Goal: Task Accomplishment & Management: Complete application form

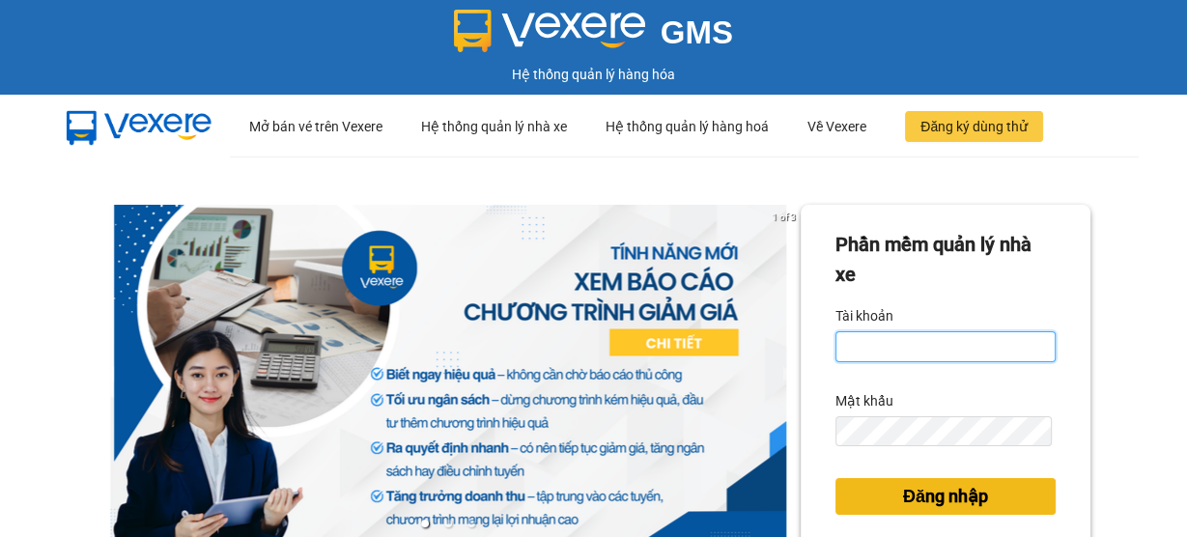
type input "nhung.thaolan"
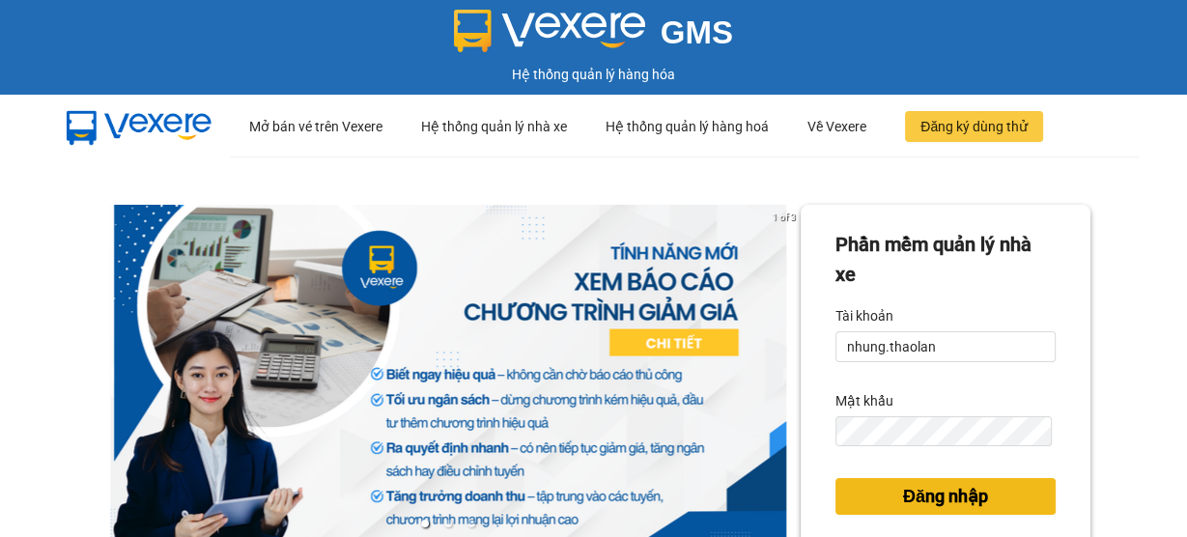
click at [939, 499] on span "Đăng nhập" at bounding box center [945, 496] width 85 height 27
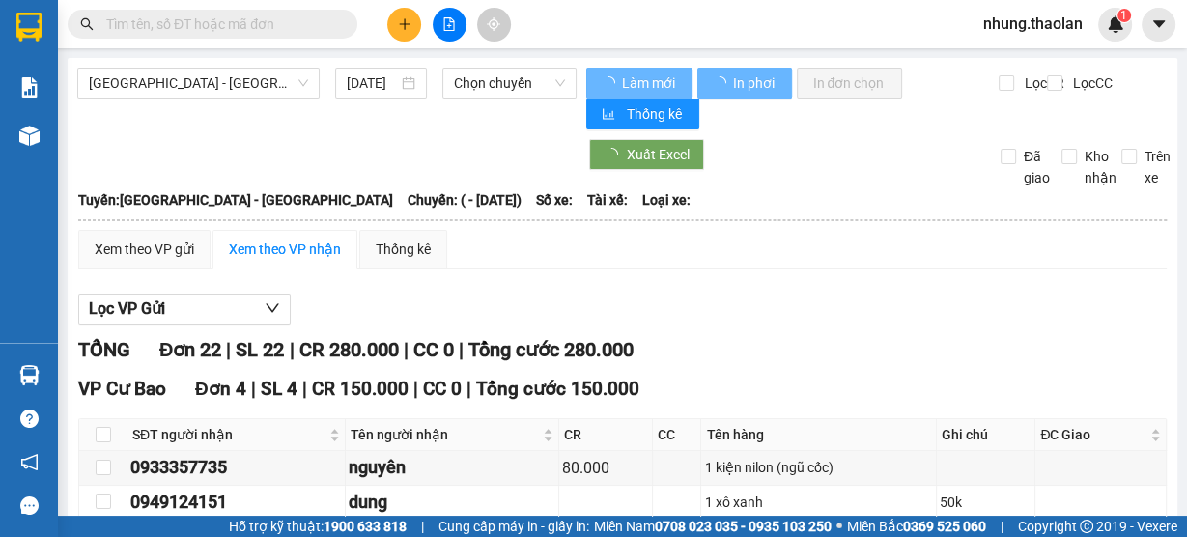
type input "31/05/2025"
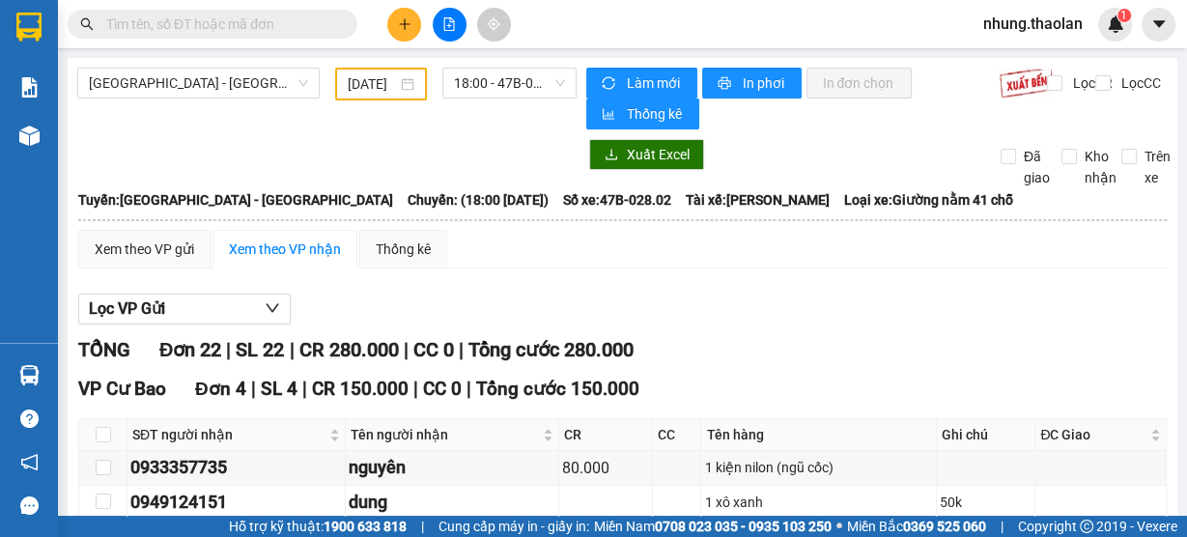
click at [1023, 19] on span "nhung.thaolan" at bounding box center [1033, 24] width 130 height 24
click at [1033, 62] on span "Đăng xuất" at bounding box center [1041, 59] width 91 height 21
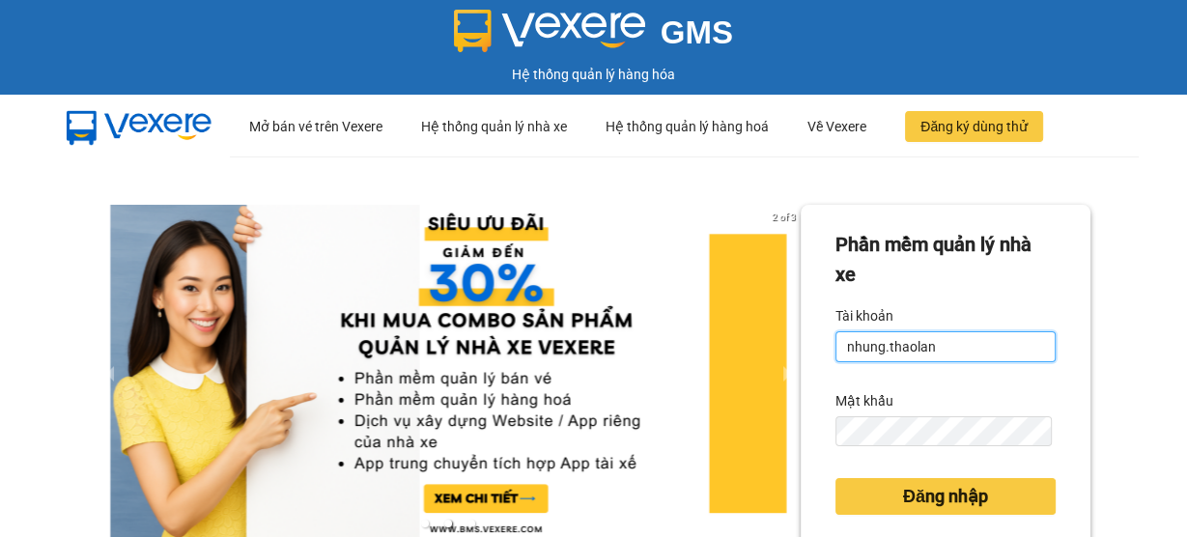
click at [943, 336] on input "nhung.thaolan" at bounding box center [945, 346] width 220 height 31
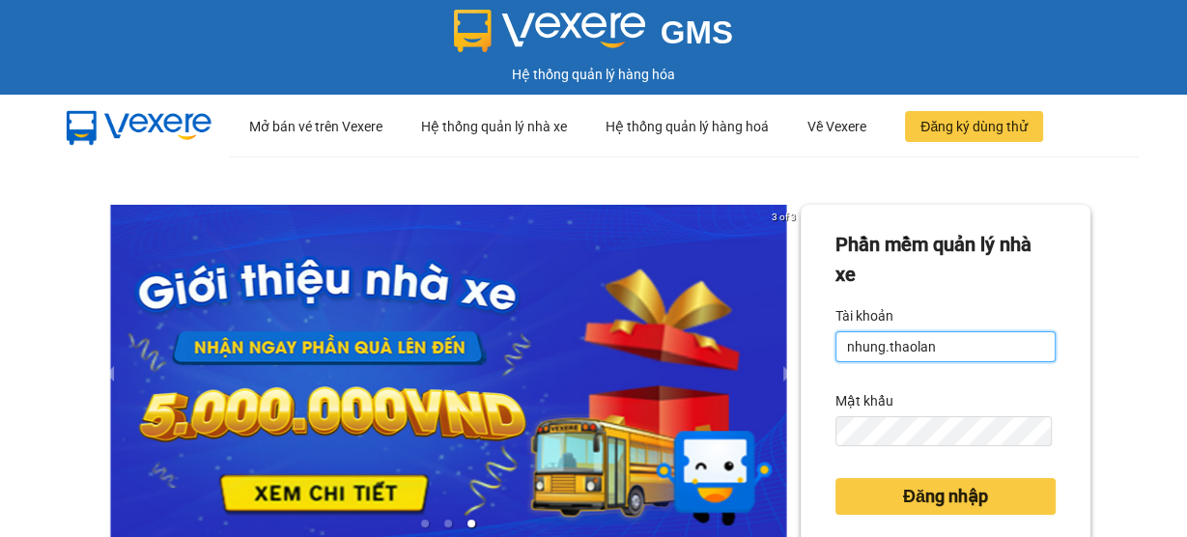
type input "y.thaolan"
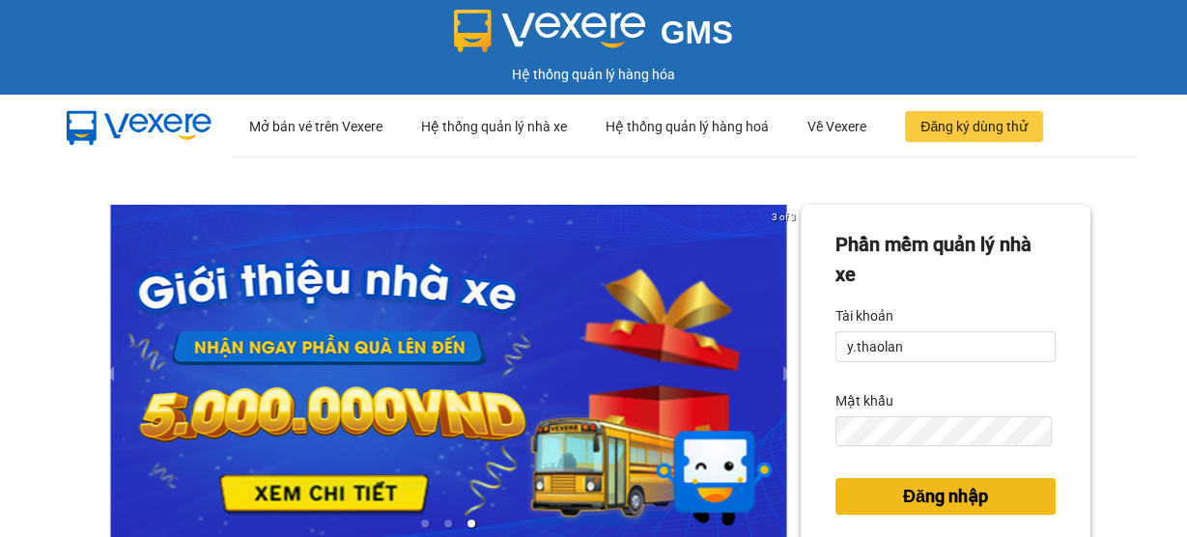
click at [959, 492] on span "Đăng nhập" at bounding box center [945, 496] width 85 height 27
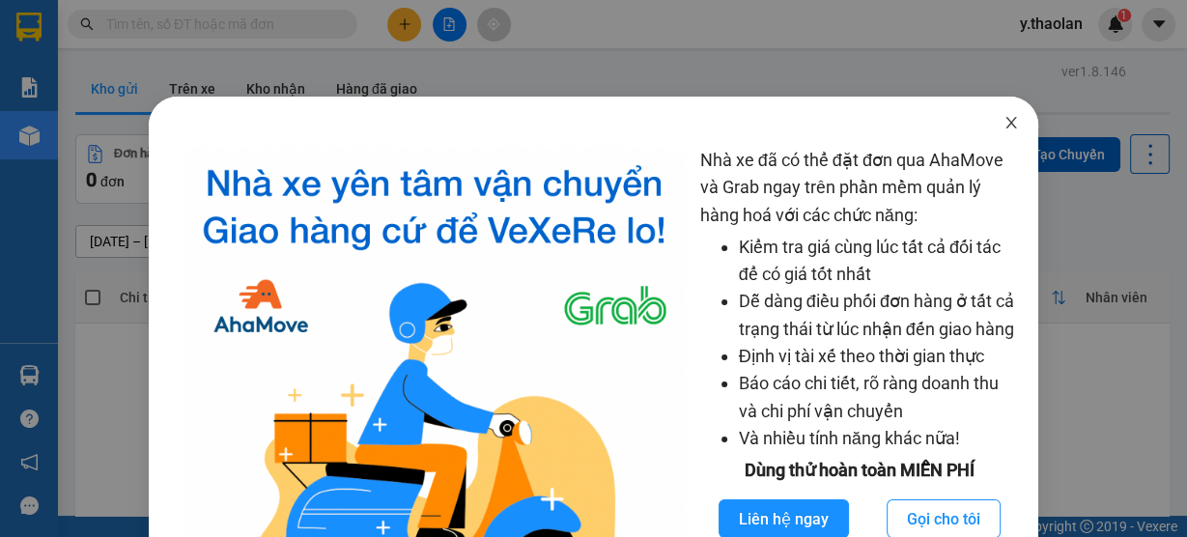
click at [994, 133] on span "Close" at bounding box center [1011, 124] width 54 height 54
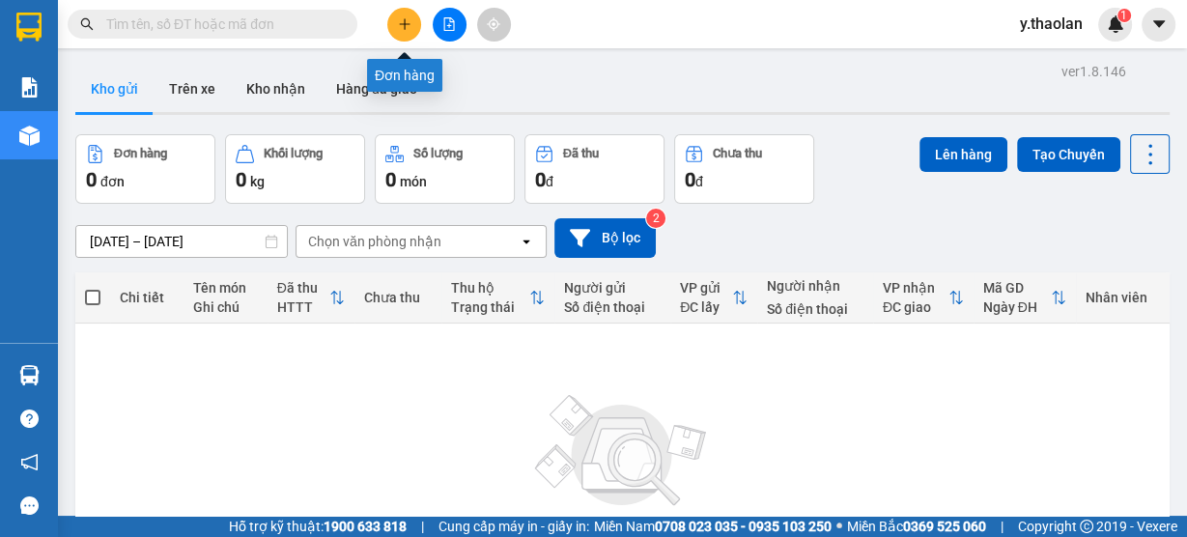
click at [404, 23] on icon "plus" at bounding box center [404, 23] width 11 height 1
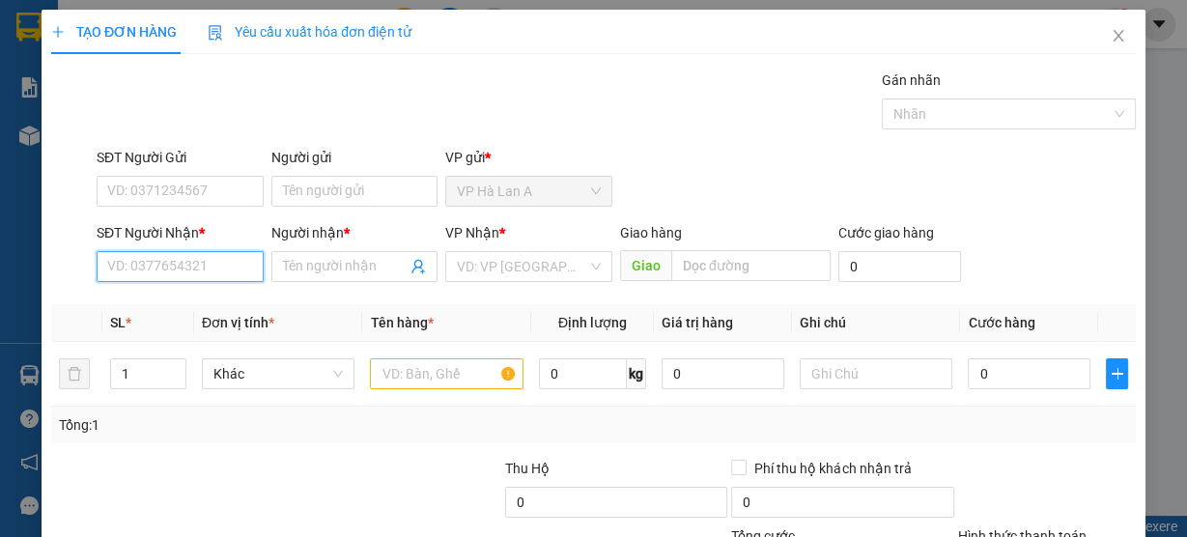
click at [207, 270] on input "SĐT Người Nhận *" at bounding box center [180, 266] width 167 height 31
click at [1115, 39] on span "Close" at bounding box center [1118, 37] width 54 height 54
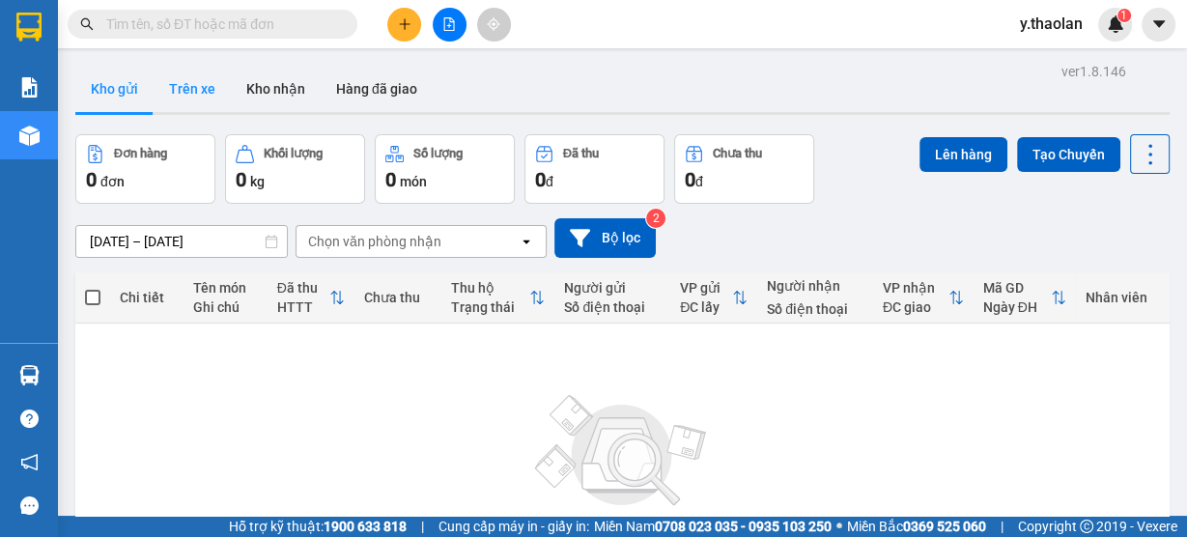
click at [184, 99] on button "Trên xe" at bounding box center [192, 89] width 77 height 46
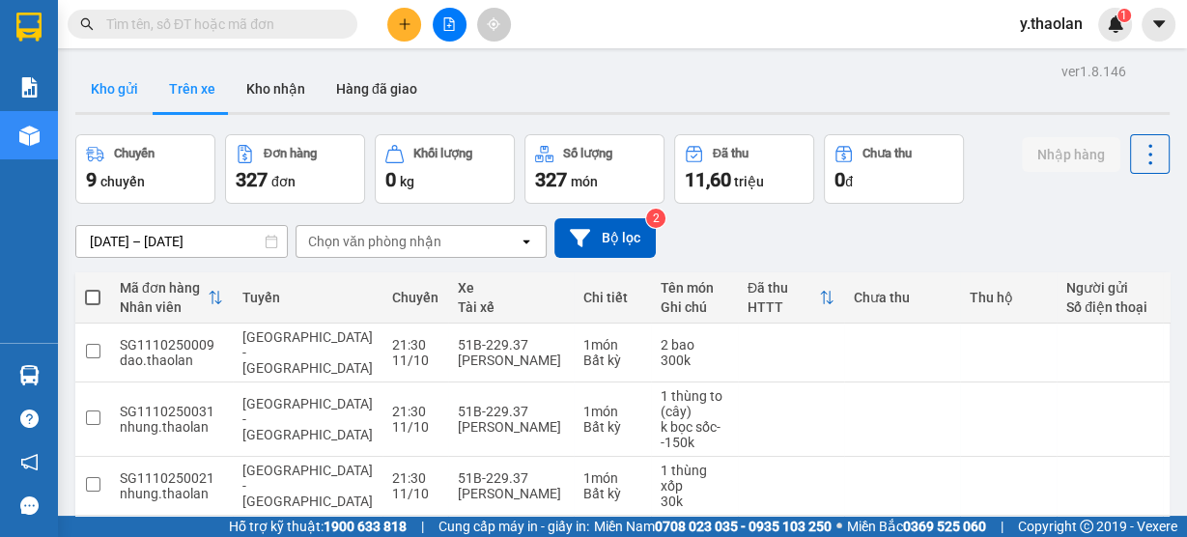
click at [130, 96] on button "Kho gửi" at bounding box center [114, 89] width 78 height 46
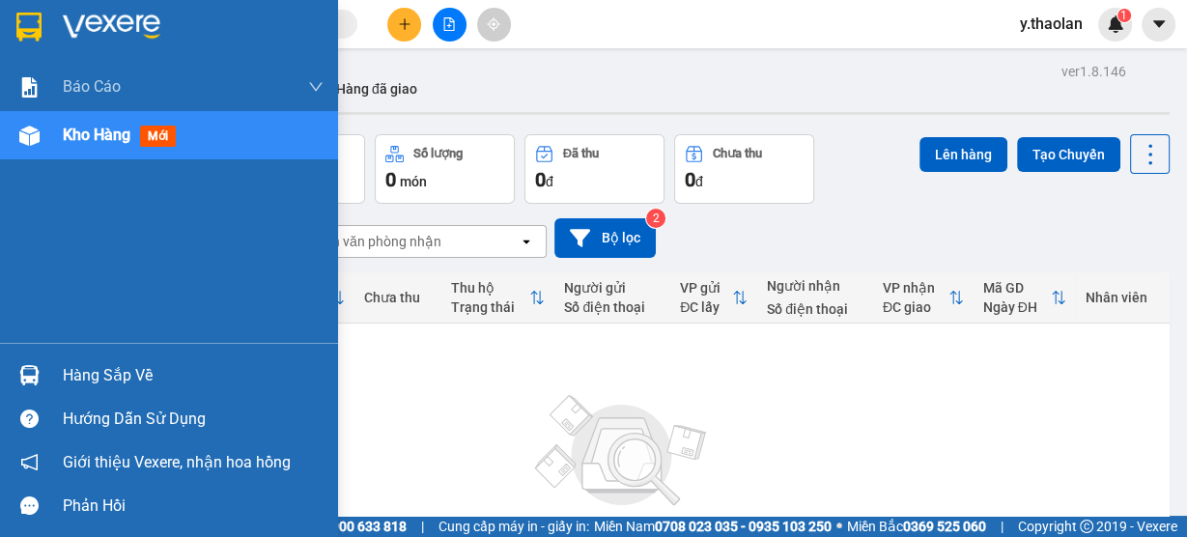
click at [88, 142] on span "Kho hàng" at bounding box center [97, 135] width 68 height 18
click at [89, 143] on span "Kho hàng" at bounding box center [97, 135] width 68 height 18
click at [89, 127] on span "Kho hàng" at bounding box center [97, 135] width 68 height 18
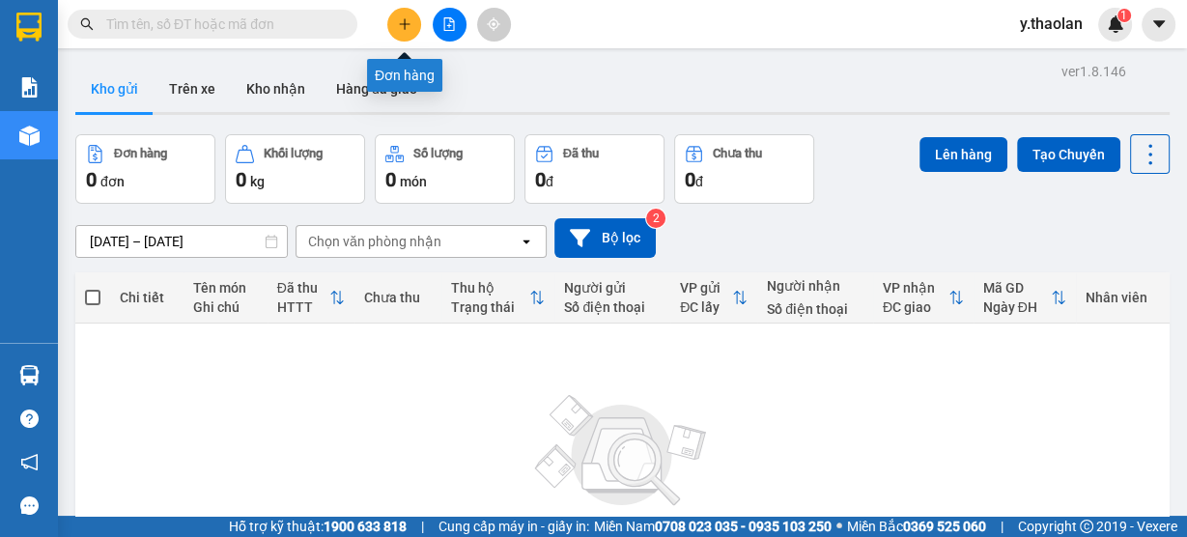
click at [395, 18] on button at bounding box center [404, 25] width 34 height 34
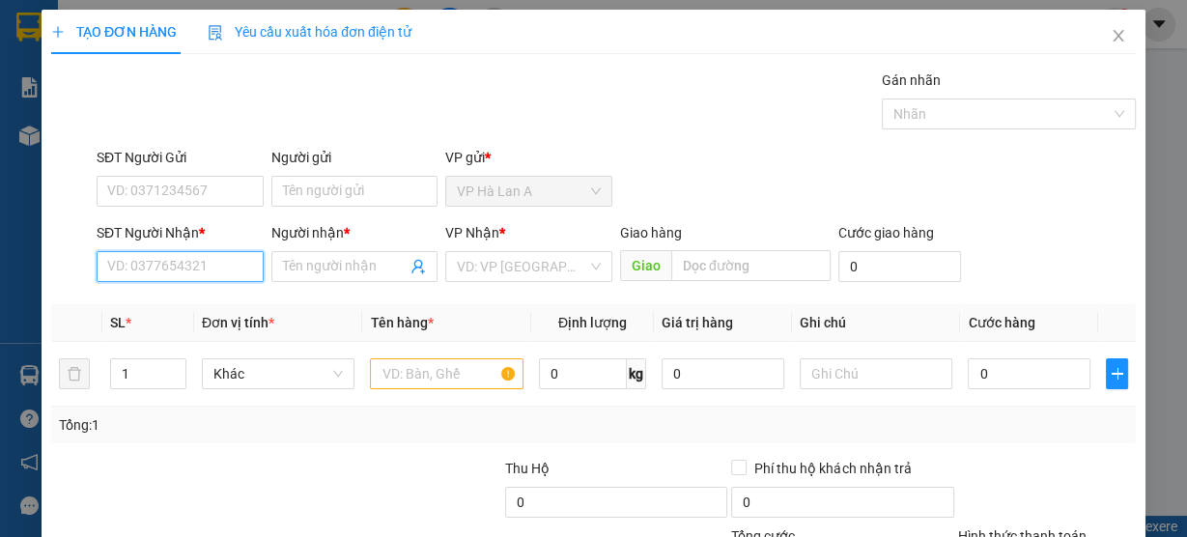
click at [206, 259] on input "SĐT Người Nhận *" at bounding box center [180, 266] width 167 height 31
click at [224, 262] on input "SĐT Người Nhận *" at bounding box center [180, 266] width 167 height 31
type input "0337533209"
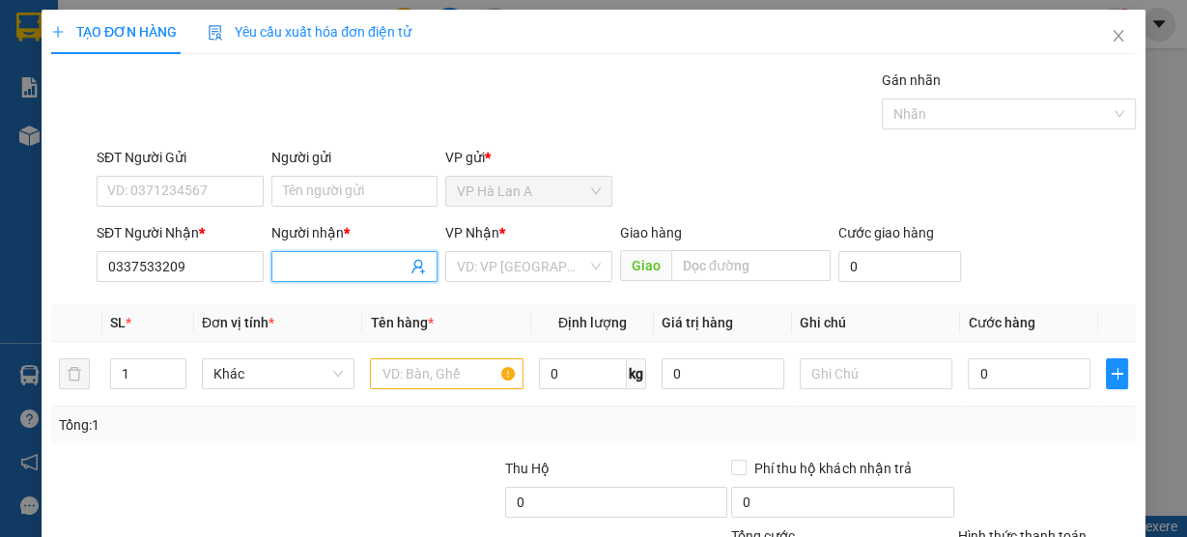
click at [323, 262] on input "Người nhận *" at bounding box center [345, 266] width 125 height 21
click at [492, 256] on input "search" at bounding box center [522, 266] width 130 height 29
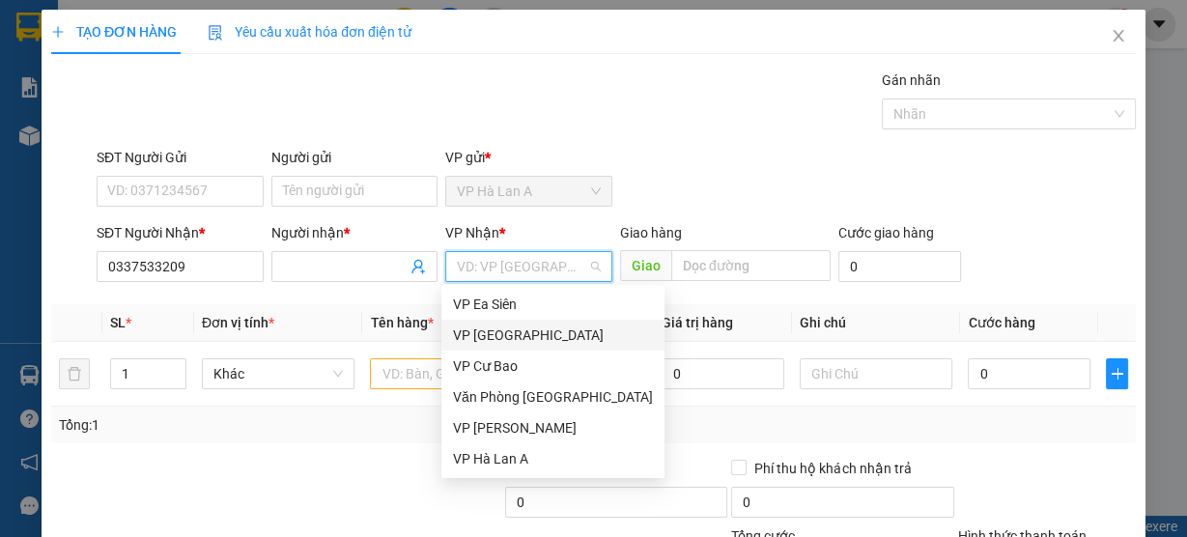
click at [487, 310] on div "VP Ea Siên" at bounding box center [553, 304] width 200 height 21
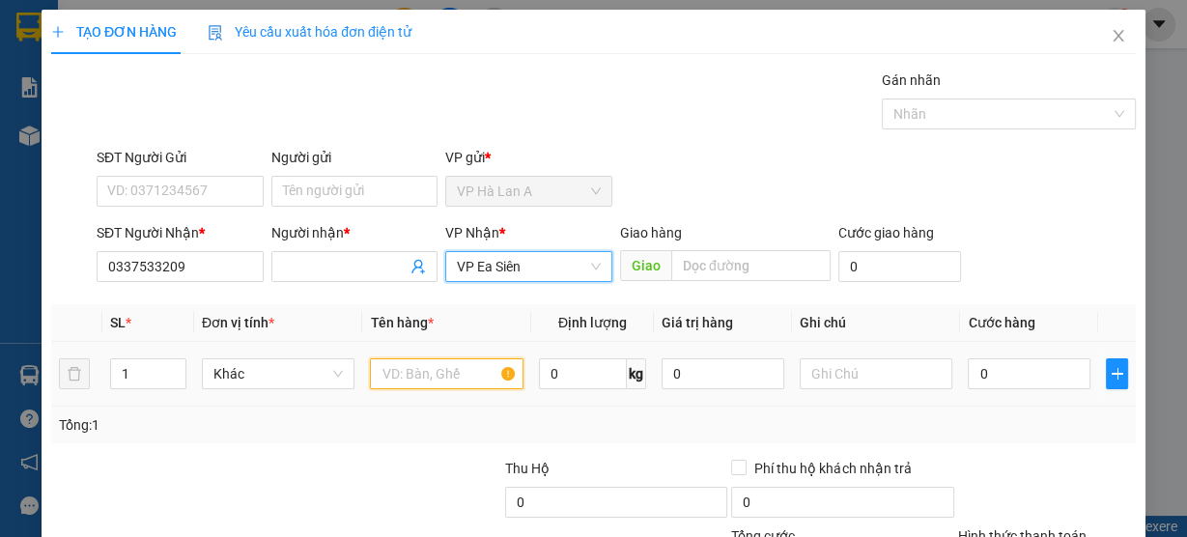
click at [400, 375] on input "text" at bounding box center [447, 373] width 154 height 31
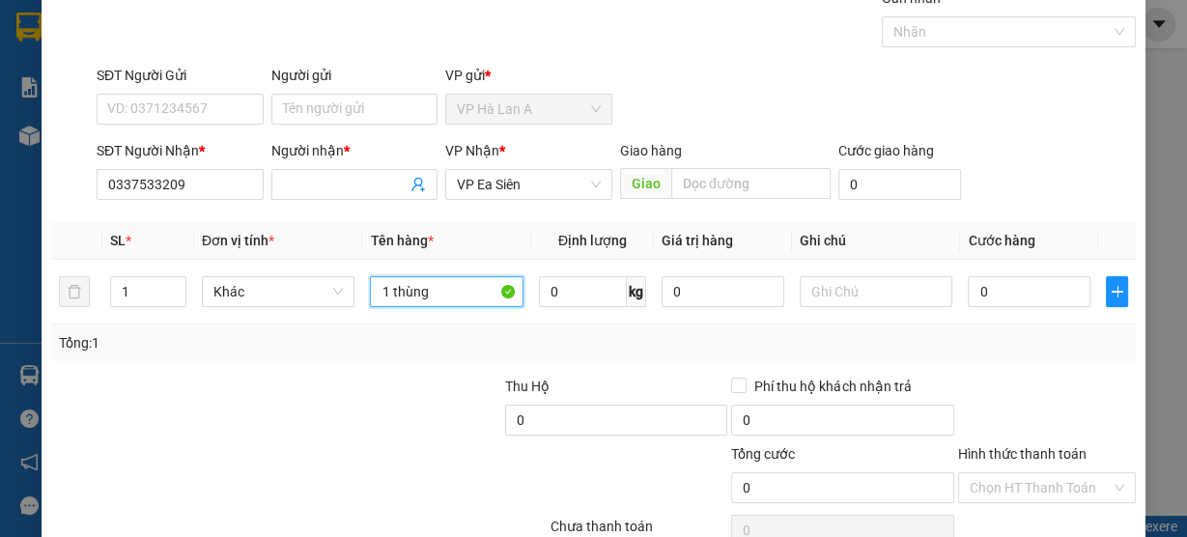
scroll to position [175, 0]
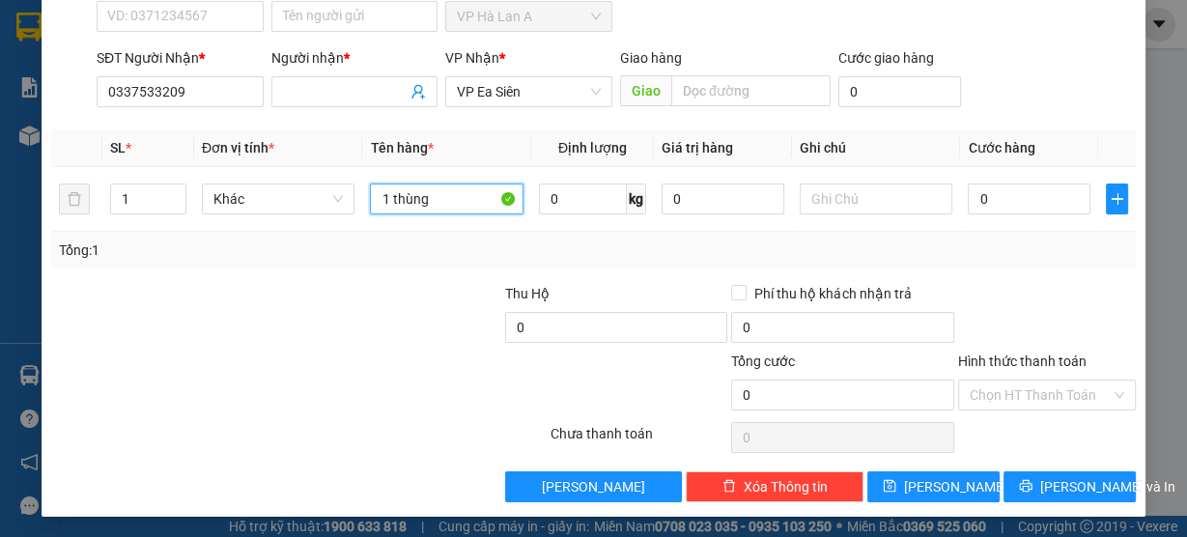
type input "1 thùng"
click at [913, 500] on div "TẠO ĐƠN HÀNG Yêu cầu xuất hóa đơn điện tử Transit Pickup Surcharge Ids Transit …" at bounding box center [594, 176] width 1104 height 682
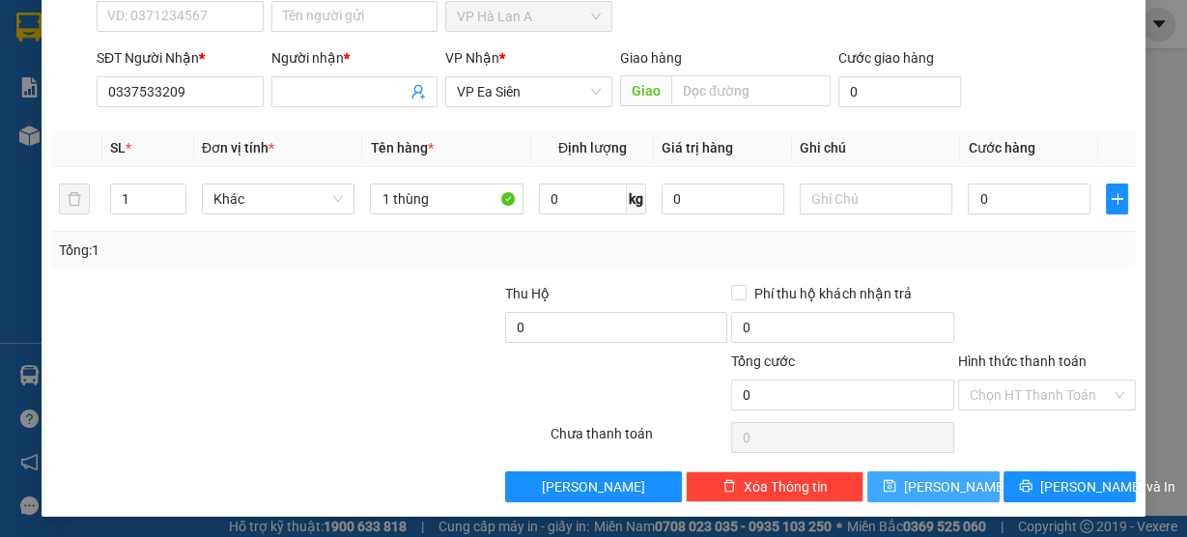
drag, startPoint x: 899, startPoint y: 487, endPoint x: 813, endPoint y: 352, distance: 160.2
click at [899, 487] on button "[PERSON_NAME]" at bounding box center [933, 486] width 132 height 31
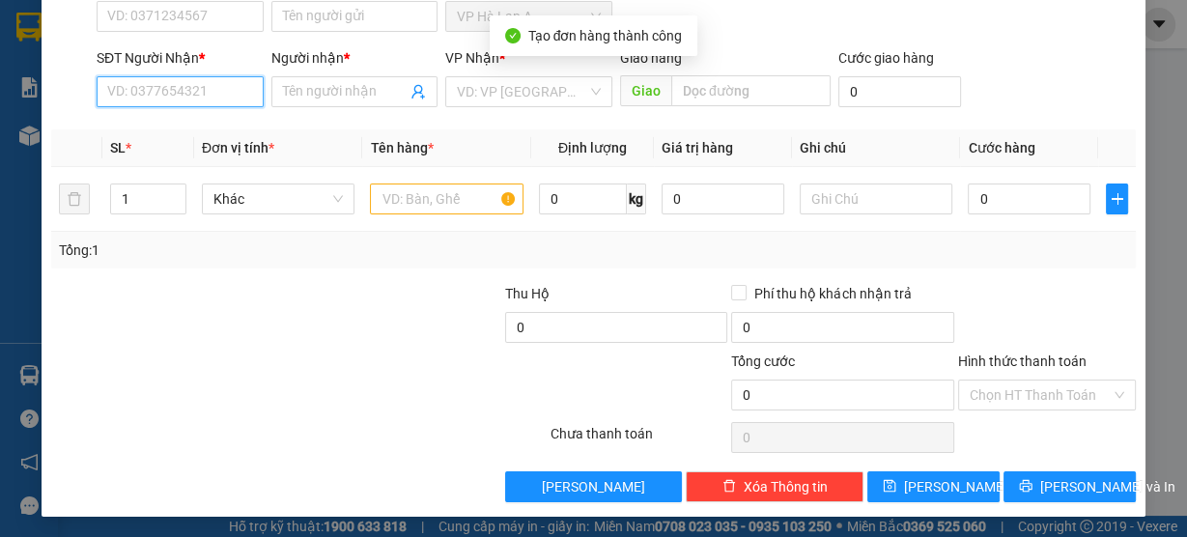
click at [230, 87] on input "SĐT Người Nhận *" at bounding box center [180, 91] width 167 height 31
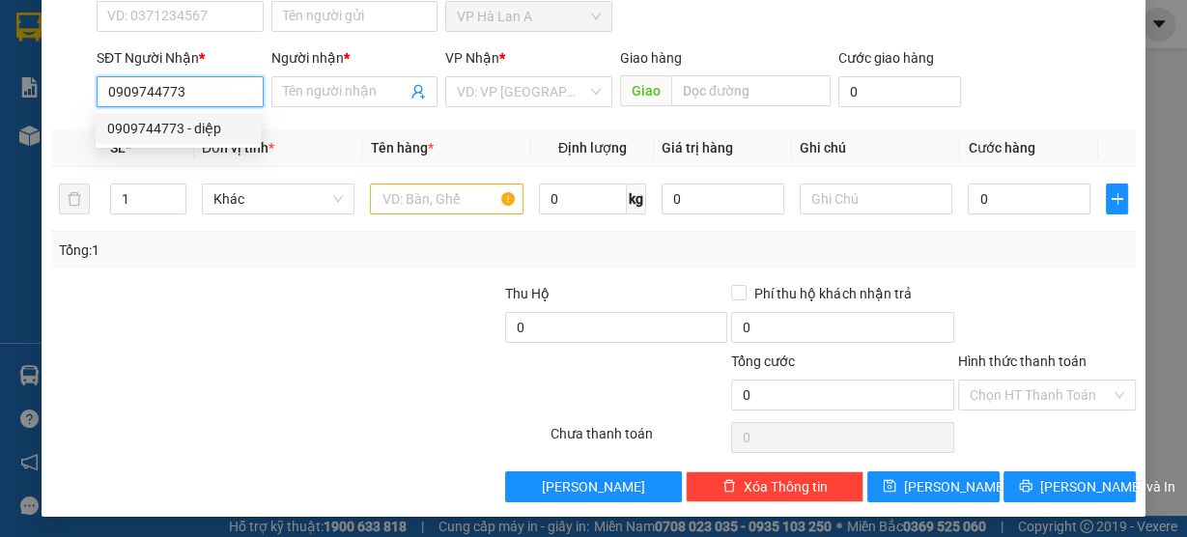
type input "0909744773"
drag, startPoint x: 229, startPoint y: 147, endPoint x: 250, endPoint y: 145, distance: 21.3
click at [228, 146] on div "0909744773 0909744773 - diệp" at bounding box center [178, 128] width 165 height 39
click at [205, 93] on input "0909744773" at bounding box center [180, 91] width 167 height 31
click at [211, 123] on div "0909744773 - diệp" at bounding box center [178, 128] width 142 height 21
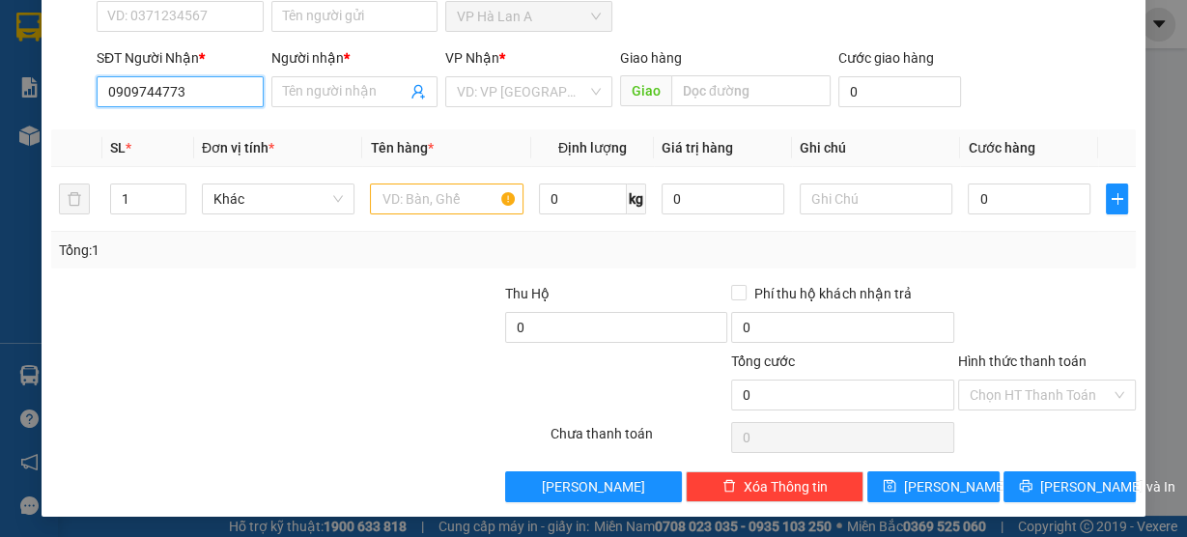
type input "diệp"
type input "CX 47"
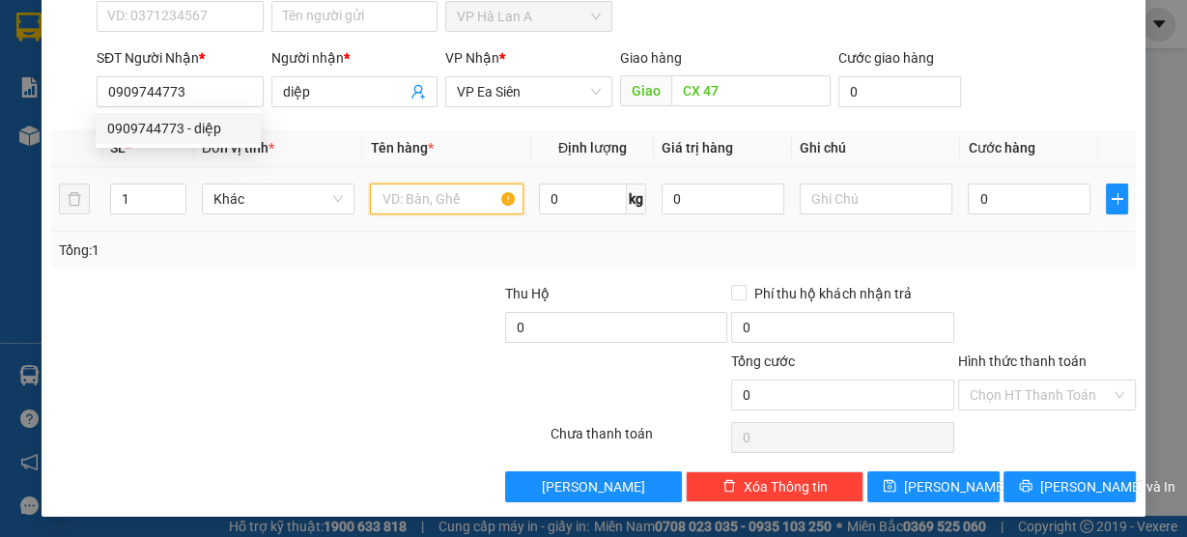
click at [420, 210] on input "text" at bounding box center [447, 199] width 154 height 31
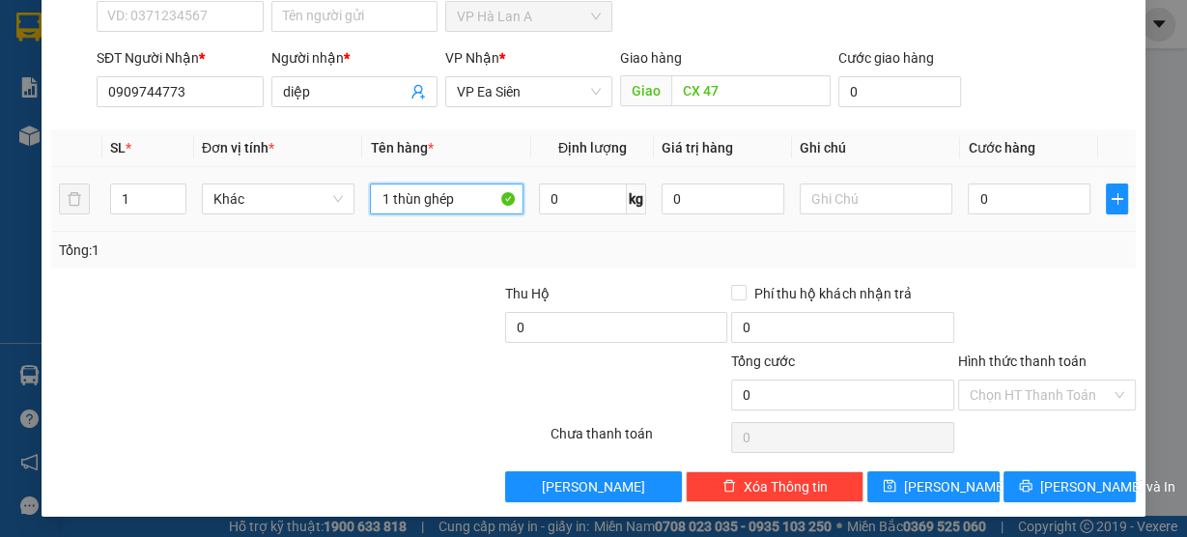
click at [417, 198] on input "1 thùn ghép" at bounding box center [447, 199] width 154 height 31
type input "1 thùng ghép"
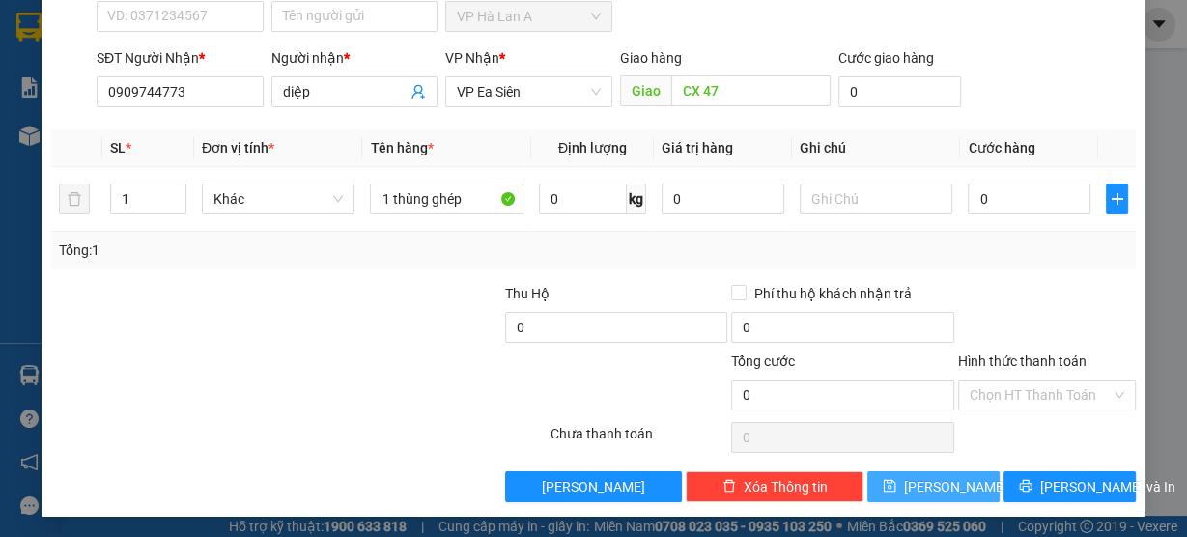
drag, startPoint x: 935, startPoint y: 479, endPoint x: 1014, endPoint y: 489, distance: 79.8
click at [935, 478] on span "[PERSON_NAME]" at bounding box center [955, 486] width 103 height 21
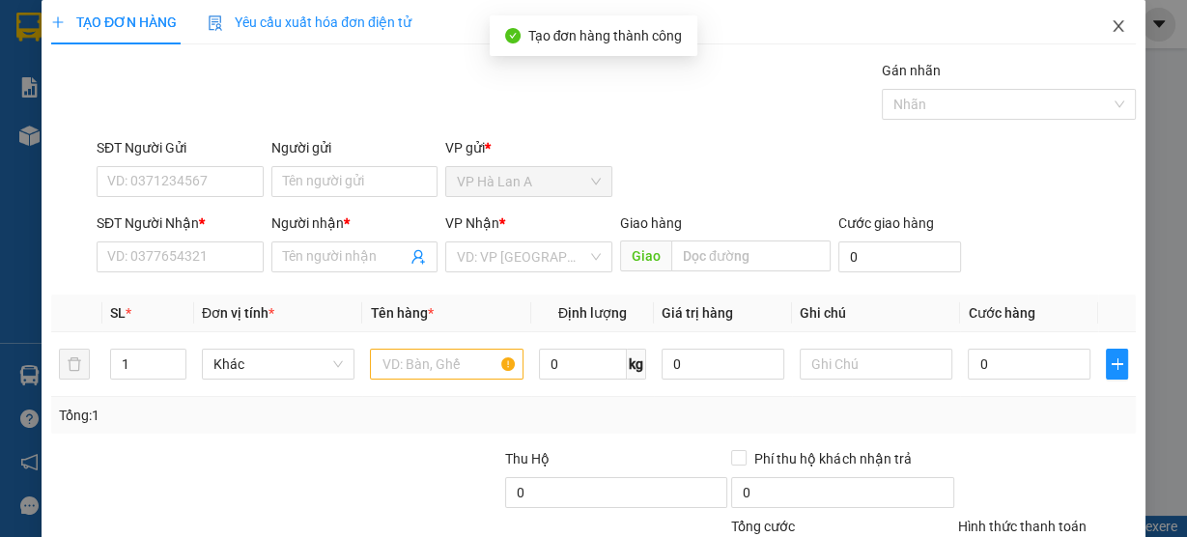
scroll to position [0, 0]
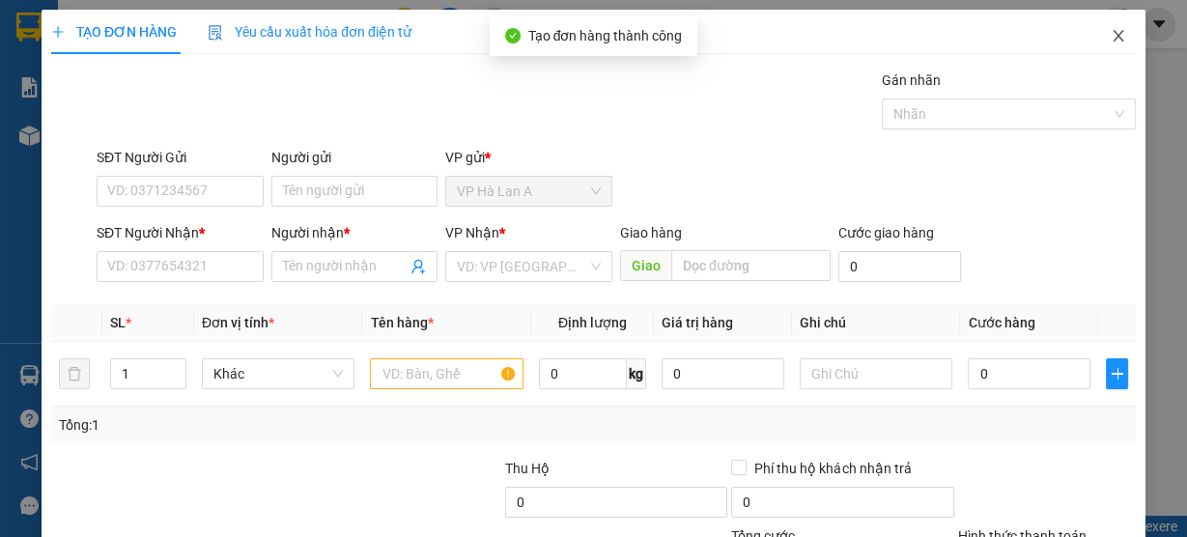
click at [1111, 43] on icon "close" at bounding box center [1118, 35] width 15 height 15
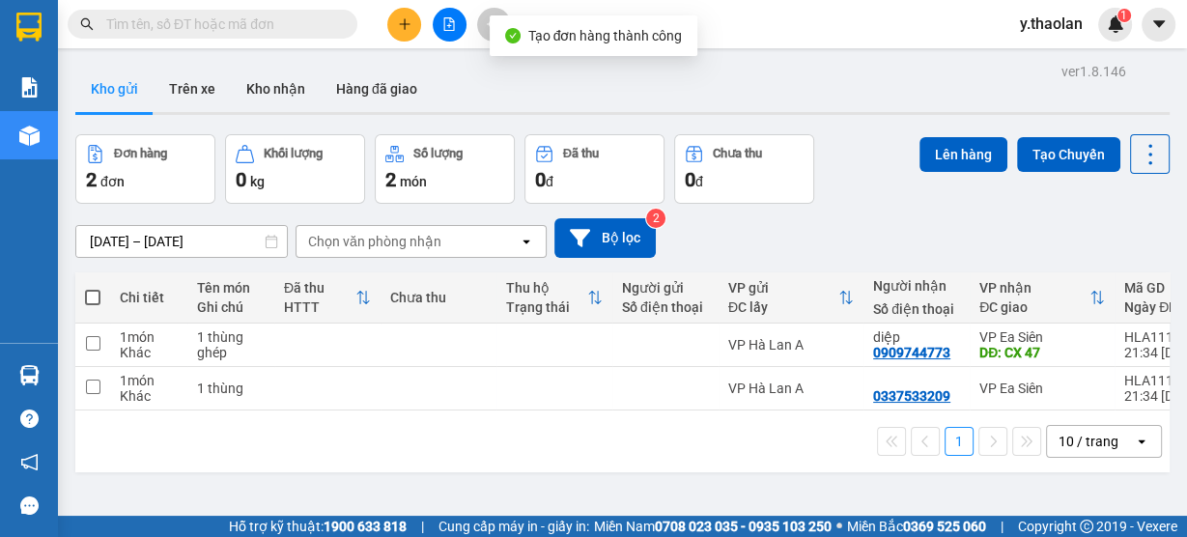
click at [211, 31] on input "text" at bounding box center [220, 24] width 228 height 21
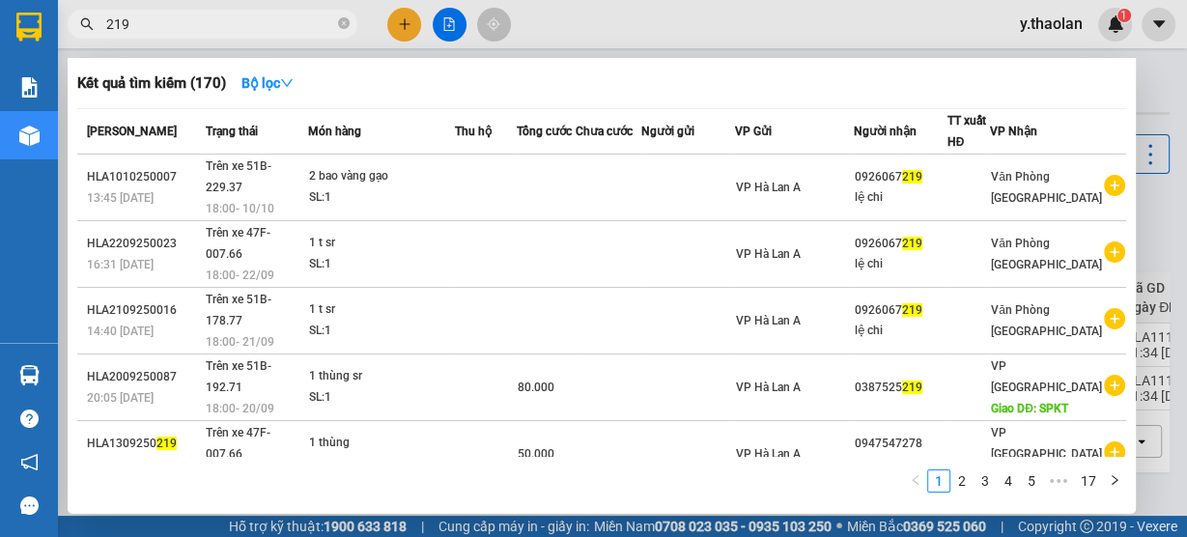
type input "219"
click at [398, 25] on div at bounding box center [593, 268] width 1187 height 537
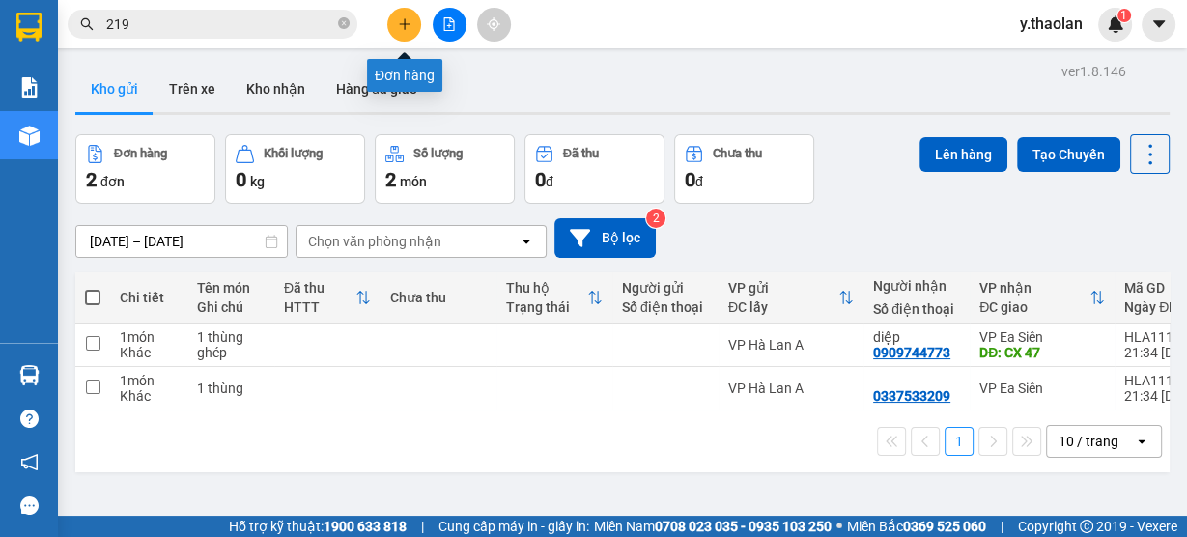
click at [408, 21] on icon "plus" at bounding box center [405, 24] width 14 height 14
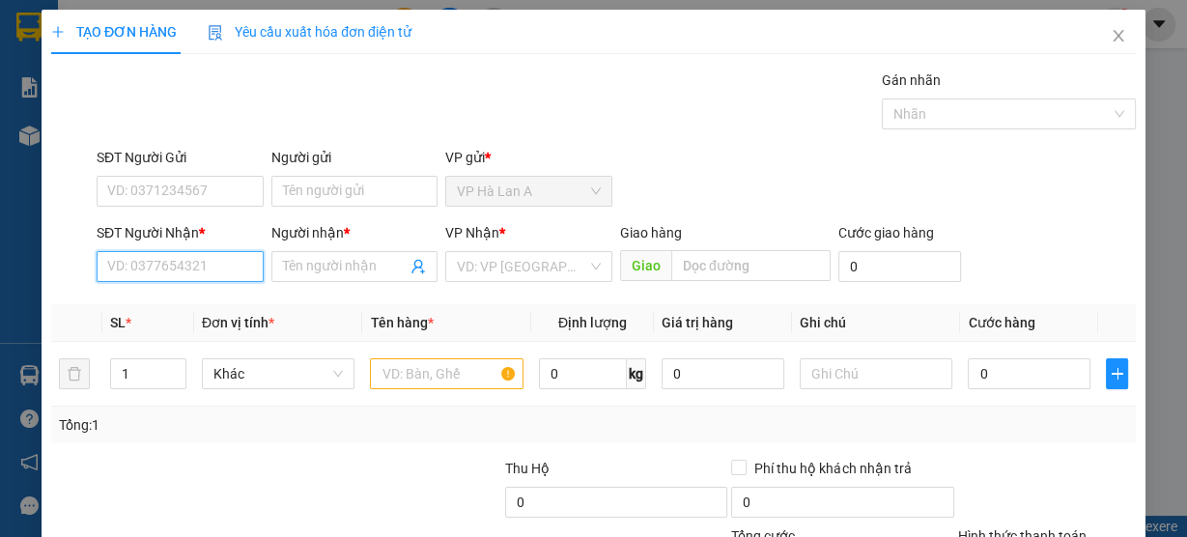
click at [166, 263] on input "SĐT Người Nhận *" at bounding box center [180, 266] width 167 height 31
type input "0822479967"
click at [305, 269] on input "Người nhận *" at bounding box center [345, 266] width 125 height 21
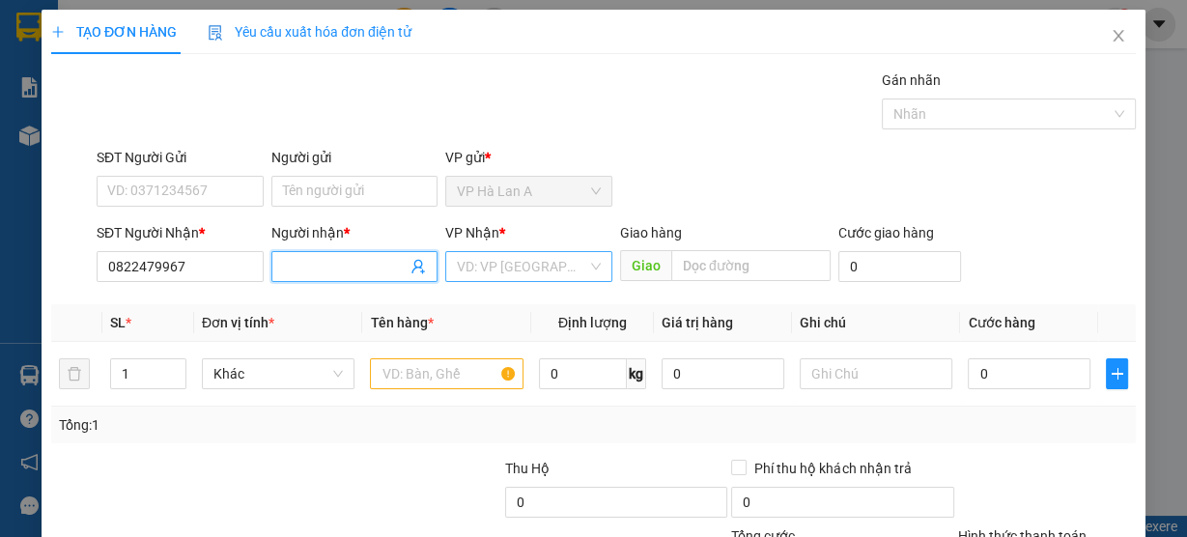
click at [479, 266] on input "search" at bounding box center [522, 266] width 130 height 29
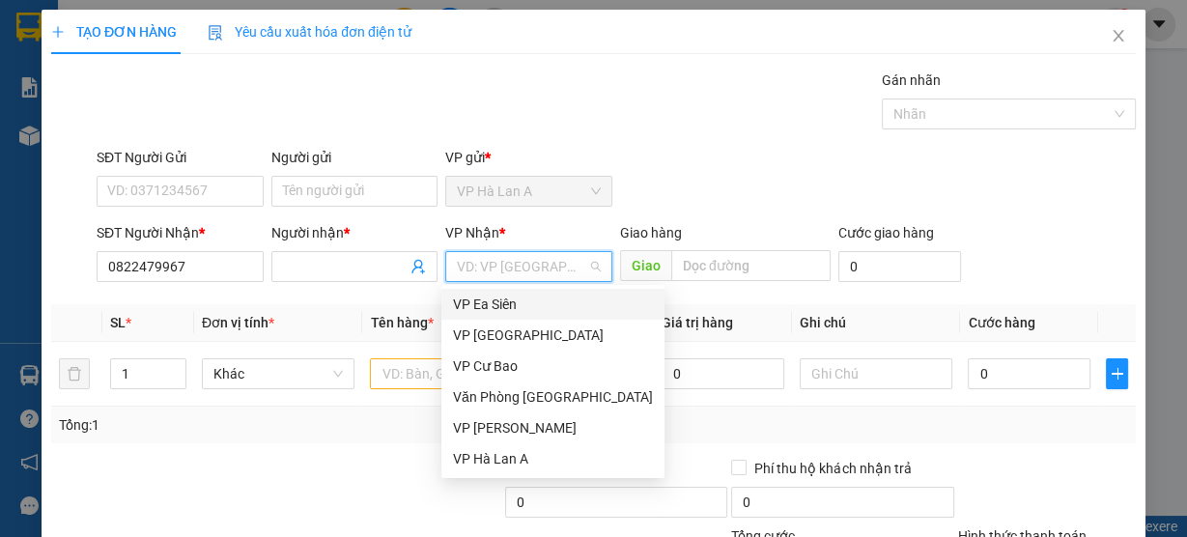
click at [498, 307] on div "VP Ea Siên" at bounding box center [553, 304] width 200 height 21
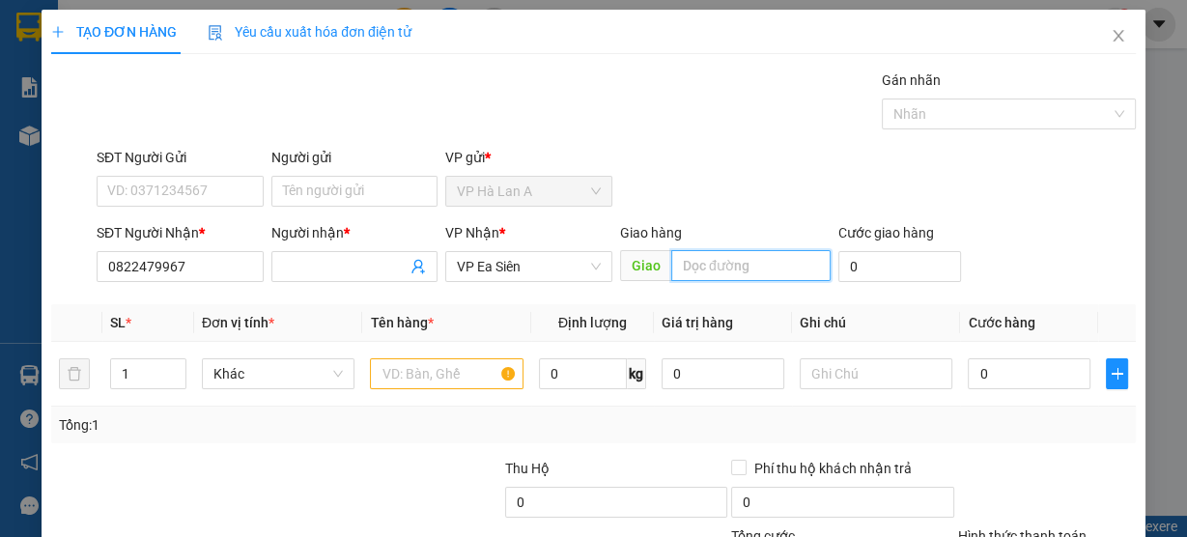
click at [767, 260] on input "text" at bounding box center [750, 265] width 159 height 31
type input "cx 47"
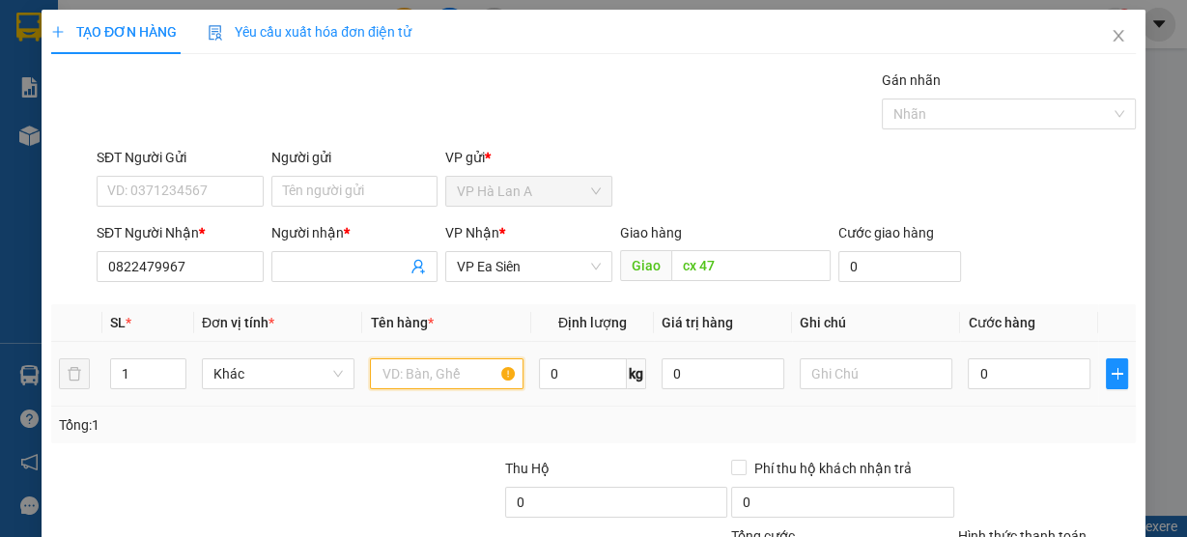
click at [420, 380] on input "text" at bounding box center [447, 373] width 154 height 31
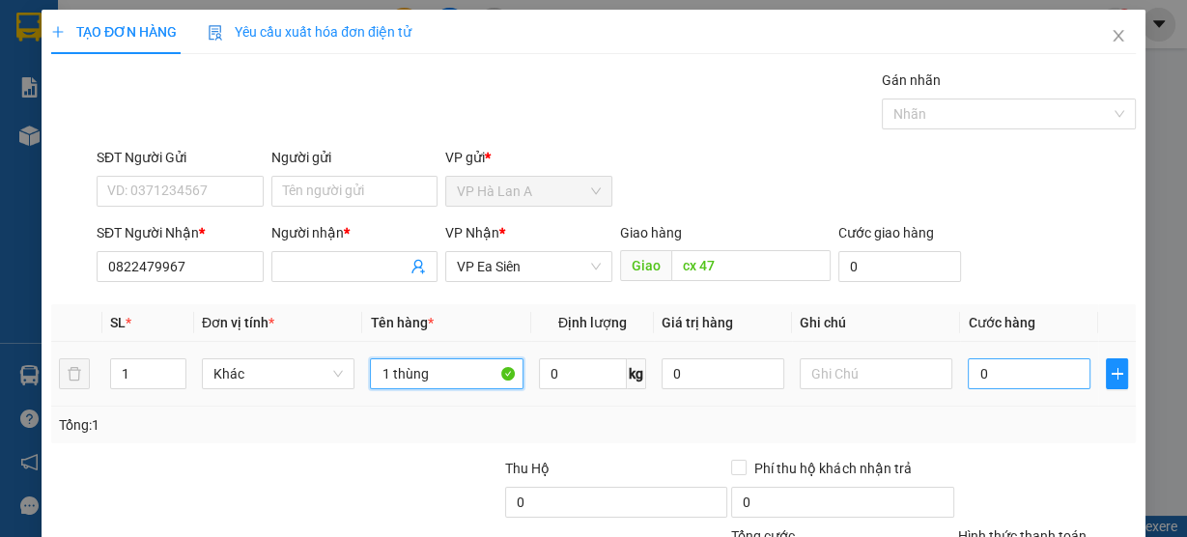
type input "1 thùng"
click at [1049, 372] on input "0" at bounding box center [1029, 373] width 123 height 31
type input "5"
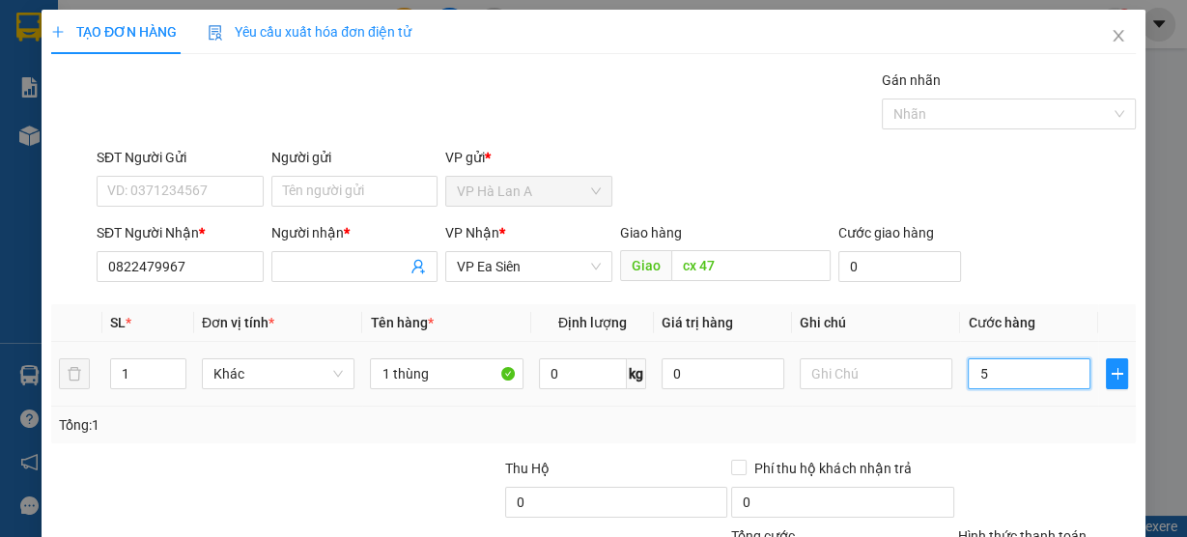
type input "50"
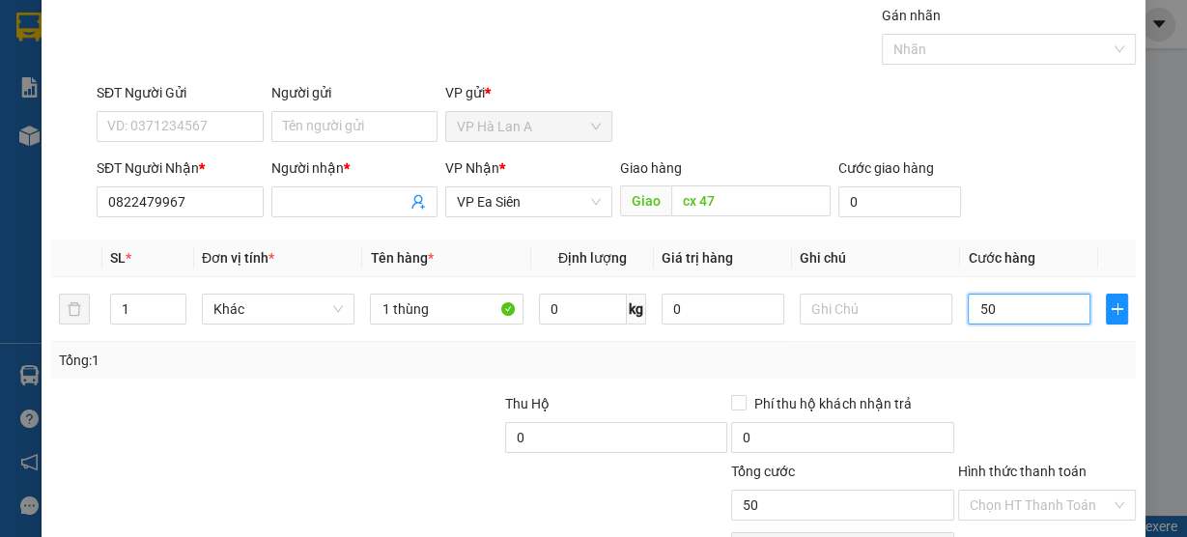
scroll to position [175, 0]
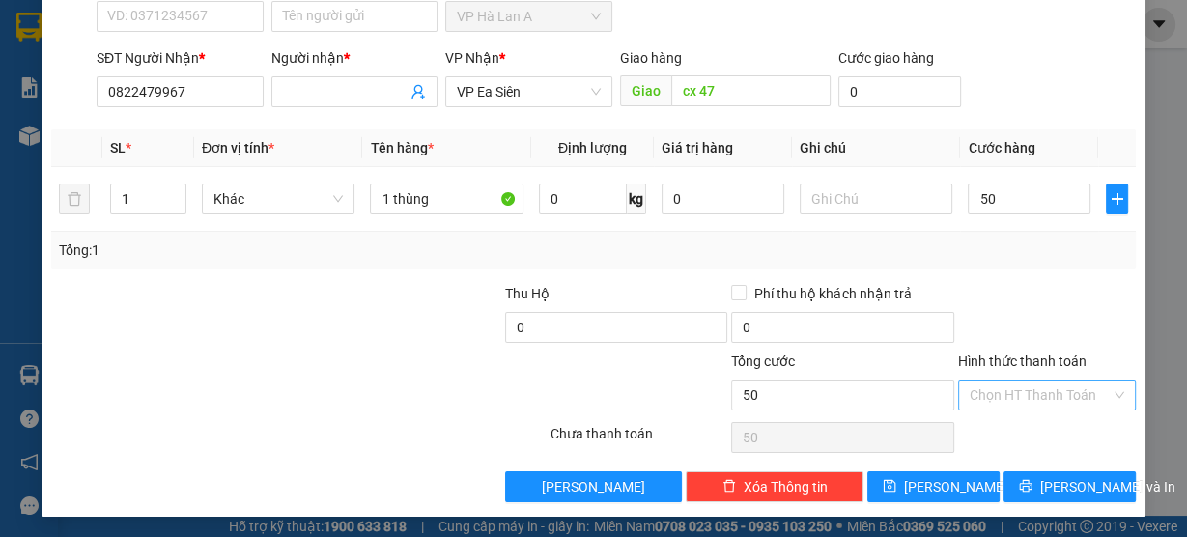
type input "50.000"
drag, startPoint x: 999, startPoint y: 398, endPoint x: 1006, endPoint y: 428, distance: 30.9
click at [998, 398] on input "Hình thức thanh toán" at bounding box center [1040, 395] width 141 height 29
click at [1005, 432] on div "Tại văn phòng" at bounding box center [1036, 430] width 153 height 21
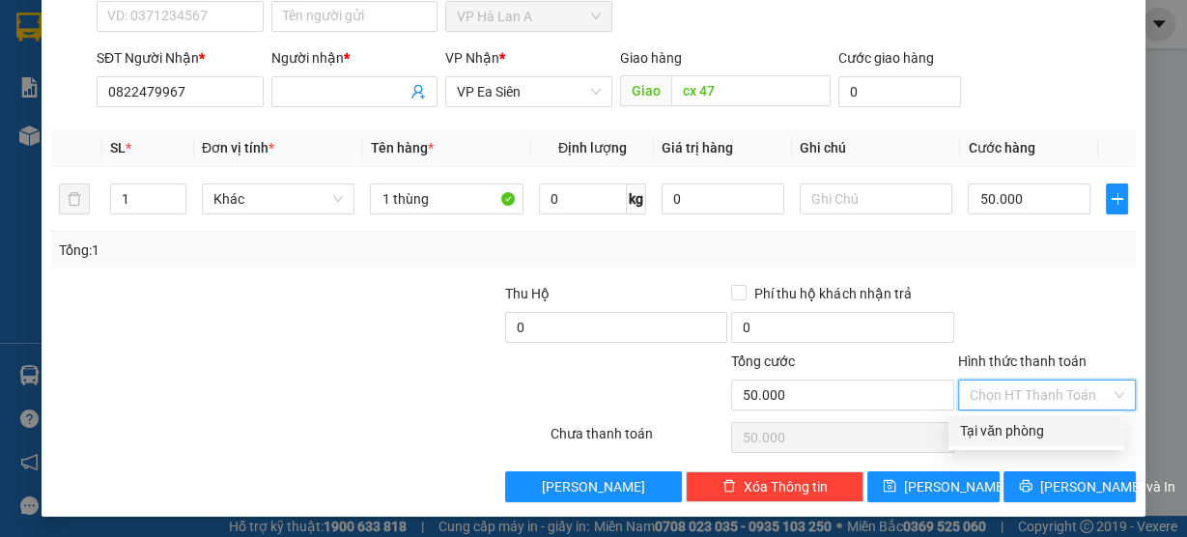
type input "0"
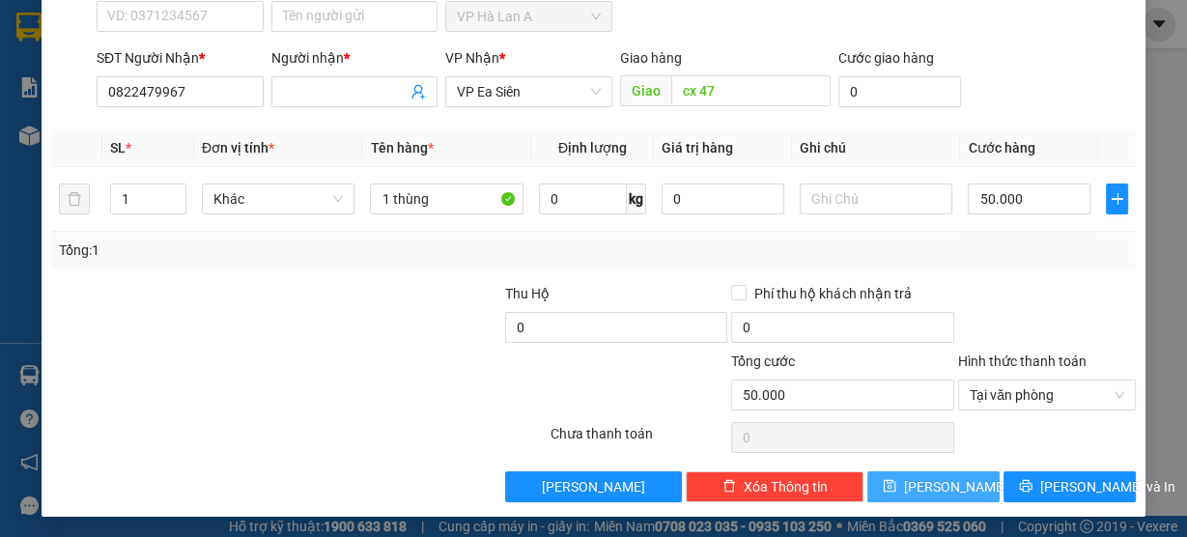
drag, startPoint x: 948, startPoint y: 476, endPoint x: 940, endPoint y: 453, distance: 24.4
click at [948, 477] on button "[PERSON_NAME]" at bounding box center [933, 486] width 132 height 31
type input "0"
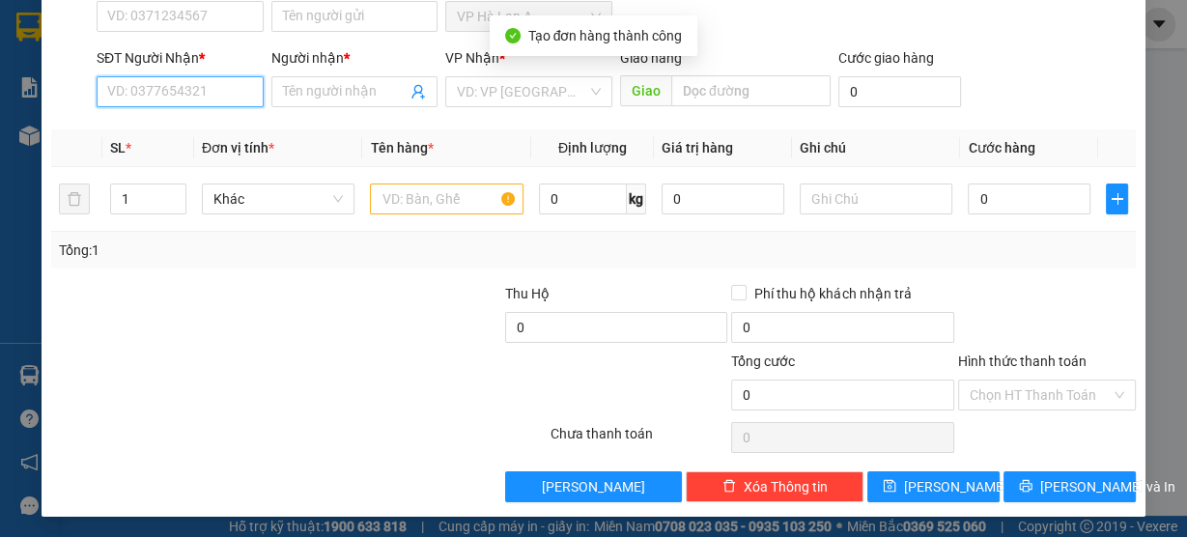
click at [140, 92] on input "SĐT Người Nhận *" at bounding box center [180, 91] width 167 height 31
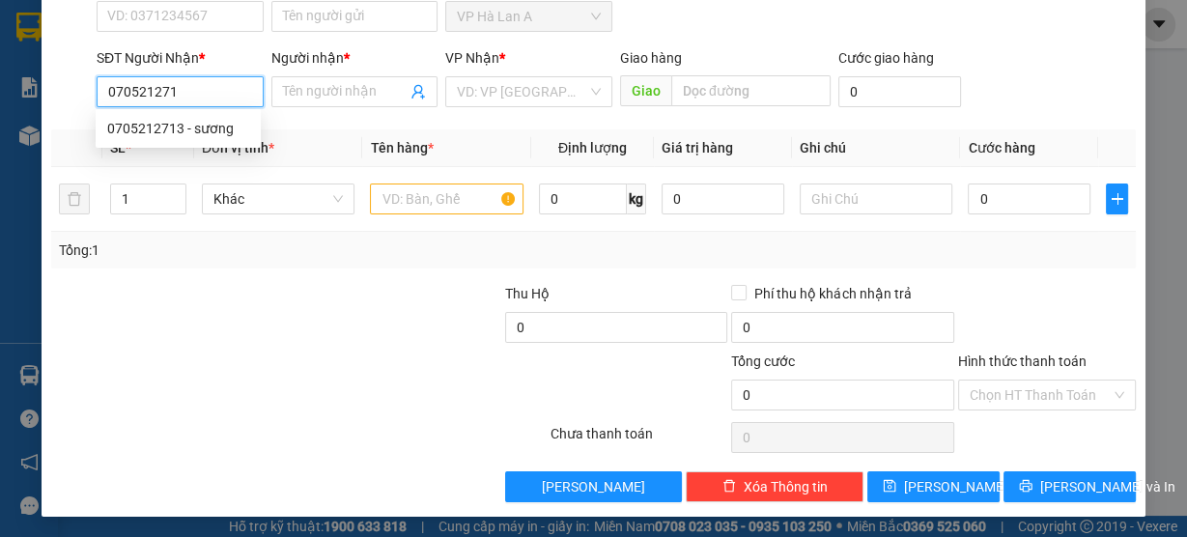
type input "0705212713"
drag, startPoint x: 165, startPoint y: 127, endPoint x: 509, endPoint y: 194, distance: 350.4
click at [168, 125] on div "0705212713 - sương" at bounding box center [178, 128] width 142 height 21
type input "sương"
type input "0705212713"
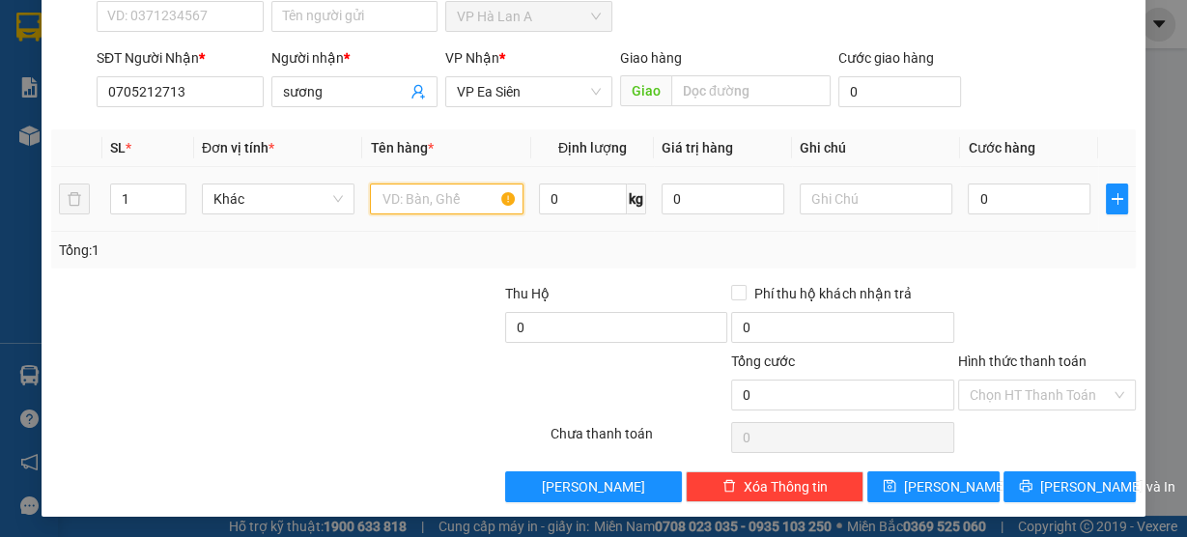
click at [452, 198] on input "text" at bounding box center [447, 199] width 154 height 31
type input "1 thùng"
click at [891, 463] on div "Transit Pickup Surcharge Ids Transit Deliver Surcharge Ids Transit Deliver Surc…" at bounding box center [593, 199] width 1085 height 608
click at [891, 465] on div "Transit Pickup Surcharge Ids Transit Deliver Surcharge Ids Transit Deliver Surc…" at bounding box center [593, 199] width 1085 height 608
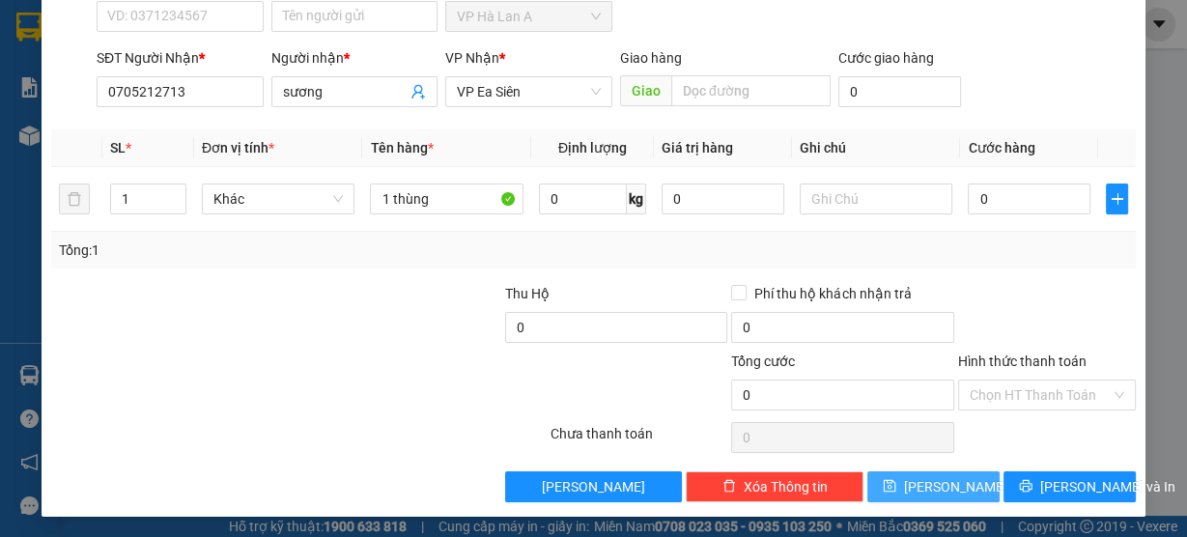
drag, startPoint x: 892, startPoint y: 481, endPoint x: 762, endPoint y: 390, distance: 158.1
click at [892, 481] on button "[PERSON_NAME]" at bounding box center [933, 486] width 132 height 31
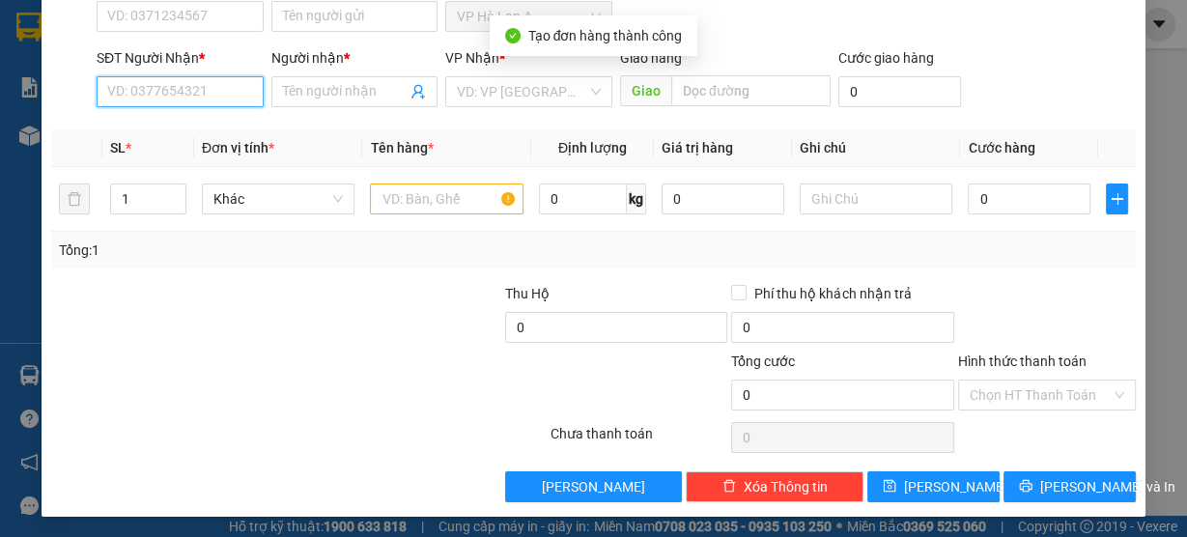
click at [168, 92] on input "SĐT Người Nhận *" at bounding box center [180, 91] width 167 height 31
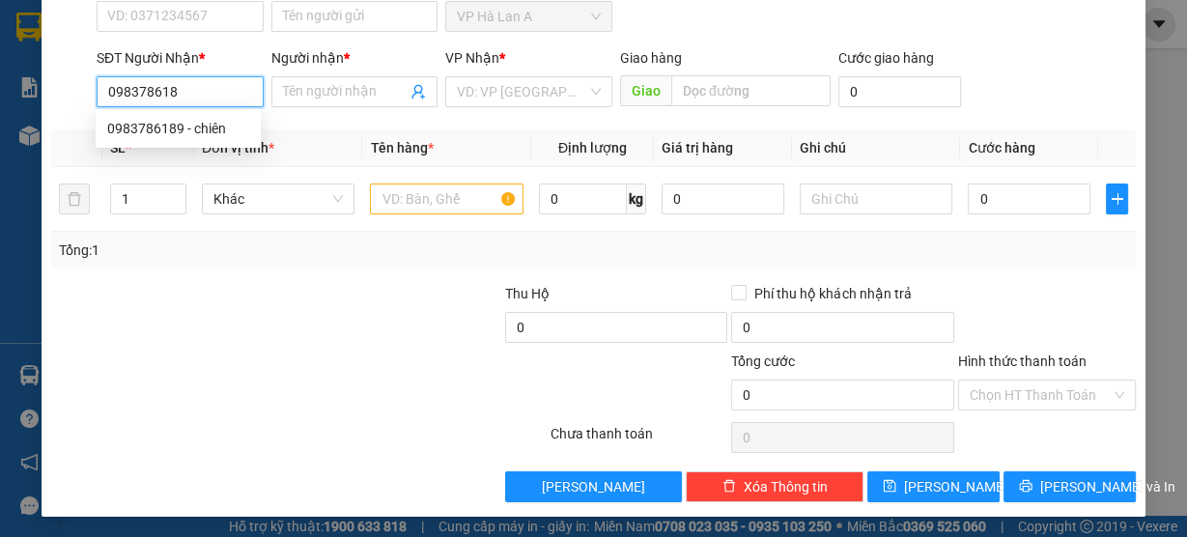
type input "0983786189"
click at [208, 116] on div "0983786189 - chiên" at bounding box center [178, 128] width 165 height 31
type input "chiên"
type input "Cầu.Ô.Bố"
type input "0983786189"
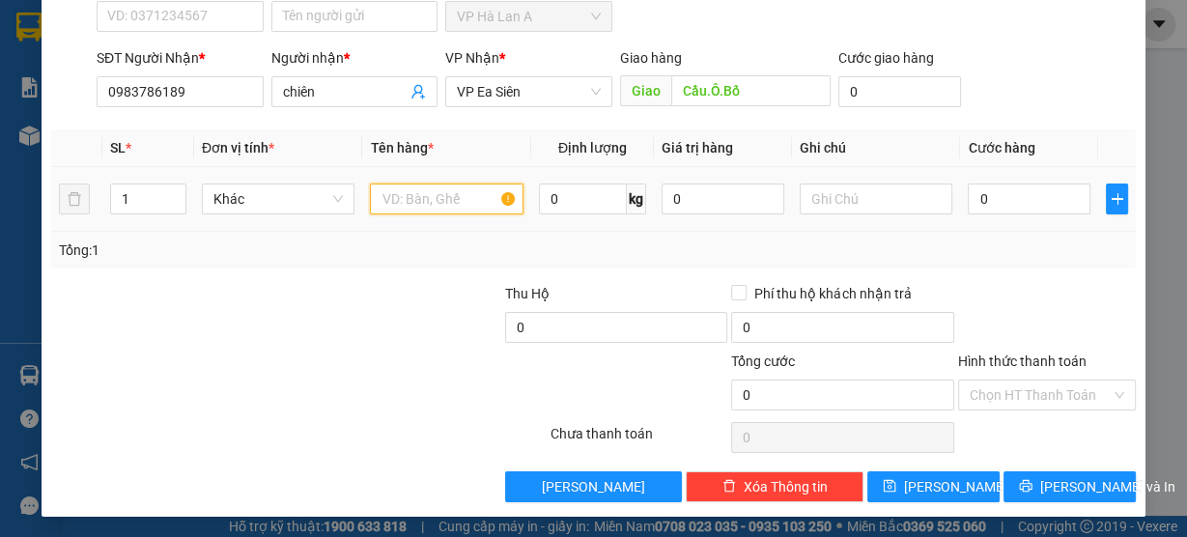
click at [407, 202] on input "text" at bounding box center [447, 199] width 154 height 31
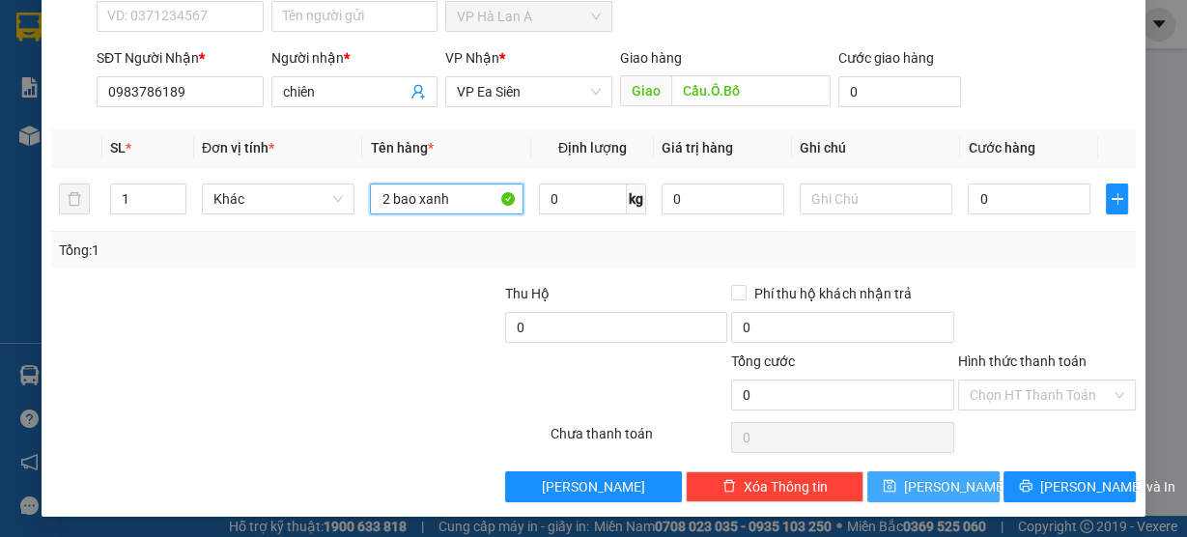
type input "2 bao xanh"
click at [933, 480] on span "[PERSON_NAME]" at bounding box center [955, 486] width 103 height 21
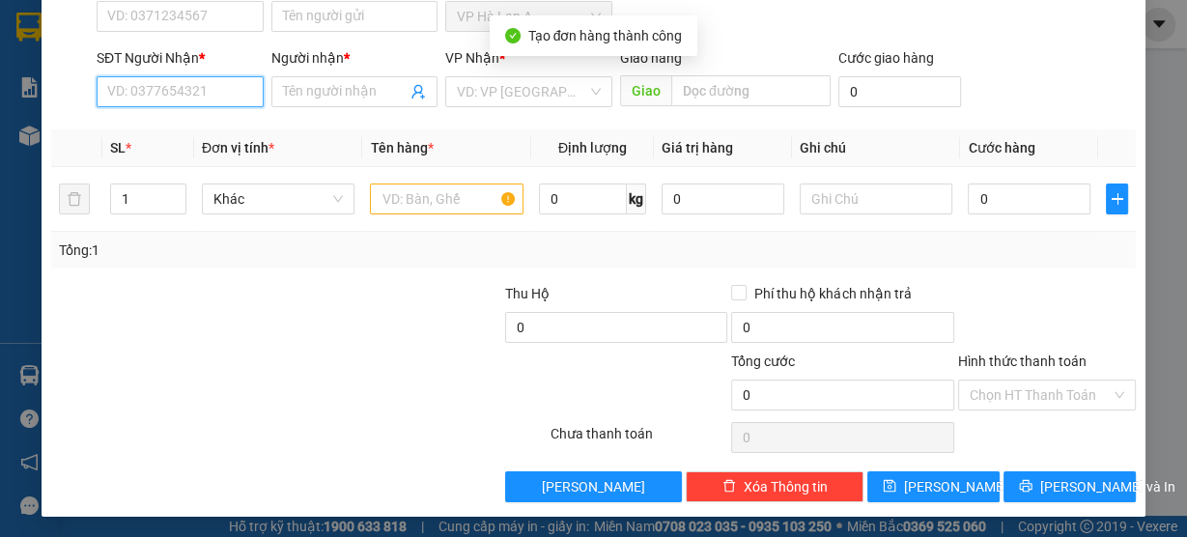
click at [130, 92] on input "SĐT Người Nhận *" at bounding box center [180, 91] width 167 height 31
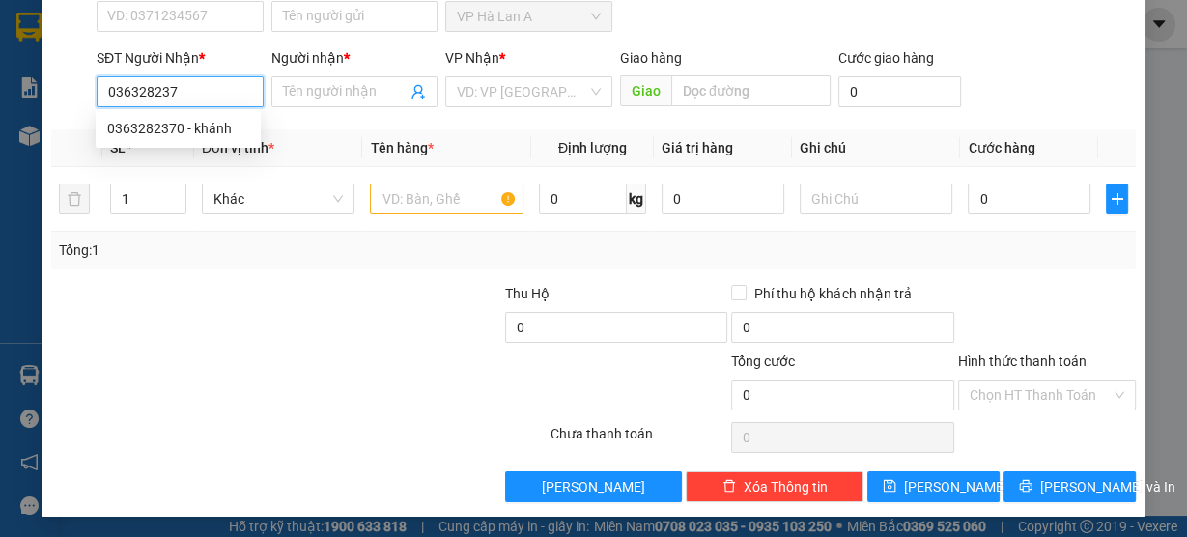
type input "0363282370"
drag, startPoint x: 191, startPoint y: 123, endPoint x: 226, endPoint y: 135, distance: 37.0
click at [192, 122] on div "0363282370 - khánh" at bounding box center [178, 128] width 142 height 21
type input "khánh"
type input "512G"
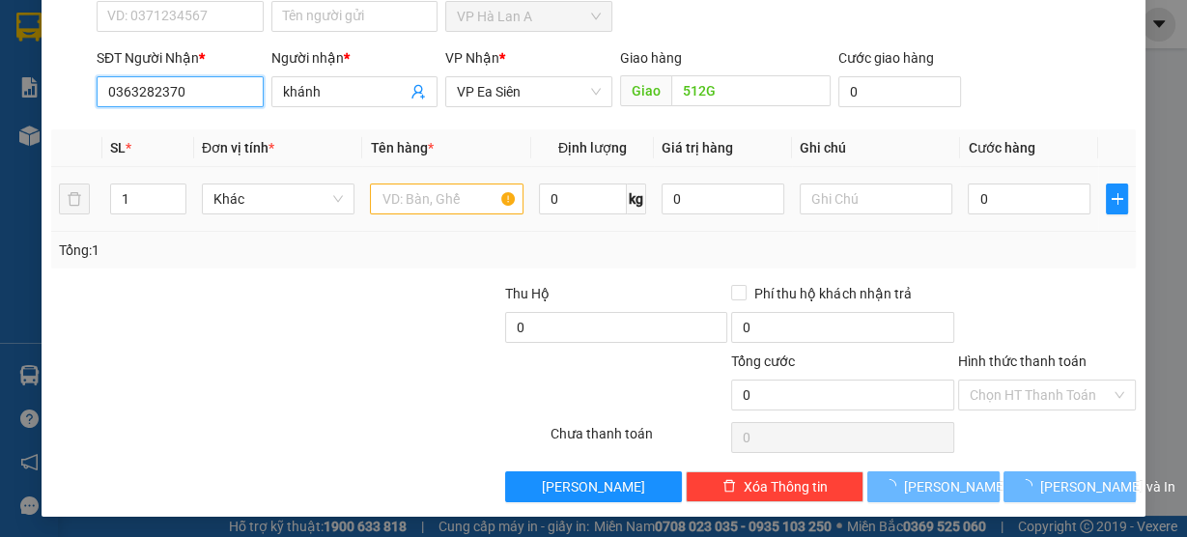
type input "0363282370"
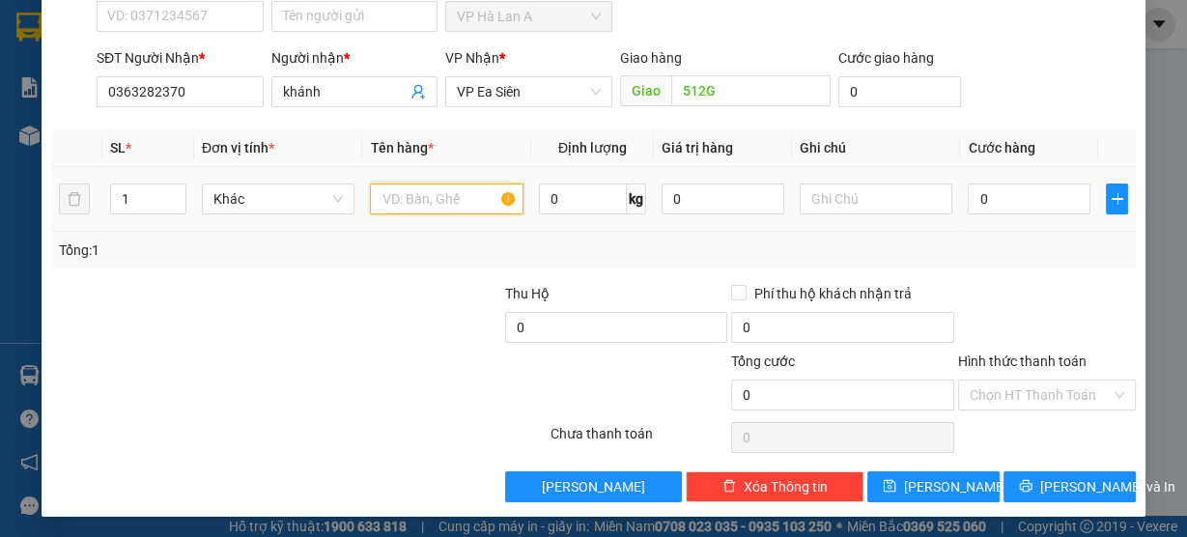
click at [451, 200] on input "text" at bounding box center [447, 199] width 154 height 31
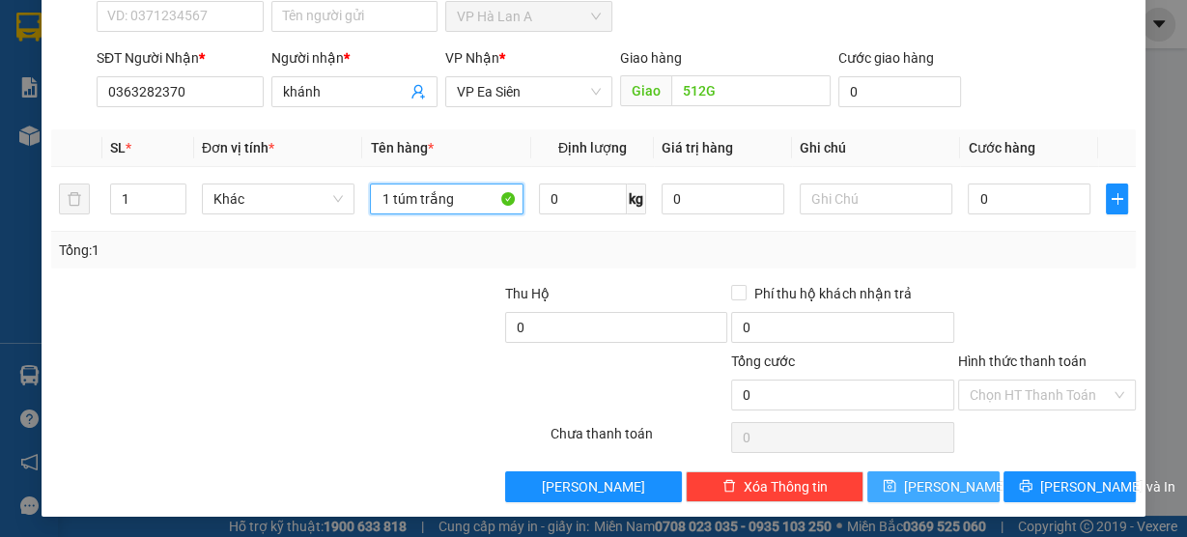
type input "1 túm trắng"
drag, startPoint x: 907, startPoint y: 485, endPoint x: 1094, endPoint y: 330, distance: 242.9
click at [896, 485] on icon "save" at bounding box center [890, 486] width 13 height 13
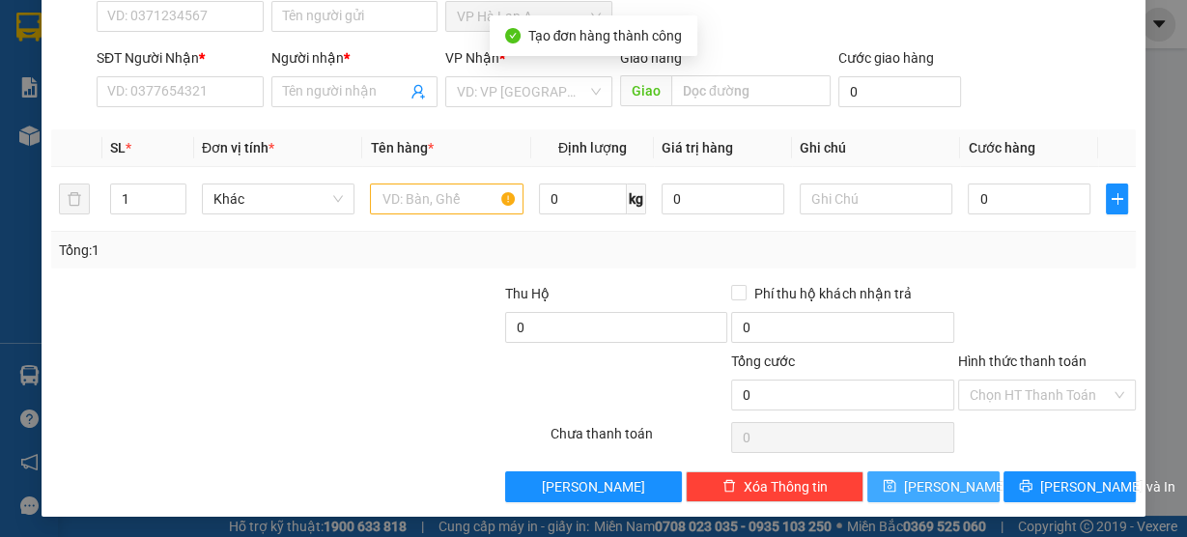
scroll to position [0, 0]
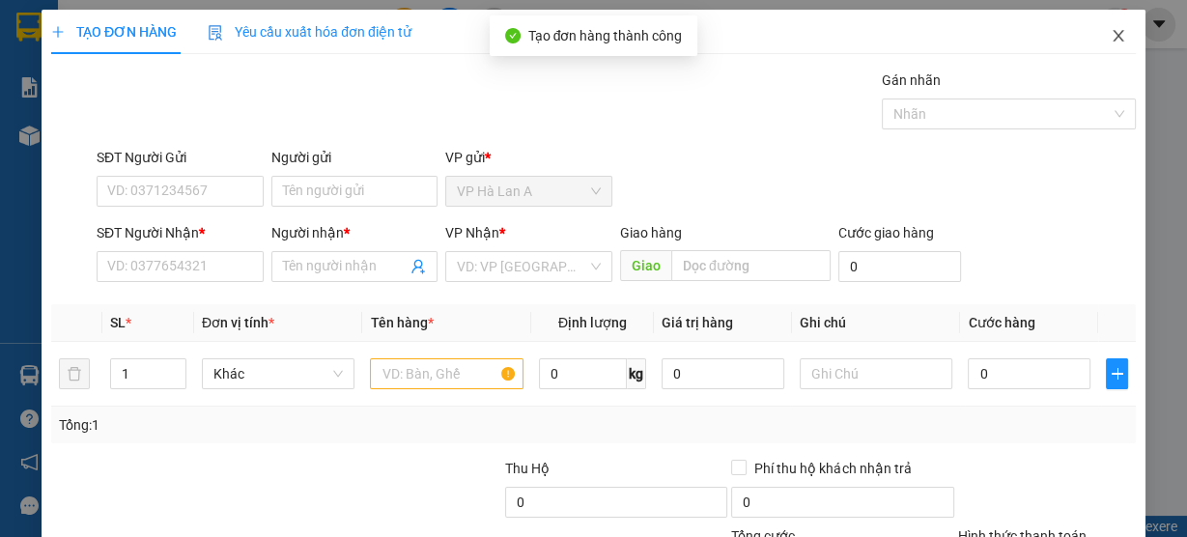
click at [1107, 45] on span "Close" at bounding box center [1118, 37] width 54 height 54
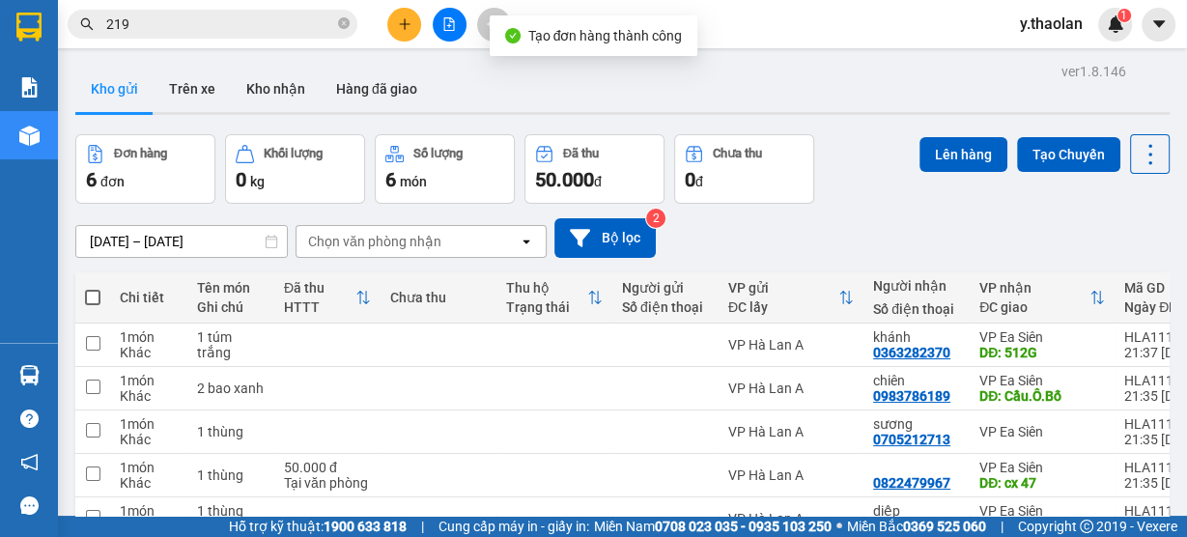
click at [207, 23] on input "219" at bounding box center [220, 24] width 228 height 21
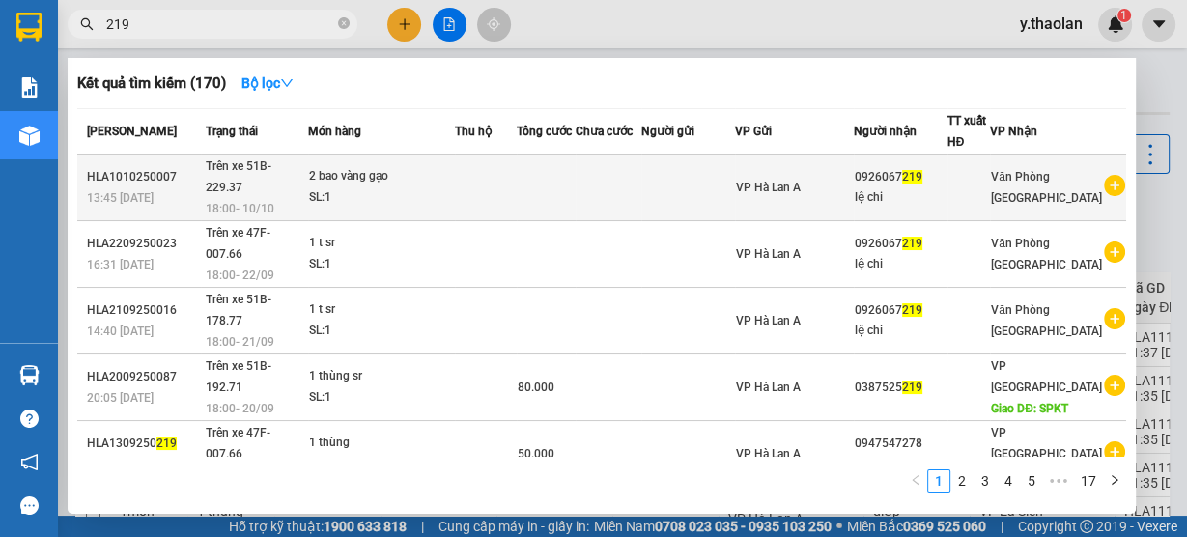
click at [502, 170] on td at bounding box center [486, 188] width 62 height 67
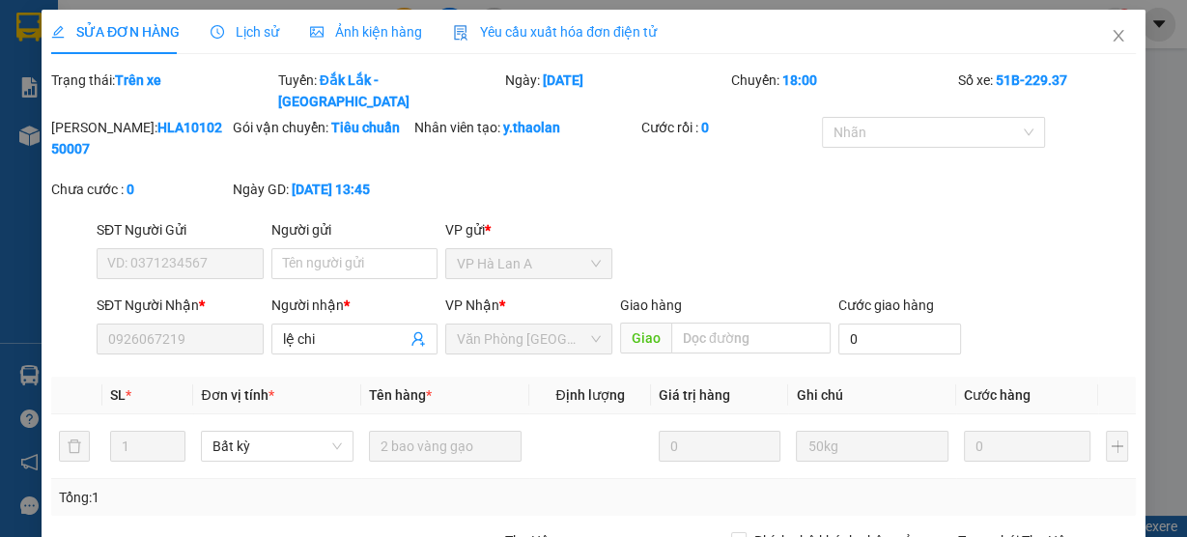
click at [257, 24] on span "Lịch sử" at bounding box center [245, 31] width 69 height 15
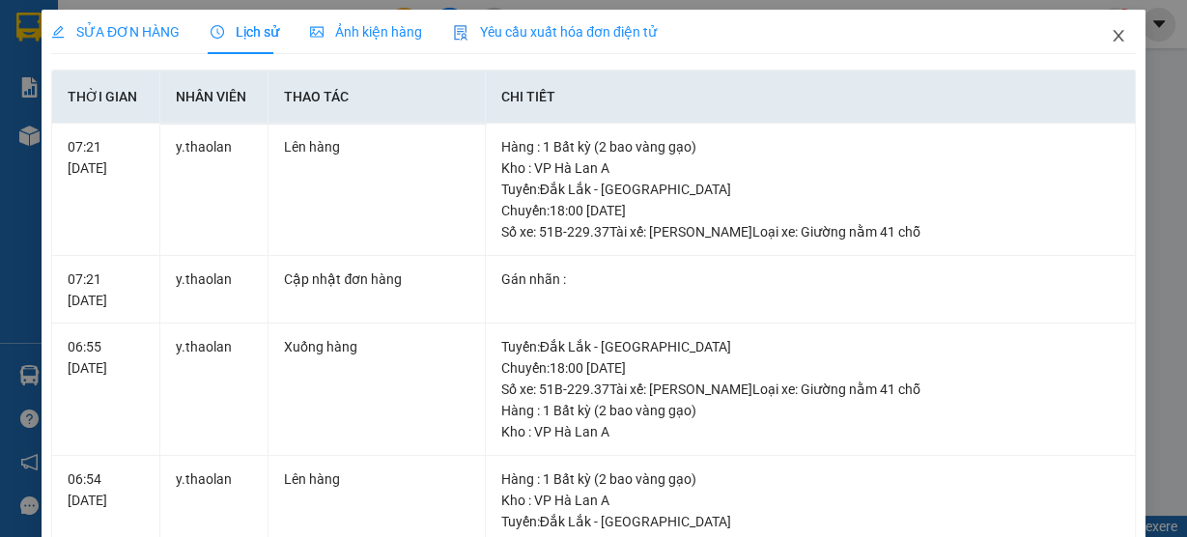
click at [1111, 35] on icon "close" at bounding box center [1118, 35] width 15 height 15
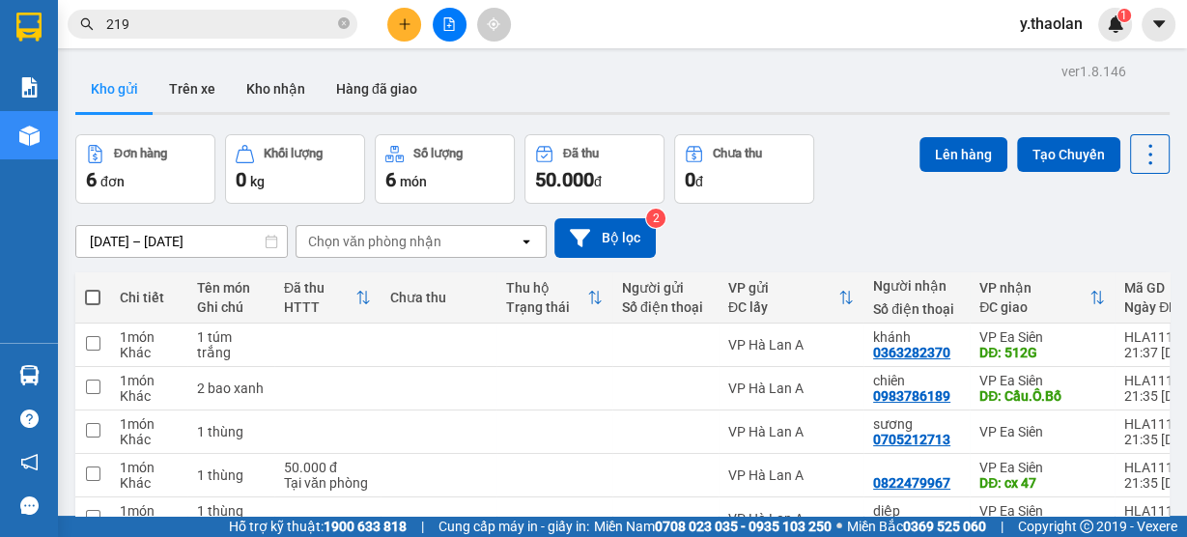
click at [404, 23] on icon "plus" at bounding box center [404, 23] width 1 height 11
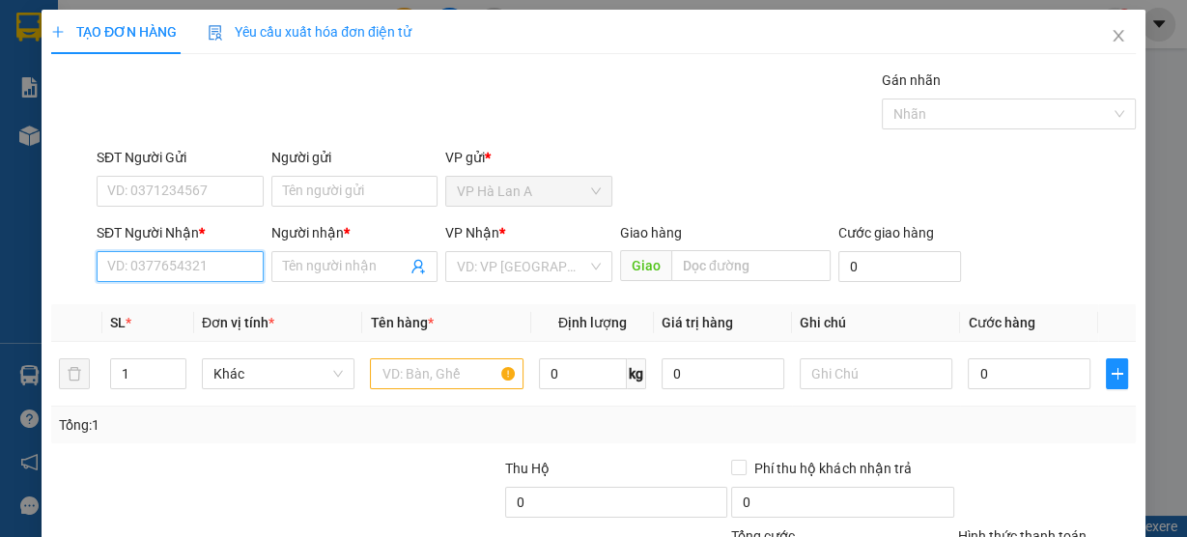
click at [217, 264] on input "SĐT Người Nhận *" at bounding box center [180, 266] width 167 height 31
type input "0978490478"
click at [245, 303] on div "0978490478 - trung" at bounding box center [178, 304] width 142 height 21
type input "trung"
type input "0978490478"
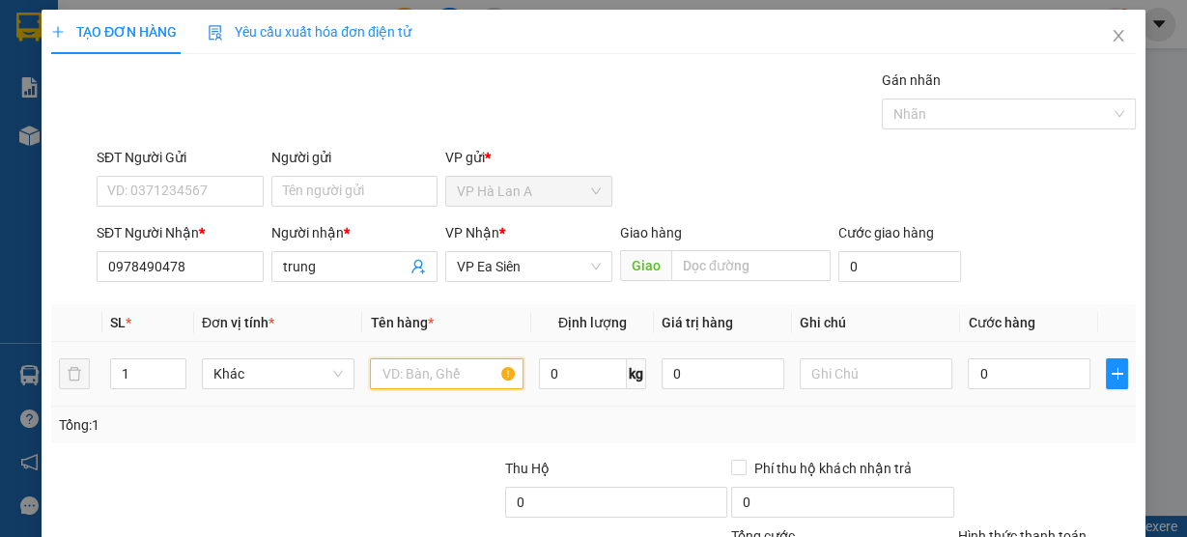
click at [455, 379] on input "text" at bounding box center [447, 373] width 154 height 31
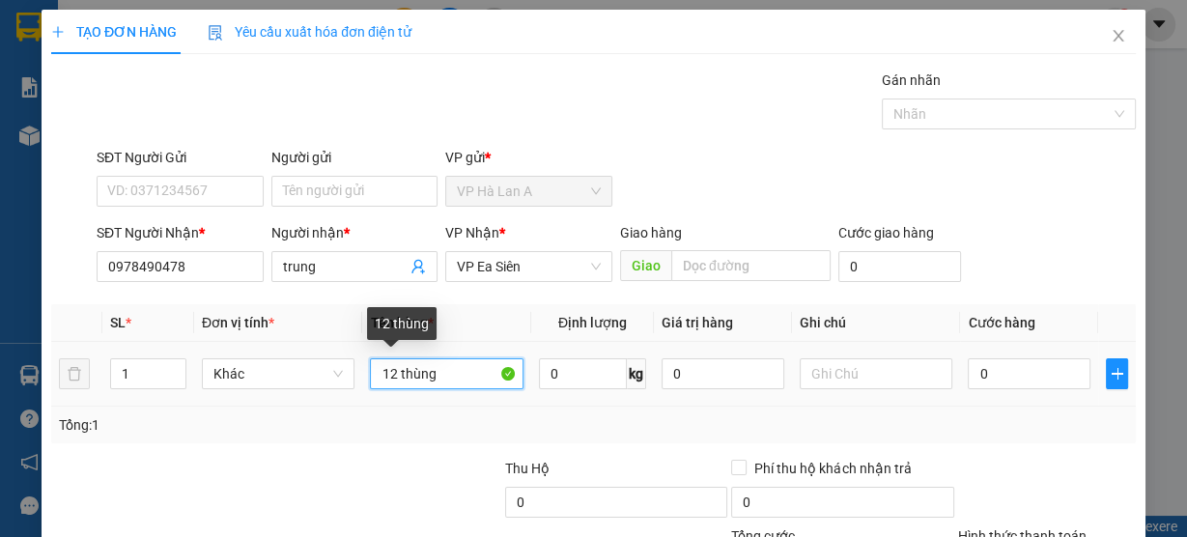
click at [387, 381] on input "12 thùng" at bounding box center [447, 373] width 154 height 31
click at [423, 377] on input "2 thùng" at bounding box center [447, 373] width 154 height 31
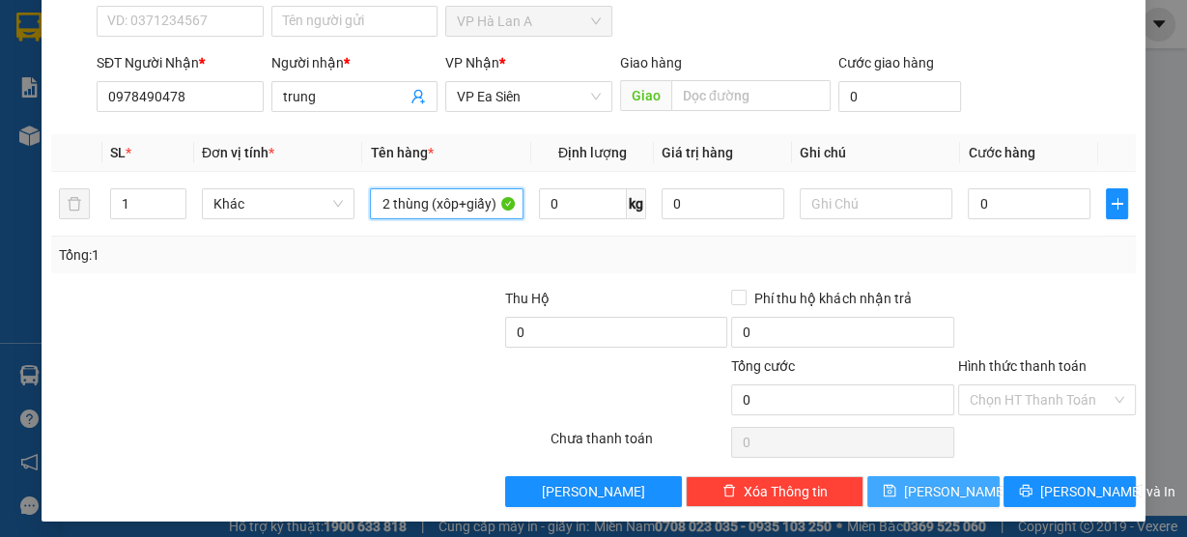
scroll to position [175, 0]
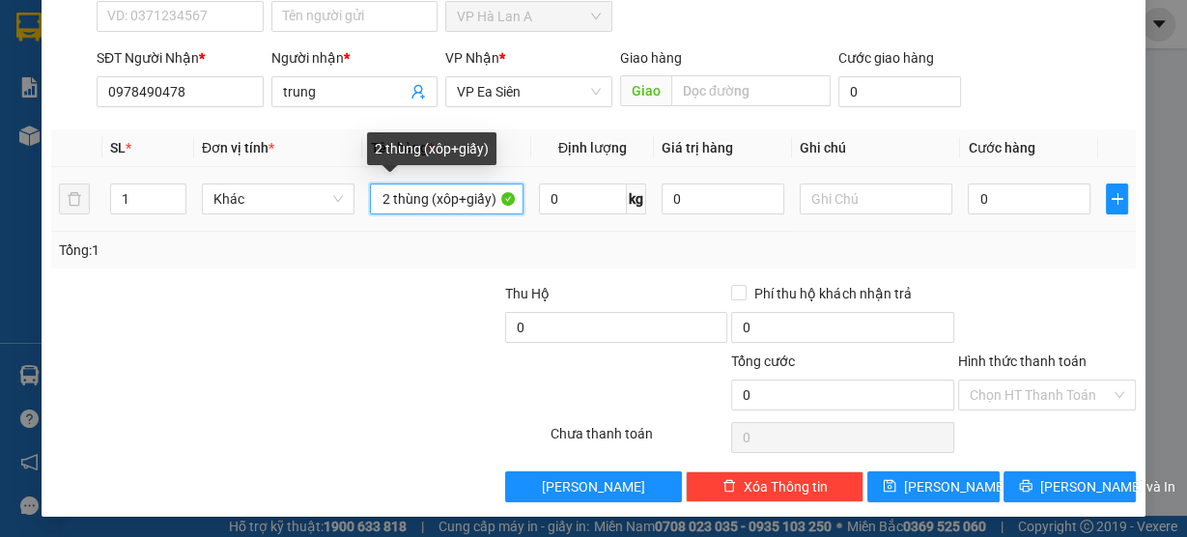
click at [451, 200] on input "2 thùng (xôp+giấy)" at bounding box center [447, 199] width 154 height 31
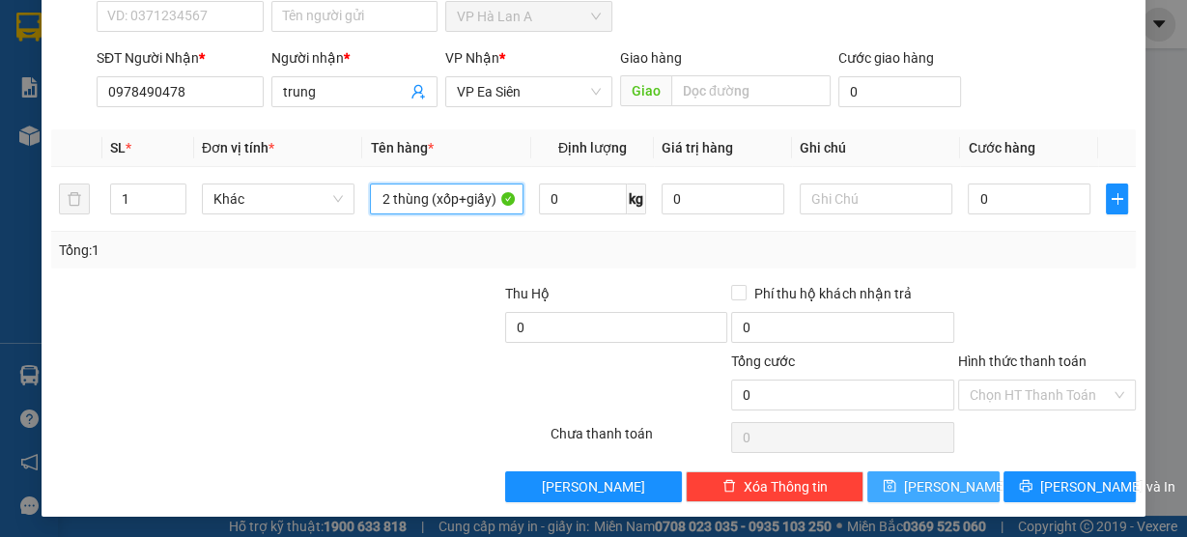
type input "2 thùng (xốp+giấy)"
drag, startPoint x: 938, startPoint y: 488, endPoint x: 955, endPoint y: 467, distance: 27.5
click at [938, 487] on span "[PERSON_NAME]" at bounding box center [955, 486] width 103 height 21
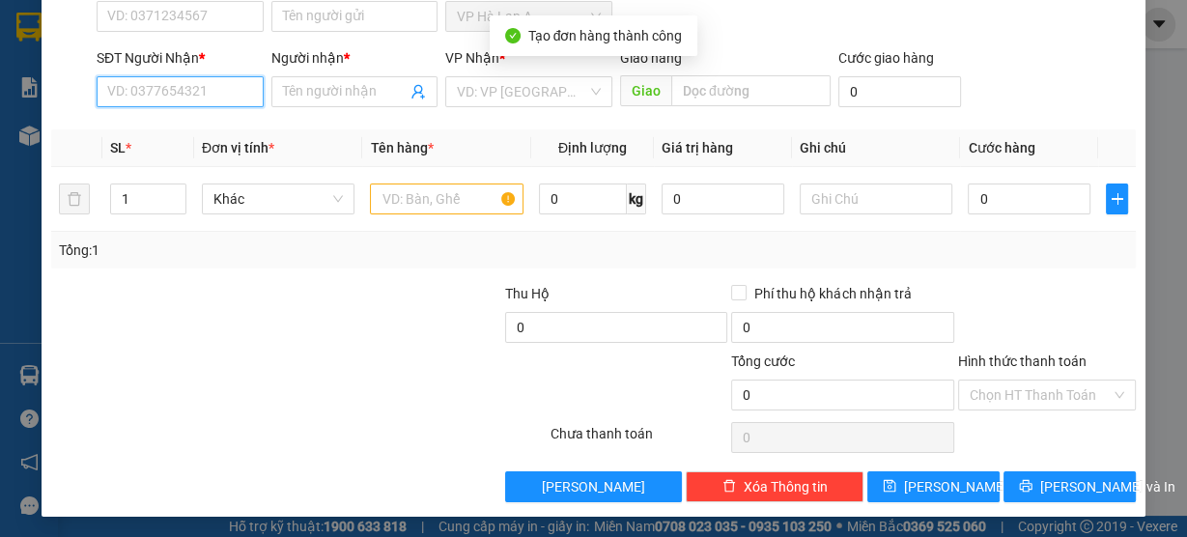
click at [187, 87] on input "SĐT Người Nhận *" at bounding box center [180, 91] width 167 height 31
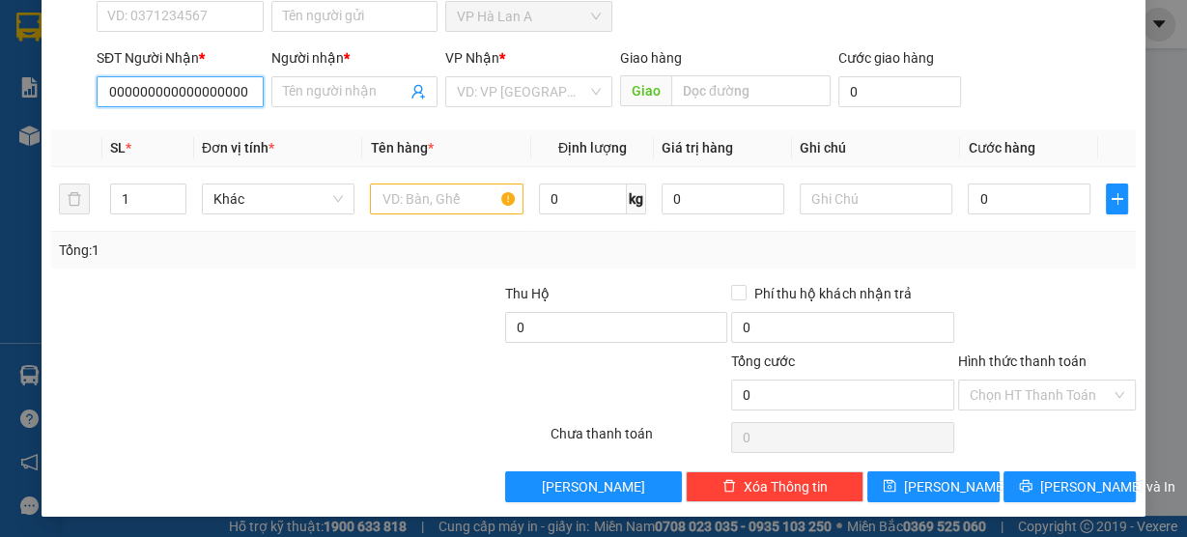
scroll to position [0, 305]
type input "0942357000400000000000000000000000000000000000000000000000000"
drag, startPoint x: 254, startPoint y: 96, endPoint x: 4, endPoint y: 99, distance: 250.2
click at [0, 102] on div "TẠO ĐƠN HÀNG Yêu cầu xuất hóa đơn điện tử Transit Pickup Surcharge Ids Transit …" at bounding box center [593, 268] width 1187 height 537
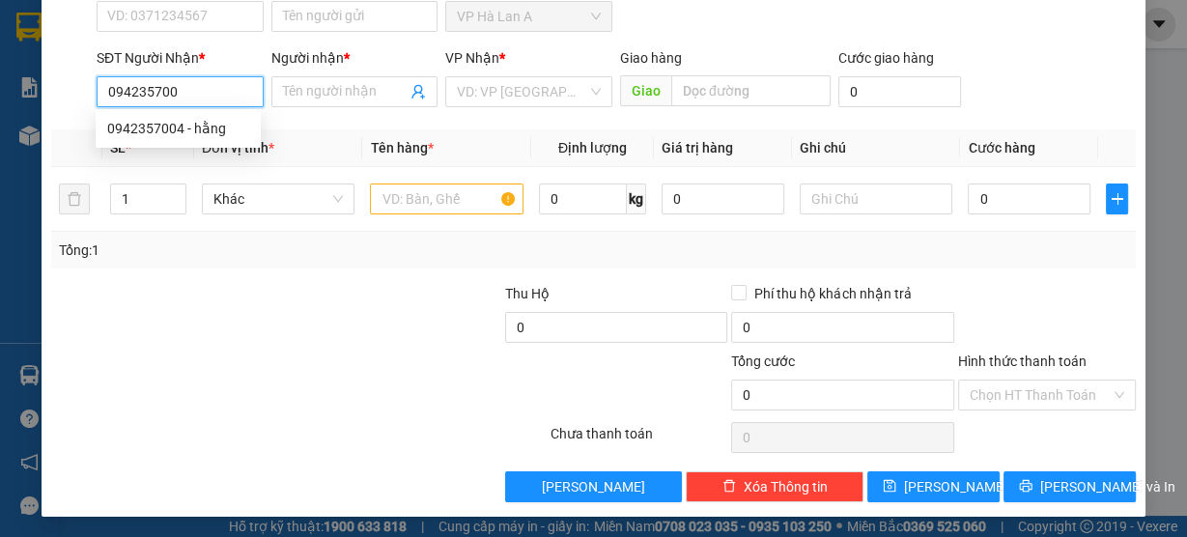
type input "0942357004"
click at [150, 123] on div "0942357004 - hằng" at bounding box center [178, 128] width 142 height 21
type input "hằng"
type input "0942357004"
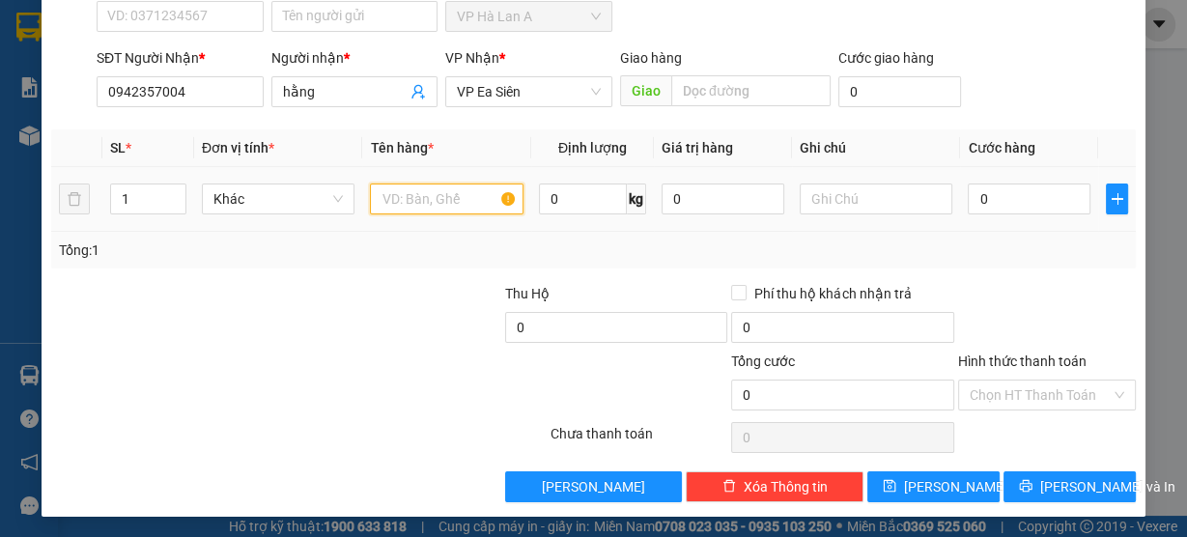
click at [446, 198] on input "text" at bounding box center [447, 199] width 154 height 31
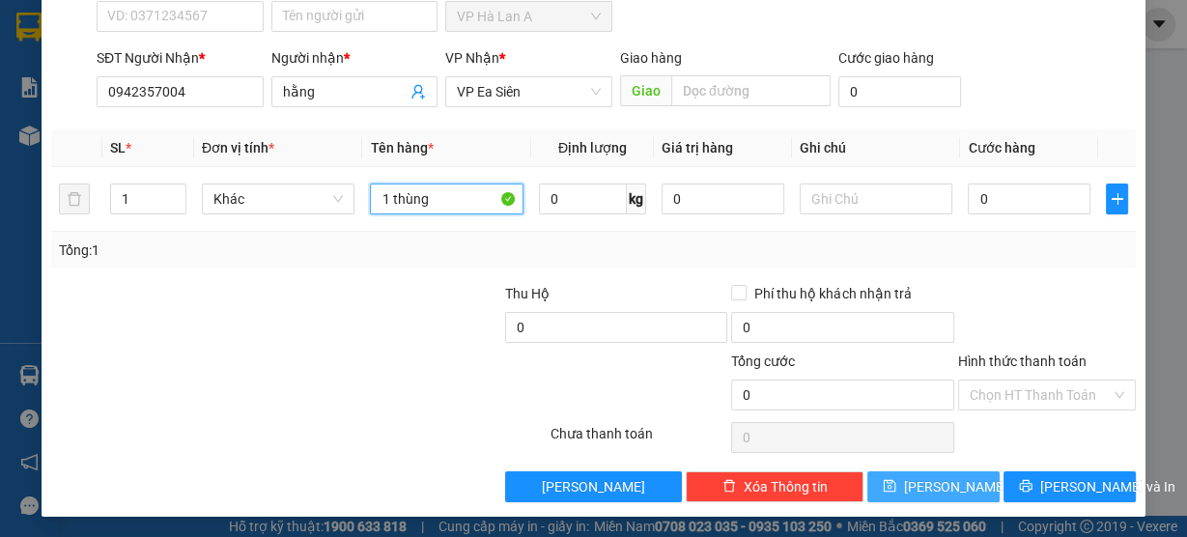
type input "1 thùng"
click at [901, 483] on button "[PERSON_NAME]" at bounding box center [933, 486] width 132 height 31
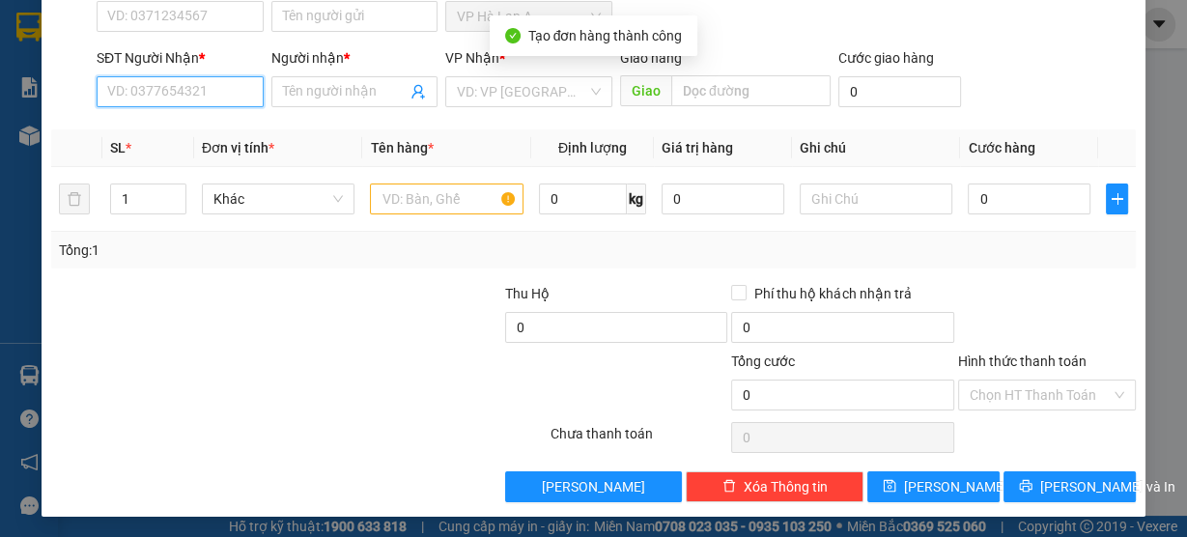
click at [104, 92] on input "SĐT Người Nhận *" at bounding box center [180, 91] width 167 height 31
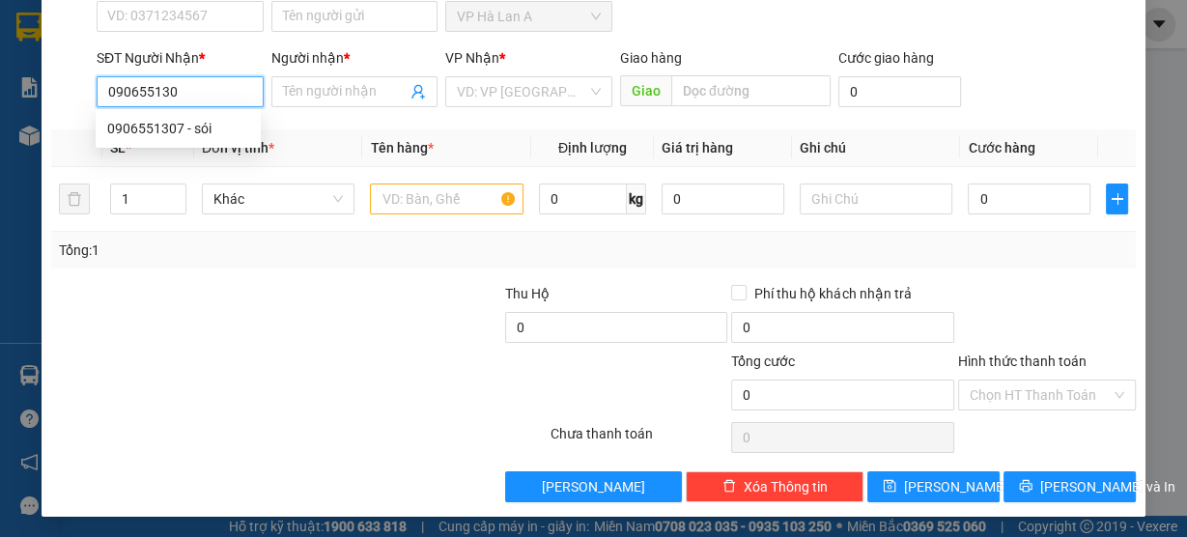
type input "0906551307"
drag, startPoint x: 160, startPoint y: 138, endPoint x: 301, endPoint y: 167, distance: 144.0
click at [160, 136] on div "0906551307 - sói" at bounding box center [178, 128] width 142 height 21
type input "sói"
type input "0906551307"
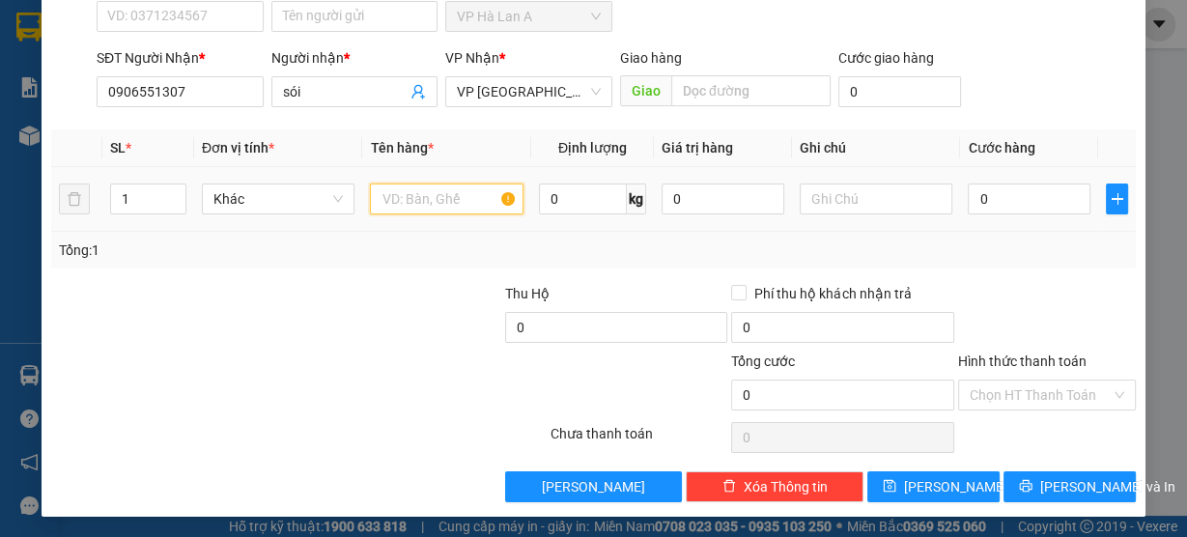
drag, startPoint x: 432, startPoint y: 187, endPoint x: 448, endPoint y: 182, distance: 17.4
click at [434, 188] on input "text" at bounding box center [447, 199] width 154 height 31
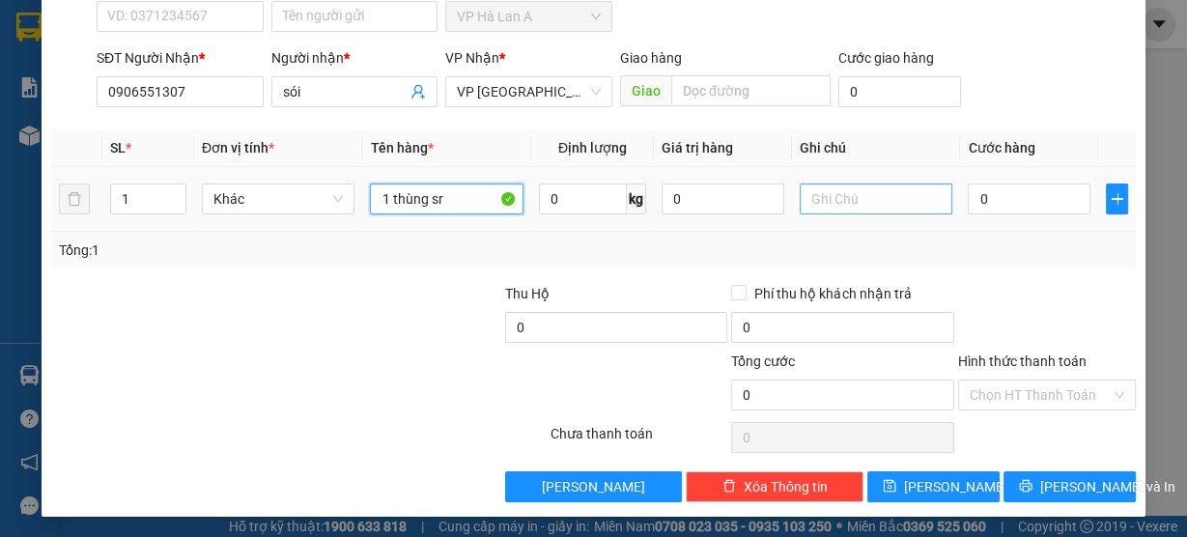
type input "1 thùng sr"
click at [839, 199] on input "text" at bounding box center [877, 199] width 154 height 31
type input "25kg"
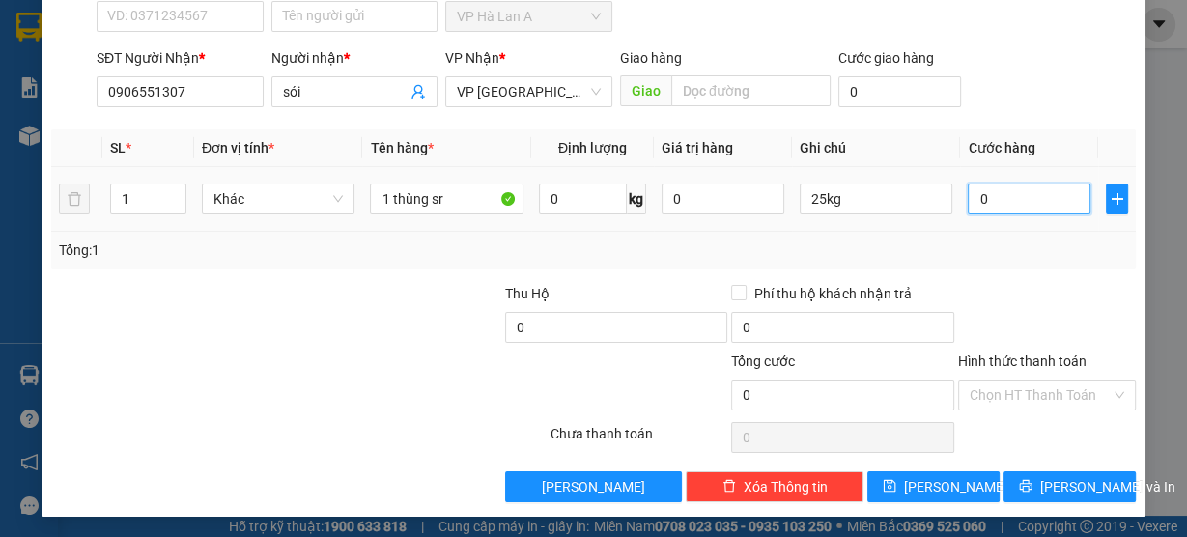
click at [1046, 205] on input "0" at bounding box center [1029, 199] width 123 height 31
type input "6"
type input "60"
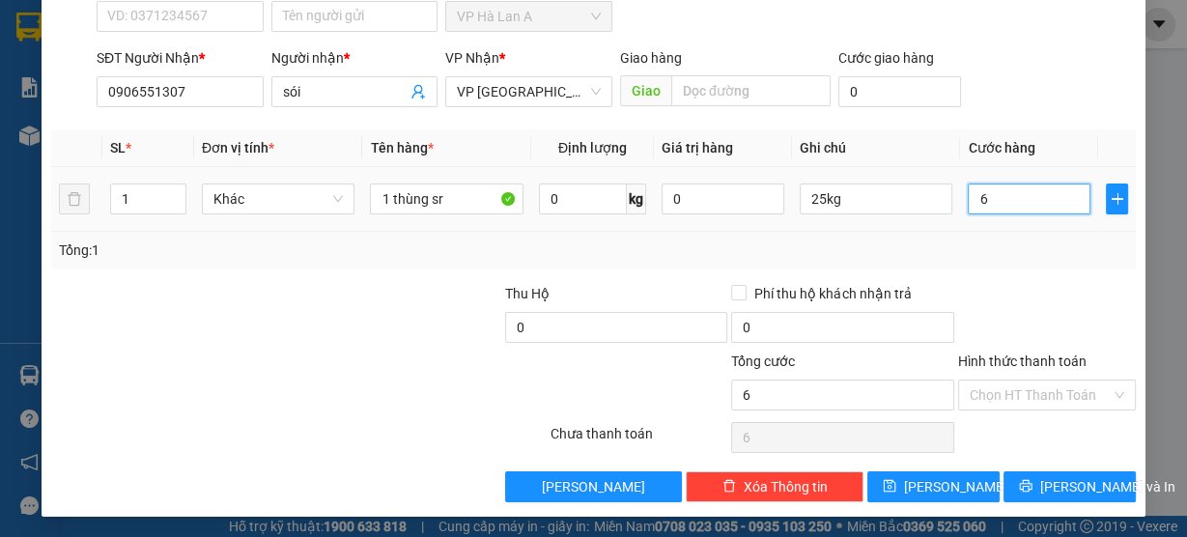
type input "60"
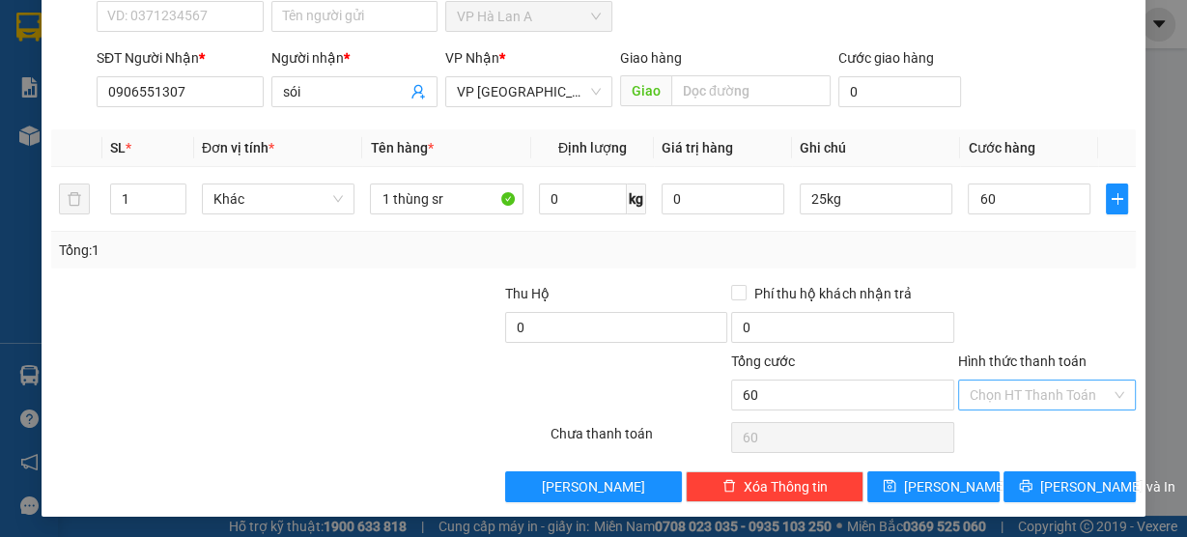
type input "60.000"
click at [977, 387] on input "Hình thức thanh toán" at bounding box center [1040, 395] width 141 height 29
drag, startPoint x: 975, startPoint y: 421, endPoint x: 974, endPoint y: 439, distance: 17.4
click at [975, 423] on div "Tại văn phòng" at bounding box center [1036, 430] width 153 height 21
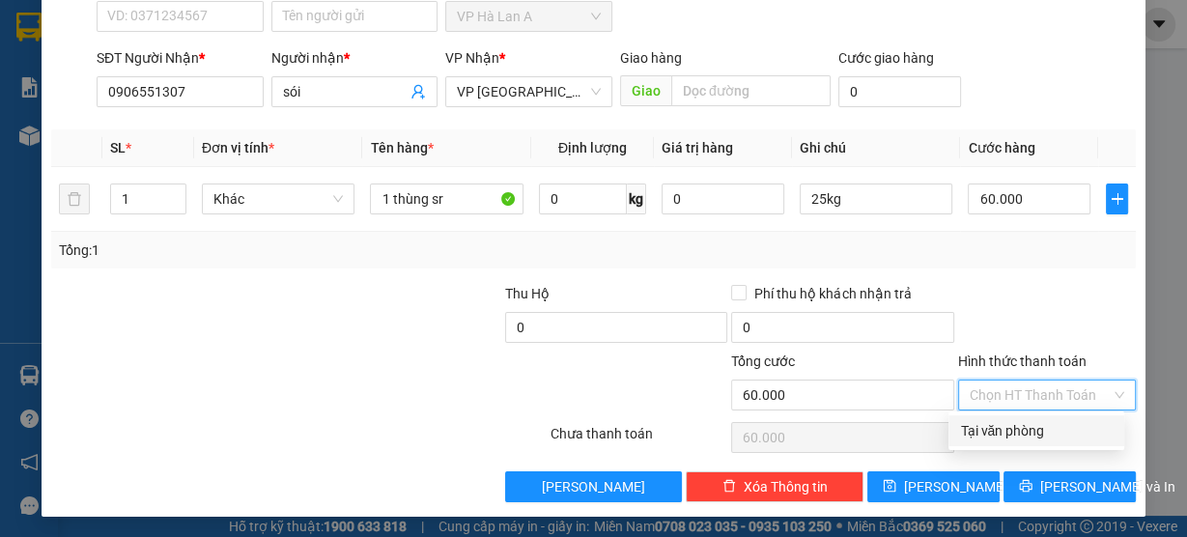
type input "0"
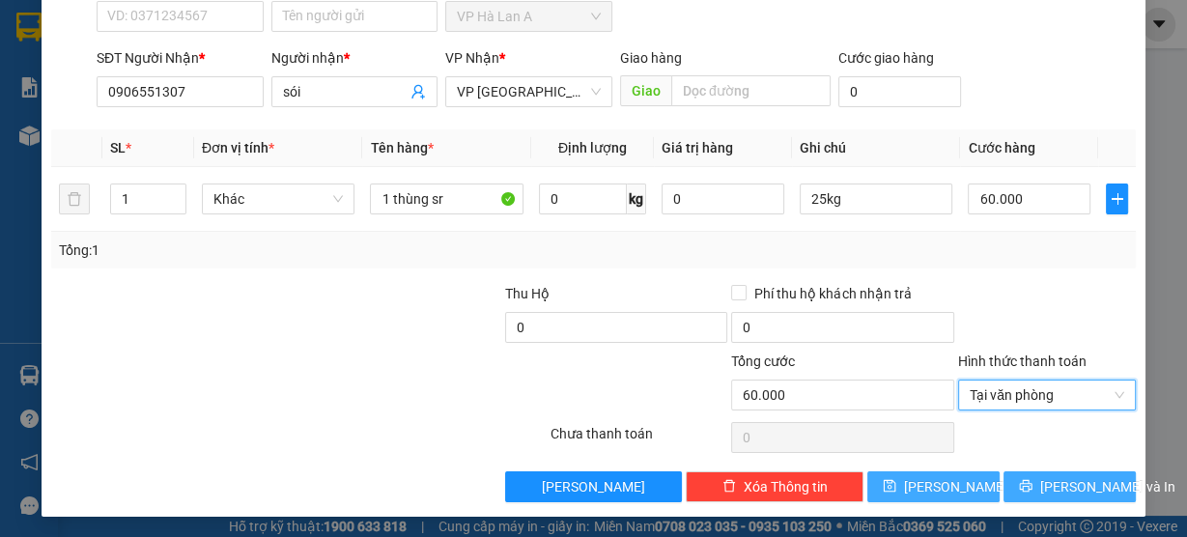
drag, startPoint x: 948, startPoint y: 485, endPoint x: 1015, endPoint y: 494, distance: 68.2
click at [948, 487] on button "[PERSON_NAME]" at bounding box center [933, 486] width 132 height 31
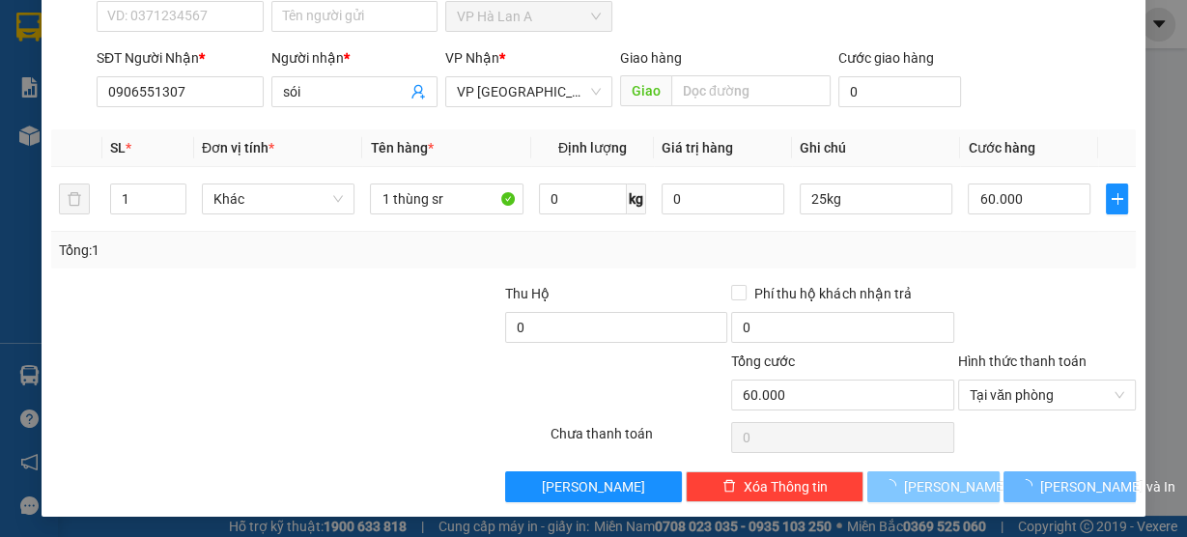
type input "0"
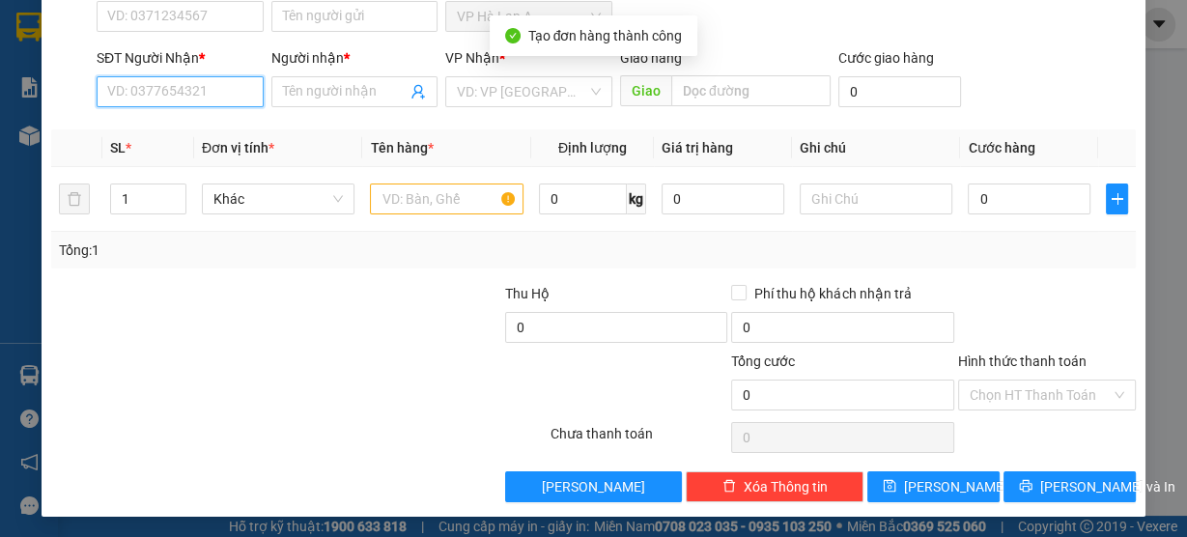
click at [226, 94] on input "SĐT Người Nhận *" at bounding box center [180, 91] width 167 height 31
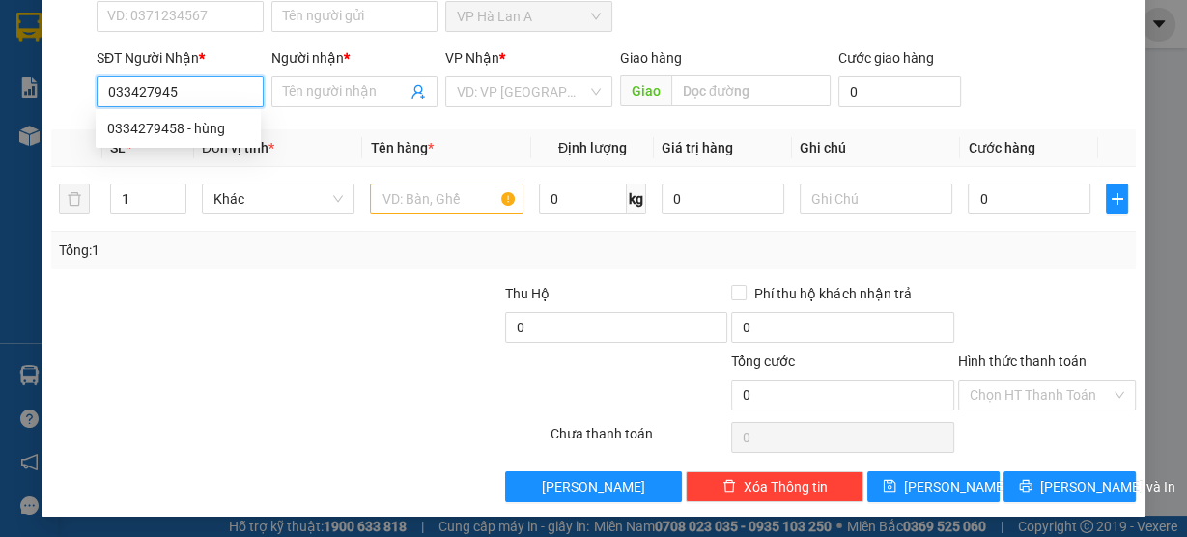
type input "0334279458"
click at [222, 127] on div "0334279458 - hùng" at bounding box center [178, 128] width 142 height 21
type input "hùng"
type input "0334279458"
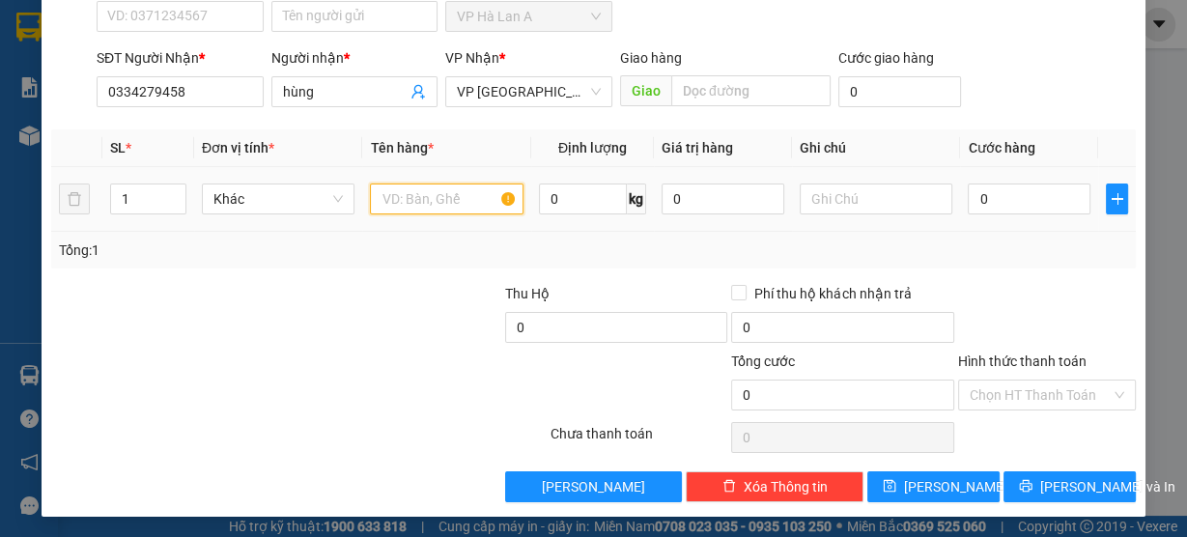
click at [419, 203] on input "text" at bounding box center [447, 199] width 154 height 31
click at [418, 189] on input "text" at bounding box center [447, 199] width 154 height 31
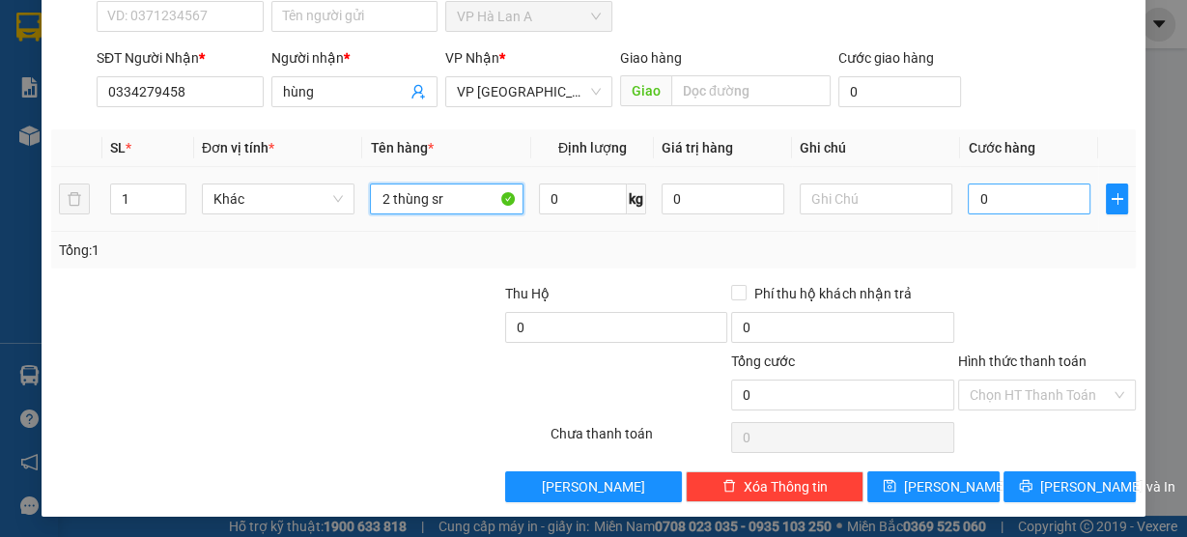
type input "2 thùng sr"
click at [1038, 205] on input "0" at bounding box center [1029, 199] width 123 height 31
type input "8"
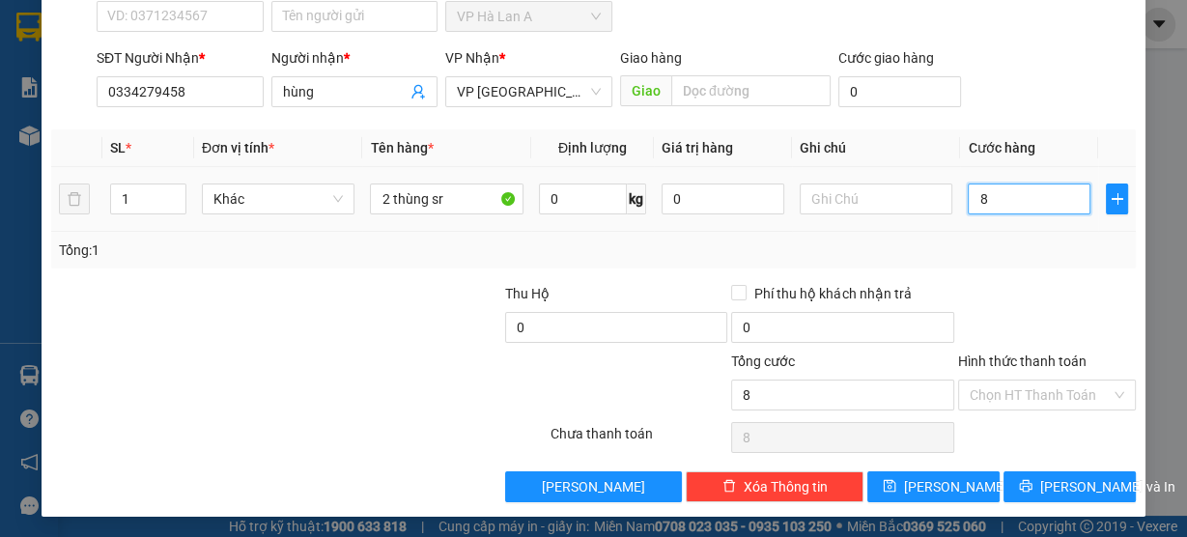
type input "80"
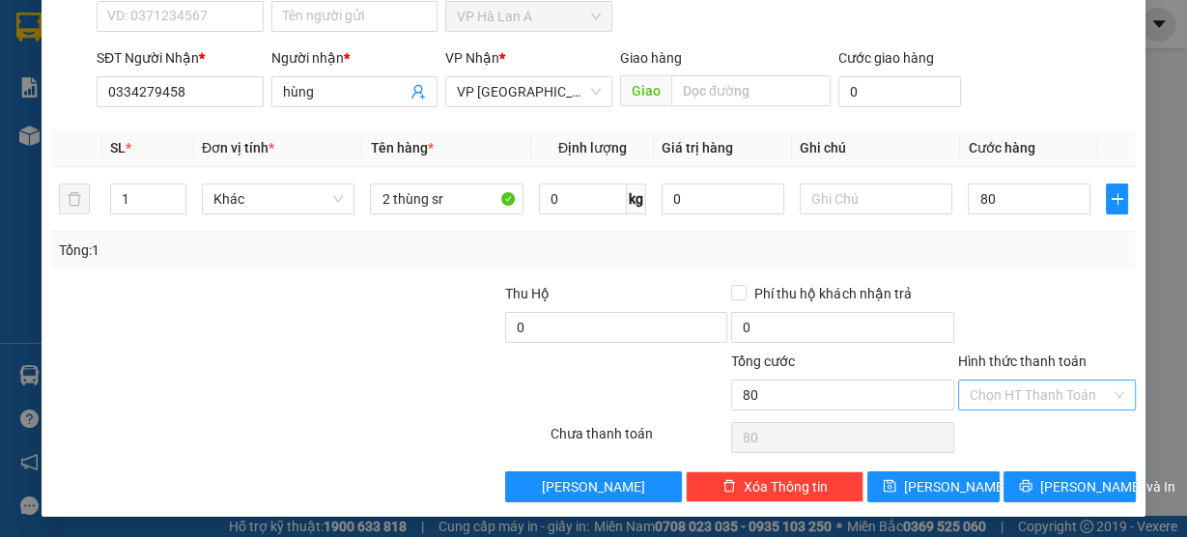
type input "80.000"
click at [1008, 394] on input "Hình thức thanh toán" at bounding box center [1040, 395] width 141 height 29
click at [1002, 432] on div "Tại văn phòng" at bounding box center [1036, 430] width 153 height 21
type input "0"
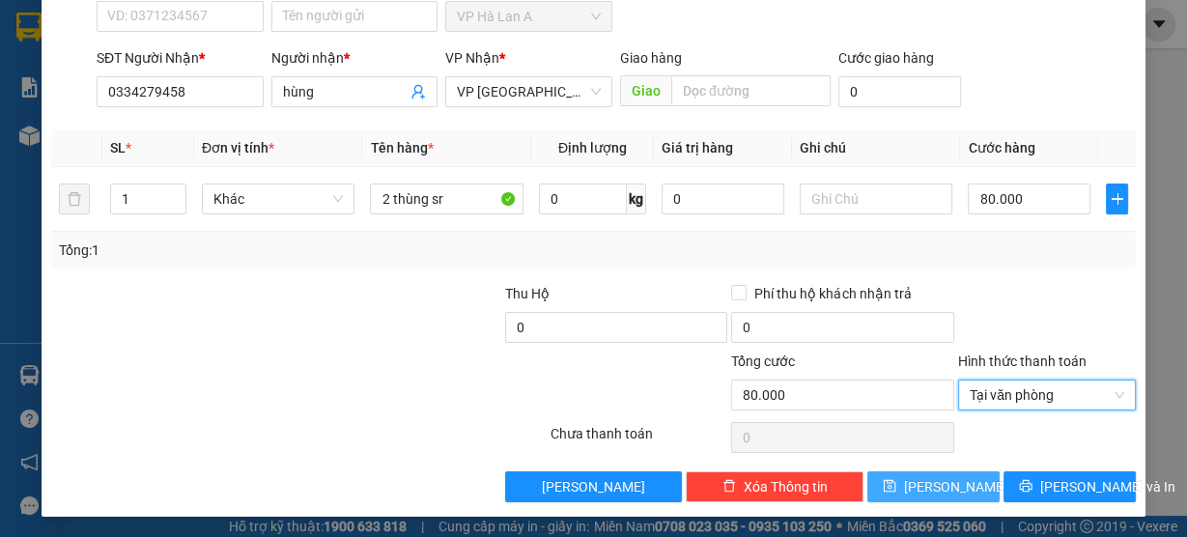
drag, startPoint x: 946, startPoint y: 489, endPoint x: 960, endPoint y: 500, distance: 18.6
click at [947, 487] on button "[PERSON_NAME]" at bounding box center [933, 486] width 132 height 31
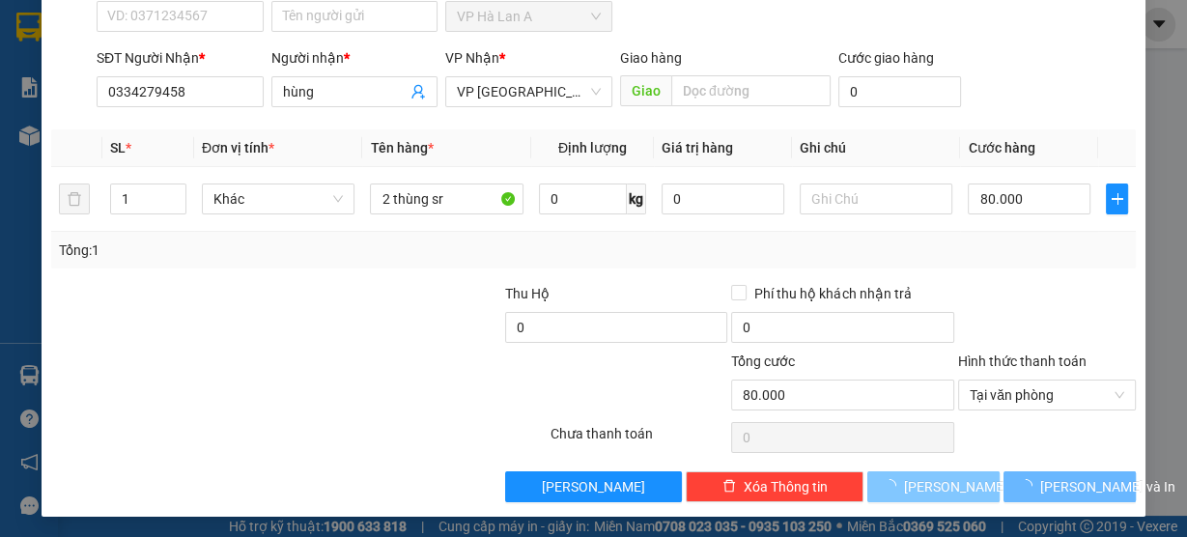
type input "0"
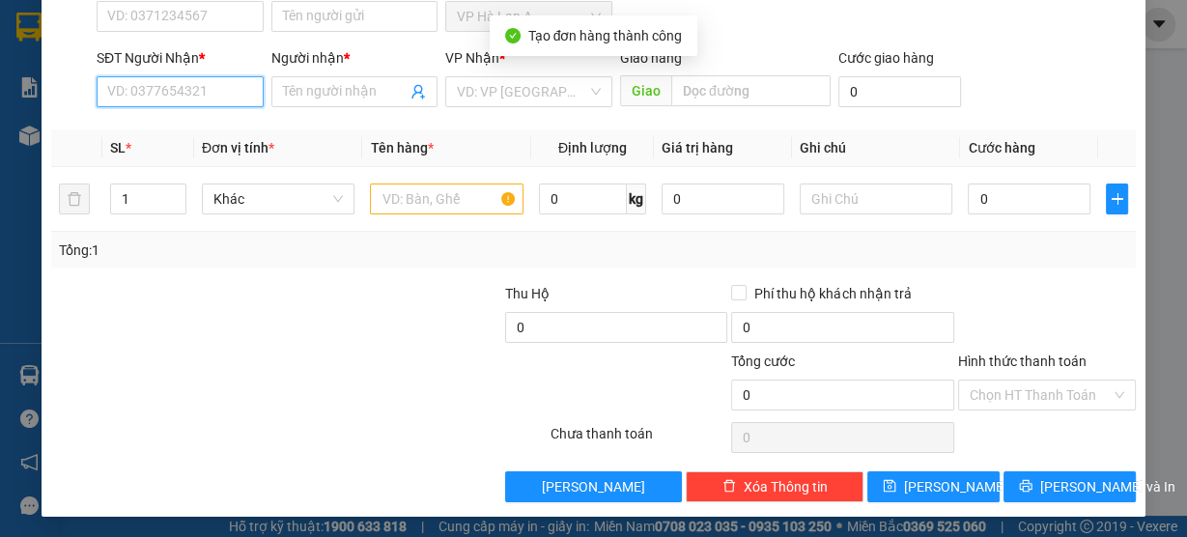
click at [207, 94] on input "SĐT Người Nhận *" at bounding box center [180, 91] width 167 height 31
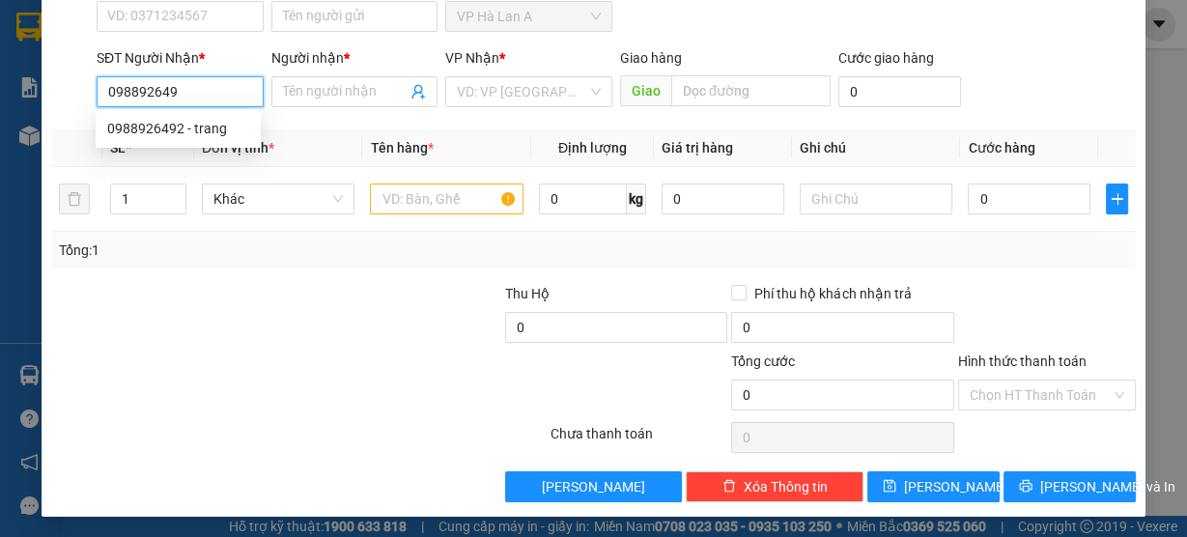
type input "0988926492"
click at [207, 135] on div "0988926492 - trang" at bounding box center [178, 128] width 142 height 21
type input "trang"
type input "0988926492"
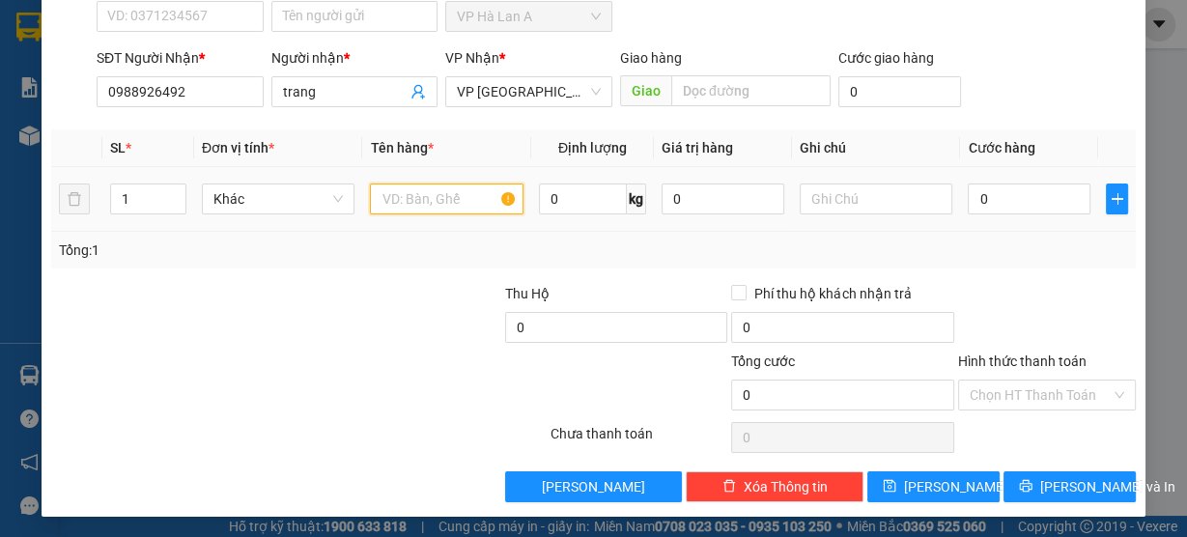
click at [410, 186] on input "text" at bounding box center [447, 199] width 154 height 31
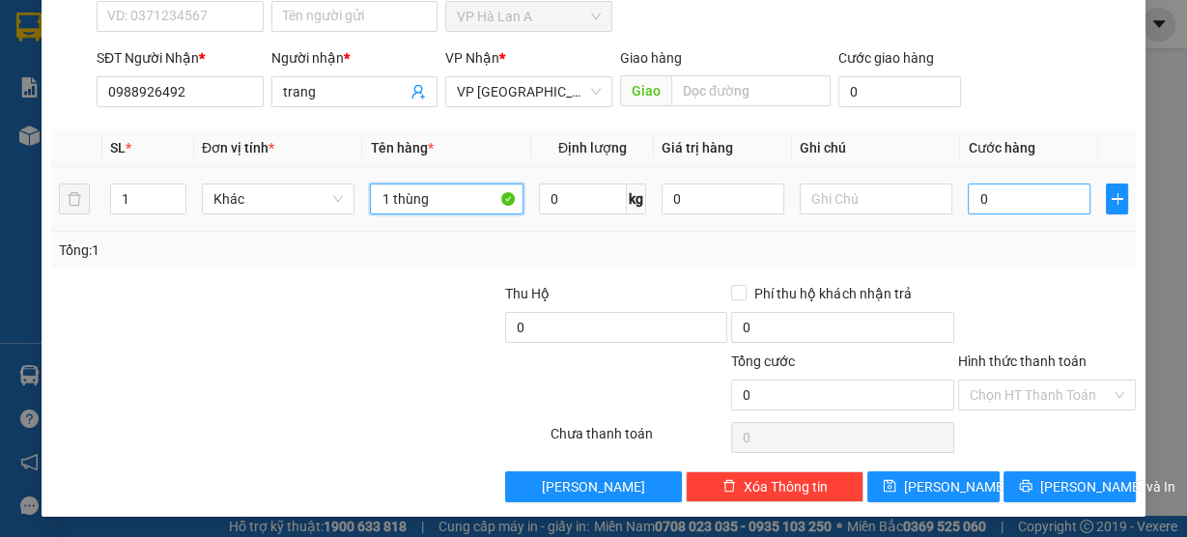
type input "1 thùng"
type input "5"
type input "50"
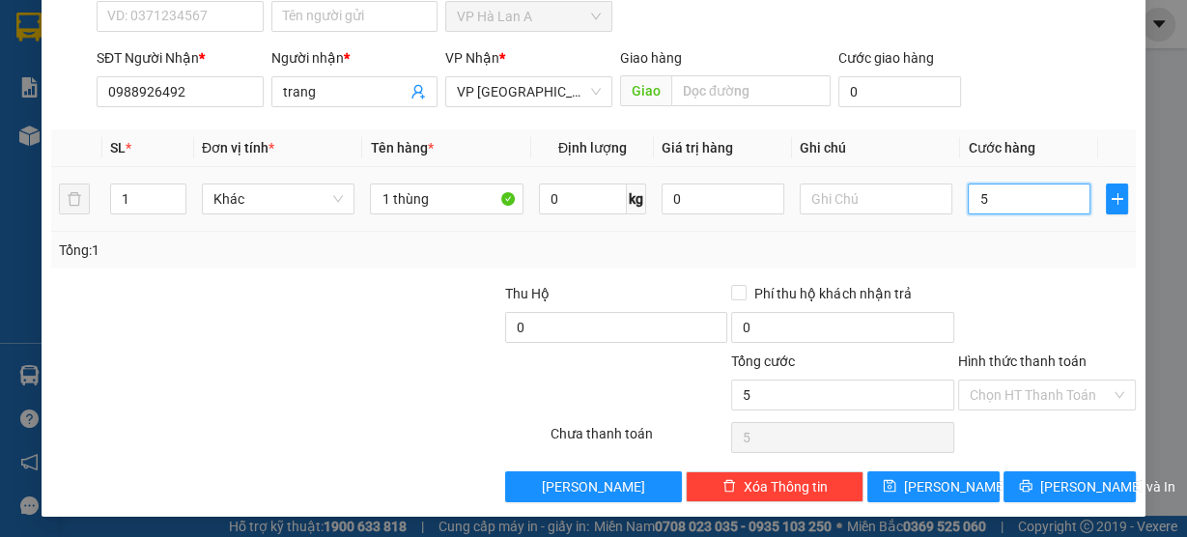
type input "50"
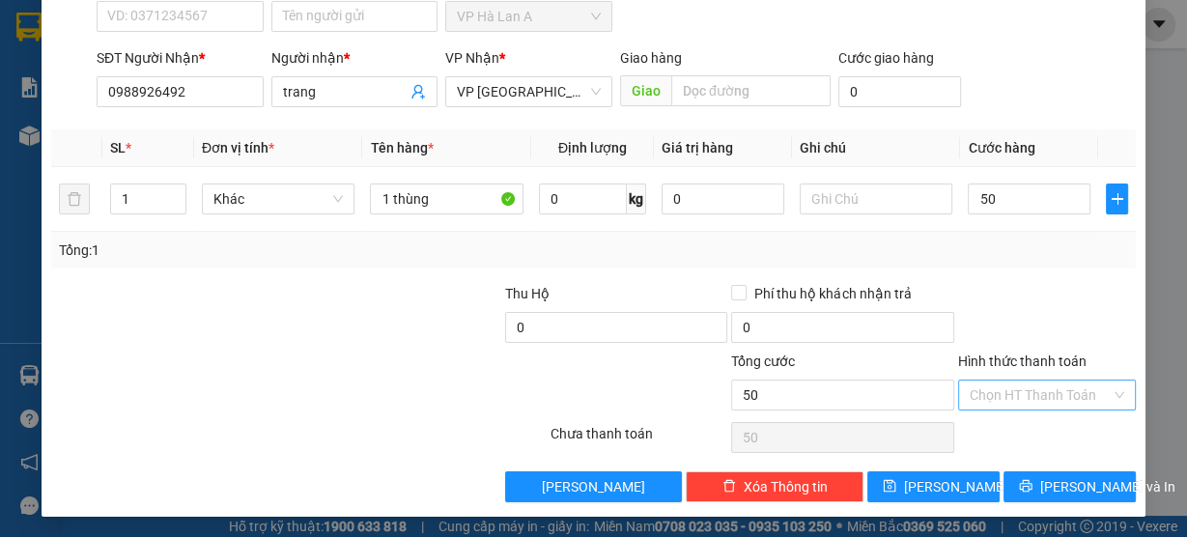
type input "50.000"
drag, startPoint x: 997, startPoint y: 394, endPoint x: 992, endPoint y: 420, distance: 26.5
click at [997, 394] on input "Hình thức thanh toán" at bounding box center [1040, 395] width 141 height 29
click at [990, 420] on div "Tại văn phòng" at bounding box center [1036, 430] width 153 height 21
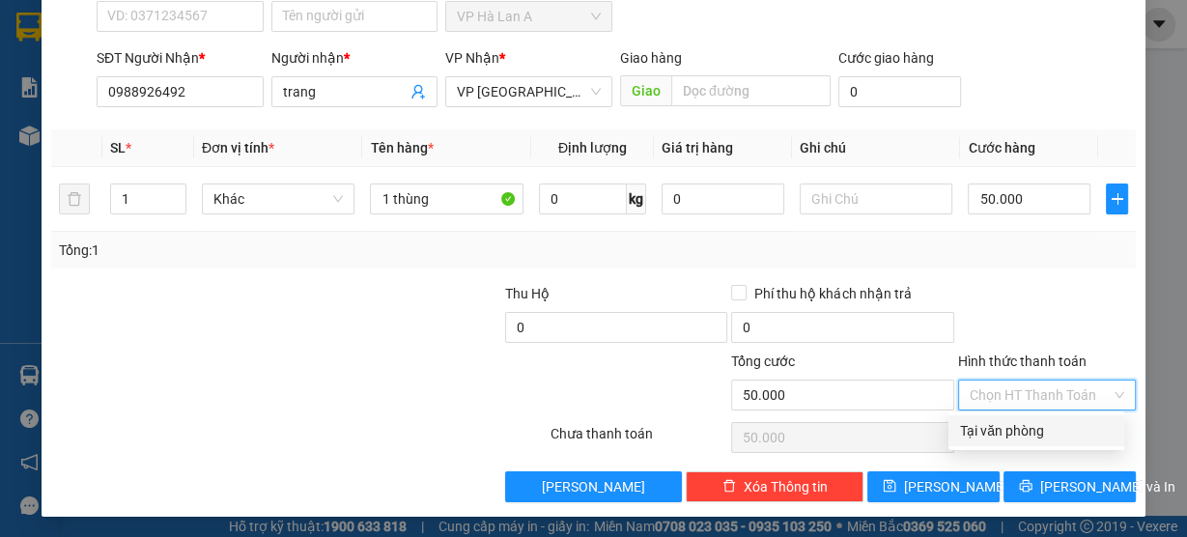
type input "0"
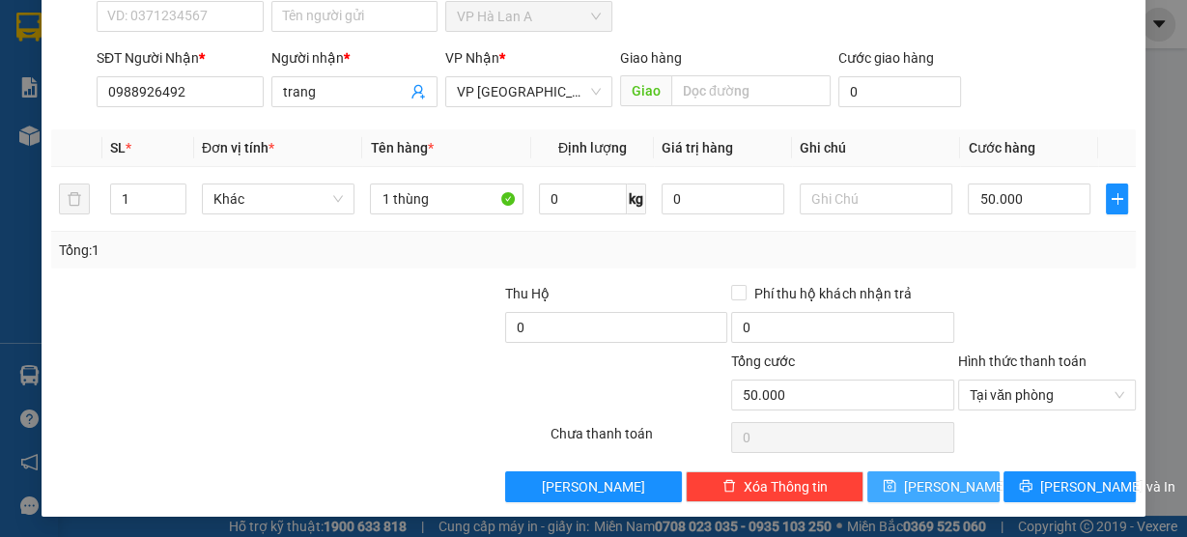
drag, startPoint x: 952, startPoint y: 475, endPoint x: 873, endPoint y: 448, distance: 83.7
click at [951, 475] on button "[PERSON_NAME]" at bounding box center [933, 486] width 132 height 31
type input "0"
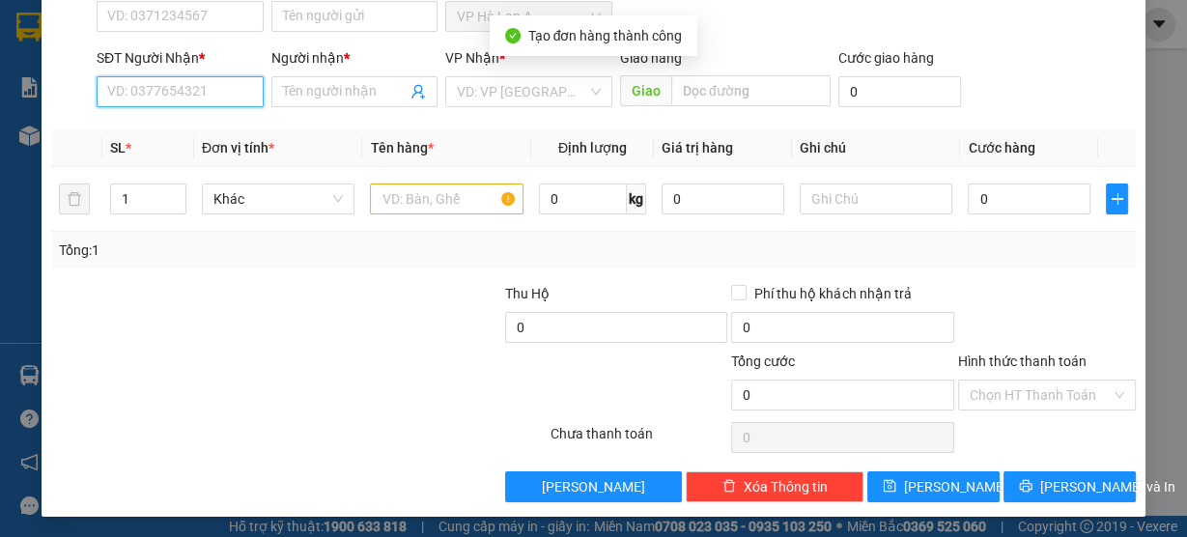
drag, startPoint x: 217, startPoint y: 88, endPoint x: 229, endPoint y: 89, distance: 11.6
click at [216, 86] on input "SĐT Người Nhận *" at bounding box center [180, 91] width 167 height 31
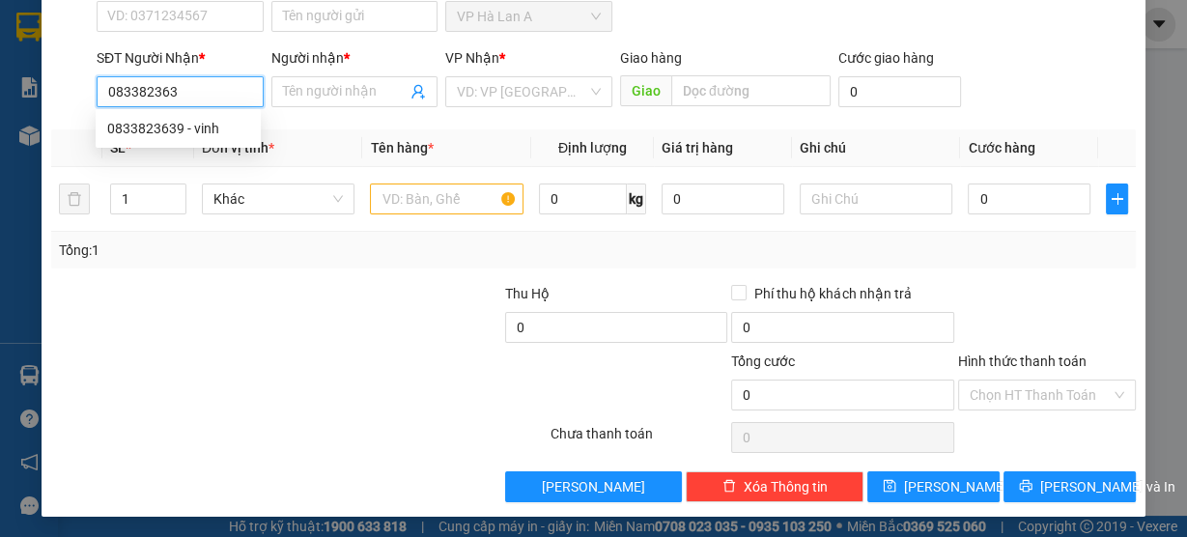
type input "0833823639"
drag, startPoint x: 217, startPoint y: 143, endPoint x: 258, endPoint y: 145, distance: 40.6
click at [217, 138] on div "0833823639 - vinh" at bounding box center [178, 128] width 165 height 31
type input "vinh"
type input "0833823639"
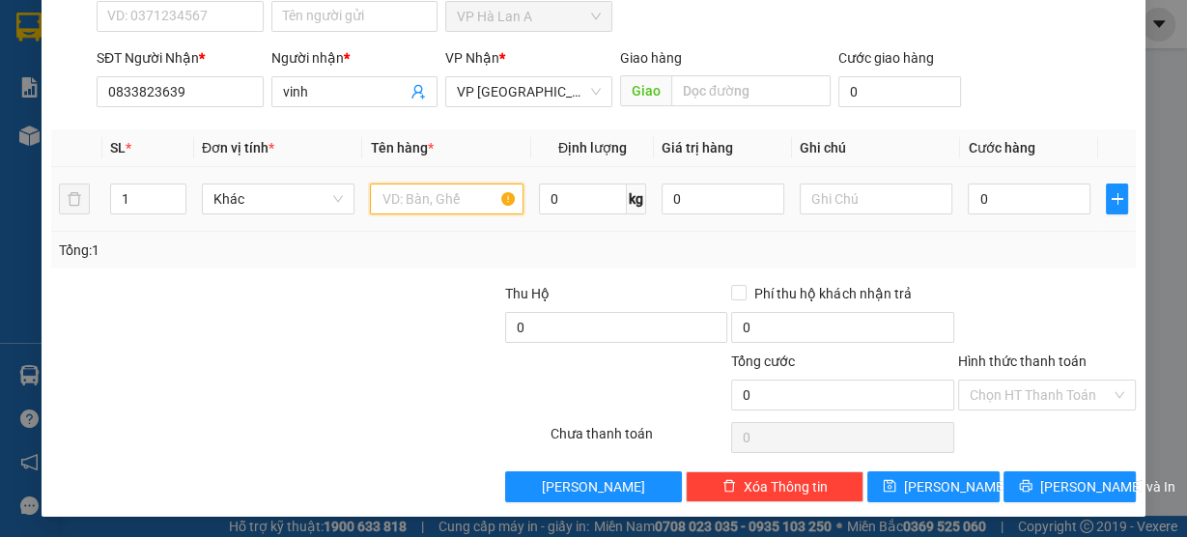
click at [417, 195] on input "text" at bounding box center [447, 199] width 154 height 31
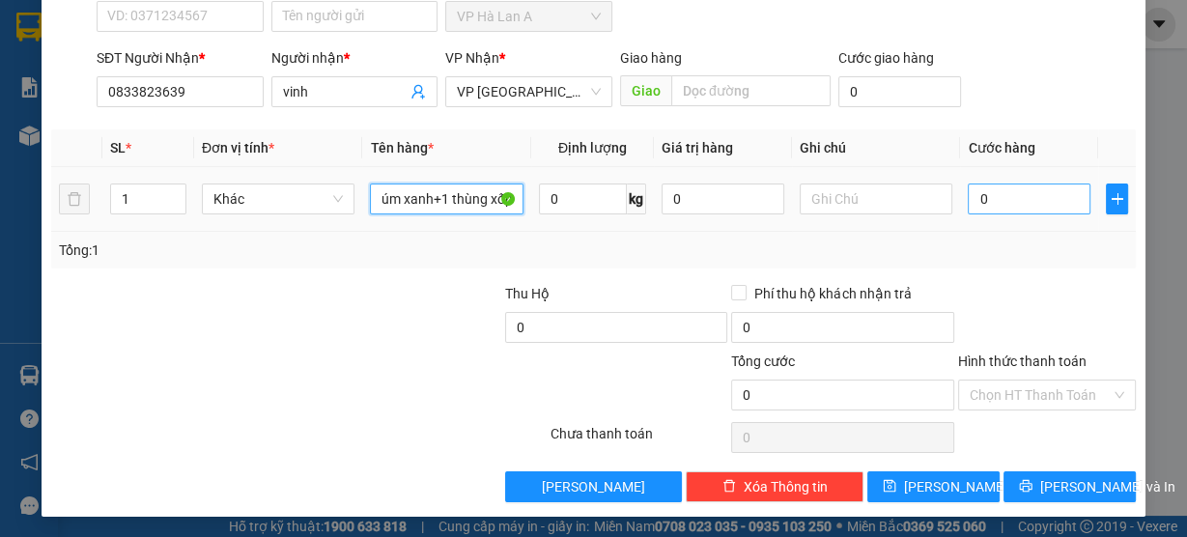
type input "1 túm xanh+1 thùng xốp"
click at [1049, 190] on input "0" at bounding box center [1029, 199] width 123 height 31
type input "9"
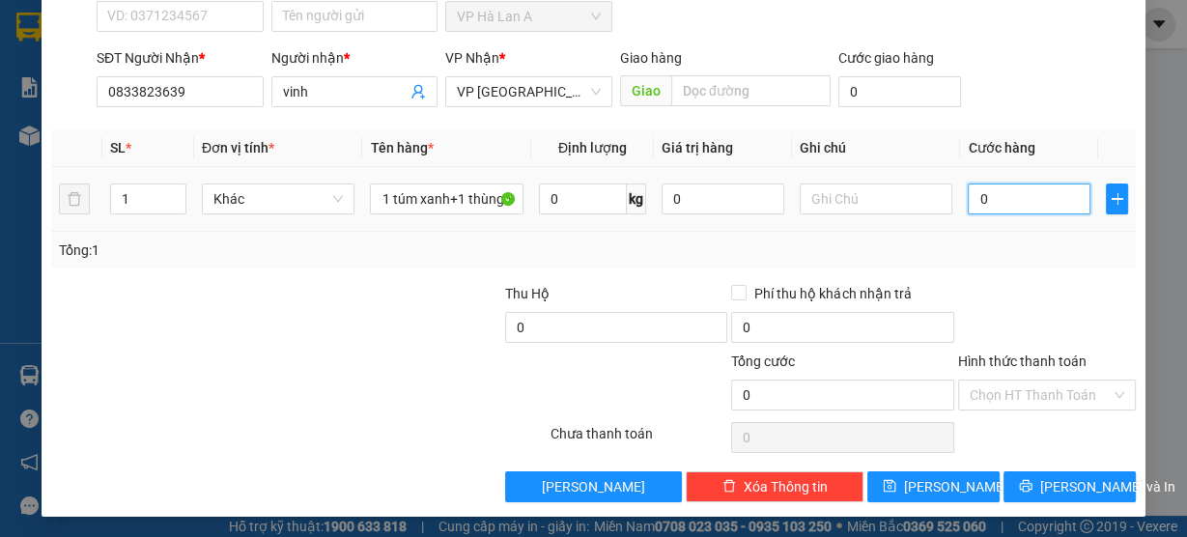
type input "9"
type input "90"
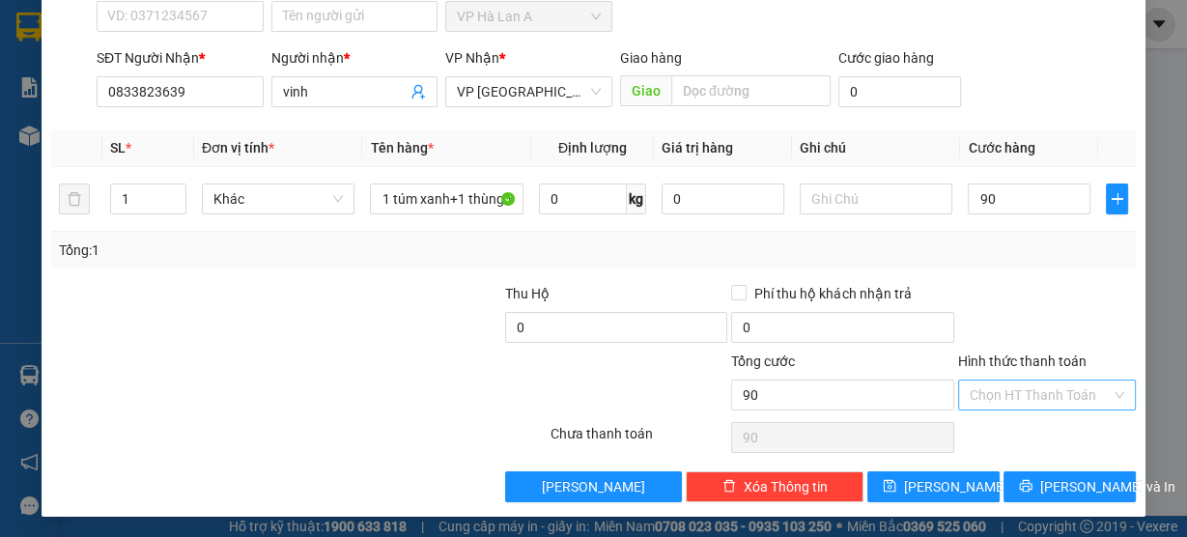
type input "90.000"
drag, startPoint x: 991, startPoint y: 387, endPoint x: 984, endPoint y: 432, distance: 44.9
click at [991, 387] on input "Hình thức thanh toán" at bounding box center [1040, 395] width 141 height 29
click at [983, 434] on div "Tại văn phòng" at bounding box center [1036, 430] width 153 height 21
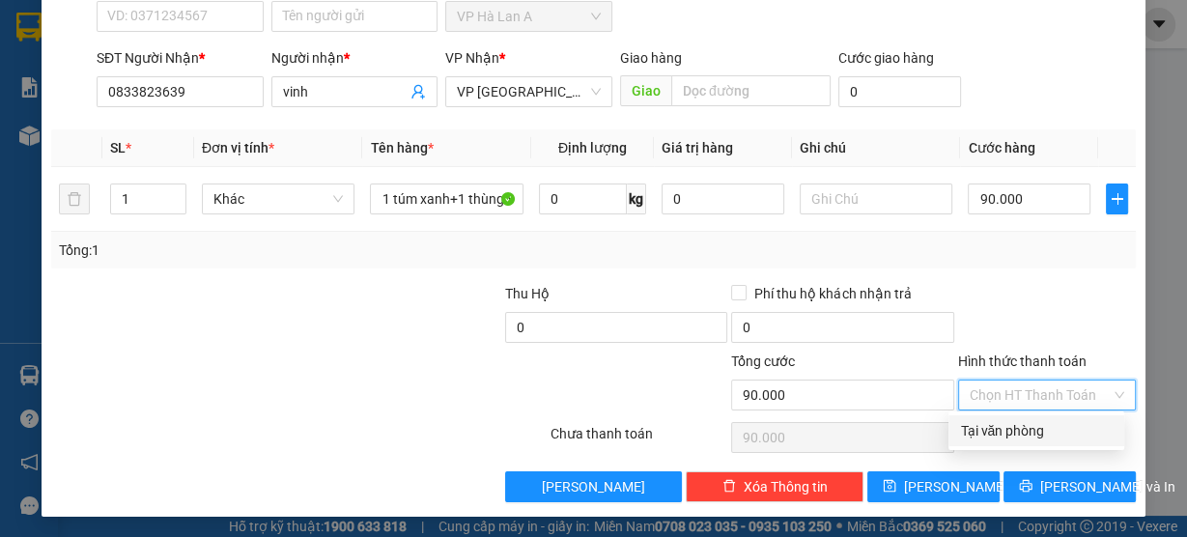
type input "0"
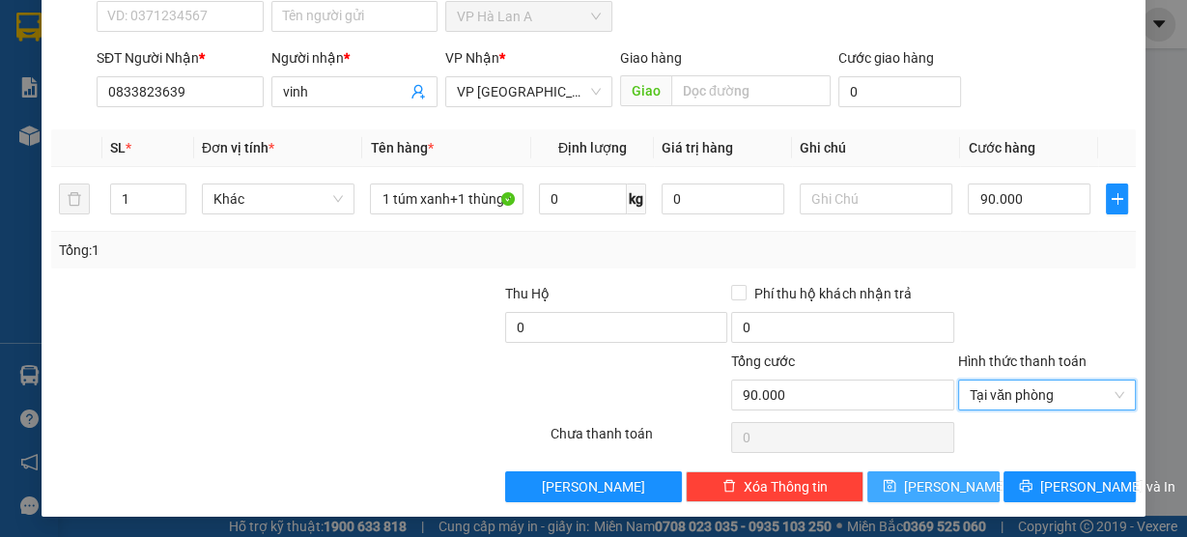
click at [932, 495] on button "[PERSON_NAME]" at bounding box center [933, 486] width 132 height 31
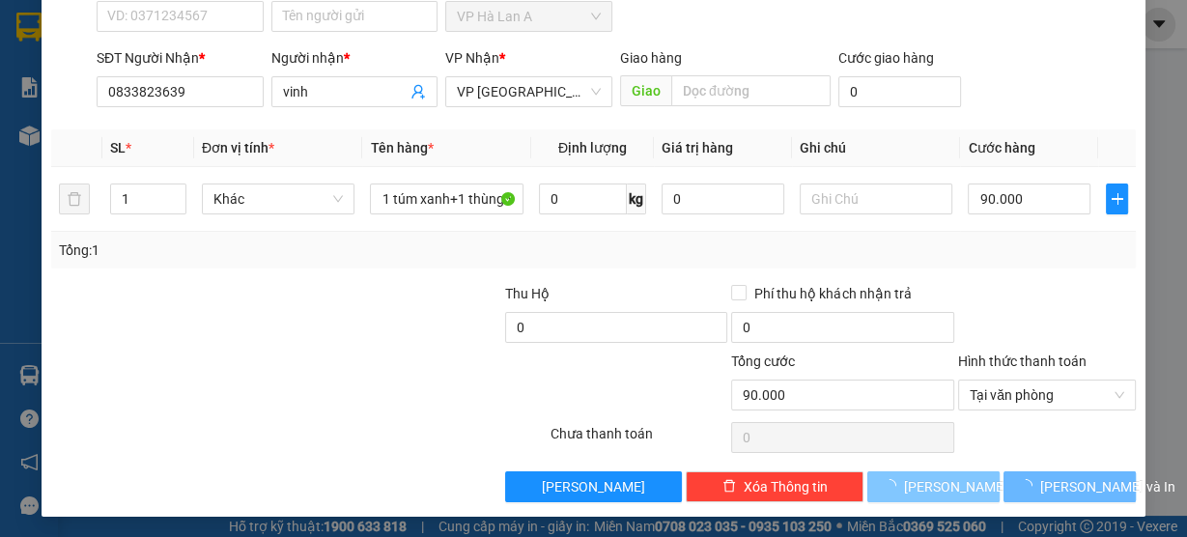
click at [932, 489] on span "[PERSON_NAME]" at bounding box center [955, 486] width 103 height 21
type input "0"
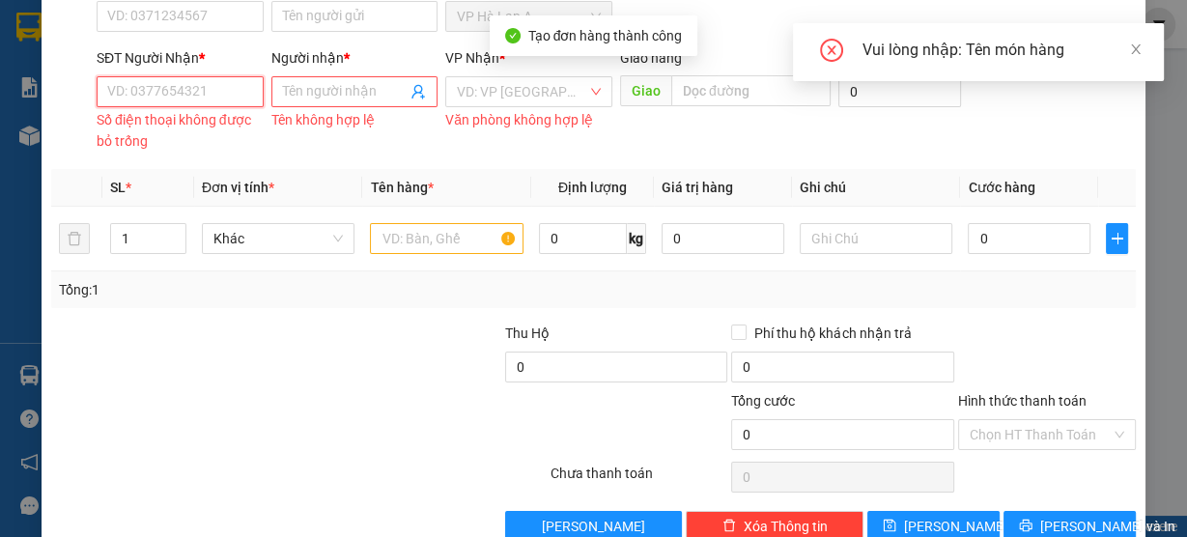
click at [206, 93] on input "SĐT Người Nhận *" at bounding box center [180, 91] width 167 height 31
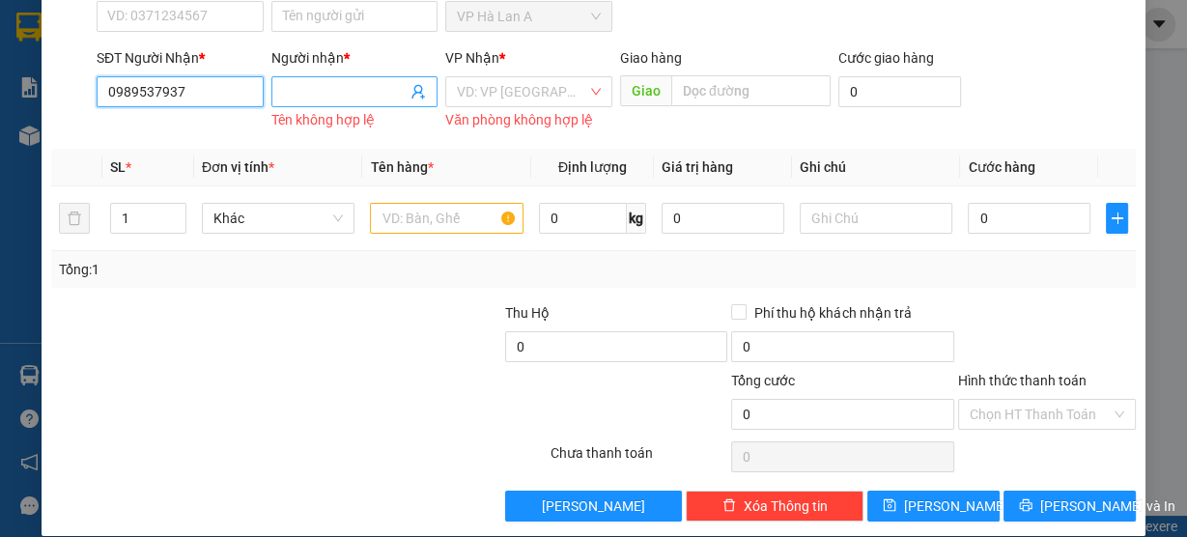
type input "0989537937"
click at [307, 90] on input "Người nhận *" at bounding box center [345, 91] width 125 height 21
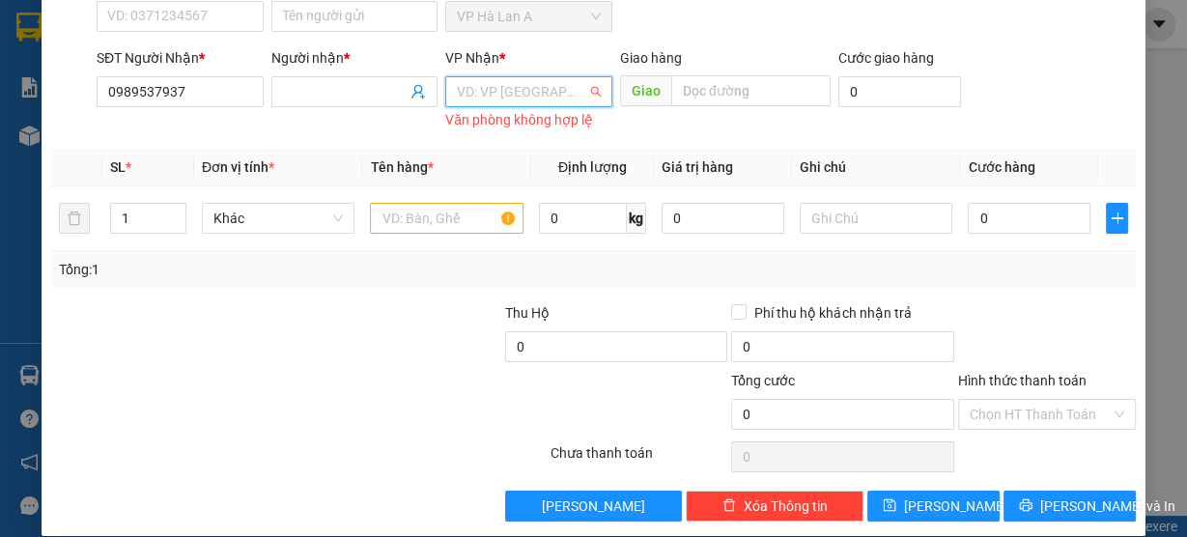
drag, startPoint x: 510, startPoint y: 93, endPoint x: 515, endPoint y: 105, distance: 13.5
click at [511, 93] on input "search" at bounding box center [522, 91] width 130 height 29
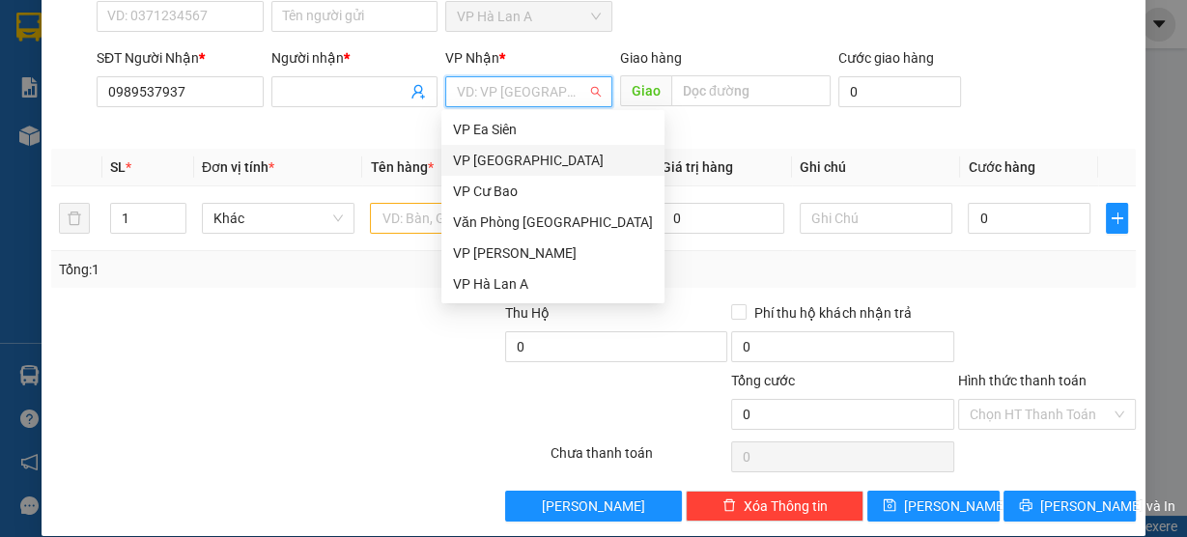
click at [493, 152] on div "VP [GEOGRAPHIC_DATA]" at bounding box center [553, 160] width 200 height 21
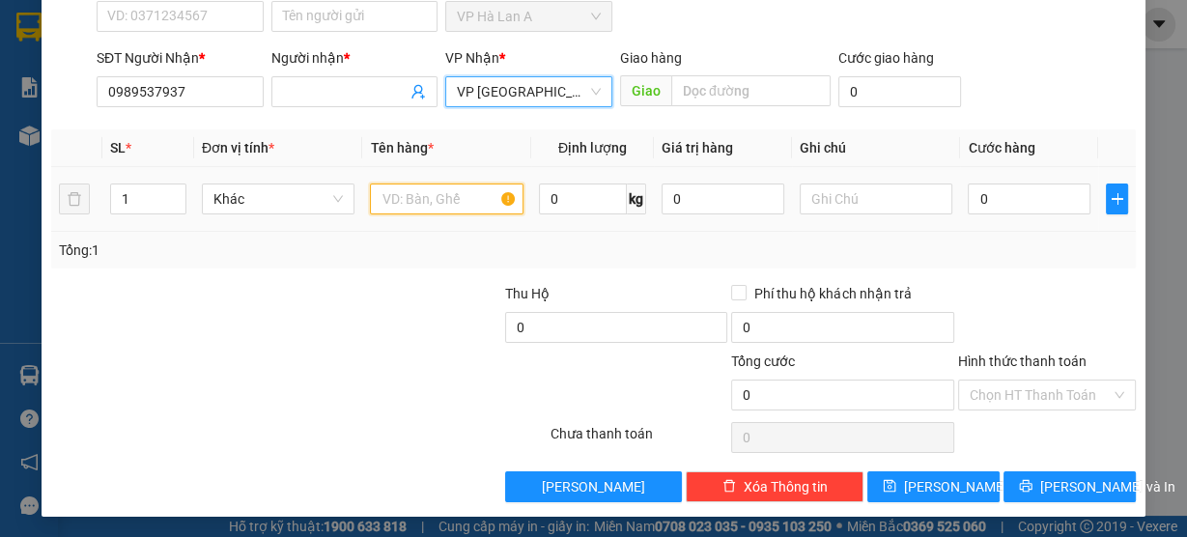
click at [440, 192] on input "text" at bounding box center [447, 199] width 154 height 31
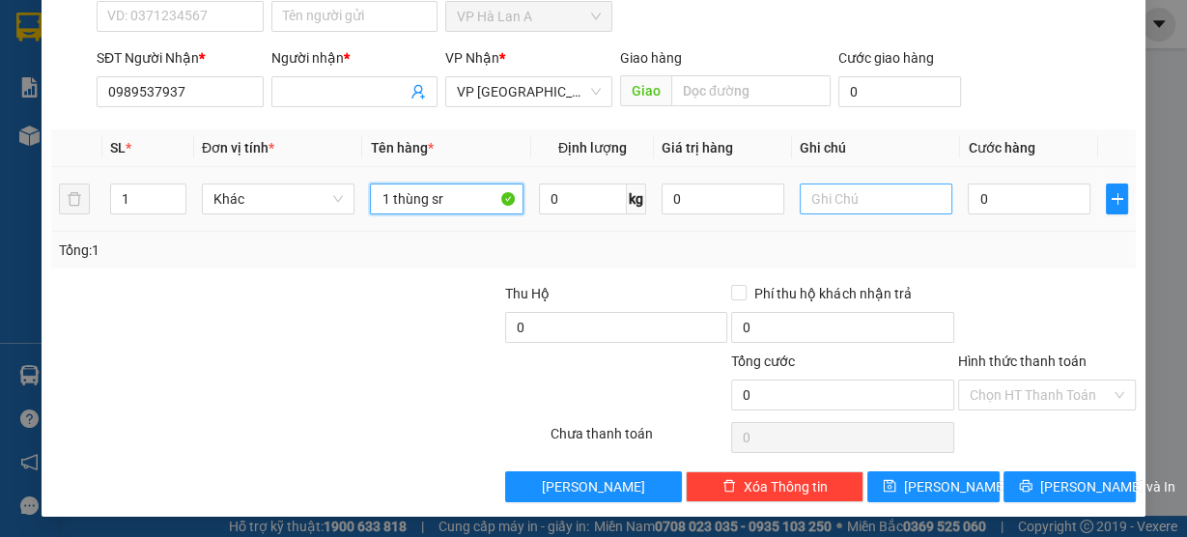
type input "1 thùng sr"
click at [813, 207] on input "text" at bounding box center [877, 199] width 154 height 31
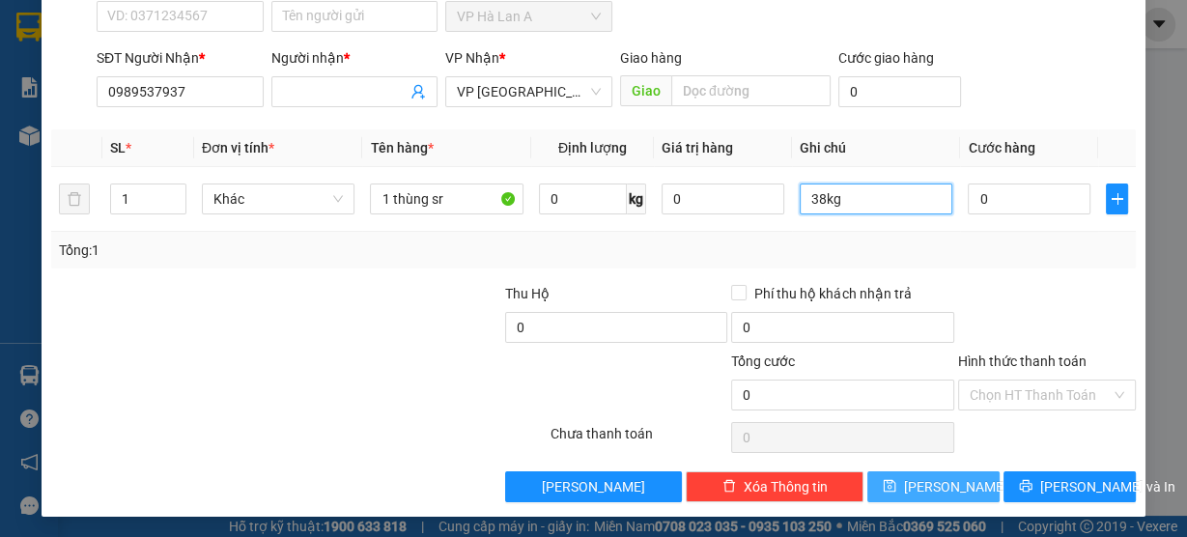
type input "38kg"
click at [898, 483] on button "[PERSON_NAME]" at bounding box center [933, 486] width 132 height 31
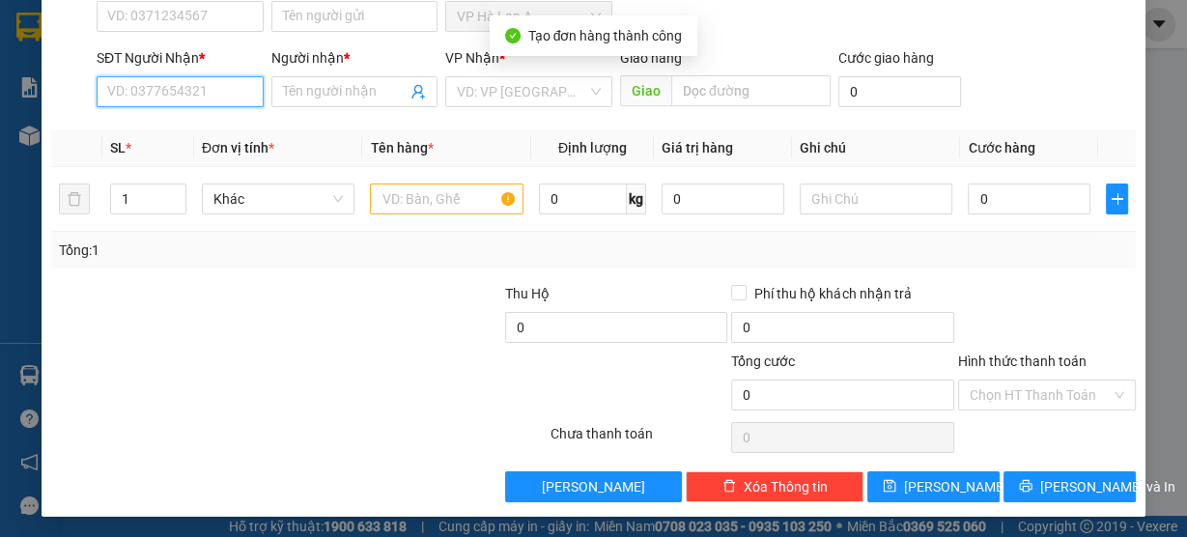
click at [153, 87] on input "SĐT Người Nhận *" at bounding box center [180, 91] width 167 height 31
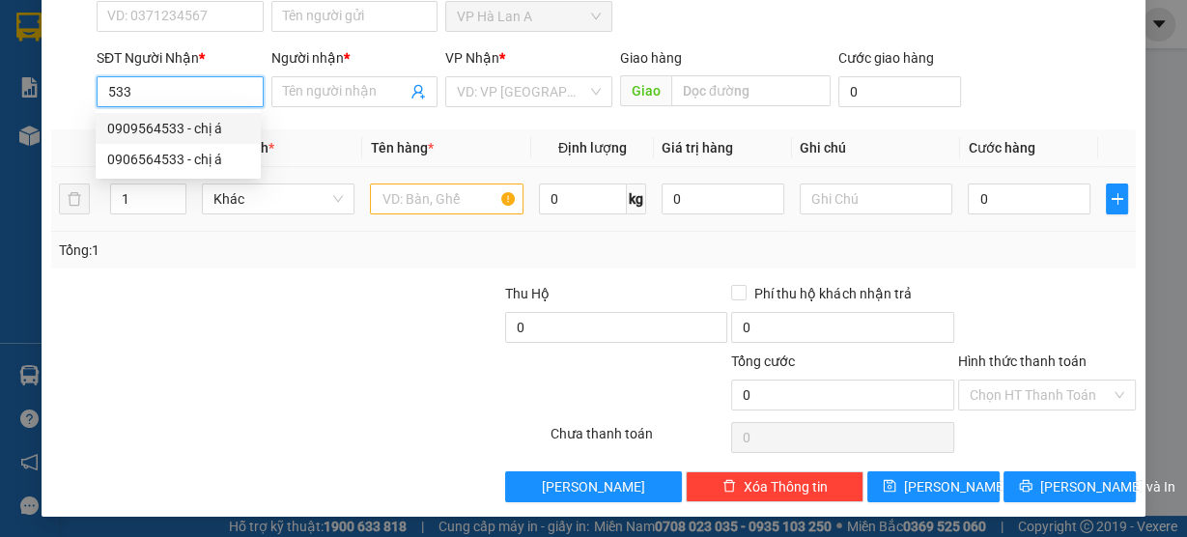
drag, startPoint x: 187, startPoint y: 135, endPoint x: 286, endPoint y: 180, distance: 108.1
click at [186, 134] on div "0909564533 - chị á" at bounding box center [178, 128] width 142 height 21
type input "0909564533"
type input "chị á"
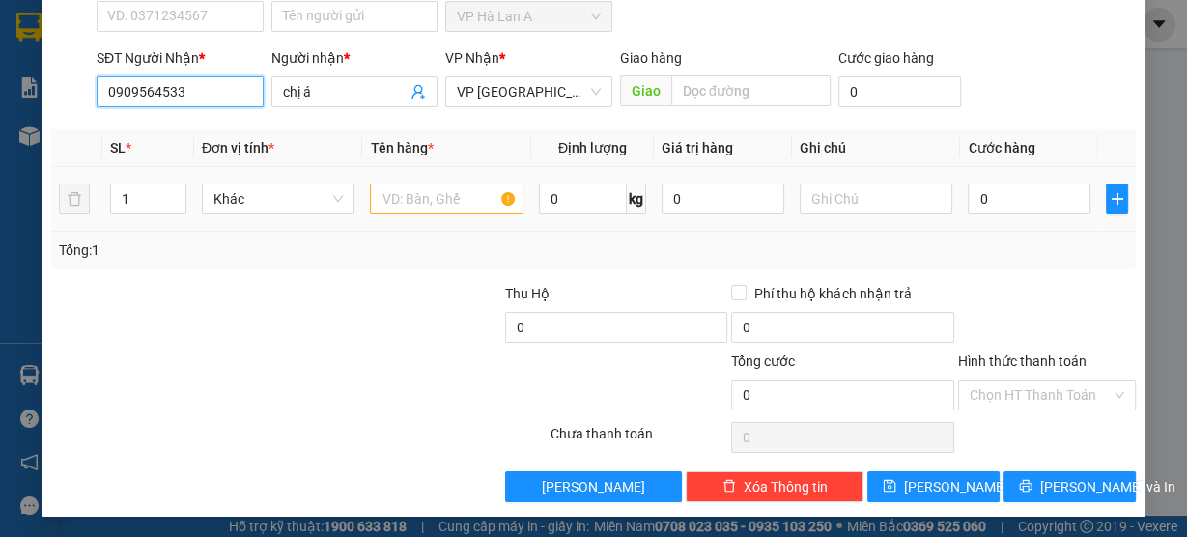
type input "0909564533"
click at [417, 191] on input "text" at bounding box center [447, 199] width 154 height 31
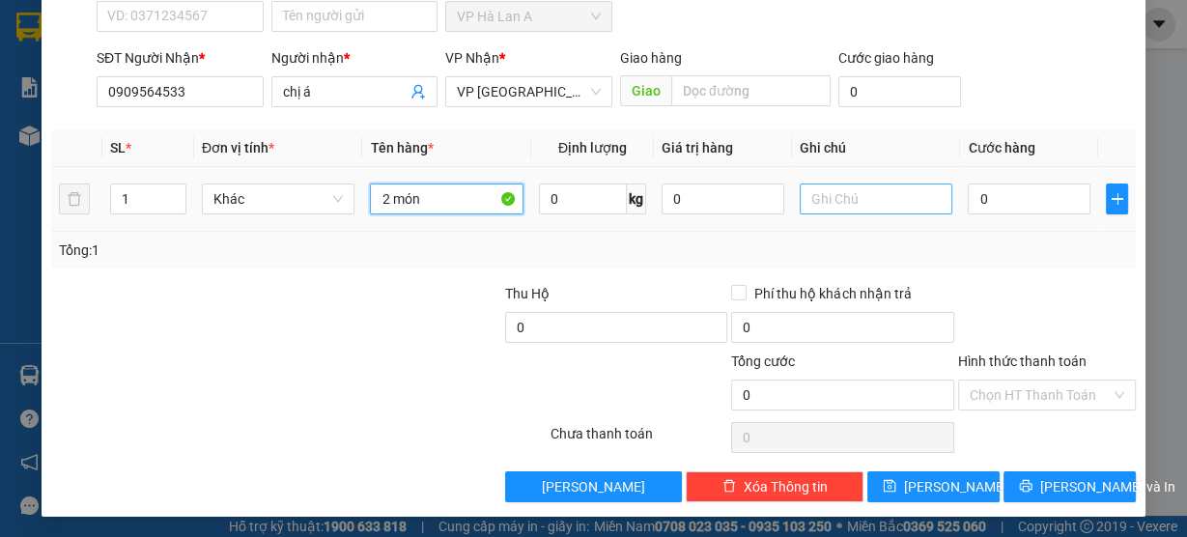
type input "2 món"
click at [810, 186] on input "text" at bounding box center [877, 199] width 154 height 31
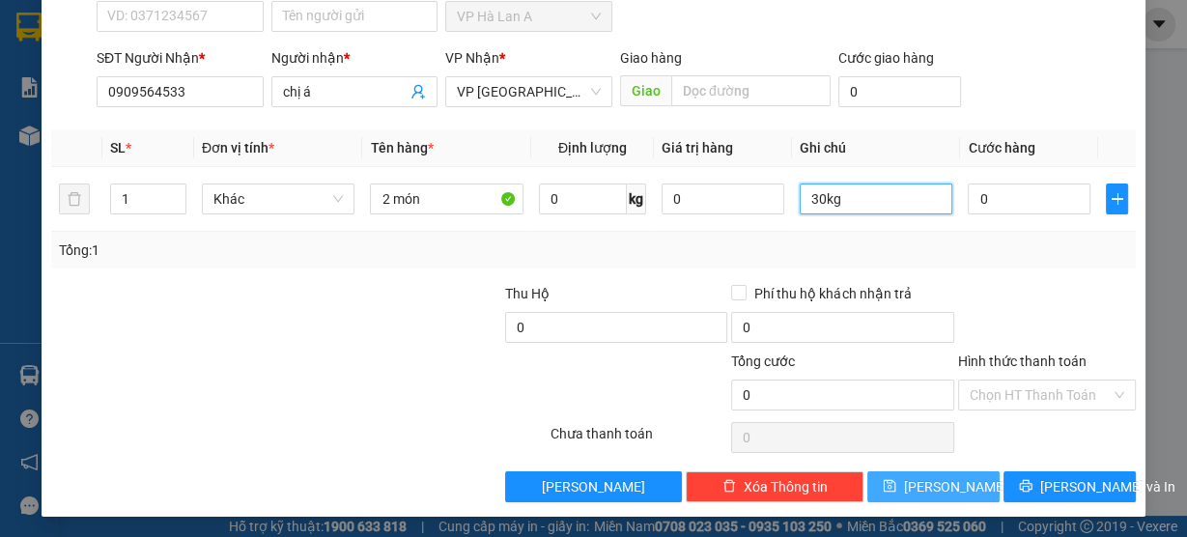
type input "30kg"
click at [867, 483] on button "[PERSON_NAME]" at bounding box center [933, 486] width 132 height 31
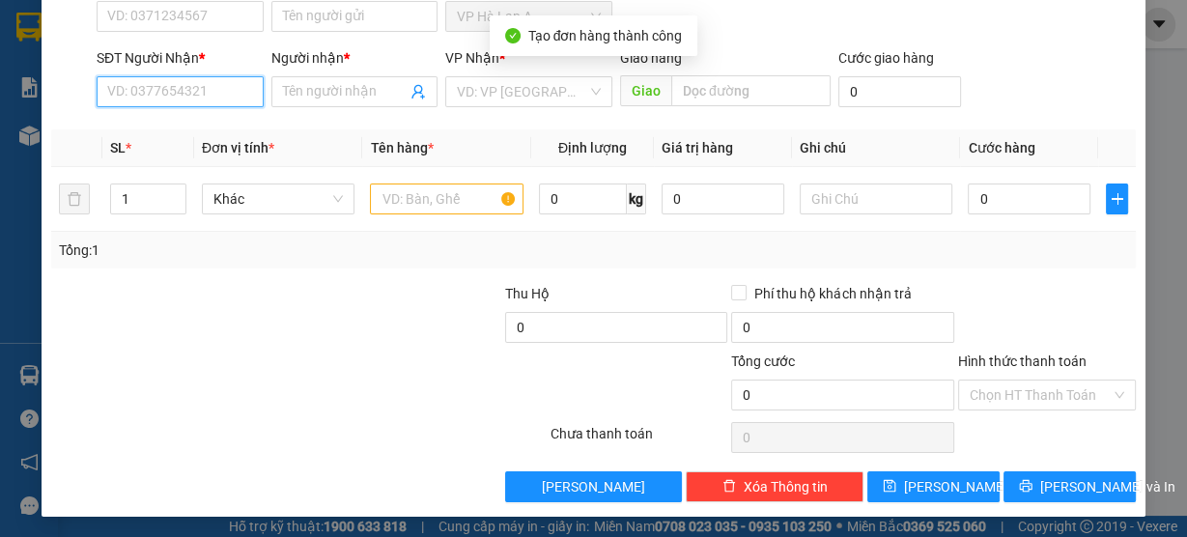
click at [224, 96] on input "SĐT Người Nhận *" at bounding box center [180, 91] width 167 height 31
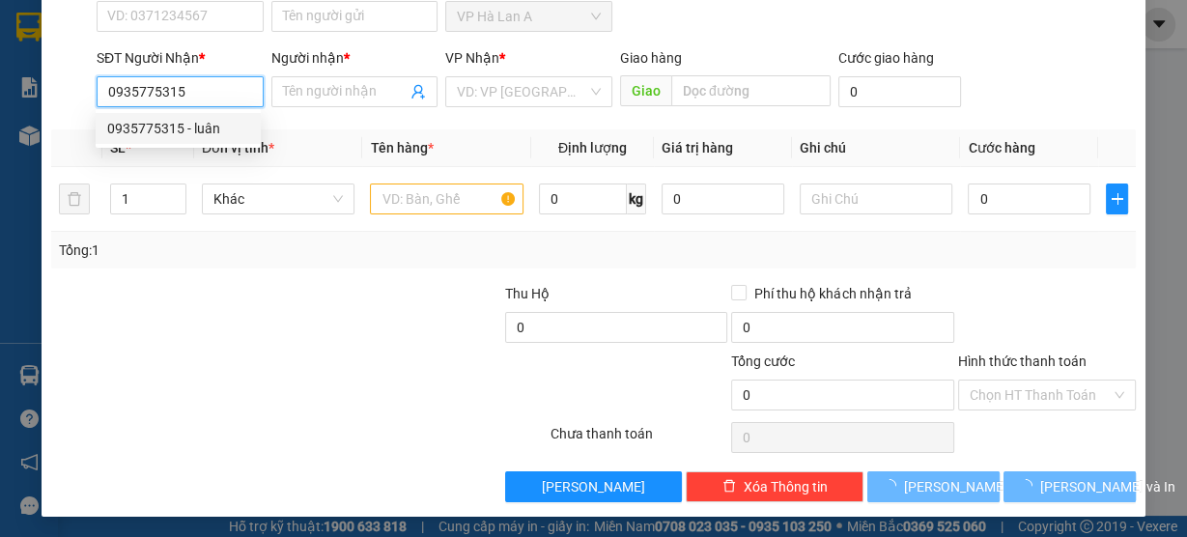
type input "0935775315"
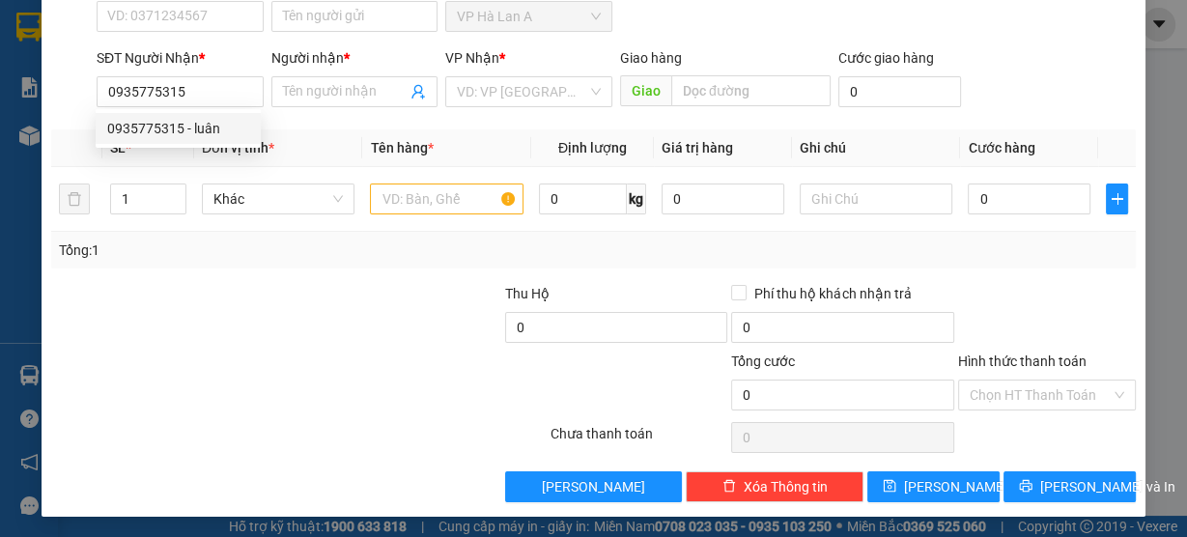
click at [238, 107] on div "SĐT Người Nhận * 0935775315" at bounding box center [180, 81] width 167 height 68
click at [241, 121] on div "Transit Pickup Surcharge Ids Transit Deliver Surcharge Ids Transit Deliver Surc…" at bounding box center [593, 199] width 1085 height 608
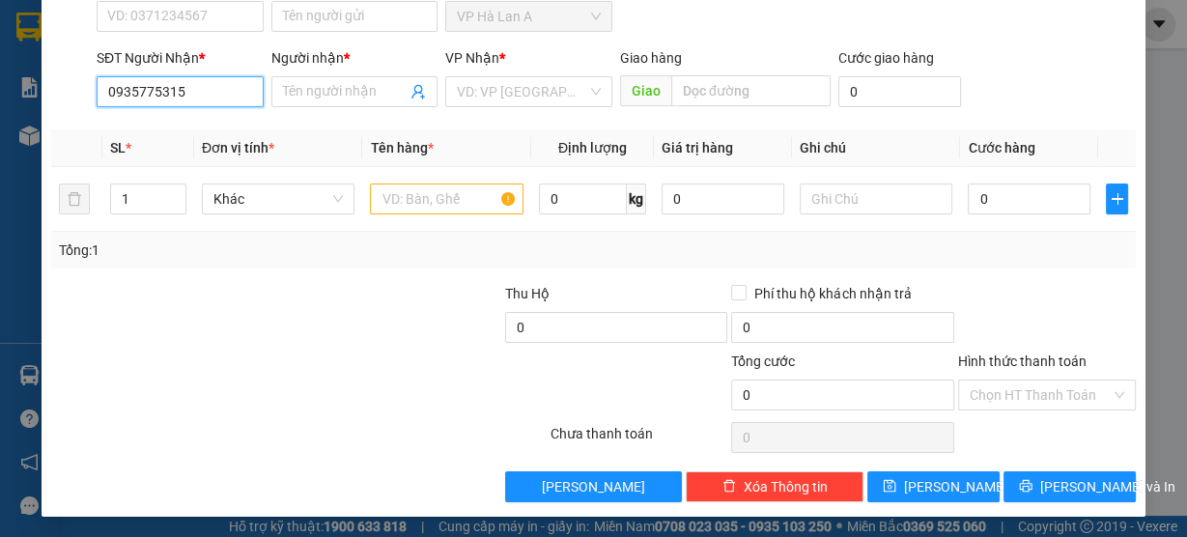
click at [225, 89] on input "0935775315" at bounding box center [180, 91] width 167 height 31
drag, startPoint x: 232, startPoint y: 128, endPoint x: 257, endPoint y: 142, distance: 28.5
click at [233, 131] on div "0935775315 - luân" at bounding box center [178, 128] width 142 height 21
type input "luân"
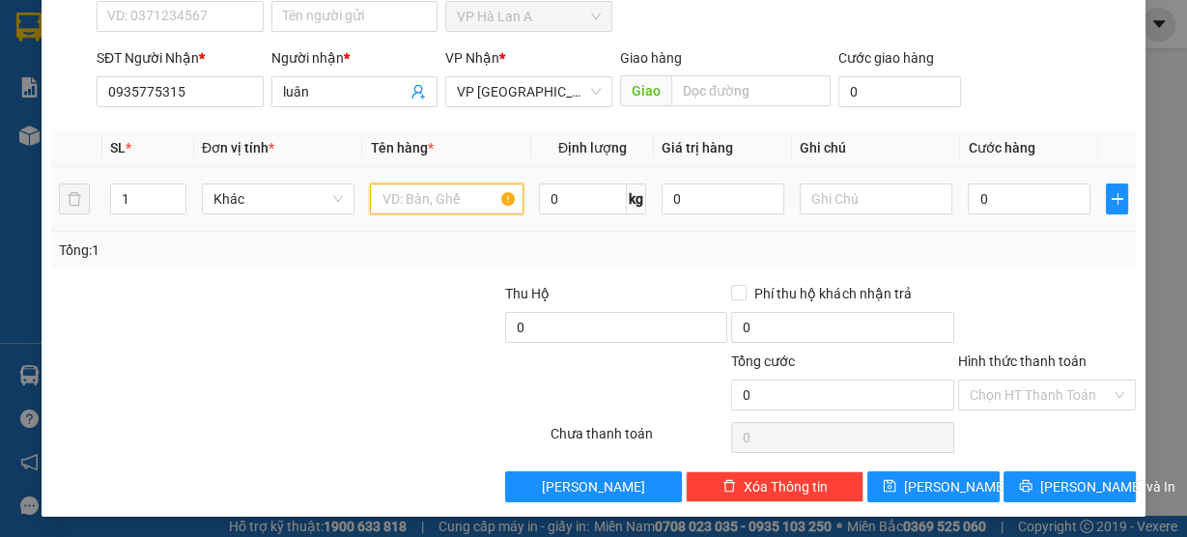
click at [476, 196] on input "text" at bounding box center [447, 199] width 154 height 31
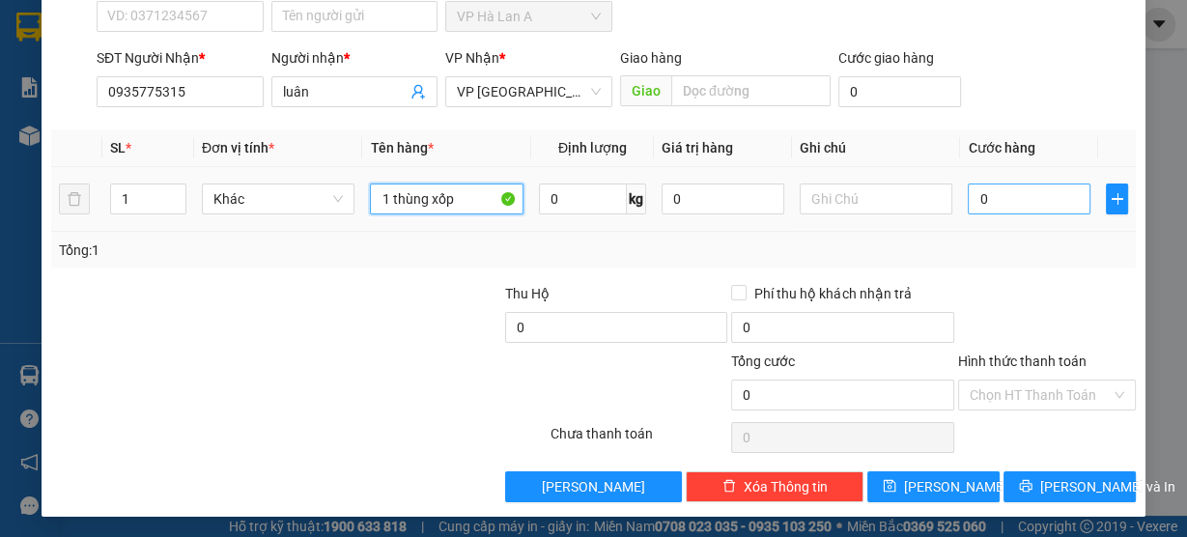
type input "1 thùng xốp"
type input "5"
type input "50"
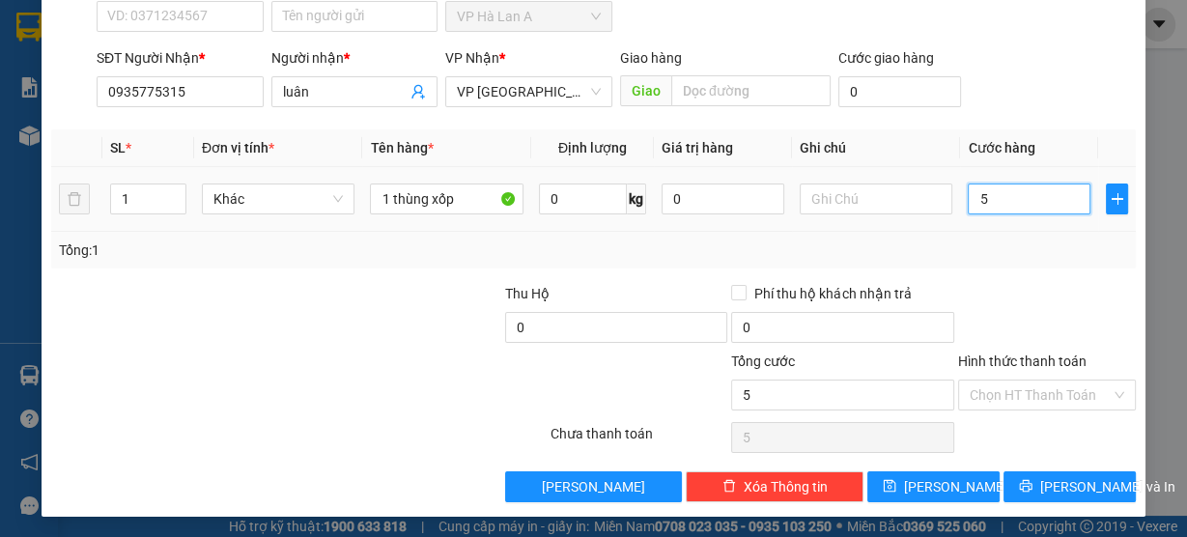
type input "50"
click at [999, 368] on div "Hình thức thanh toán" at bounding box center [1047, 365] width 178 height 29
type input "50.000"
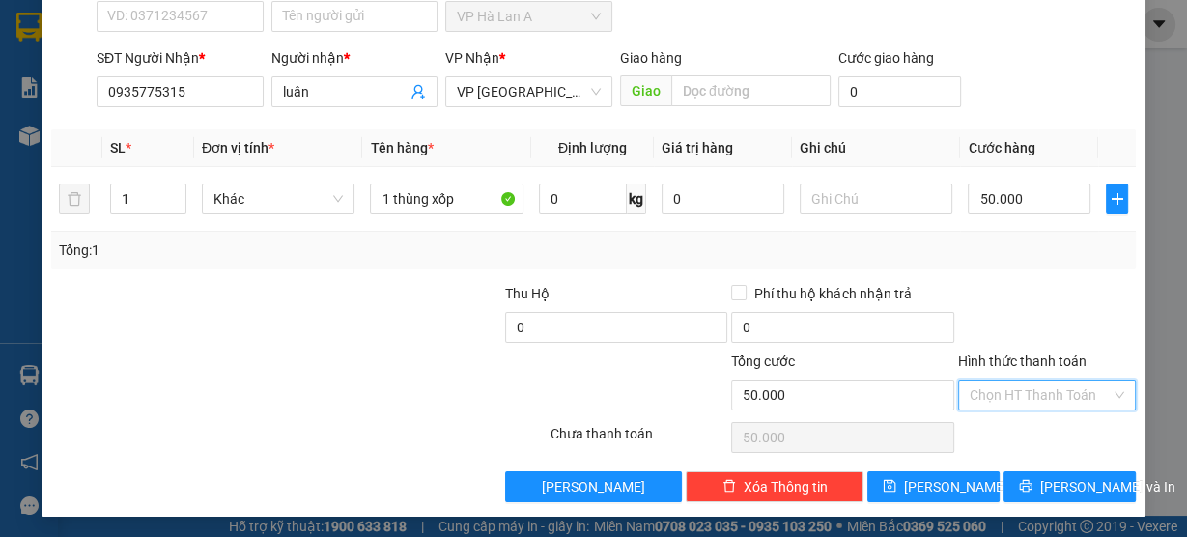
drag, startPoint x: 996, startPoint y: 390, endPoint x: 988, endPoint y: 417, distance: 28.1
click at [995, 390] on input "Hình thức thanh toán" at bounding box center [1040, 395] width 141 height 29
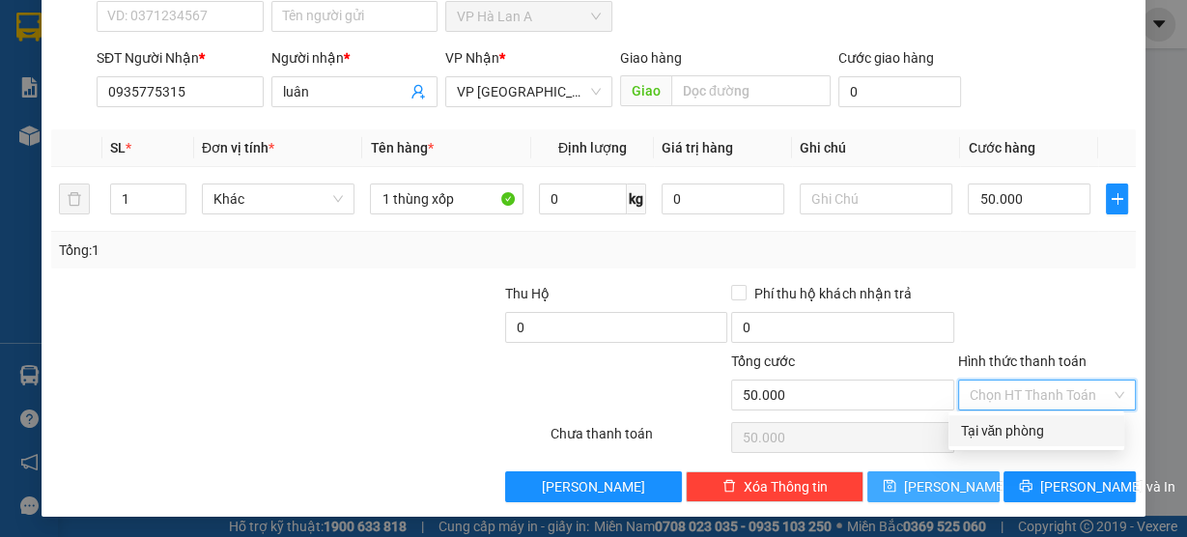
drag, startPoint x: 983, startPoint y: 432, endPoint x: 913, endPoint y: 480, distance: 85.5
click at [983, 436] on div "Tại văn phòng" at bounding box center [1036, 430] width 153 height 21
type input "0"
drag, startPoint x: 908, startPoint y: 478, endPoint x: 917, endPoint y: 460, distance: 20.3
click at [896, 480] on icon "save" at bounding box center [890, 486] width 13 height 13
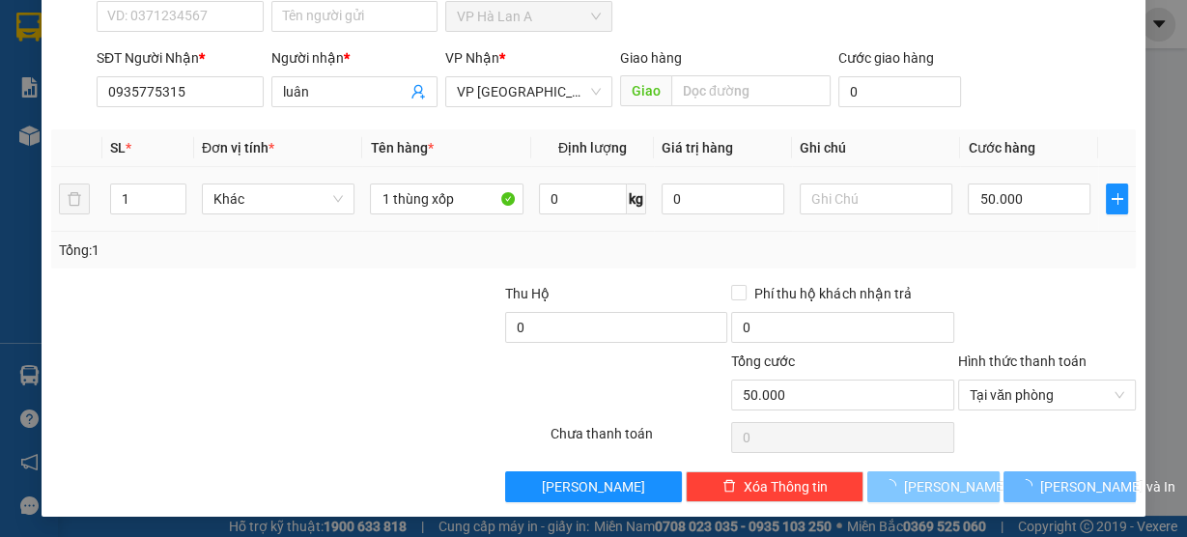
type input "0"
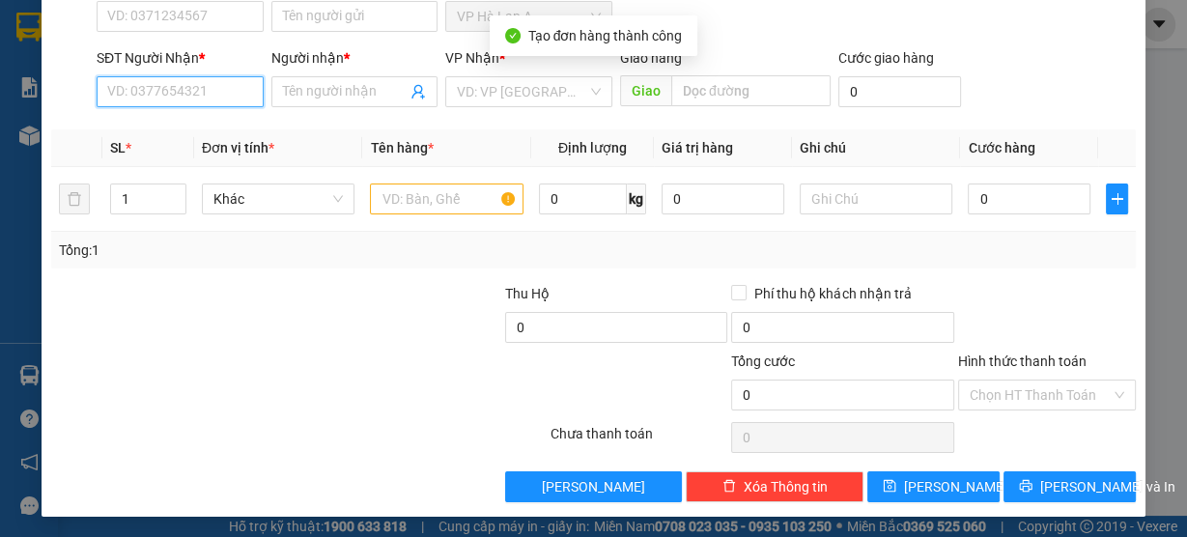
click at [243, 90] on input "SĐT Người Nhận *" at bounding box center [180, 91] width 167 height 31
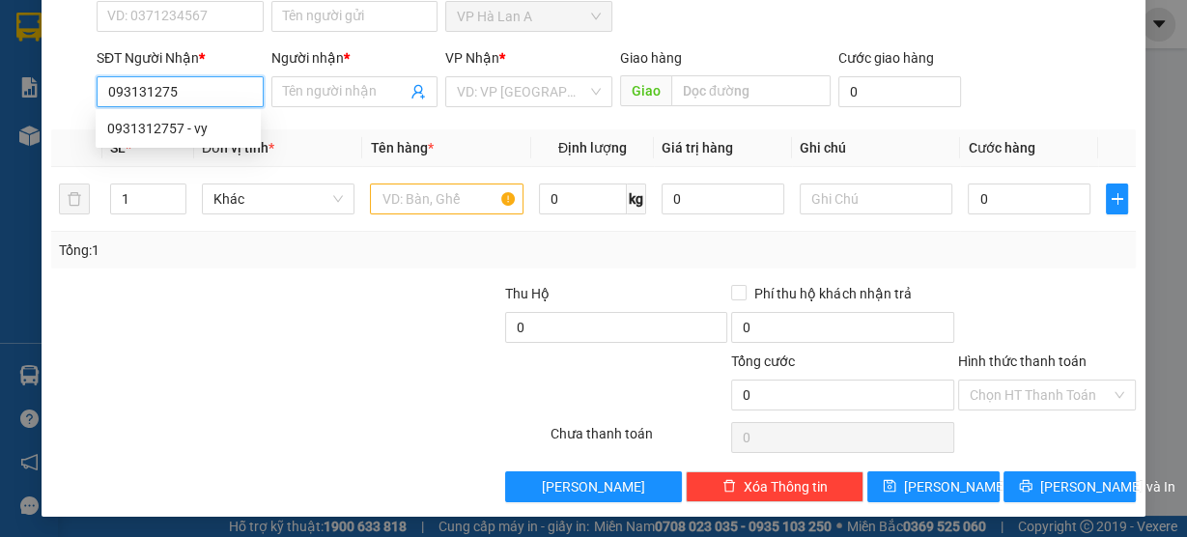
type input "0931312757"
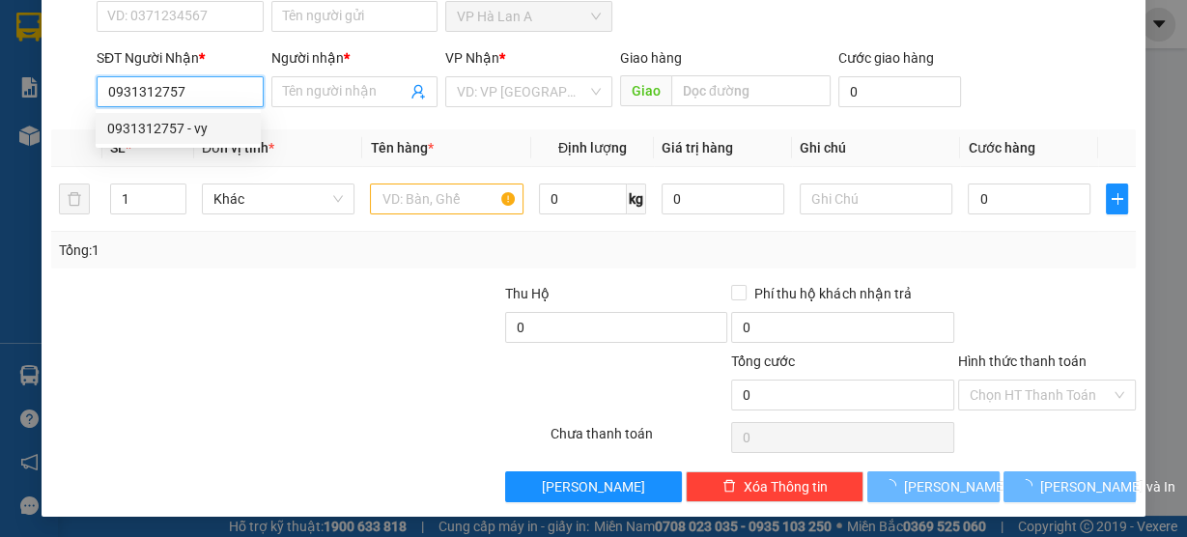
click at [234, 140] on div "0931312757 - vy" at bounding box center [178, 128] width 165 height 31
type input "vy"
type input "0931312757"
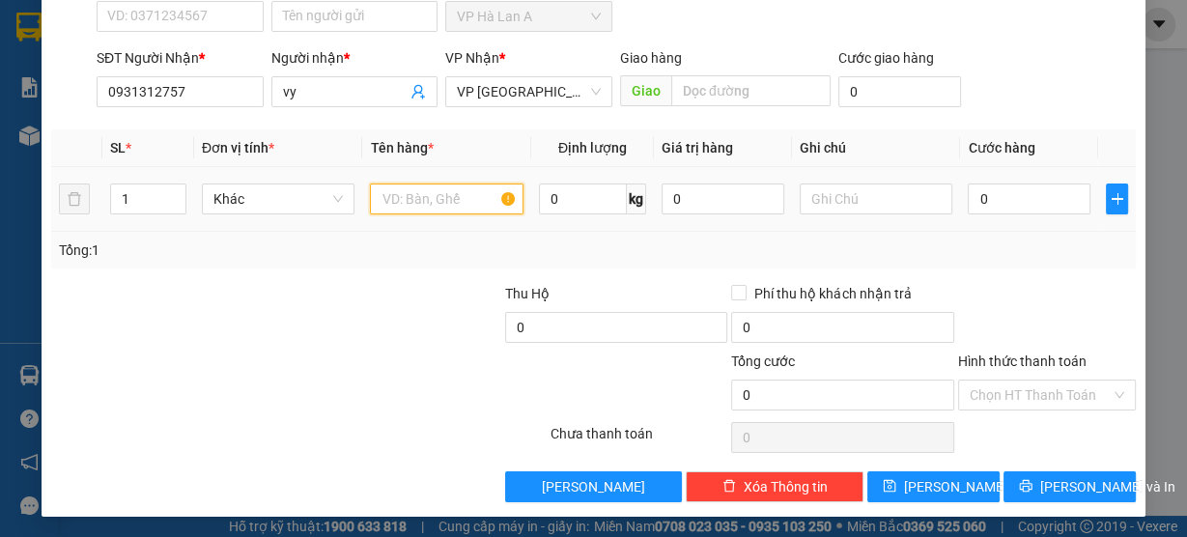
click at [397, 207] on input "text" at bounding box center [447, 199] width 154 height 31
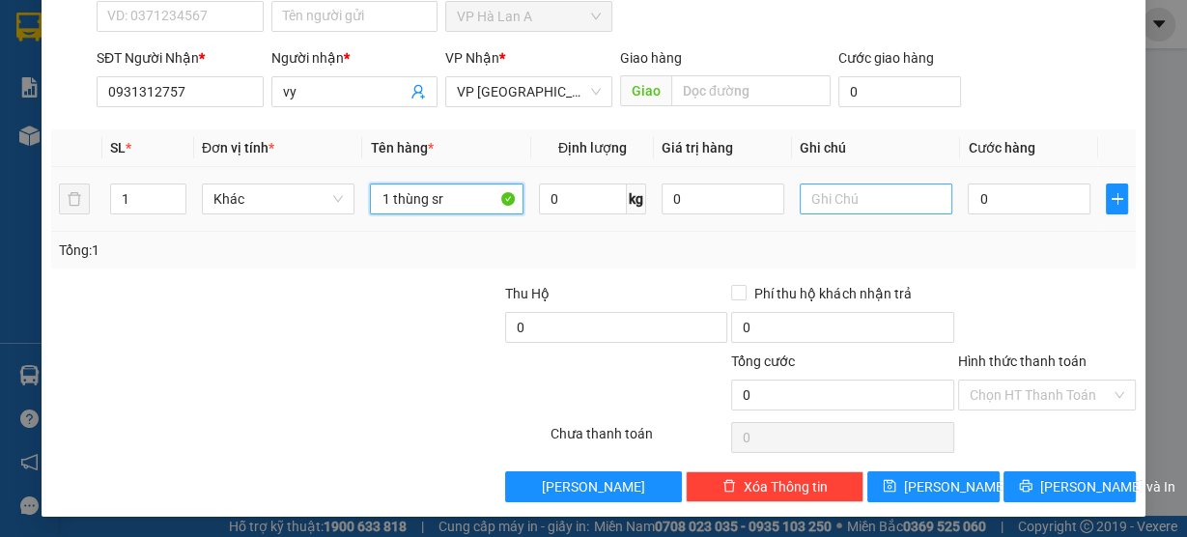
type input "1 thùng sr"
click at [851, 192] on input "text" at bounding box center [877, 199] width 154 height 31
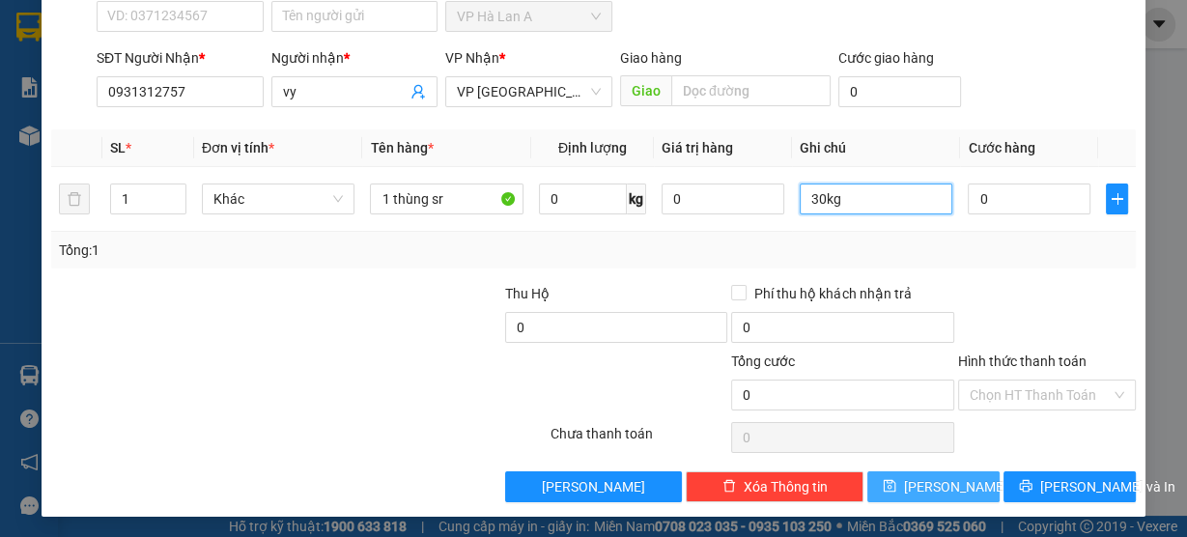
type input "30kg"
click at [899, 487] on button "[PERSON_NAME]" at bounding box center [933, 486] width 132 height 31
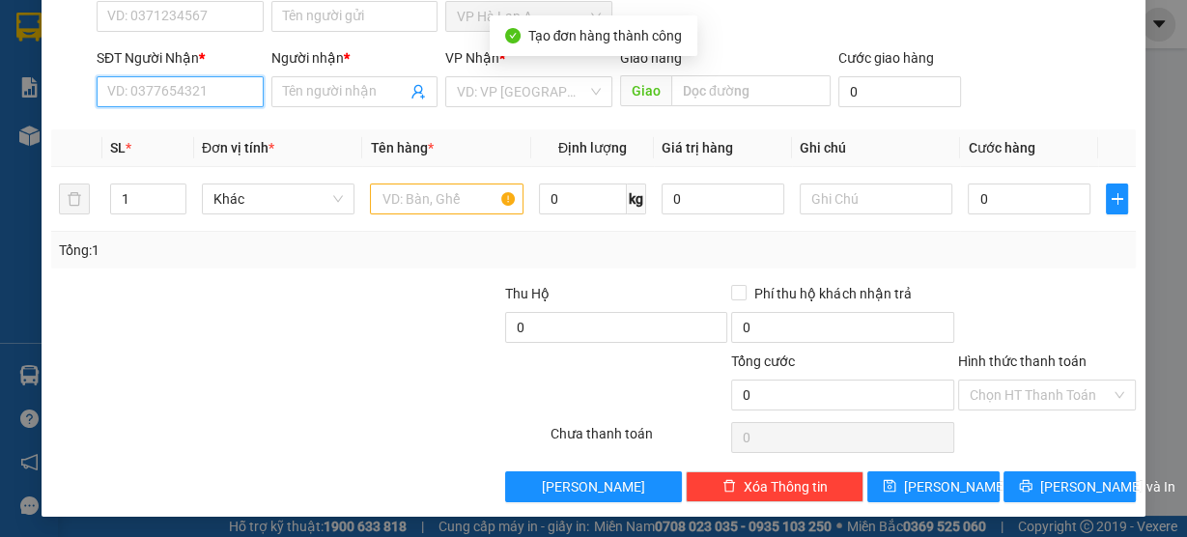
click at [205, 92] on input "SĐT Người Nhận *" at bounding box center [180, 91] width 167 height 31
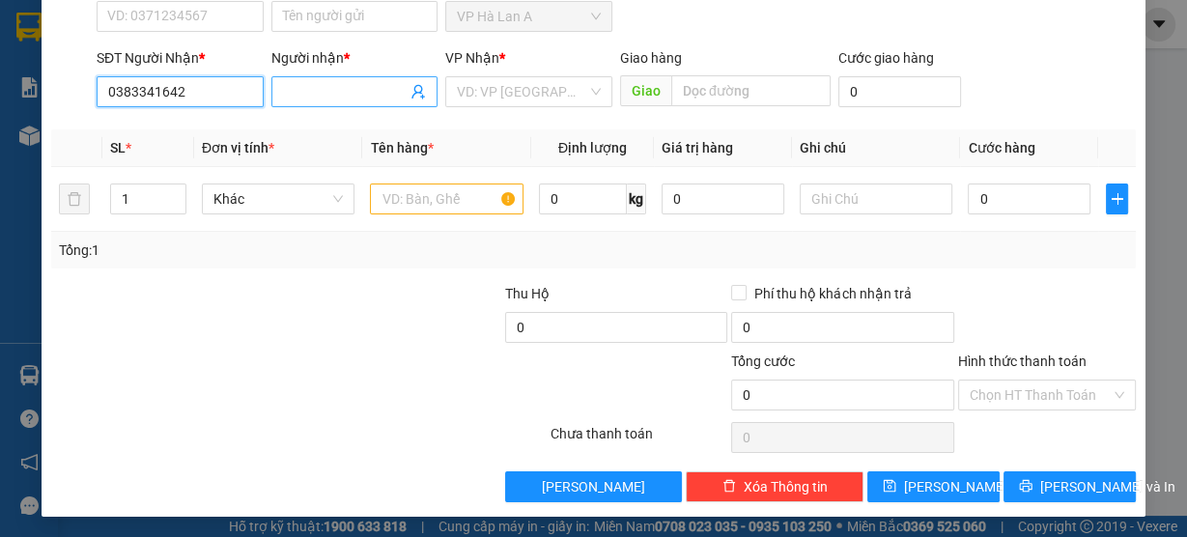
type input "0383341642"
click at [346, 88] on input "Người nhận *" at bounding box center [345, 91] width 125 height 21
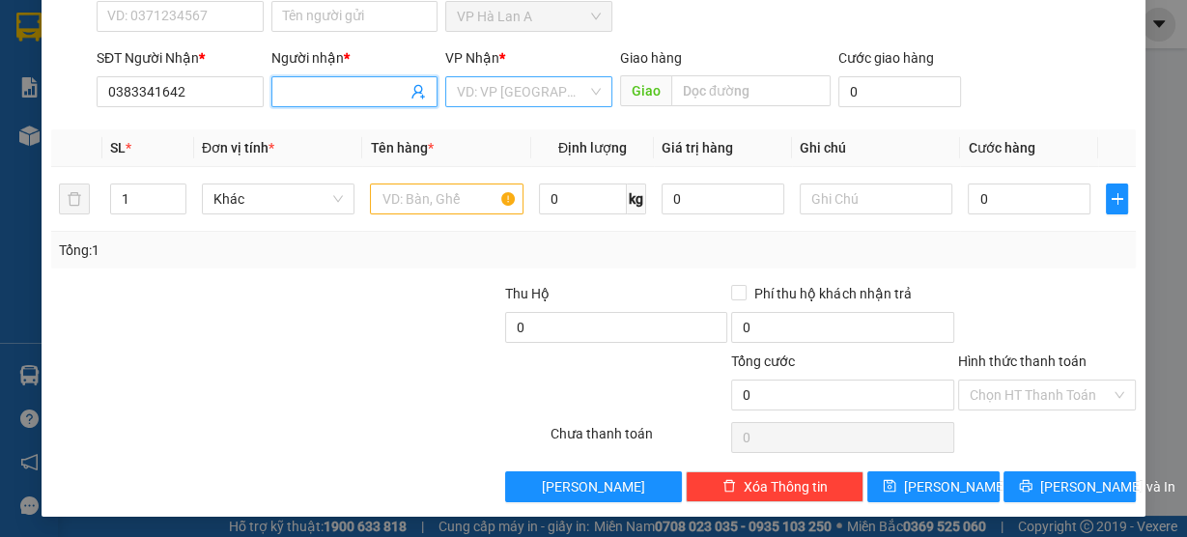
click at [495, 95] on input "search" at bounding box center [522, 91] width 130 height 29
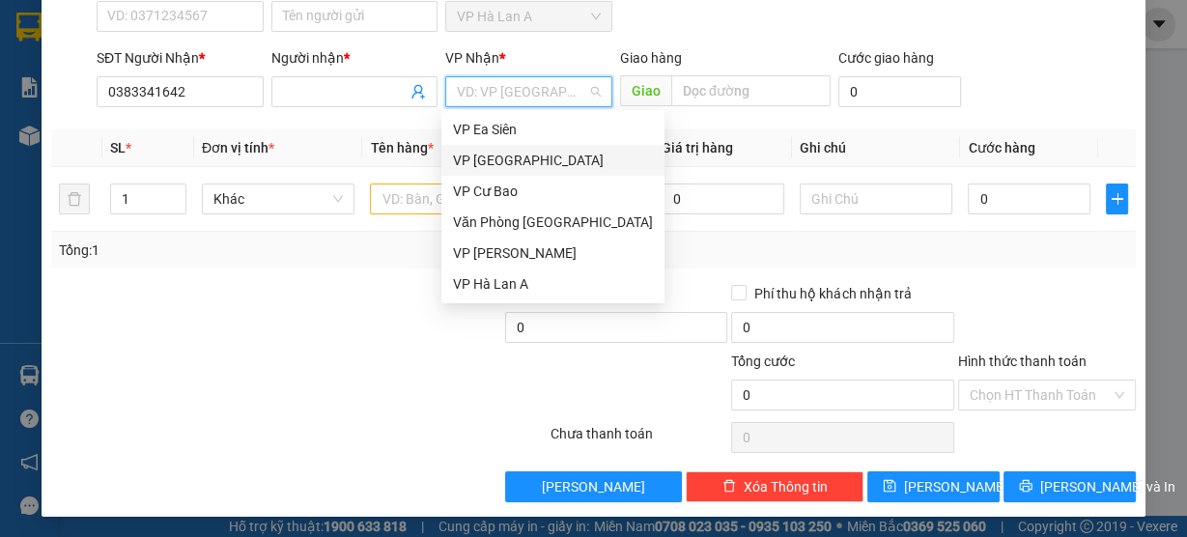
click at [497, 156] on div "VP [GEOGRAPHIC_DATA]" at bounding box center [553, 160] width 200 height 21
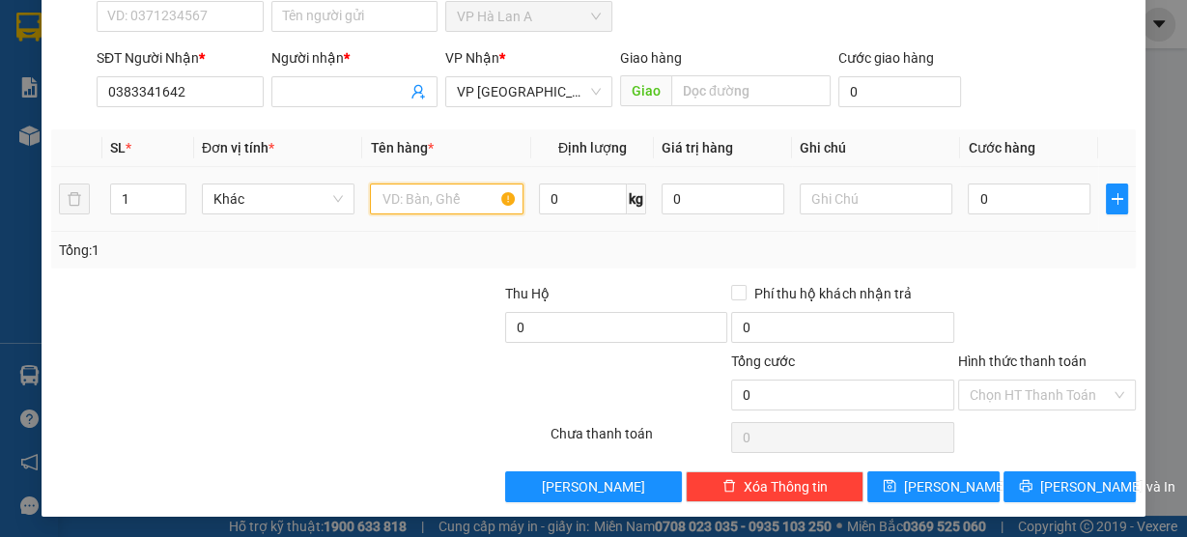
click at [408, 194] on input "text" at bounding box center [447, 199] width 154 height 31
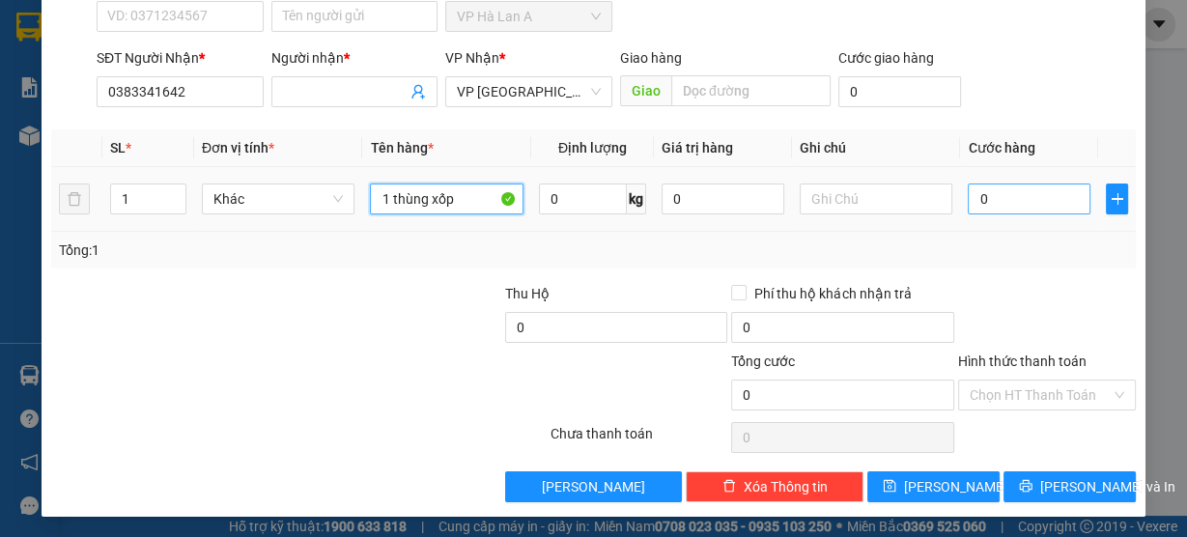
type input "1 thùng xốp"
click at [988, 202] on input "0" at bounding box center [1029, 199] width 123 height 31
type input "5"
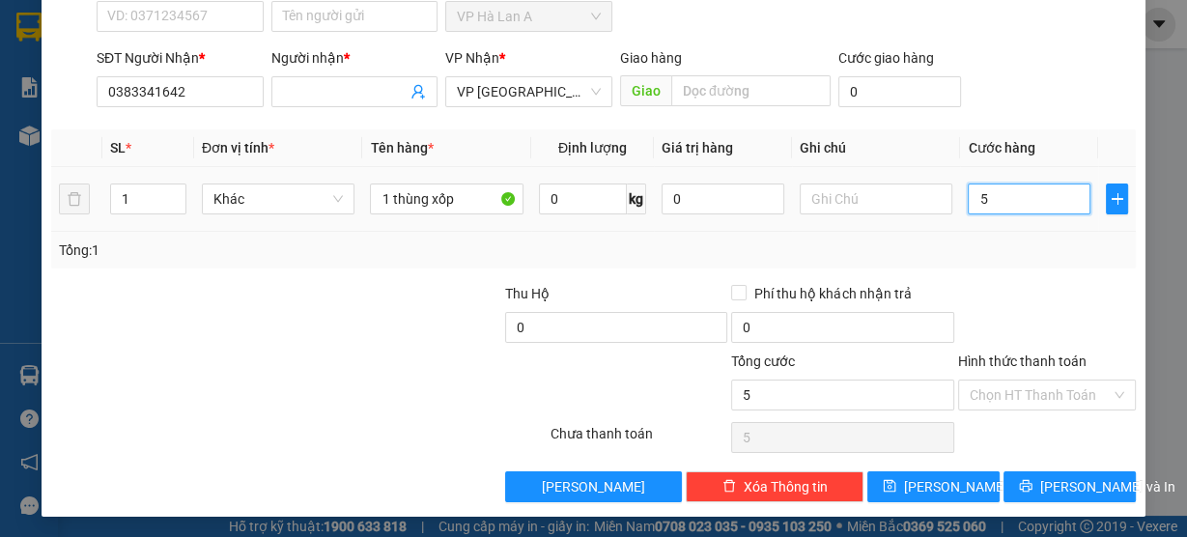
type input "50"
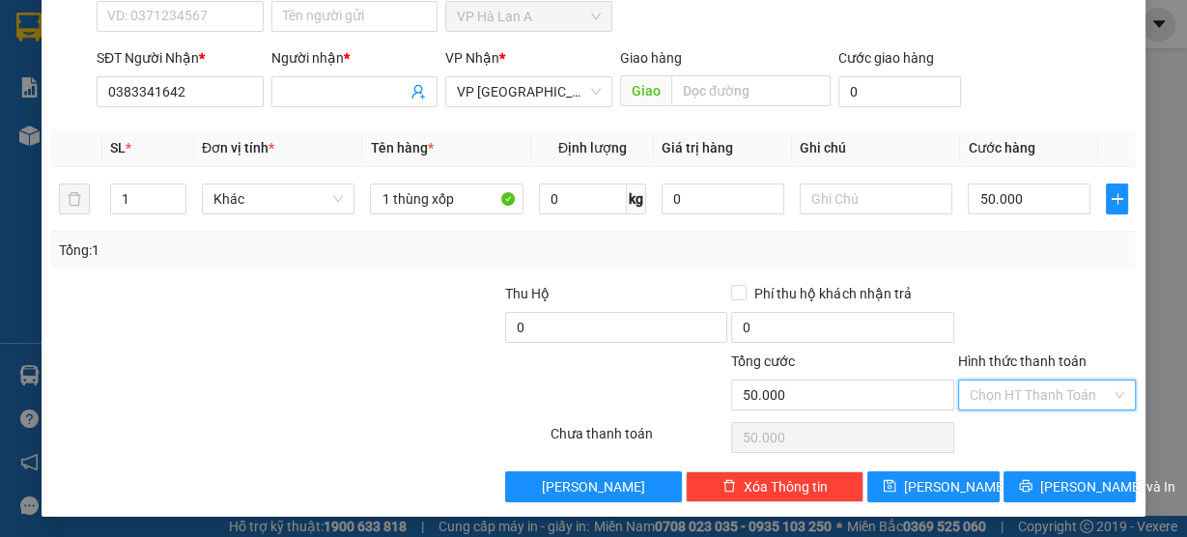
click at [1036, 398] on input "Hình thức thanh toán" at bounding box center [1040, 395] width 141 height 29
click at [992, 434] on div "Tại văn phòng" at bounding box center [1036, 430] width 153 height 21
click at [939, 478] on span "[PERSON_NAME]" at bounding box center [955, 486] width 103 height 21
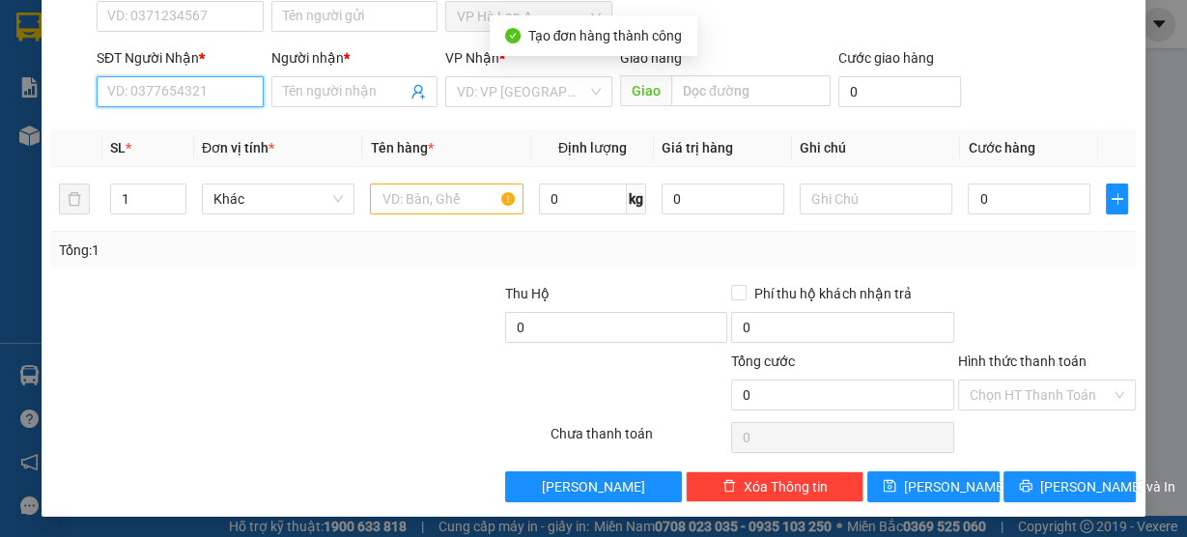
click at [238, 98] on input "SĐT Người Nhận *" at bounding box center [180, 91] width 167 height 31
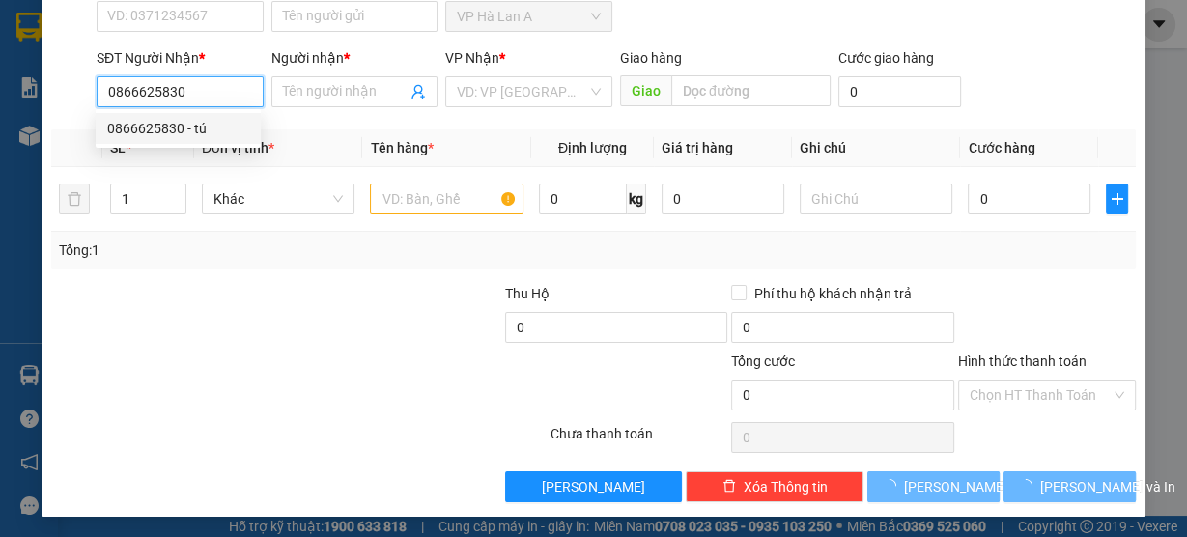
click at [212, 129] on div "0866625830 - tú" at bounding box center [178, 128] width 142 height 21
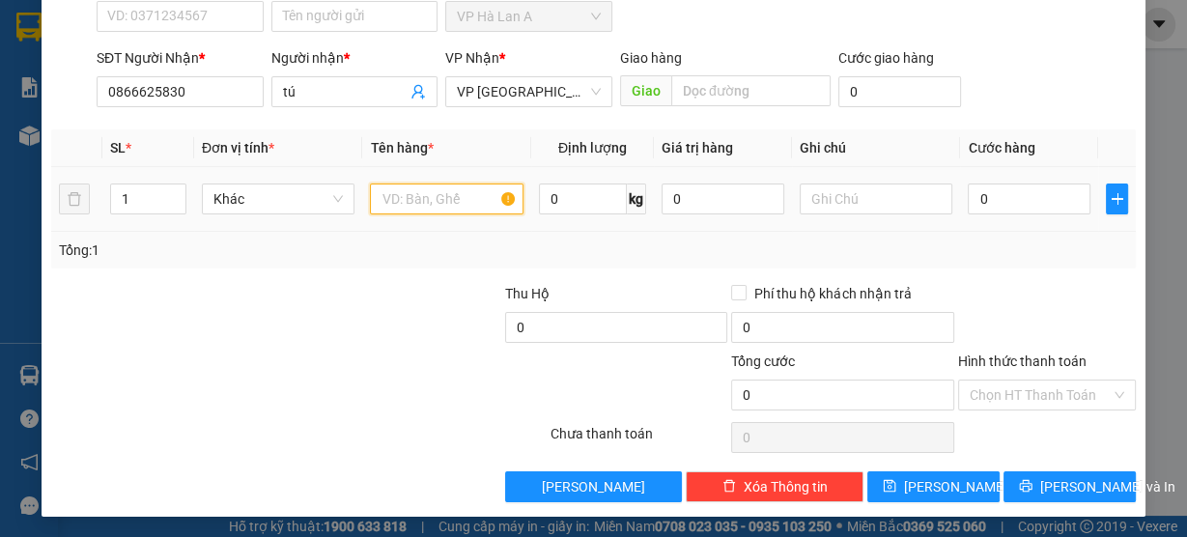
click at [425, 193] on input "text" at bounding box center [447, 199] width 154 height 31
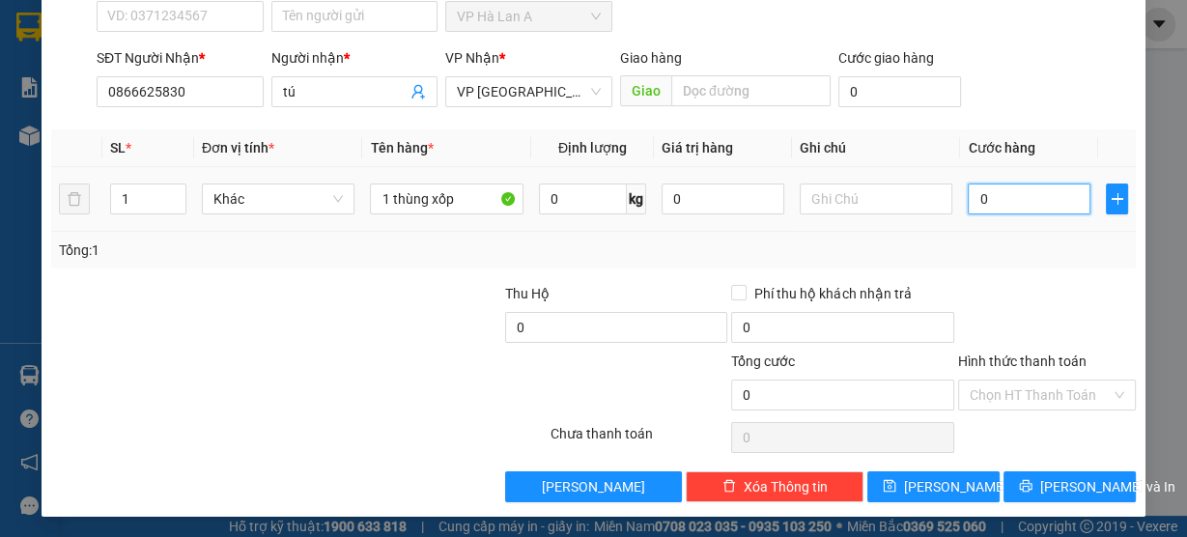
click at [975, 200] on input "0" at bounding box center [1029, 199] width 123 height 31
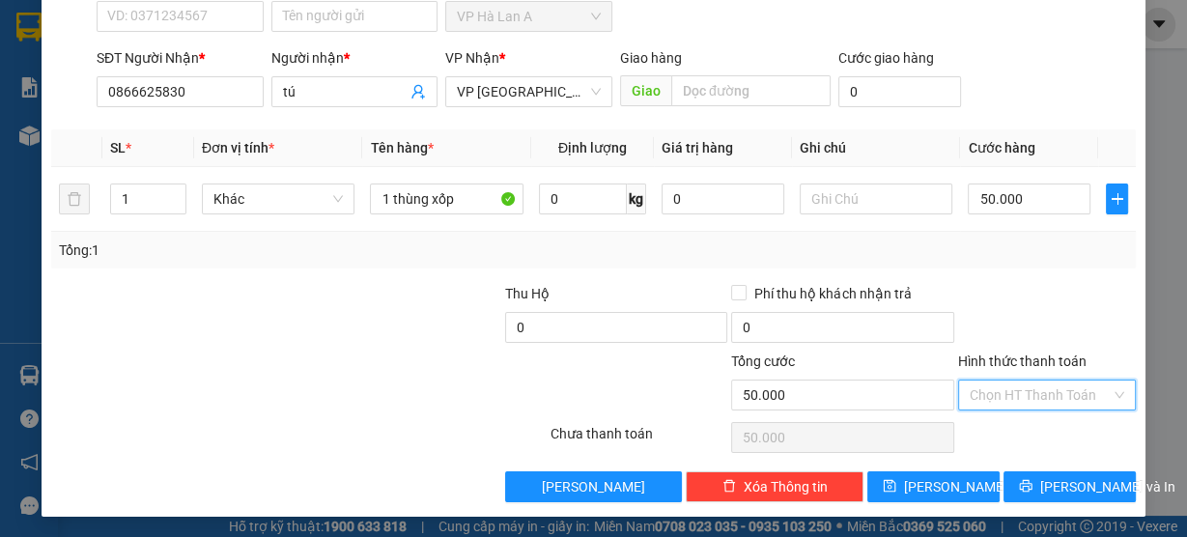
click at [990, 394] on input "Hình thức thanh toán" at bounding box center [1040, 395] width 141 height 29
click at [992, 420] on div "Tại văn phòng" at bounding box center [1036, 430] width 153 height 21
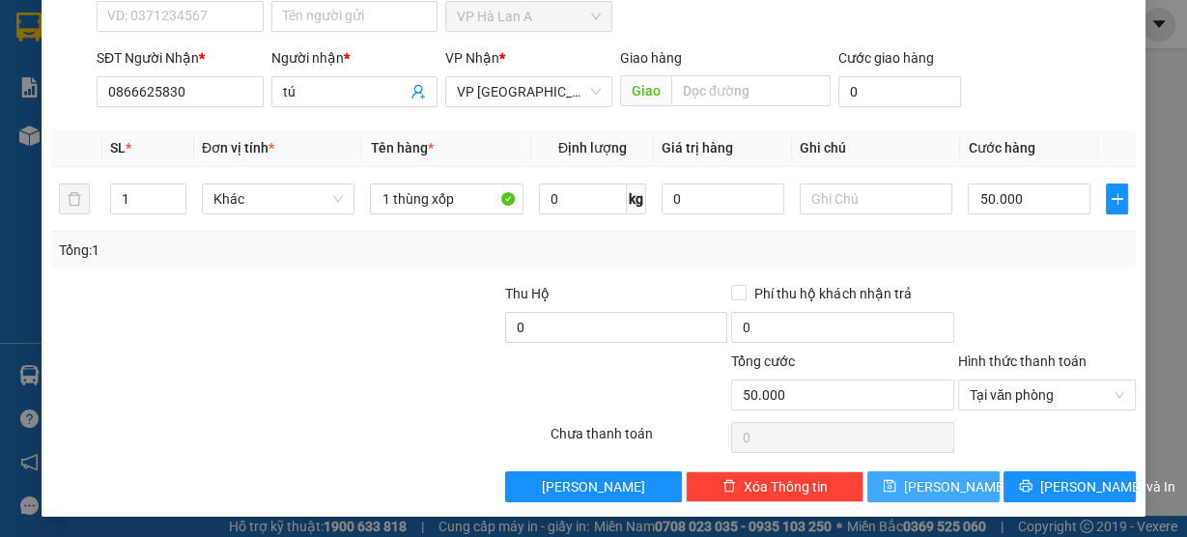
click at [934, 481] on span "[PERSON_NAME]" at bounding box center [955, 486] width 103 height 21
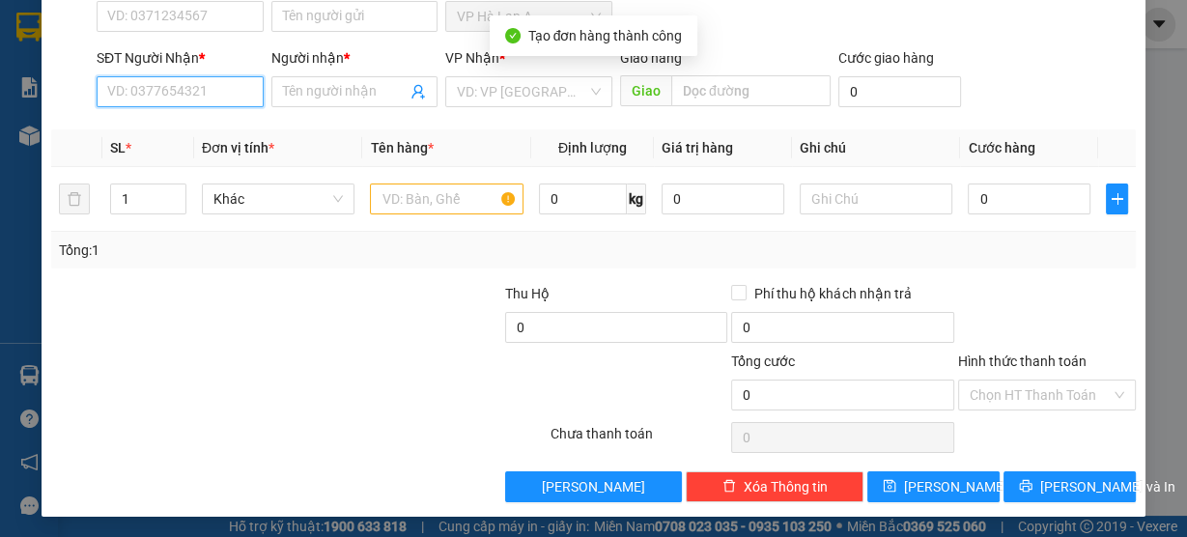
click at [162, 97] on input "SĐT Người Nhận *" at bounding box center [180, 91] width 167 height 31
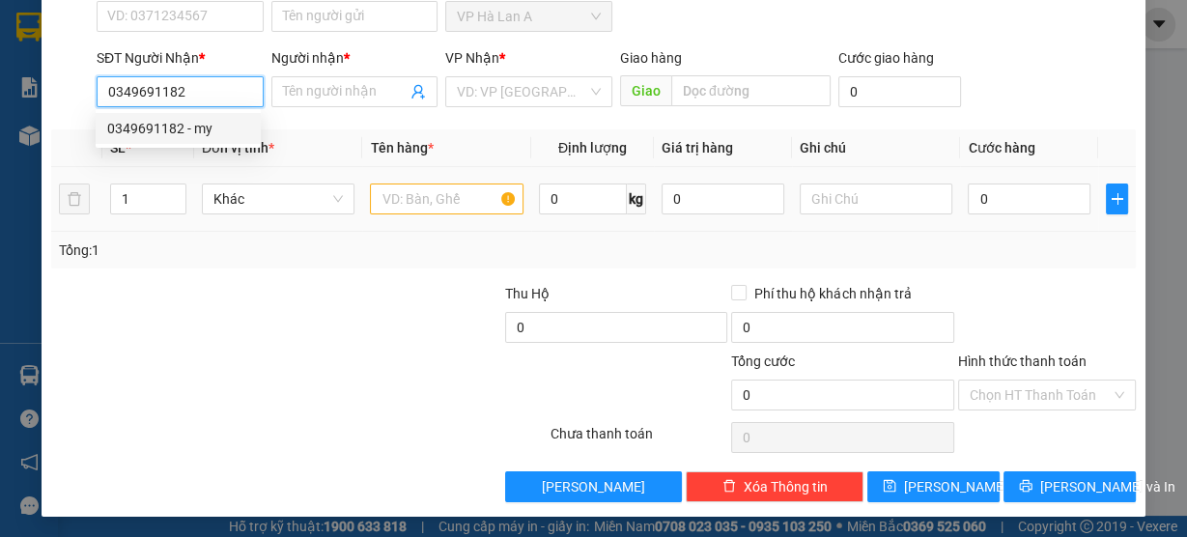
drag, startPoint x: 173, startPoint y: 123, endPoint x: 389, endPoint y: 165, distance: 220.5
click at [173, 123] on div "0349691182 - my" at bounding box center [178, 128] width 142 height 21
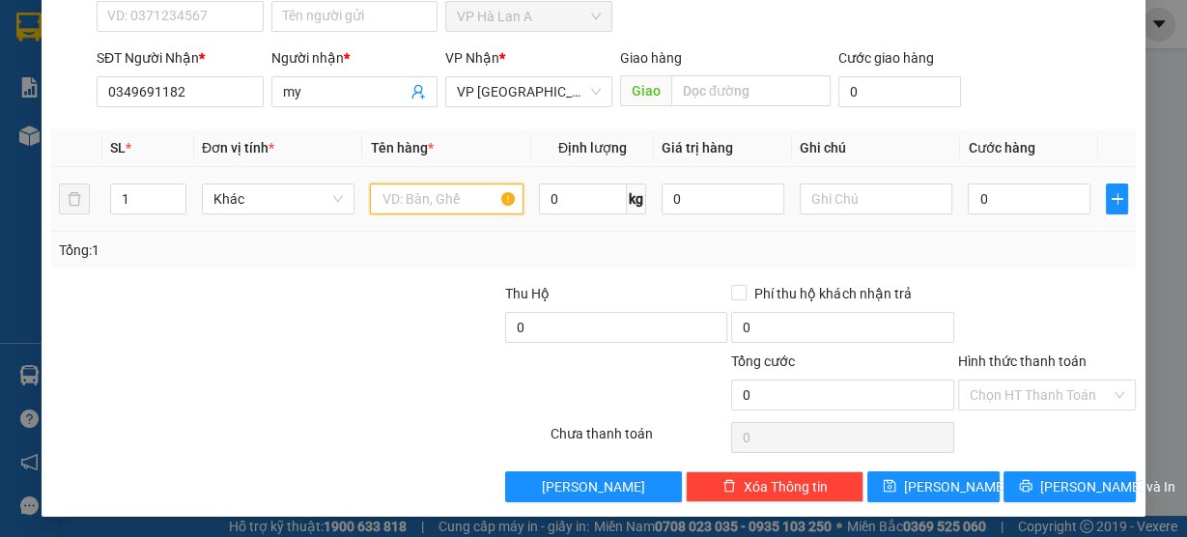
drag, startPoint x: 431, startPoint y: 186, endPoint x: 431, endPoint y: 197, distance: 10.6
click at [431, 197] on input "text" at bounding box center [447, 199] width 154 height 31
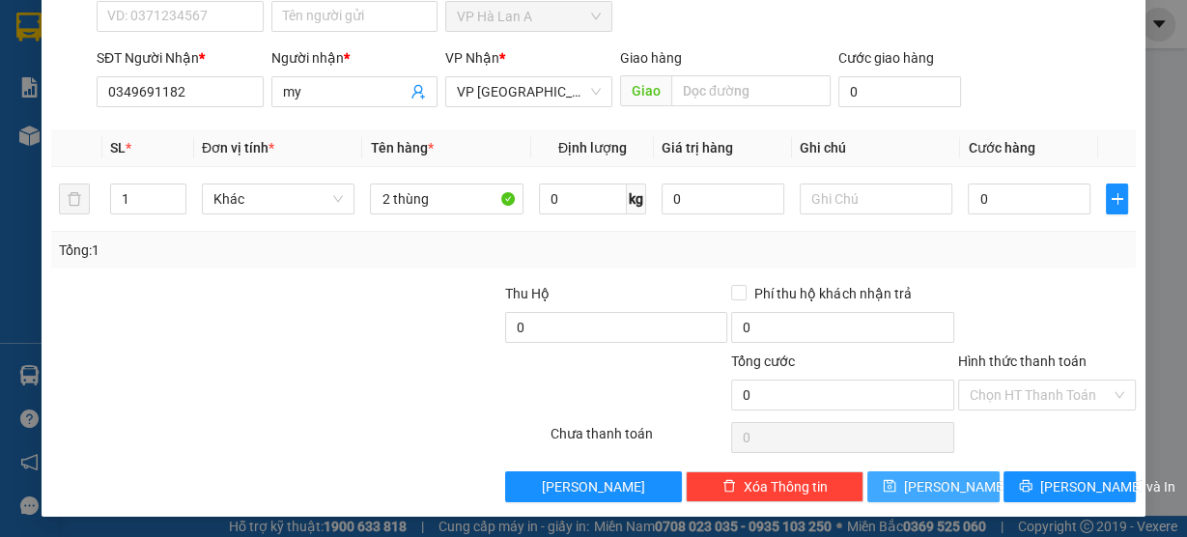
drag, startPoint x: 898, startPoint y: 474, endPoint x: 887, endPoint y: 460, distance: 18.6
click at [899, 473] on button "[PERSON_NAME]" at bounding box center [933, 486] width 132 height 31
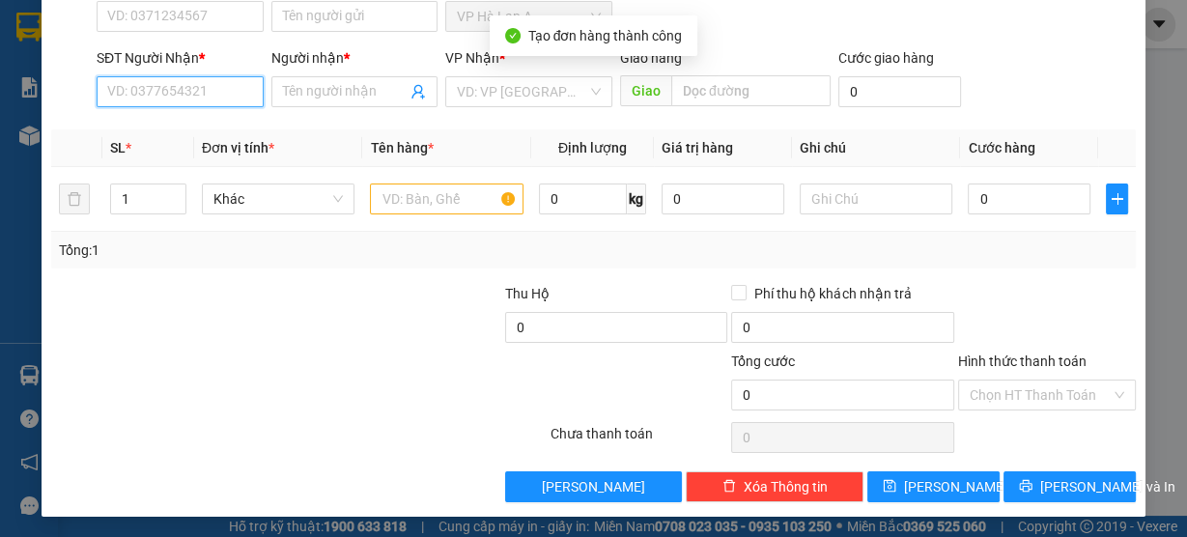
click at [241, 92] on input "SĐT Người Nhận *" at bounding box center [180, 91] width 167 height 31
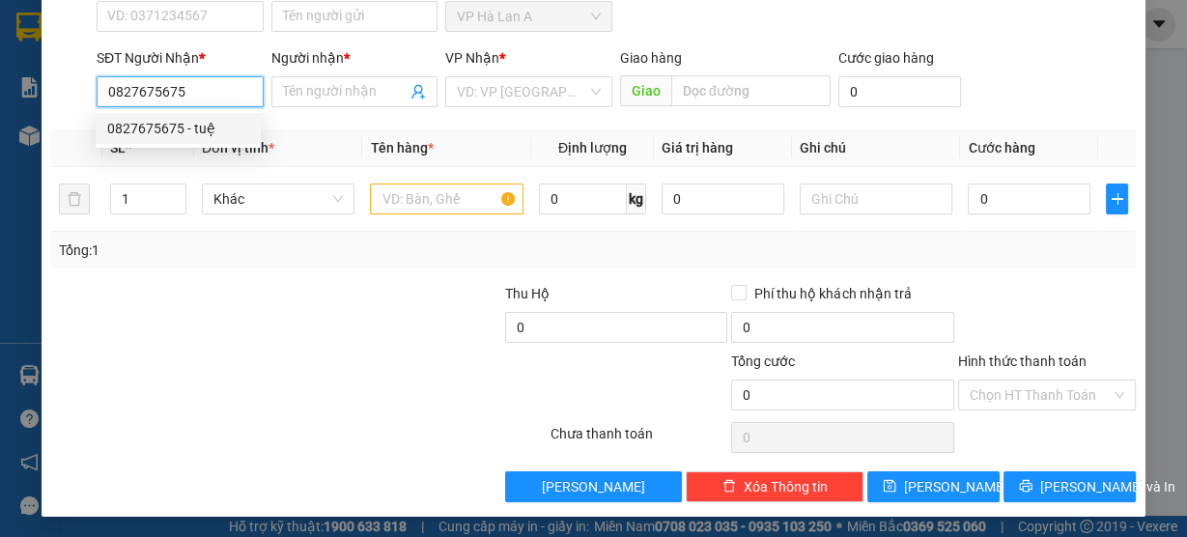
click at [240, 131] on div "0827675675 - tuệ" at bounding box center [178, 128] width 142 height 21
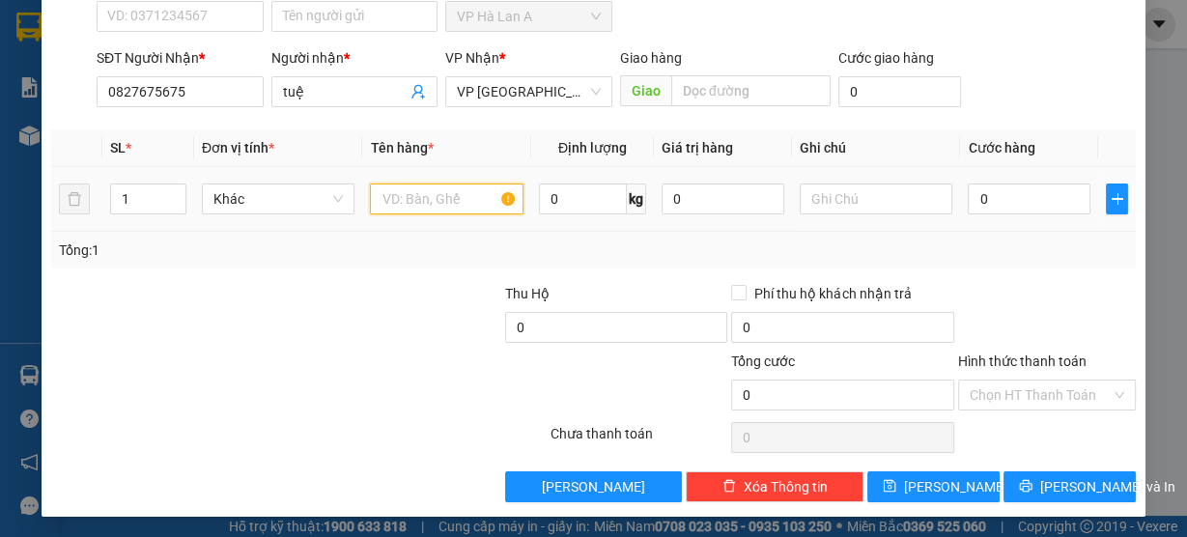
click at [440, 193] on input "text" at bounding box center [447, 199] width 154 height 31
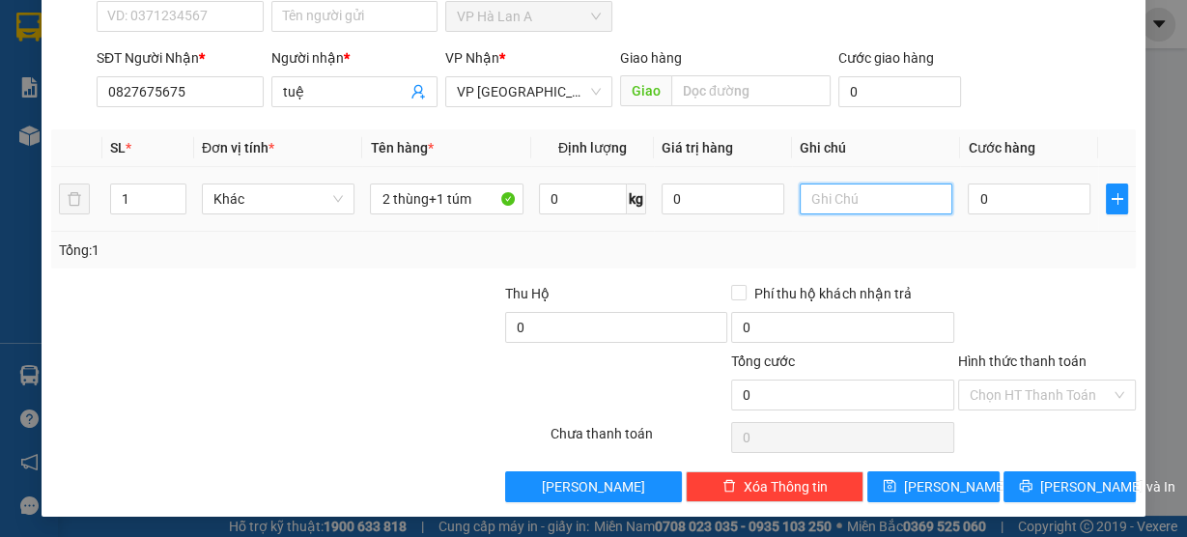
click at [862, 201] on input "text" at bounding box center [877, 199] width 154 height 31
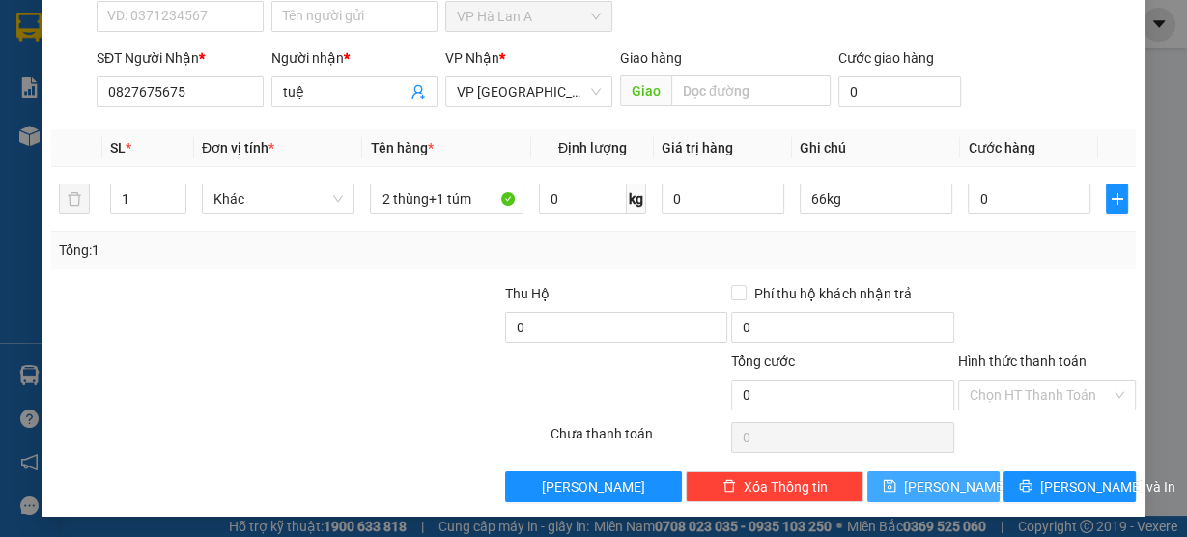
drag, startPoint x: 927, startPoint y: 470, endPoint x: 912, endPoint y: 452, distance: 24.0
click at [925, 473] on button "[PERSON_NAME]" at bounding box center [933, 486] width 132 height 31
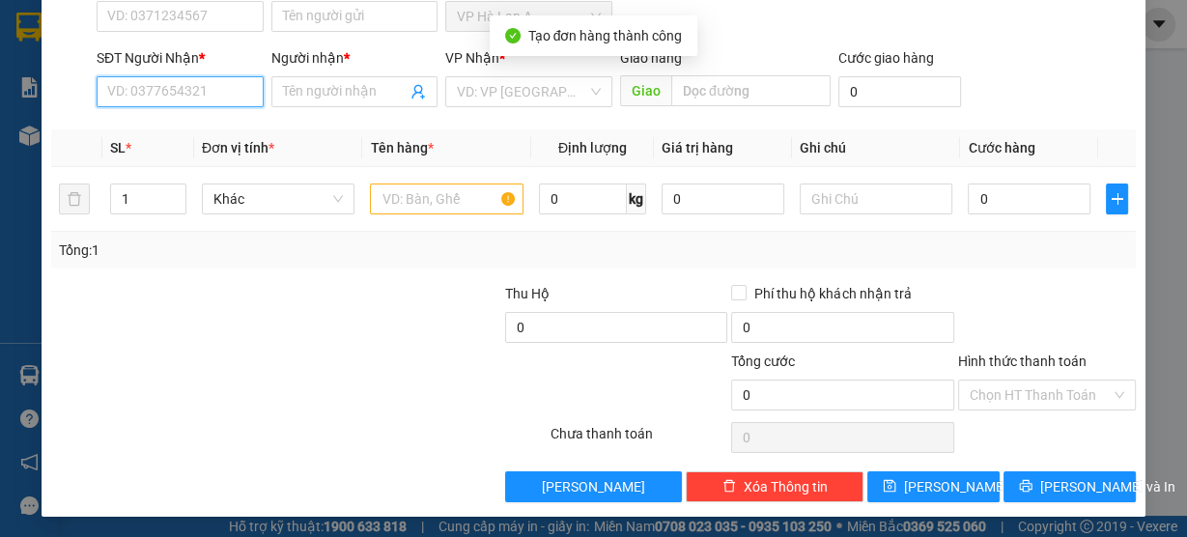
click at [197, 85] on input "SĐT Người Nhận *" at bounding box center [180, 91] width 167 height 31
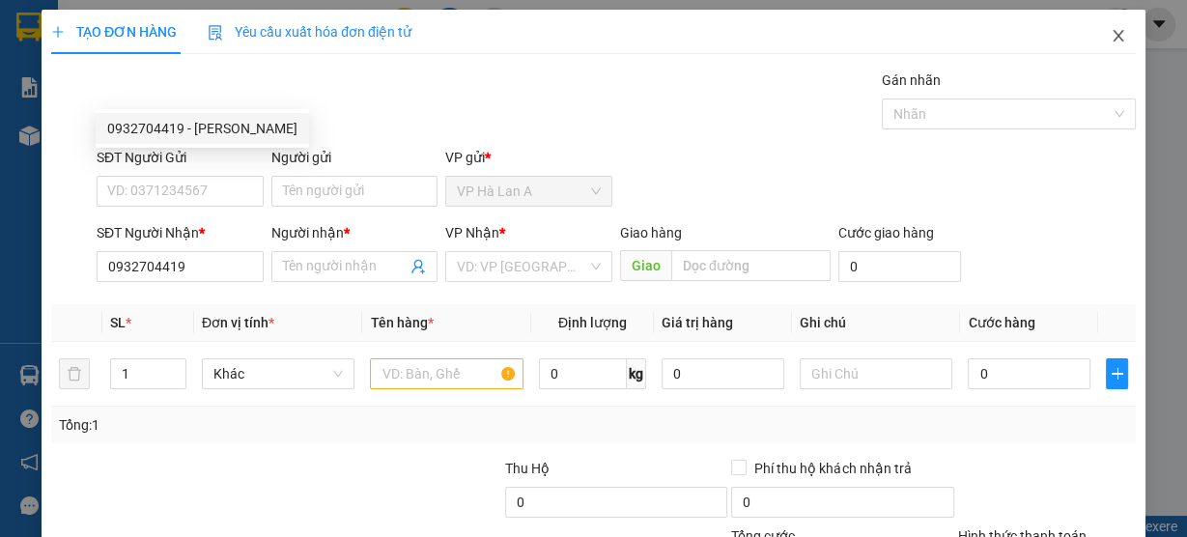
click at [1116, 35] on span "Close" at bounding box center [1118, 37] width 54 height 54
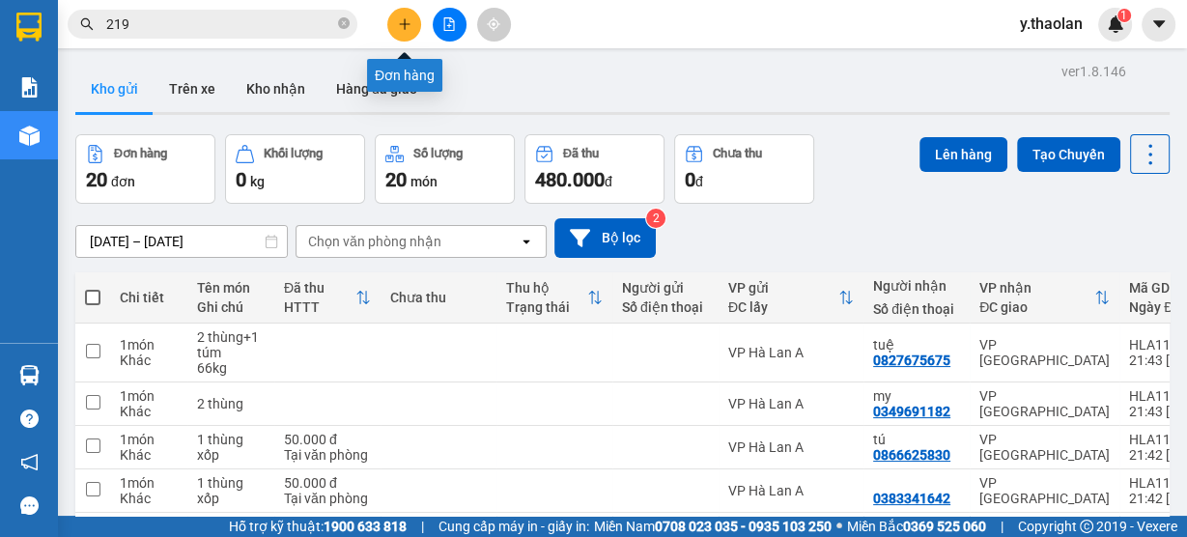
click at [406, 26] on icon "plus" at bounding box center [405, 24] width 14 height 14
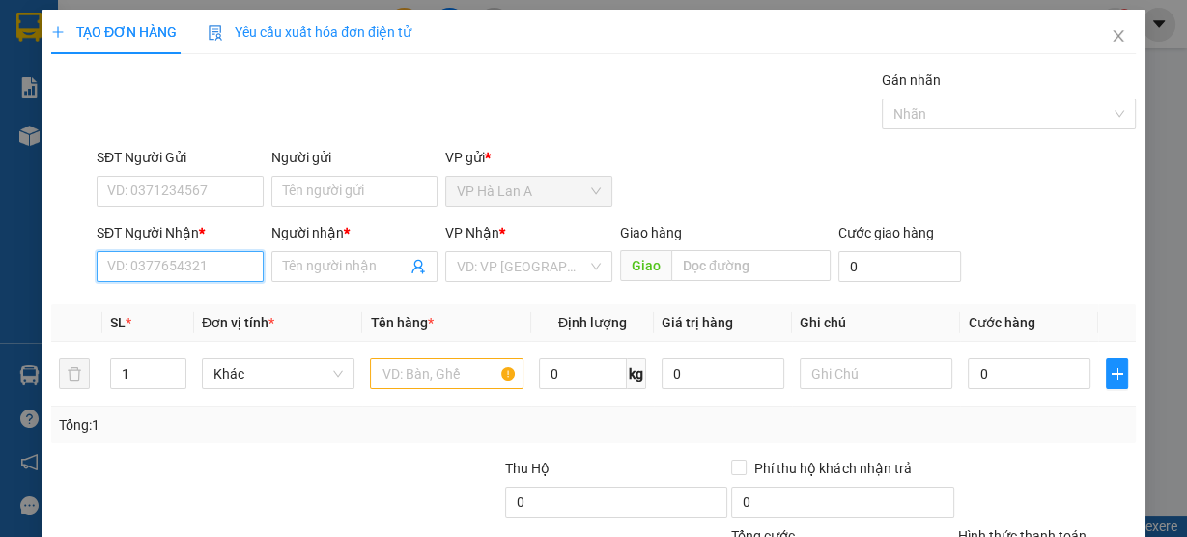
click at [159, 268] on input "SĐT Người Nhận *" at bounding box center [180, 266] width 167 height 31
drag, startPoint x: 184, startPoint y: 318, endPoint x: 362, endPoint y: 351, distance: 180.7
click at [185, 317] on div "0345957416 - phong" at bounding box center [178, 304] width 165 height 31
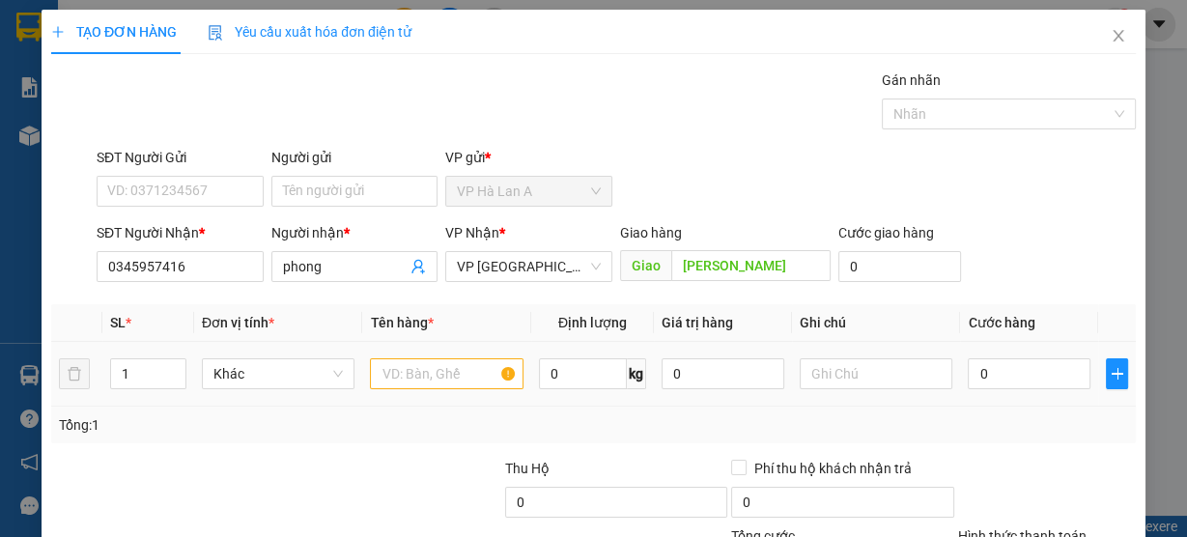
click at [487, 387] on div at bounding box center [447, 373] width 154 height 39
click at [449, 382] on input "text" at bounding box center [447, 373] width 154 height 31
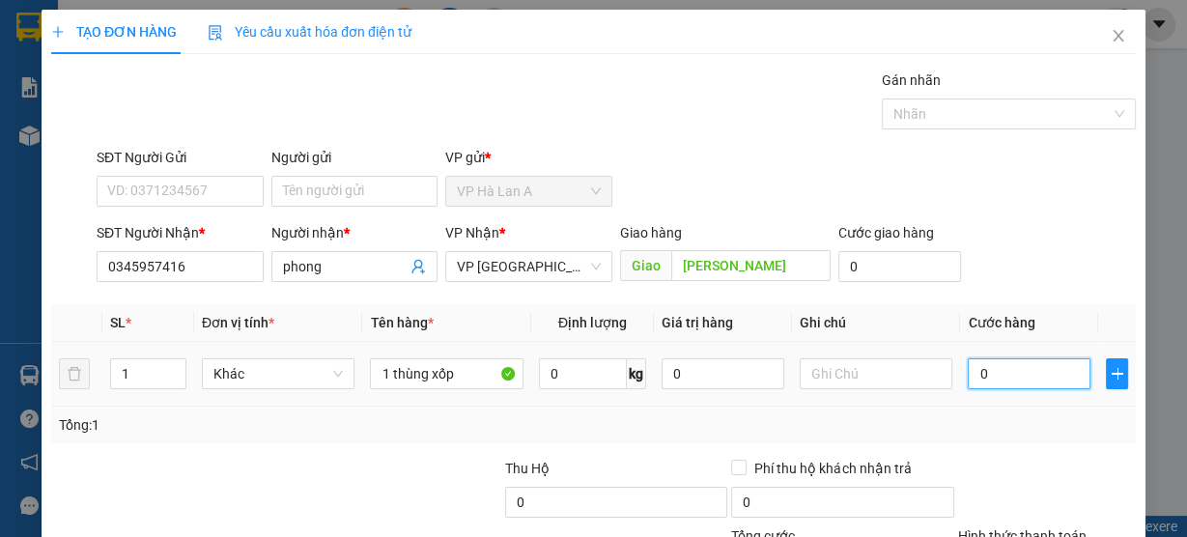
click at [992, 381] on input "0" at bounding box center [1029, 373] width 123 height 31
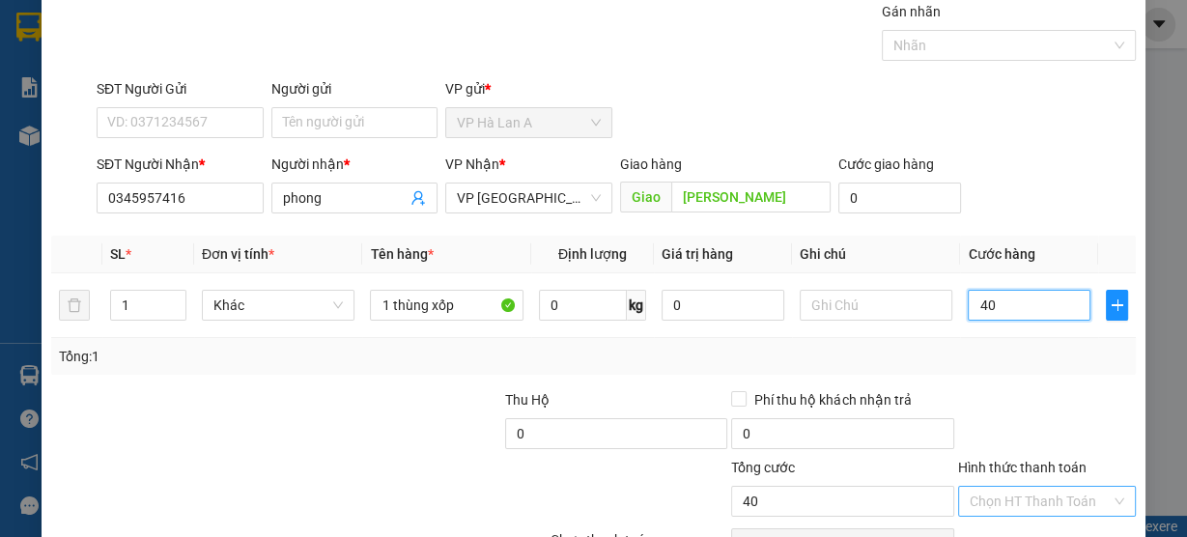
scroll to position [175, 0]
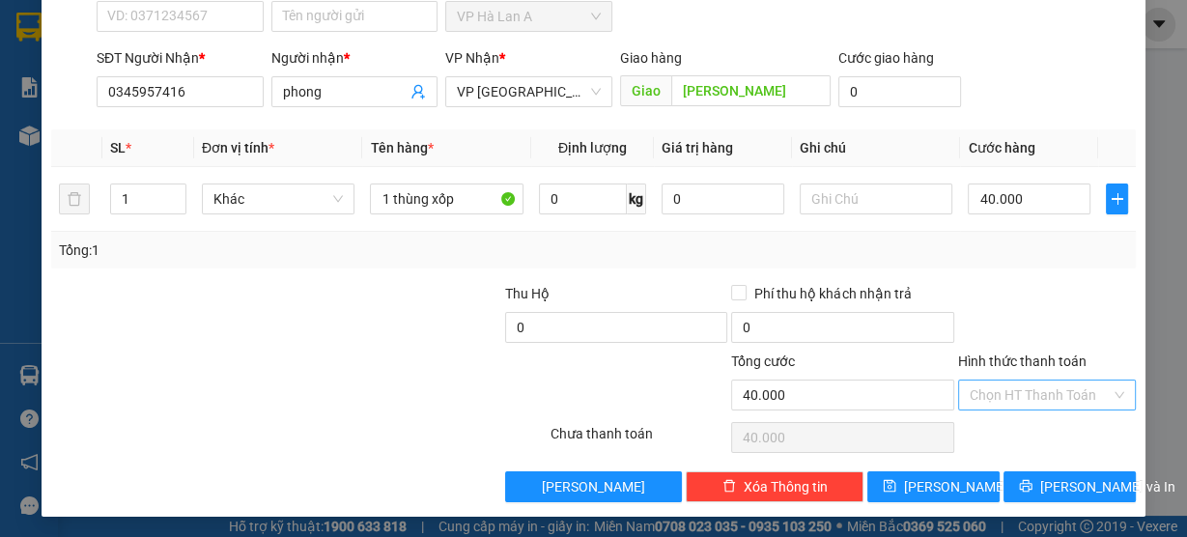
click at [1020, 382] on input "Hình thức thanh toán" at bounding box center [1040, 395] width 141 height 29
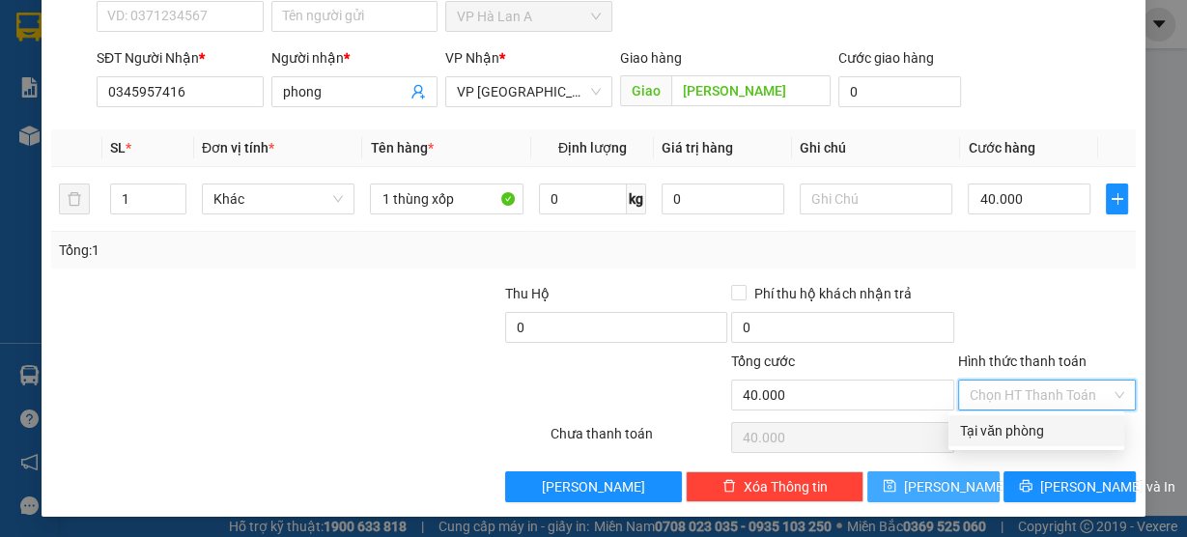
drag, startPoint x: 1005, startPoint y: 430, endPoint x: 966, endPoint y: 467, distance: 54.7
click at [1005, 431] on div "Tại văn phòng" at bounding box center [1036, 430] width 153 height 21
click at [941, 481] on span "[PERSON_NAME]" at bounding box center [955, 486] width 103 height 21
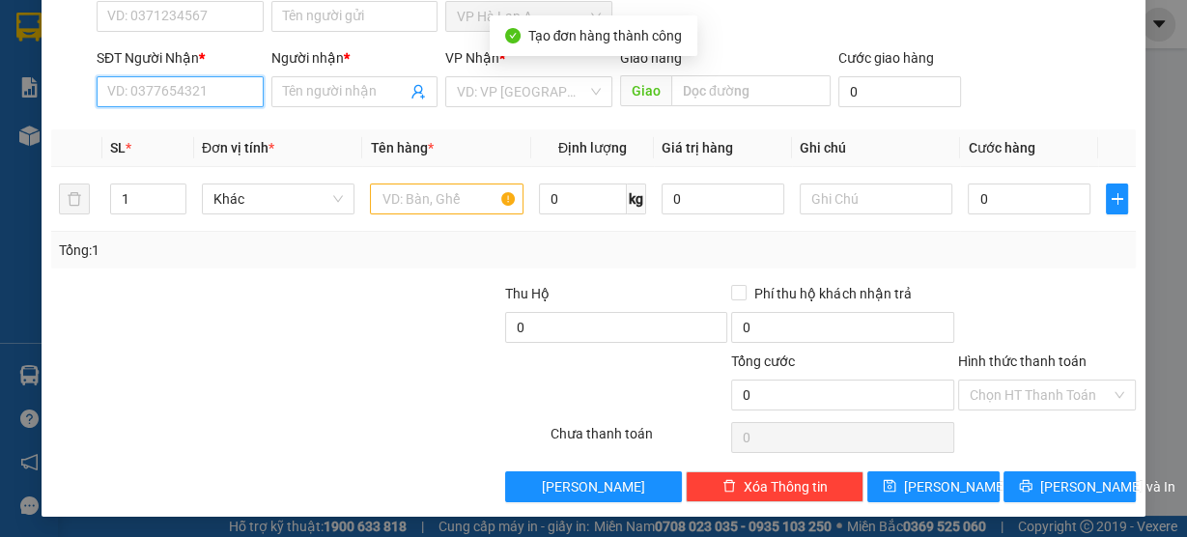
click at [240, 99] on input "SĐT Người Nhận *" at bounding box center [180, 91] width 167 height 31
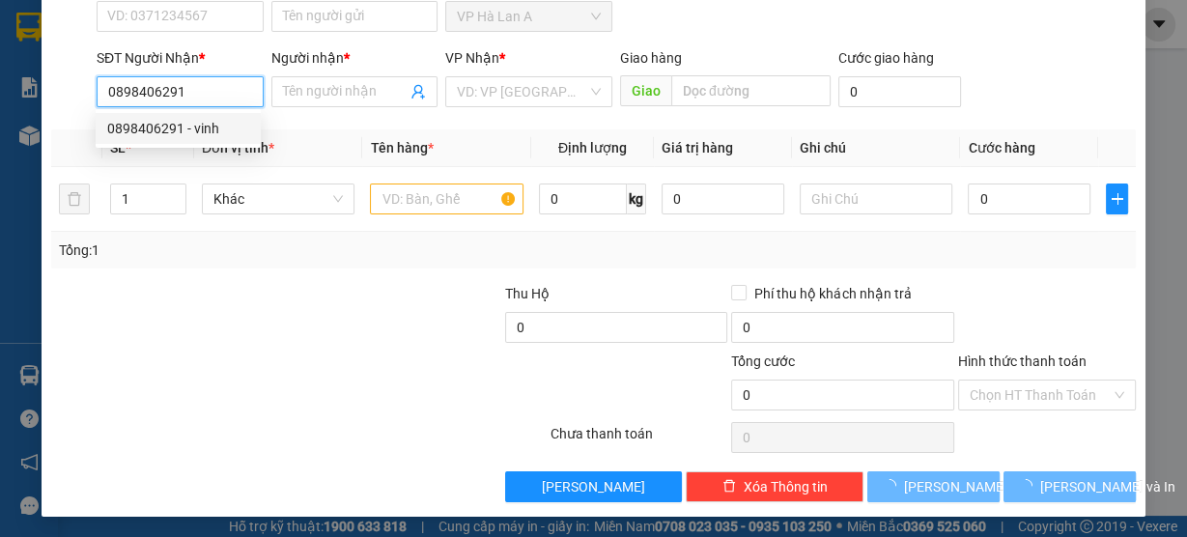
click at [214, 131] on div "0898406291 - vinh" at bounding box center [178, 128] width 142 height 21
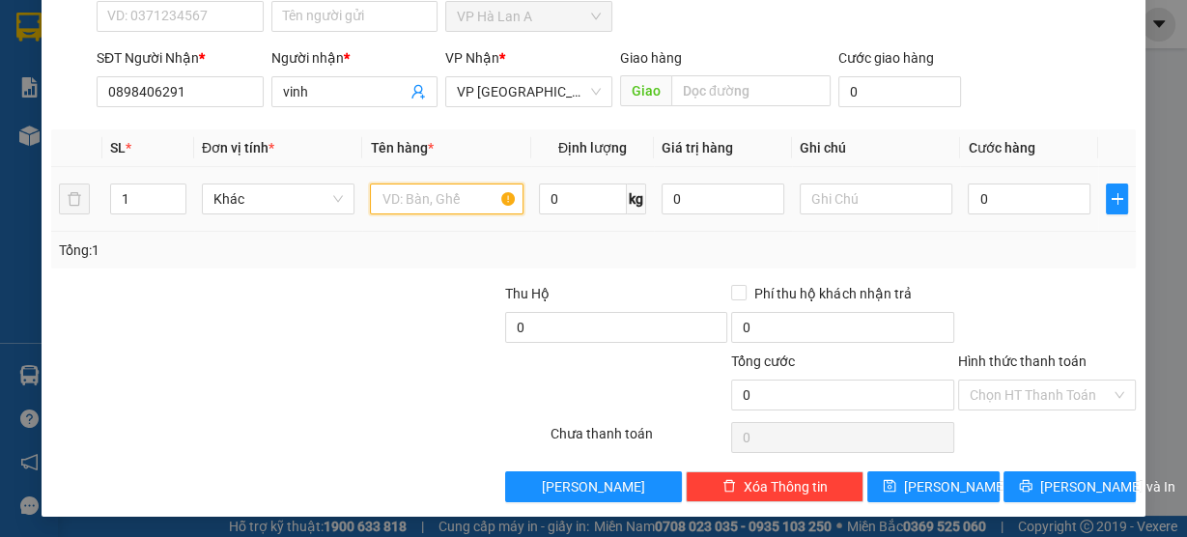
click at [421, 201] on input "text" at bounding box center [447, 199] width 154 height 31
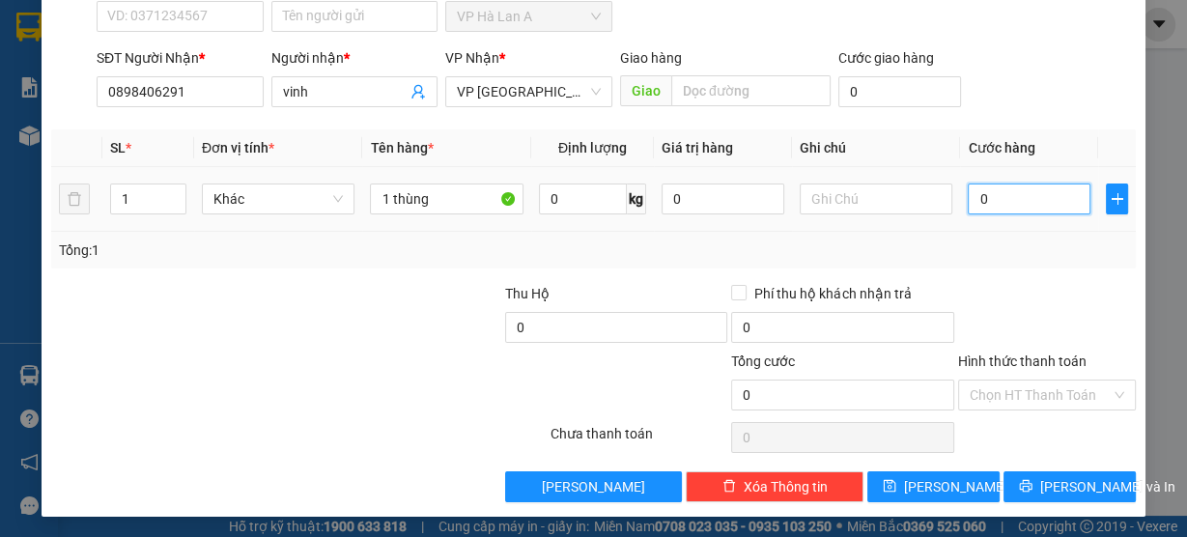
click at [982, 208] on input "0" at bounding box center [1029, 199] width 123 height 31
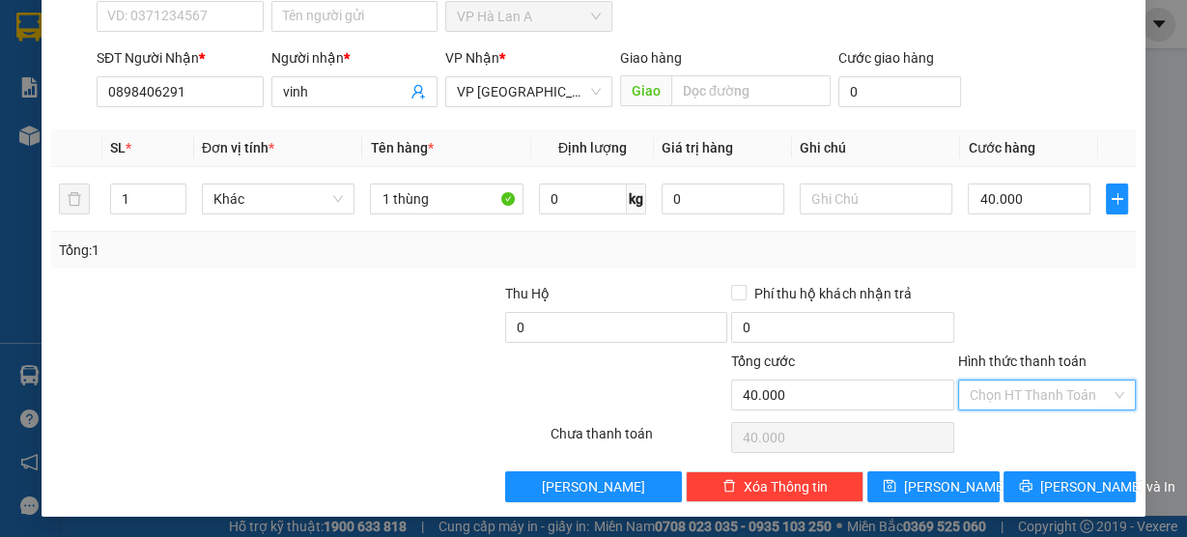
click at [997, 394] on input "Hình thức thanh toán" at bounding box center [1040, 395] width 141 height 29
click at [999, 436] on div "Tại văn phòng" at bounding box center [1036, 430] width 153 height 21
click at [959, 478] on button "[PERSON_NAME]" at bounding box center [933, 486] width 132 height 31
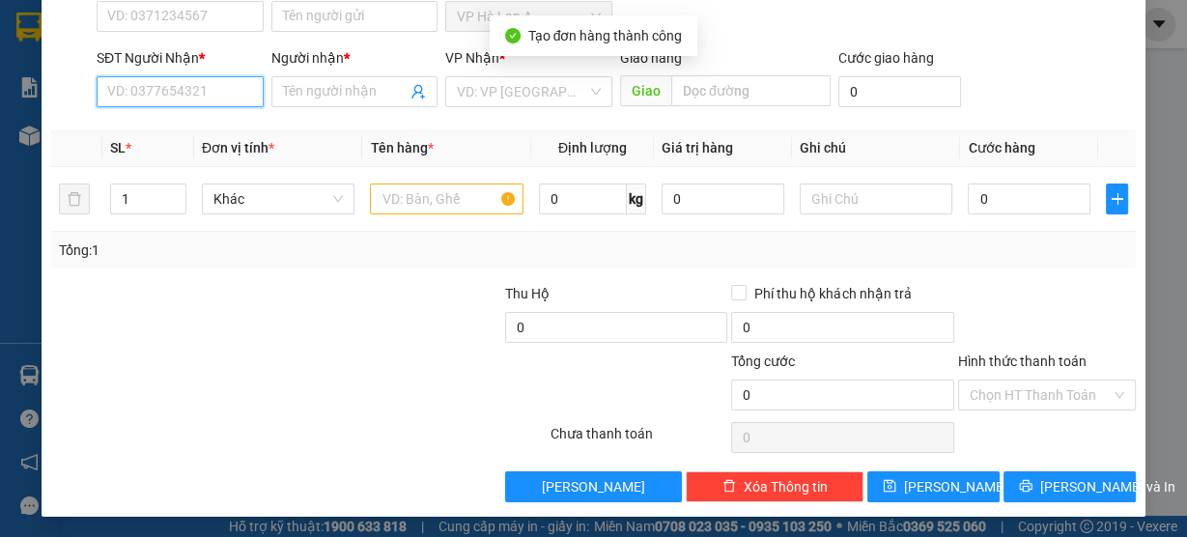
click at [158, 92] on input "SĐT Người Nhận *" at bounding box center [180, 91] width 167 height 31
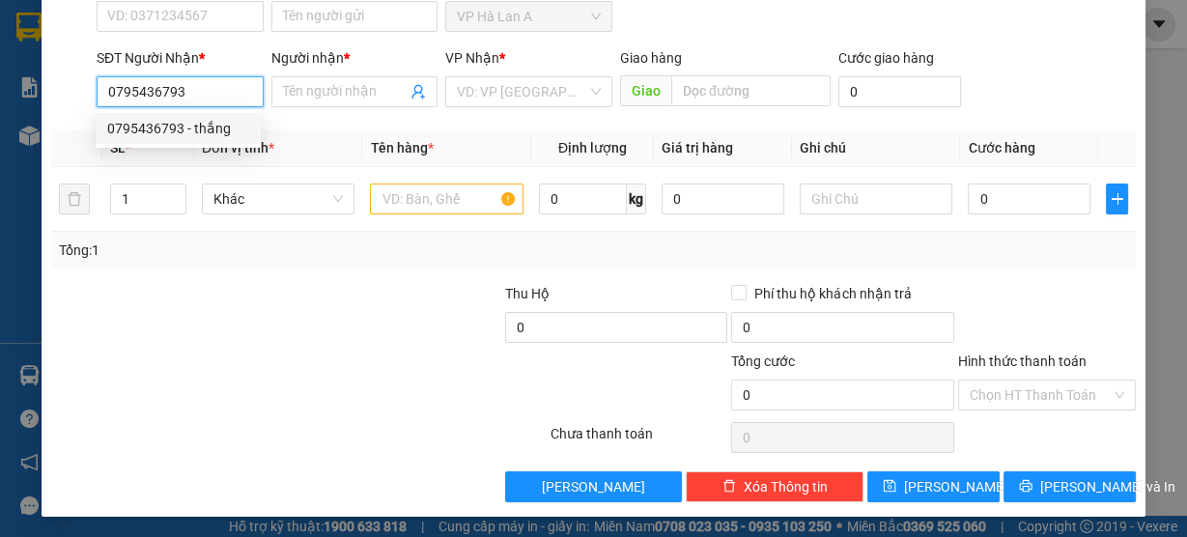
click at [182, 127] on div "0795436793 - thắng" at bounding box center [178, 128] width 142 height 21
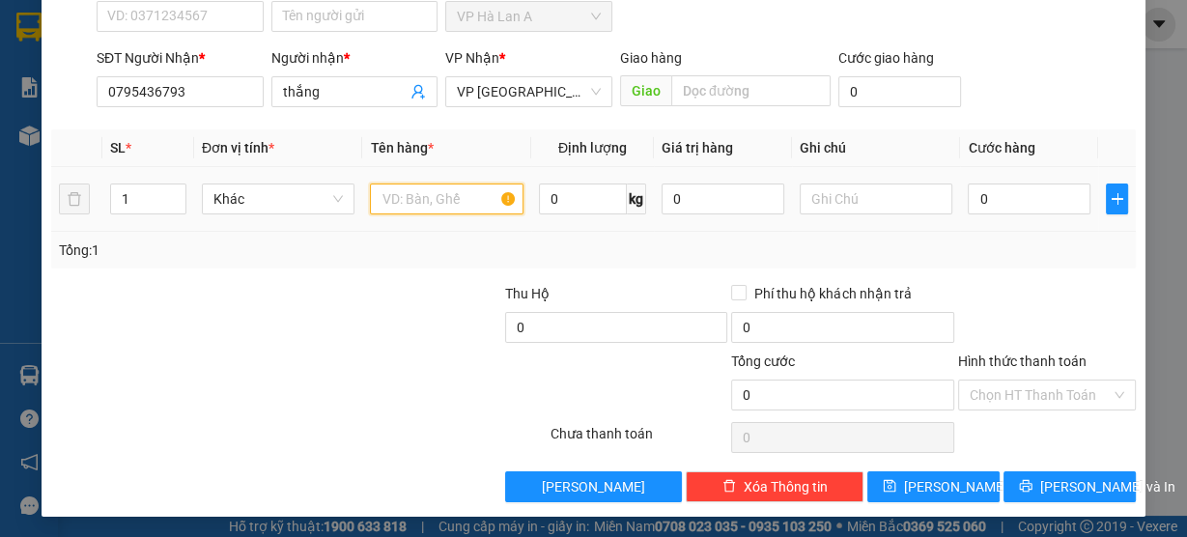
click at [418, 194] on input "text" at bounding box center [447, 199] width 154 height 31
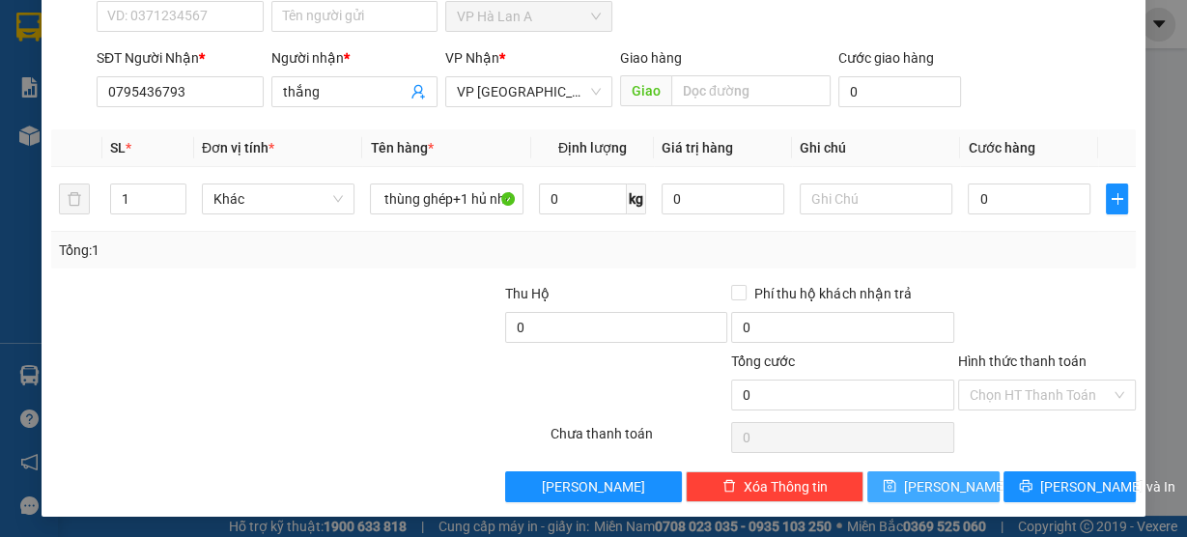
click at [896, 475] on button "[PERSON_NAME]" at bounding box center [933, 486] width 132 height 31
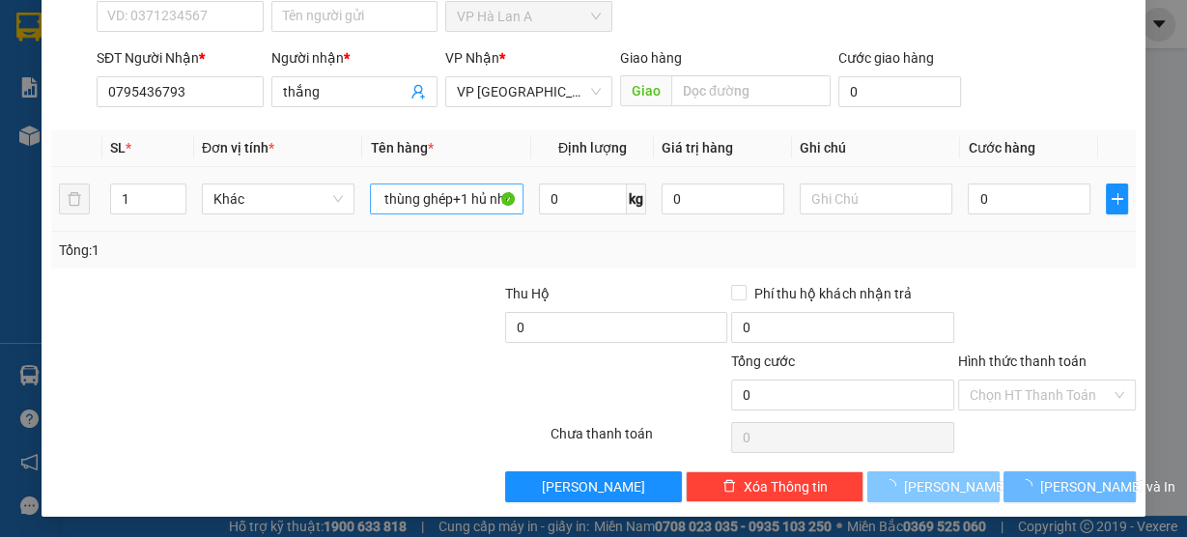
scroll to position [0, 0]
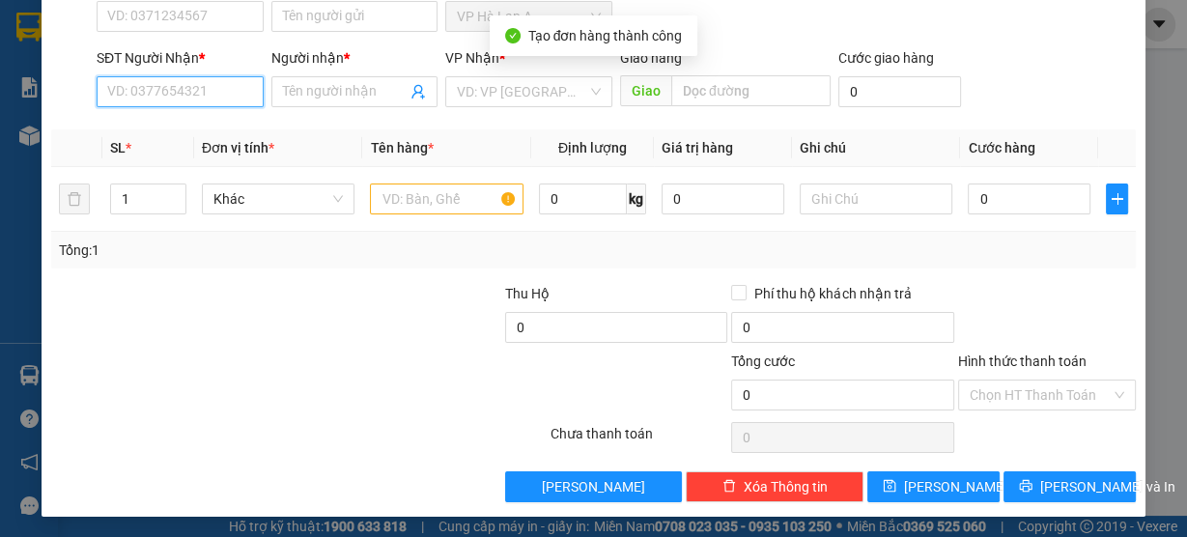
click at [175, 99] on input "SĐT Người Nhận *" at bounding box center [180, 91] width 167 height 31
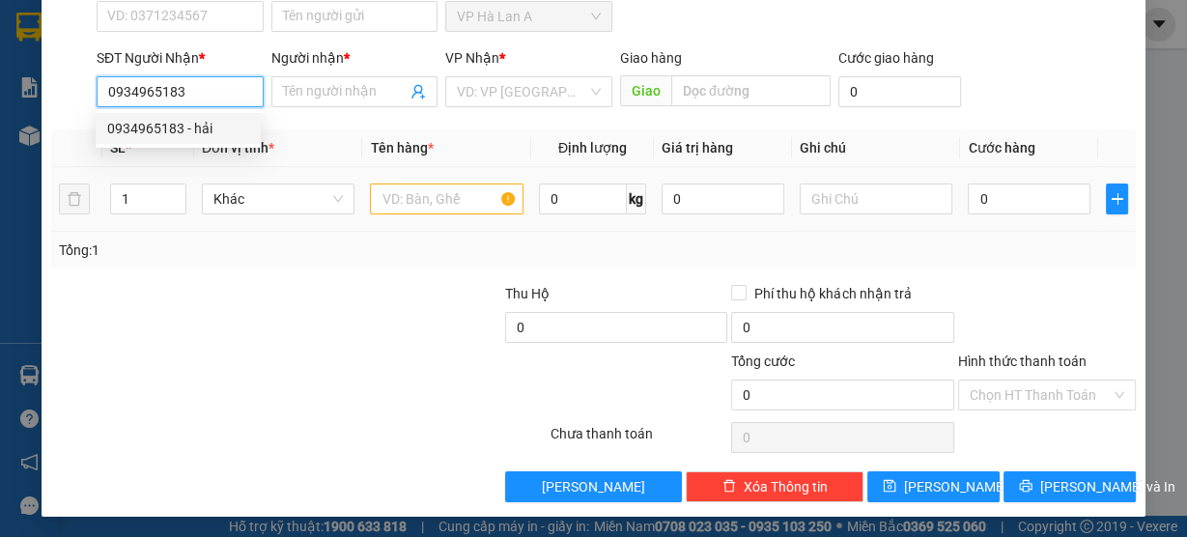
drag, startPoint x: 201, startPoint y: 131, endPoint x: 374, endPoint y: 183, distance: 180.3
click at [202, 133] on div "0934965183 - hải" at bounding box center [178, 128] width 142 height 21
click at [383, 185] on input "text" at bounding box center [447, 199] width 154 height 31
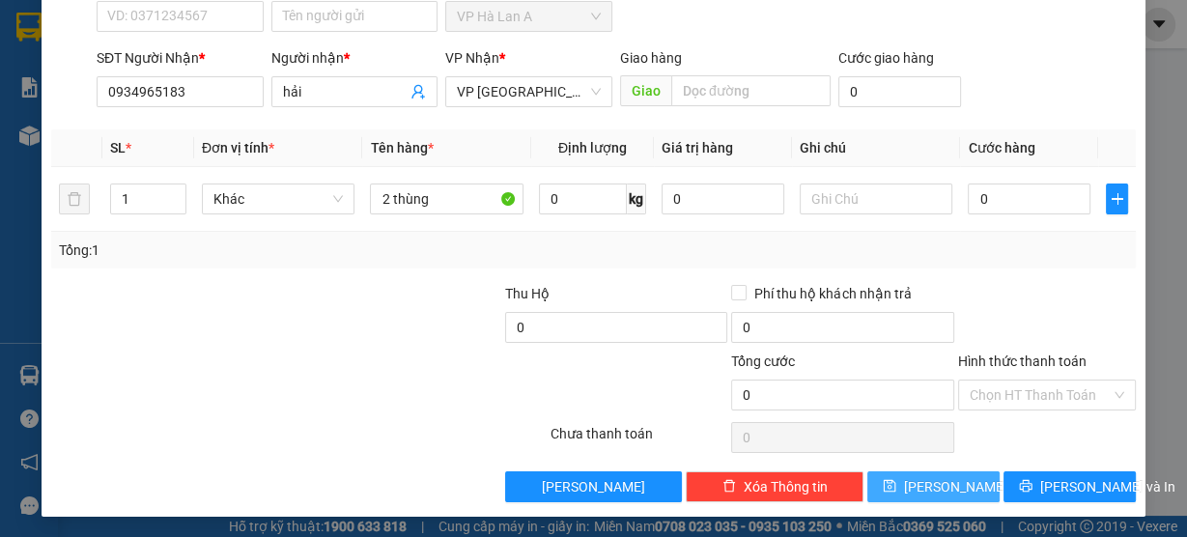
click at [896, 487] on icon "save" at bounding box center [890, 486] width 14 height 14
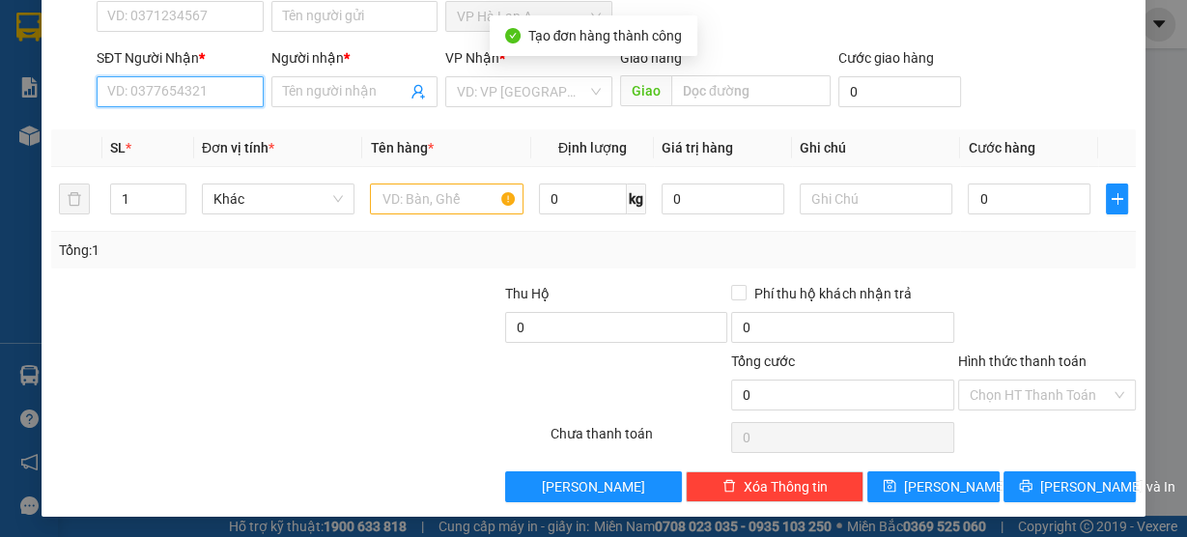
click at [204, 88] on input "SĐT Người Nhận *" at bounding box center [180, 91] width 167 height 31
click at [192, 87] on input "SĐT Người Nhận *" at bounding box center [180, 91] width 167 height 31
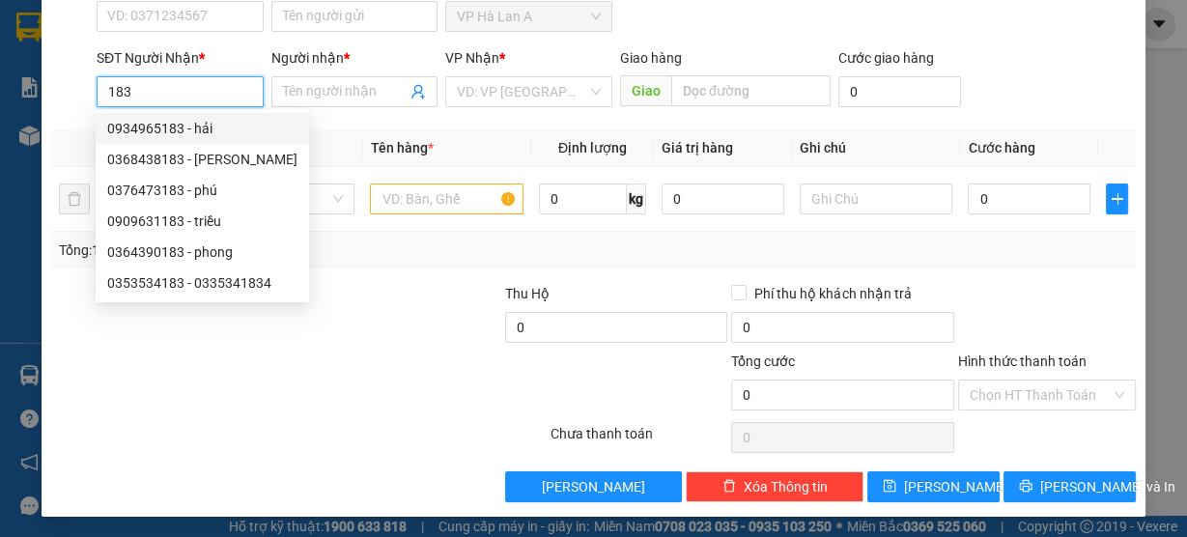
click at [211, 135] on div "0934965183 - hải" at bounding box center [202, 128] width 190 height 21
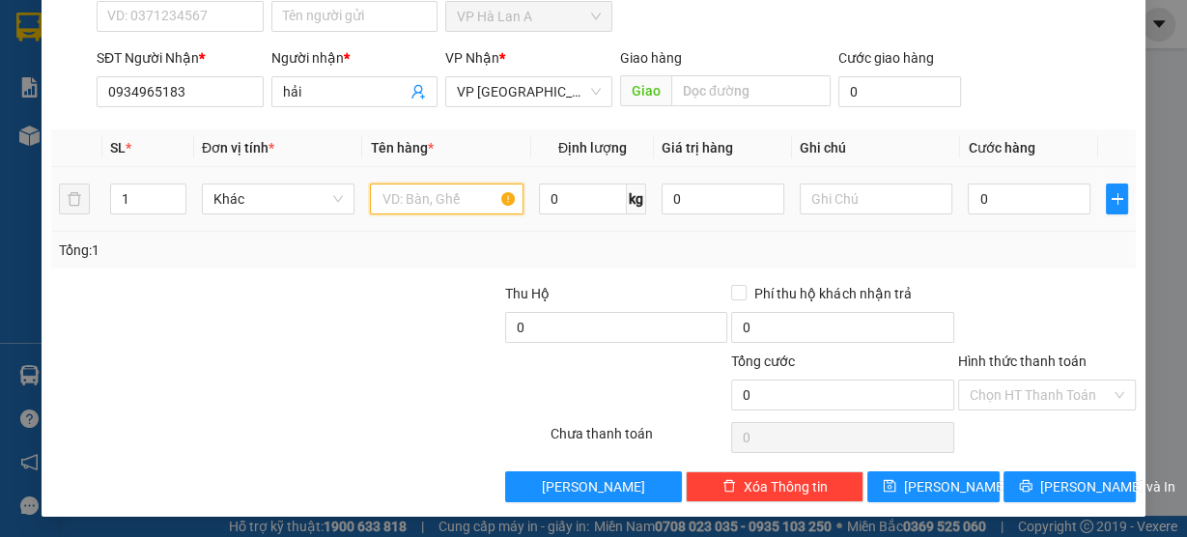
click at [448, 200] on input "text" at bounding box center [447, 199] width 154 height 31
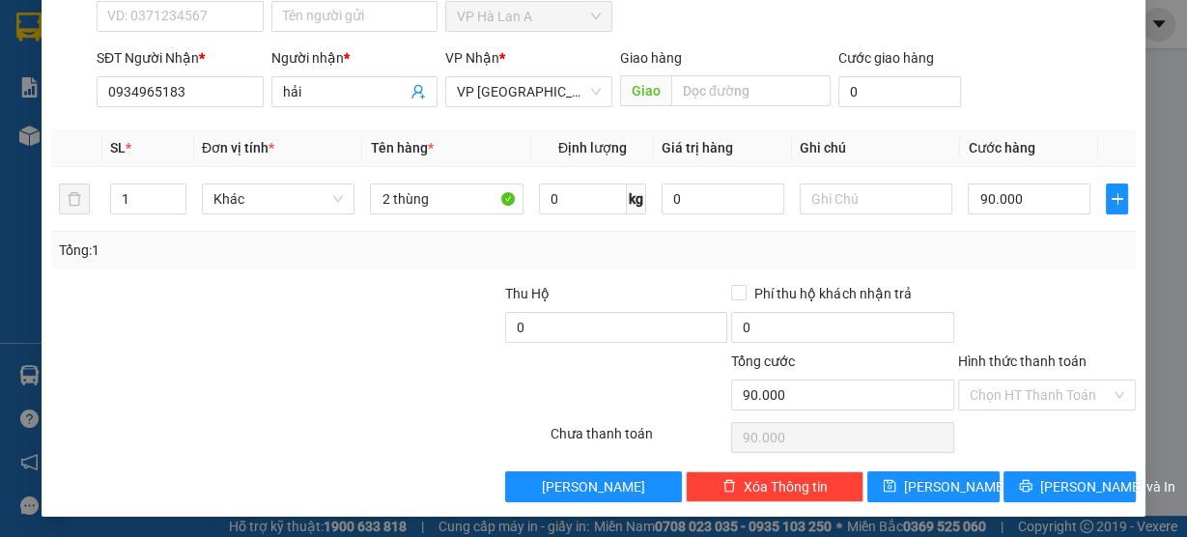
drag, startPoint x: 1021, startPoint y: 384, endPoint x: 1014, endPoint y: 417, distance: 33.5
click at [1020, 385] on input "Hình thức thanh toán" at bounding box center [1040, 395] width 141 height 29
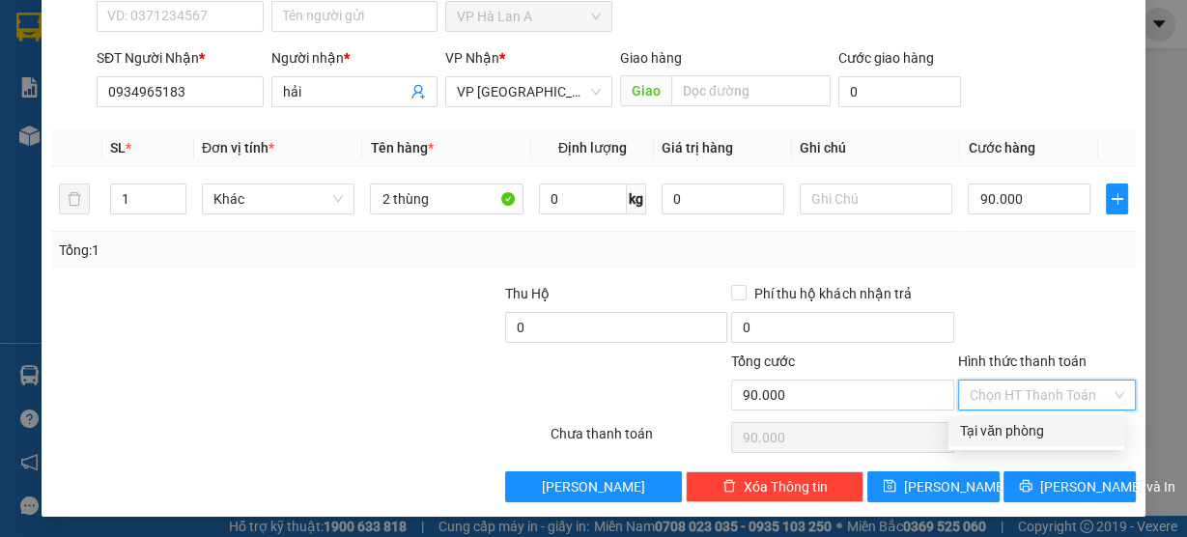
click at [1007, 431] on div "Tại văn phòng" at bounding box center [1036, 430] width 153 height 21
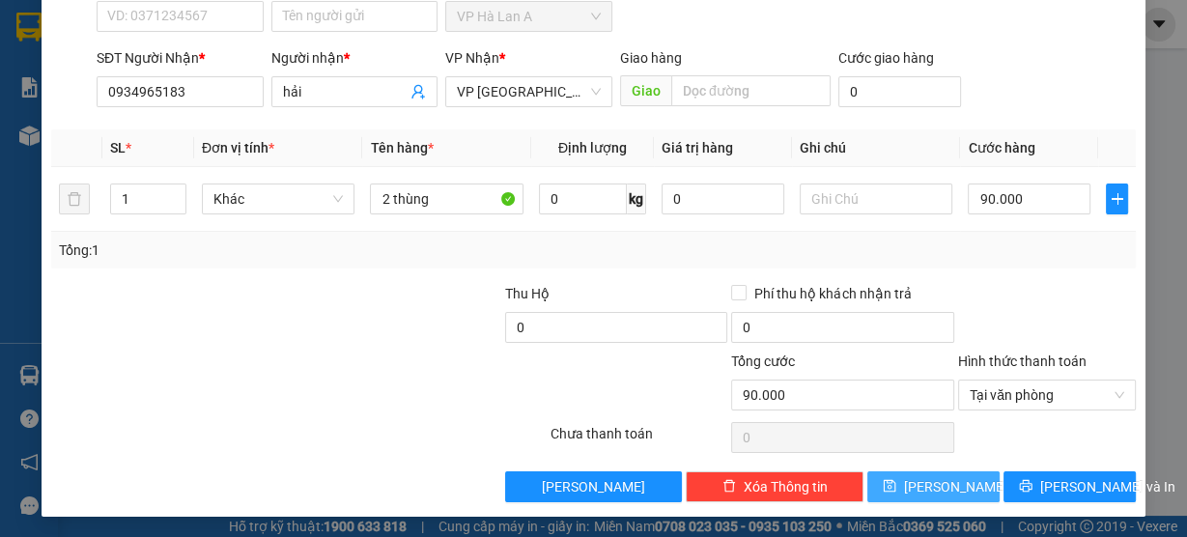
drag, startPoint x: 944, startPoint y: 478, endPoint x: 1036, endPoint y: 424, distance: 107.3
click at [944, 478] on span "[PERSON_NAME]" at bounding box center [955, 486] width 103 height 21
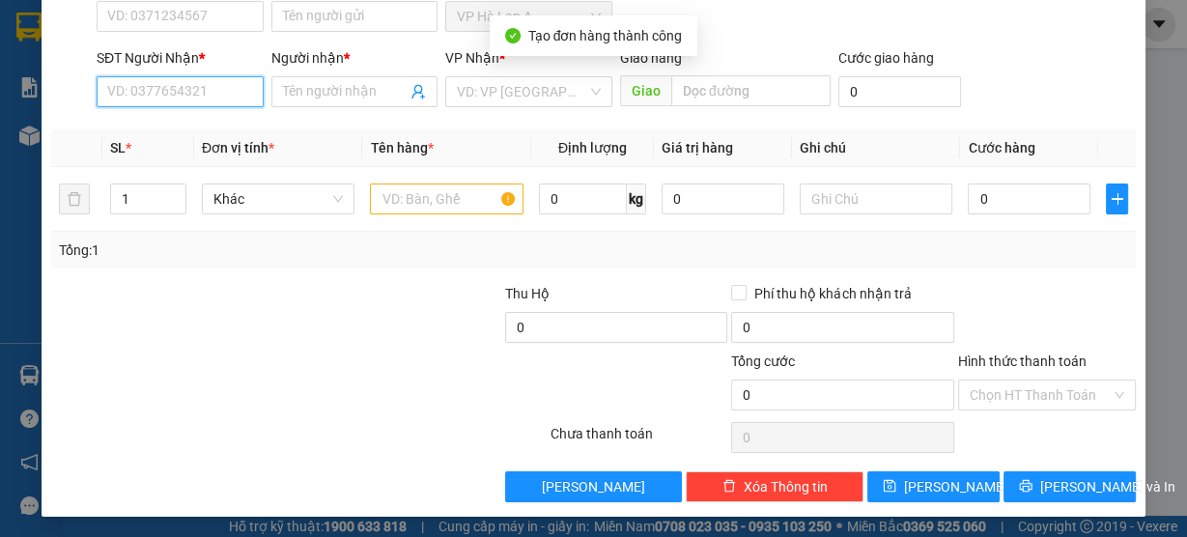
click at [191, 100] on input "SĐT Người Nhận *" at bounding box center [180, 91] width 167 height 31
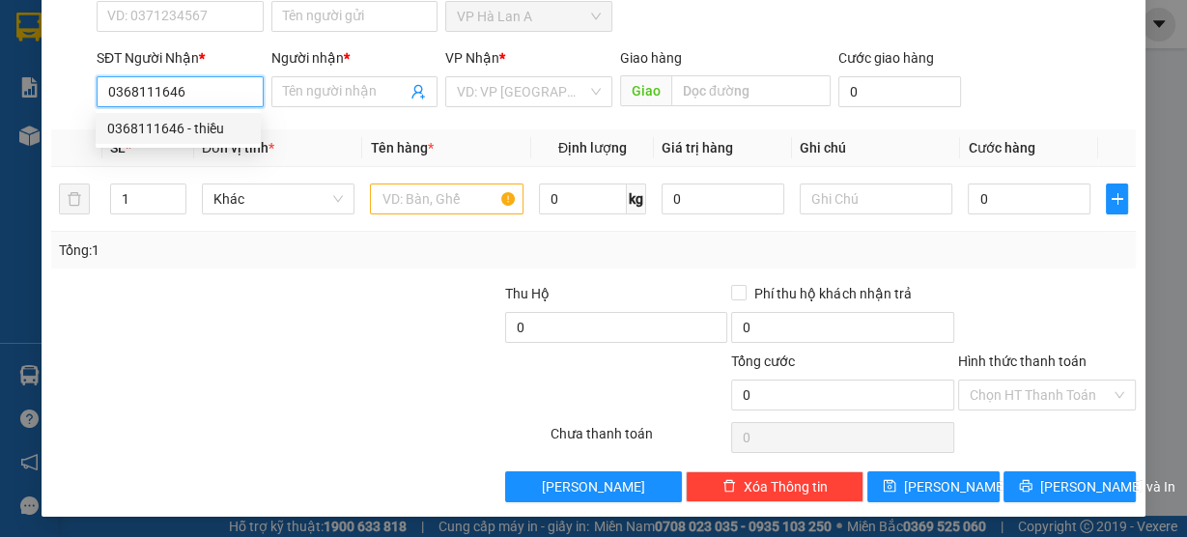
click at [193, 123] on div "0368111646 - thiều" at bounding box center [178, 128] width 142 height 21
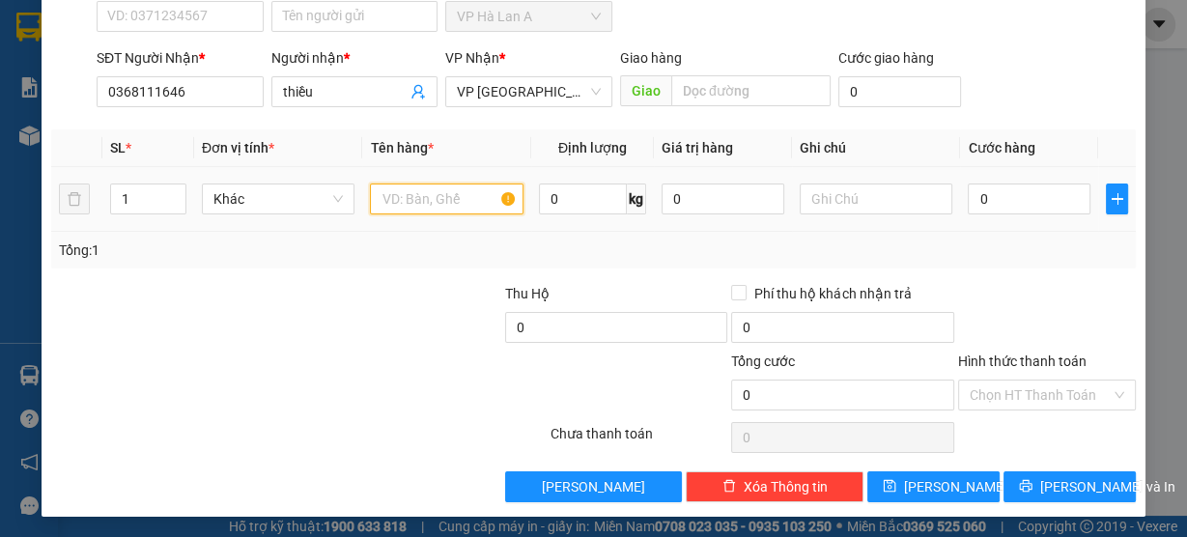
click at [450, 205] on input "text" at bounding box center [447, 199] width 154 height 31
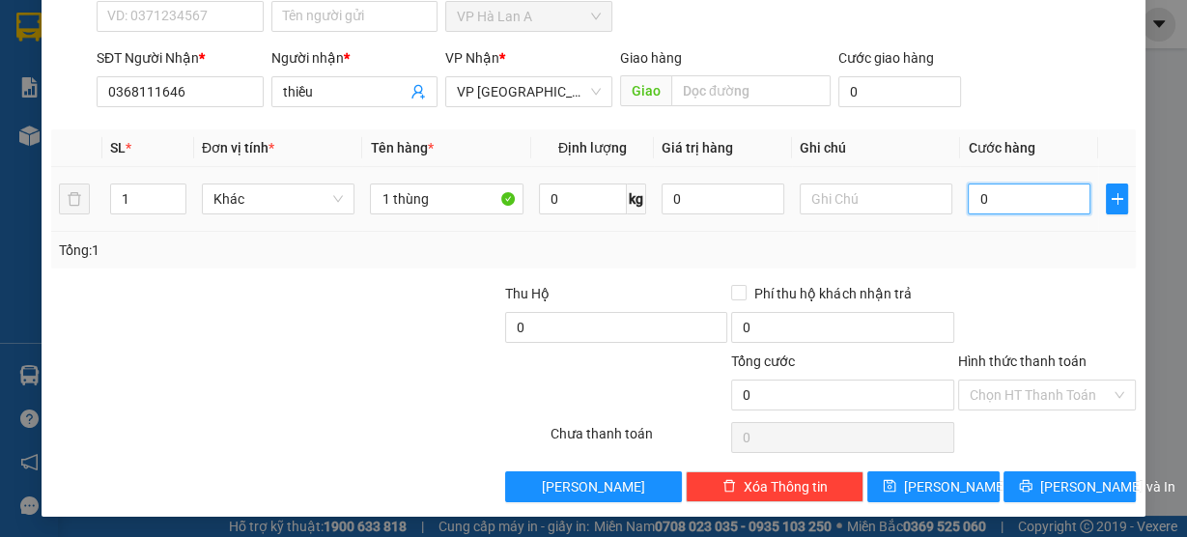
click at [985, 207] on input "0" at bounding box center [1029, 199] width 123 height 31
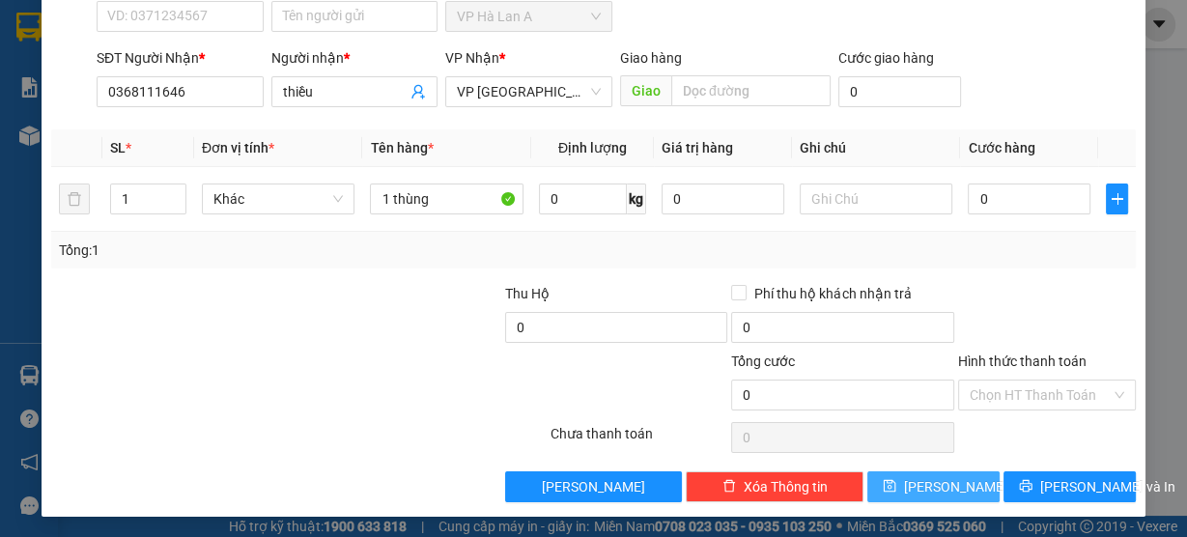
drag, startPoint x: 918, startPoint y: 480, endPoint x: 326, endPoint y: 142, distance: 681.0
click at [917, 480] on button "[PERSON_NAME]" at bounding box center [933, 486] width 132 height 31
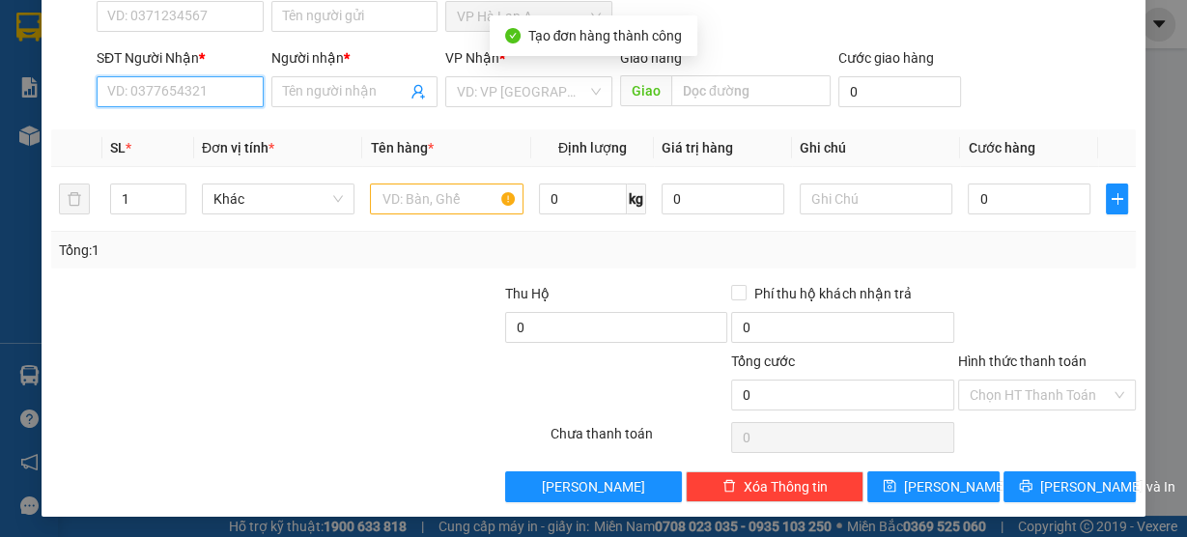
click at [228, 86] on input "SĐT Người Nhận *" at bounding box center [180, 91] width 167 height 31
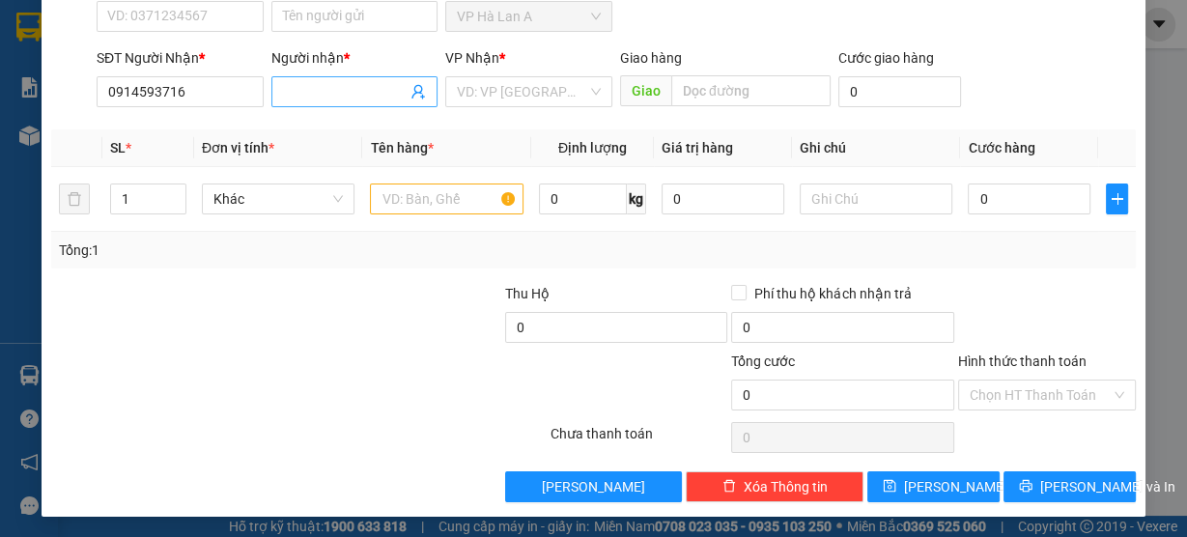
click at [306, 95] on input "Người nhận *" at bounding box center [345, 91] width 125 height 21
click at [505, 95] on input "search" at bounding box center [522, 91] width 130 height 29
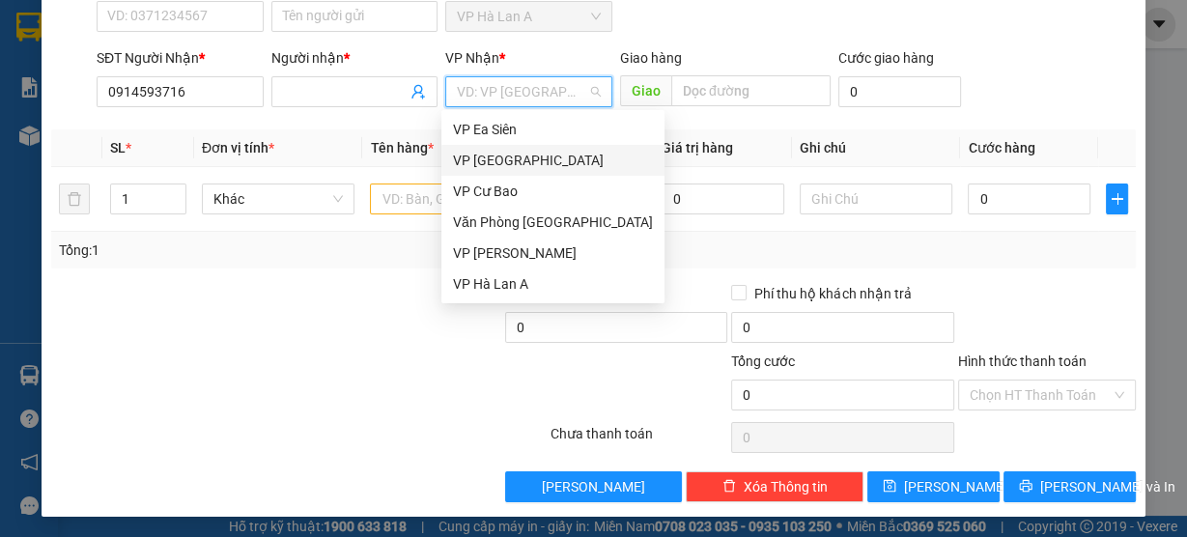
click at [516, 166] on div "VP [GEOGRAPHIC_DATA]" at bounding box center [553, 160] width 200 height 21
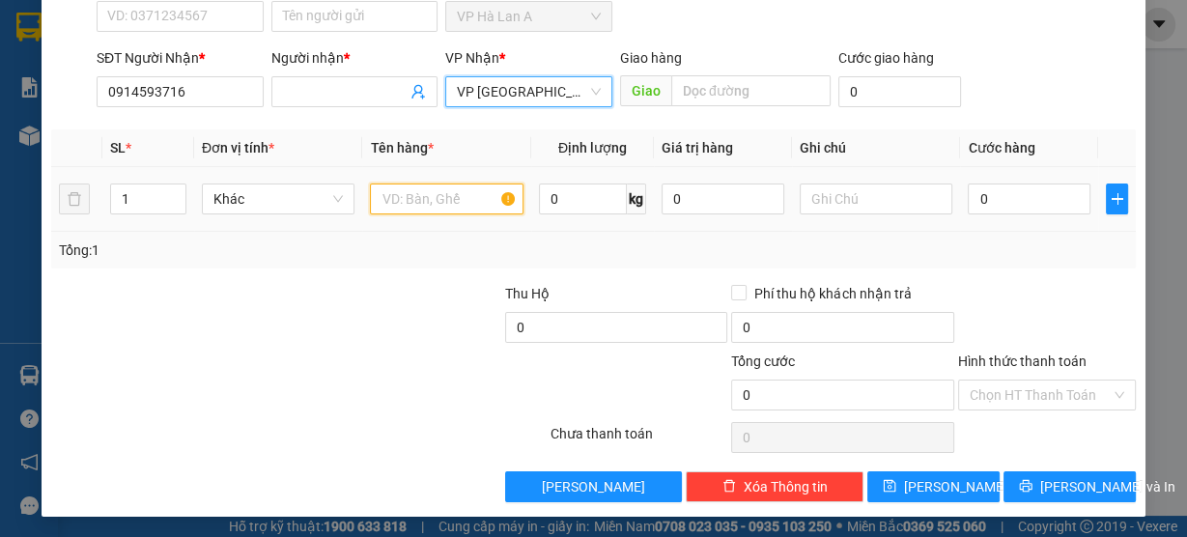
click at [401, 197] on input "text" at bounding box center [447, 199] width 154 height 31
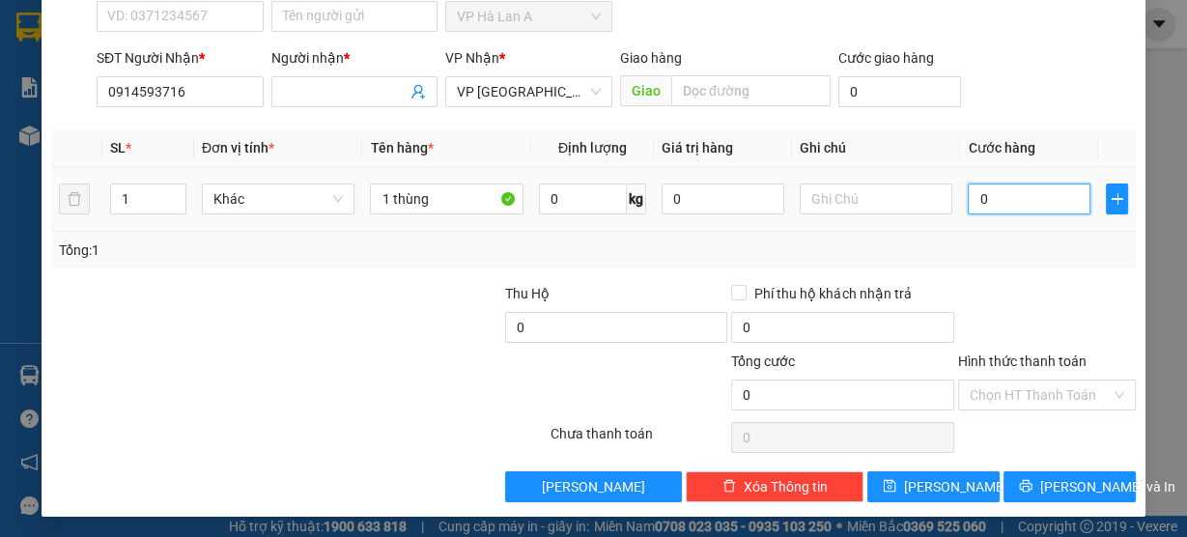
click at [992, 210] on input "0" at bounding box center [1029, 199] width 123 height 31
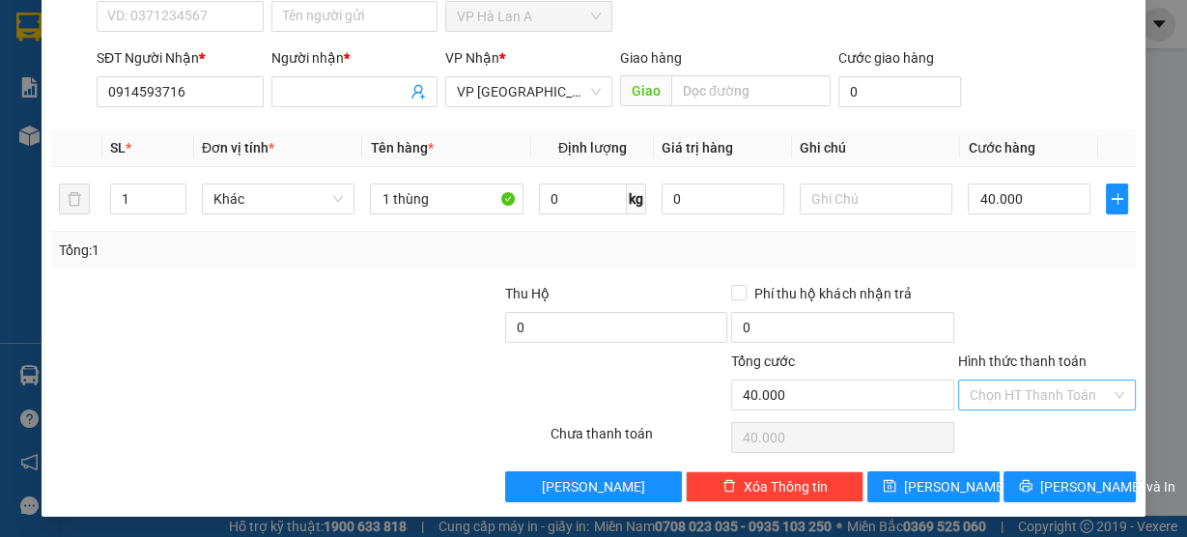
click at [1023, 399] on input "Hình thức thanh toán" at bounding box center [1040, 395] width 141 height 29
drag, startPoint x: 1006, startPoint y: 432, endPoint x: 964, endPoint y: 462, distance: 52.0
click at [1006, 437] on div "Tại văn phòng" at bounding box center [1036, 430] width 153 height 21
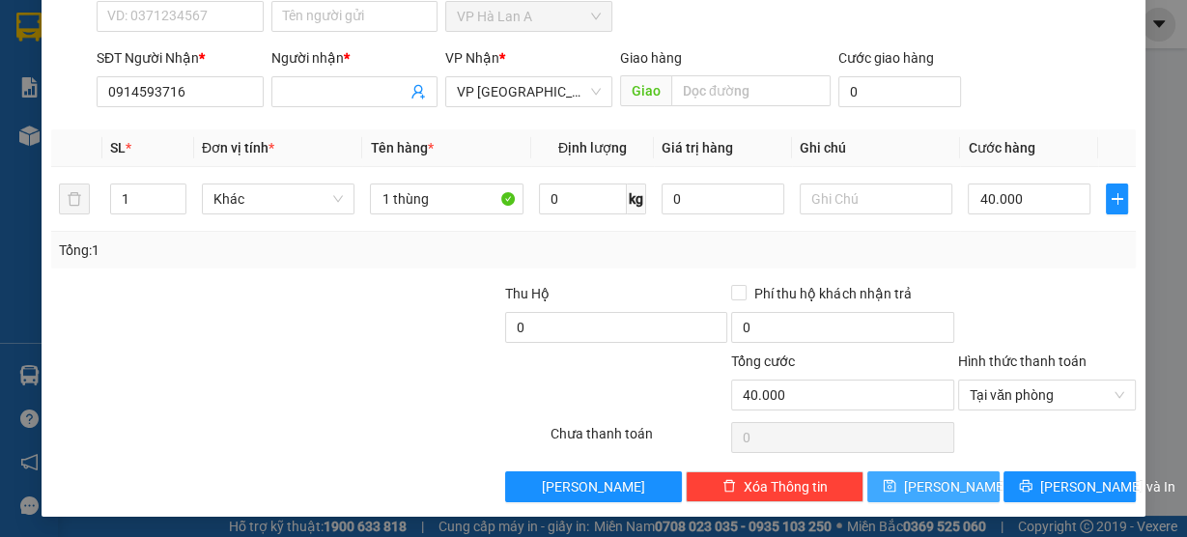
click at [947, 480] on button "[PERSON_NAME]" at bounding box center [933, 486] width 132 height 31
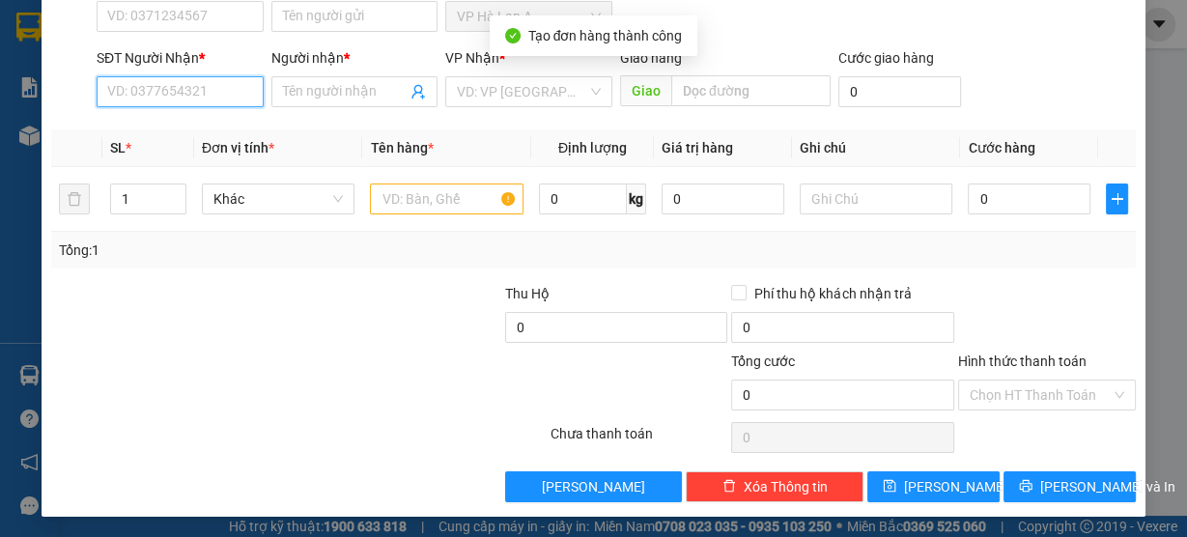
click at [207, 97] on input "SĐT Người Nhận *" at bounding box center [180, 91] width 167 height 31
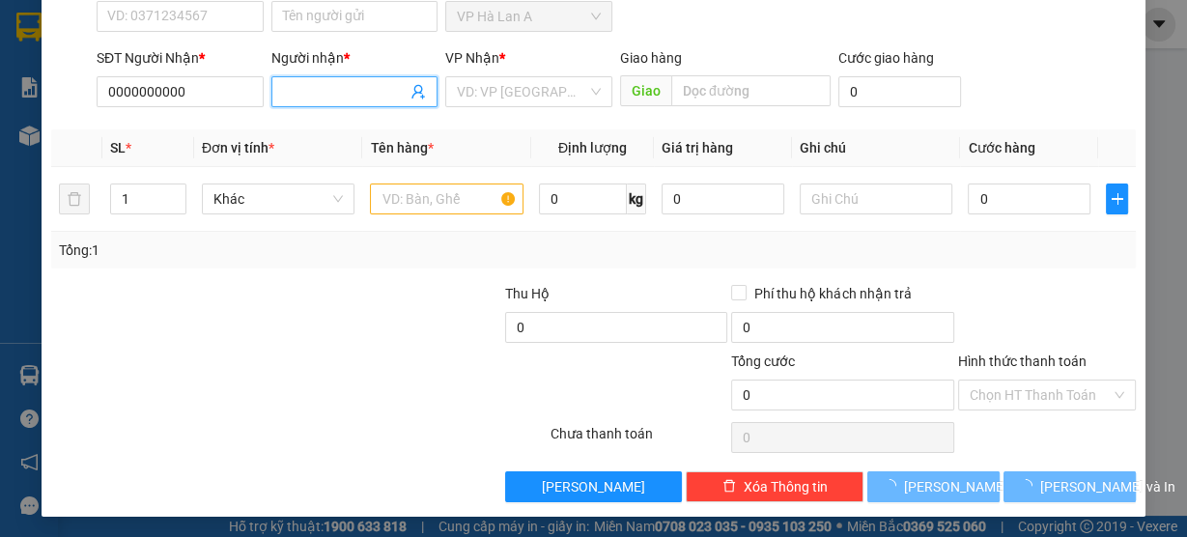
click at [309, 99] on input "Người nhận *" at bounding box center [345, 91] width 125 height 21
click at [484, 83] on input "search" at bounding box center [522, 91] width 130 height 29
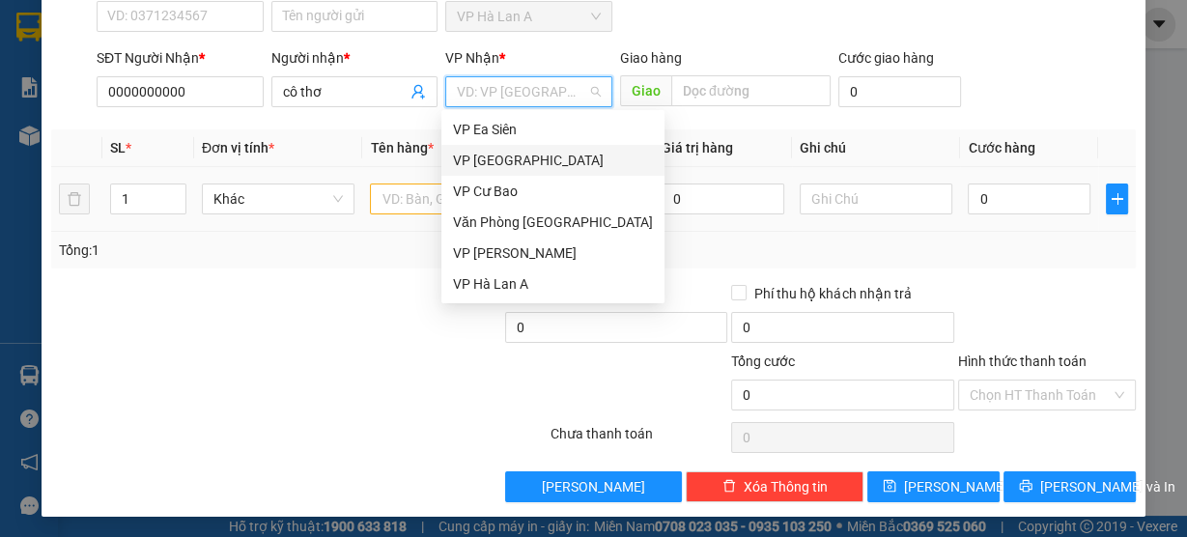
drag, startPoint x: 478, startPoint y: 157, endPoint x: 410, endPoint y: 204, distance: 82.8
click at [478, 157] on div "VP [GEOGRAPHIC_DATA]" at bounding box center [553, 160] width 200 height 21
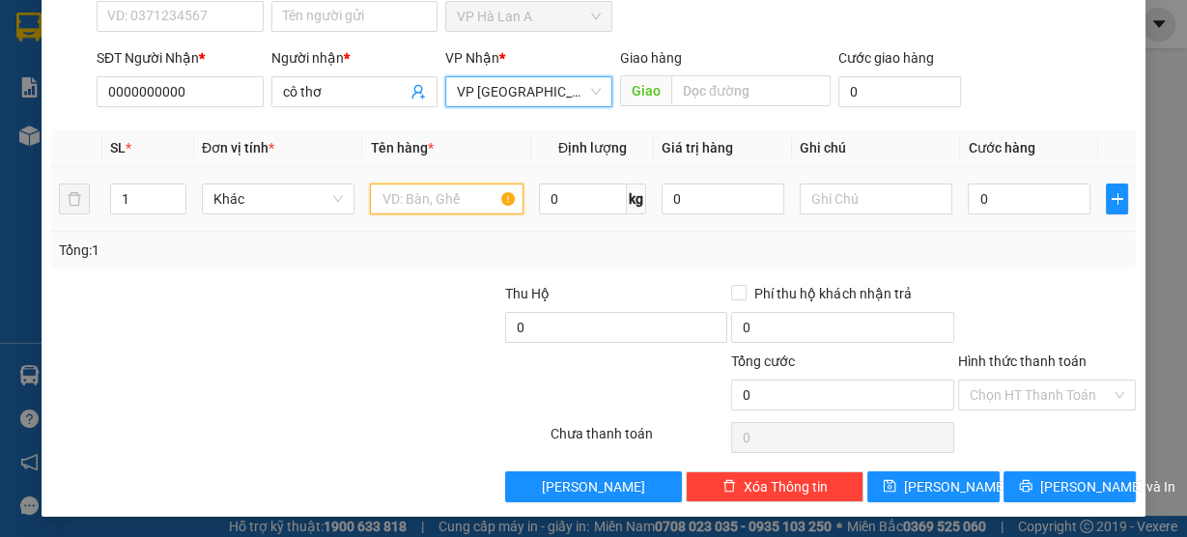
click at [388, 202] on input "text" at bounding box center [447, 199] width 154 height 31
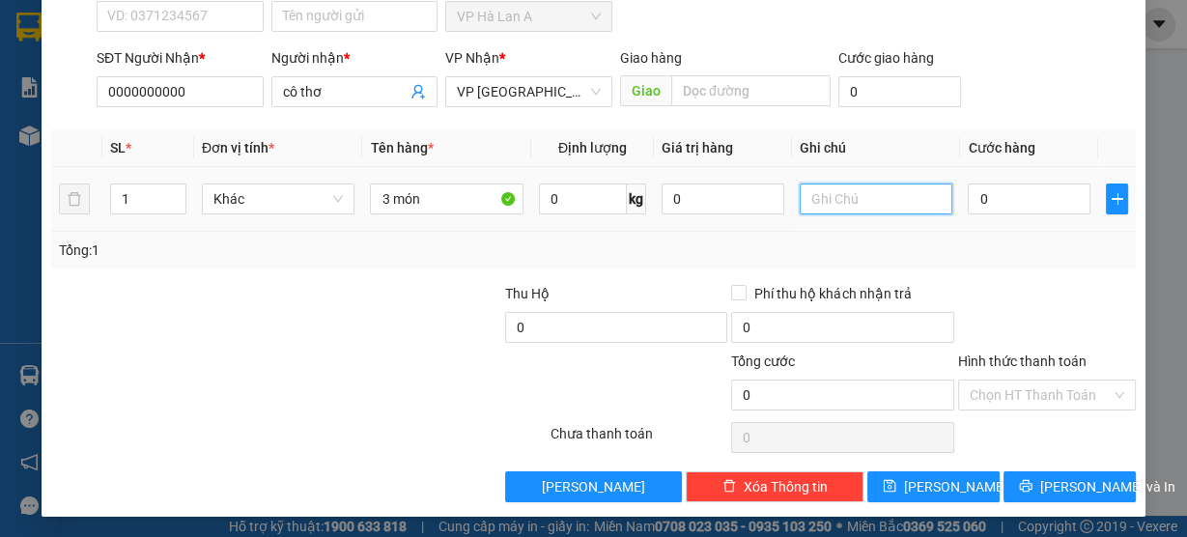
click at [860, 201] on input "text" at bounding box center [877, 199] width 154 height 31
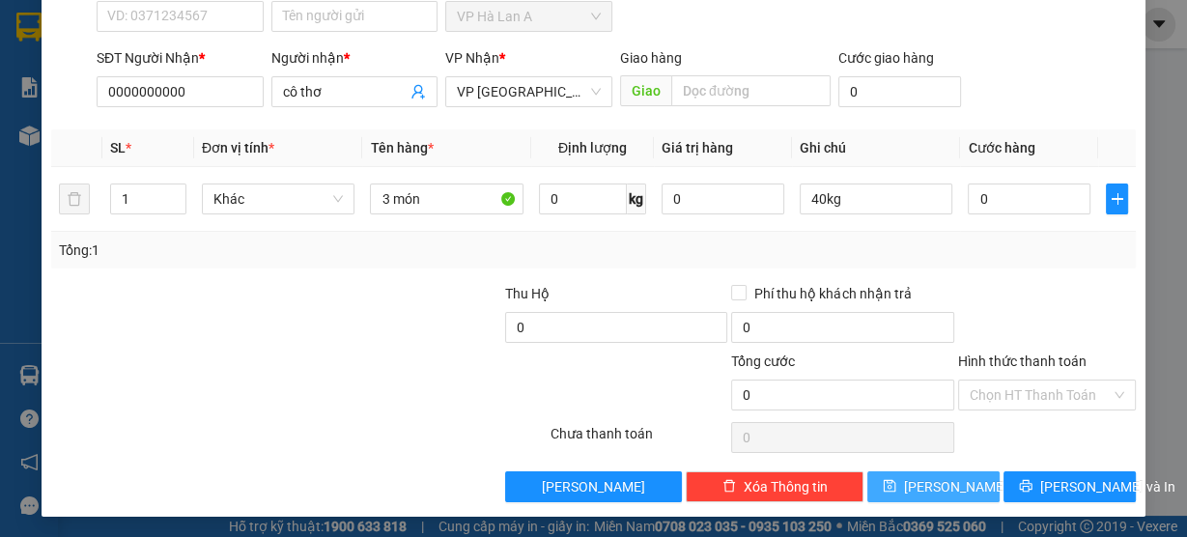
click at [902, 495] on button "[PERSON_NAME]" at bounding box center [933, 486] width 132 height 31
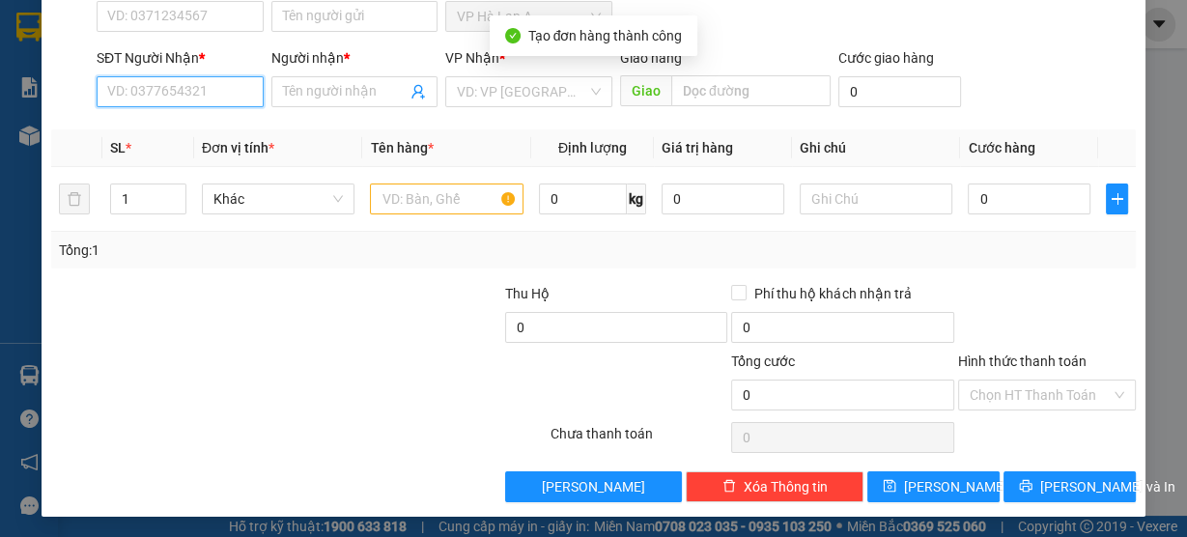
click at [201, 92] on input "SĐT Người Nhận *" at bounding box center [180, 91] width 167 height 31
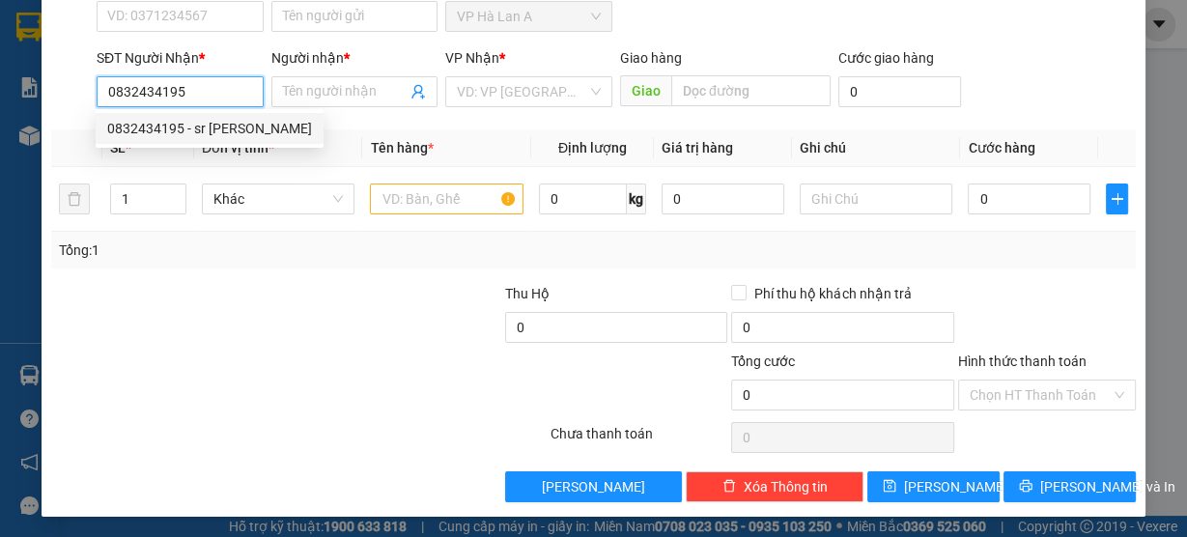
click at [204, 139] on div "0832434195 - sr lan" at bounding box center [210, 128] width 228 height 31
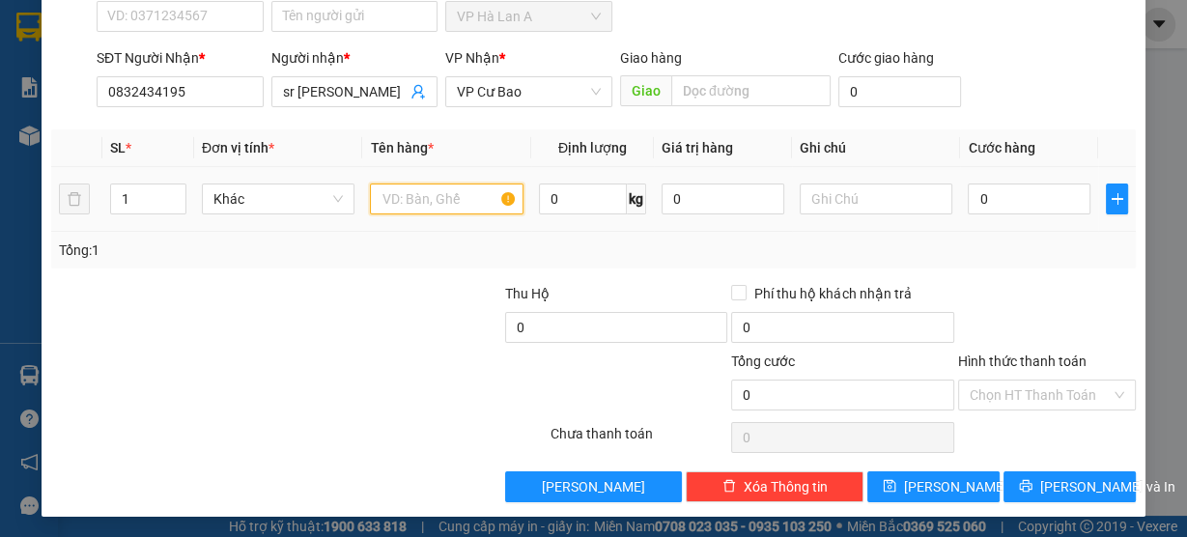
click at [462, 203] on input "text" at bounding box center [447, 199] width 154 height 31
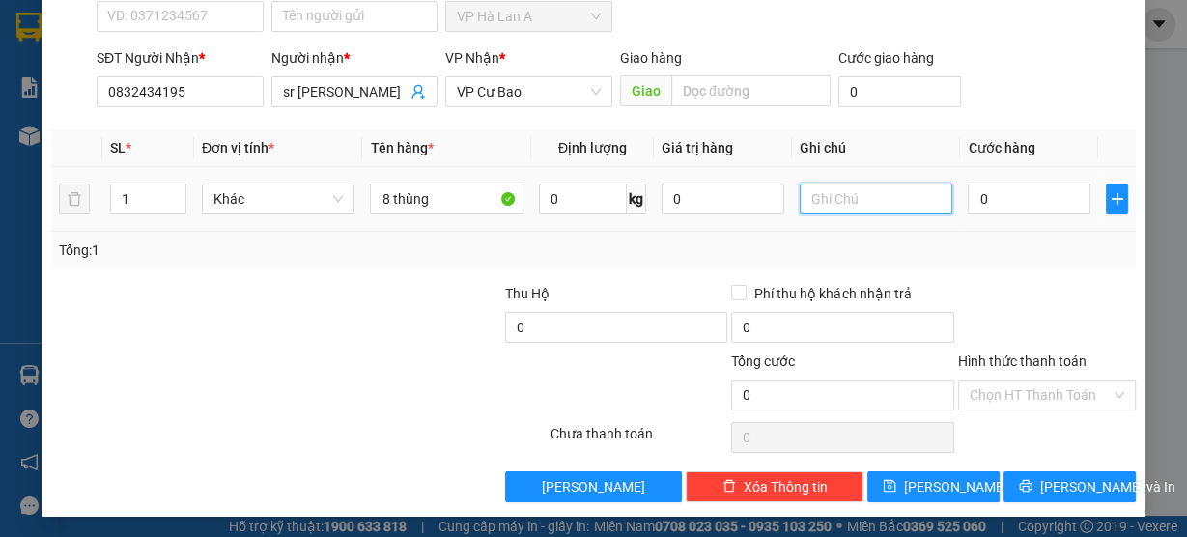
click at [837, 202] on input "text" at bounding box center [877, 199] width 154 height 31
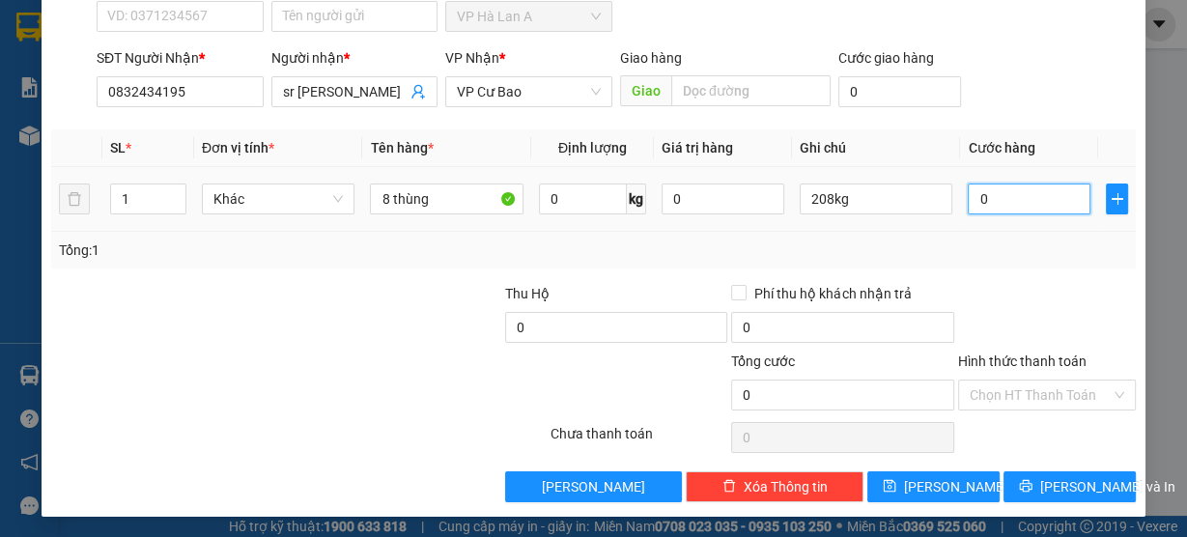
click at [987, 194] on input "0" at bounding box center [1029, 199] width 123 height 31
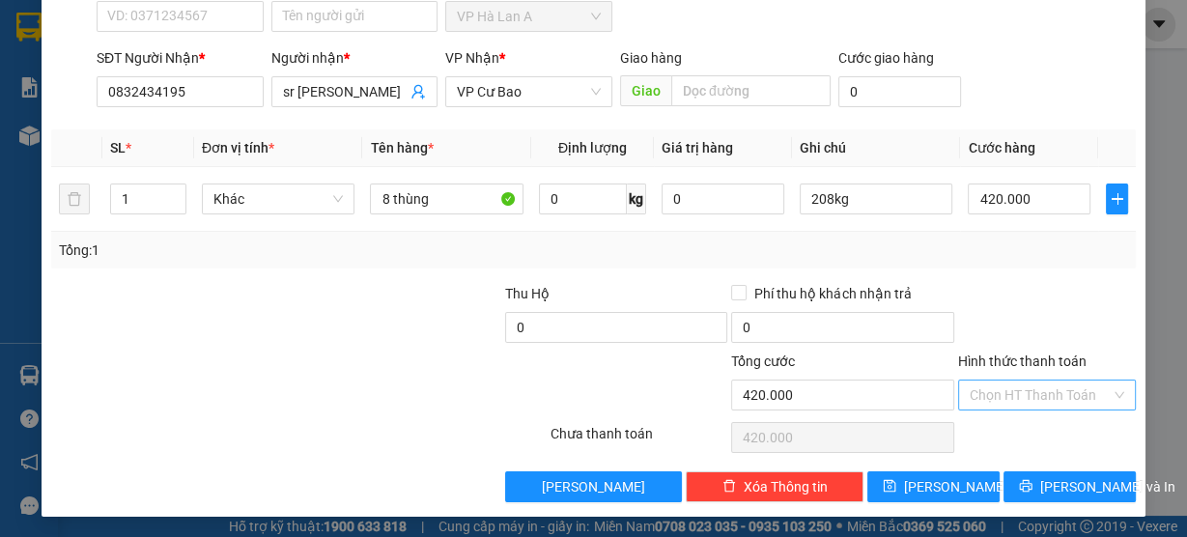
click at [981, 399] on input "Hình thức thanh toán" at bounding box center [1040, 395] width 141 height 29
click at [978, 429] on div "Tại văn phòng" at bounding box center [1036, 430] width 153 height 21
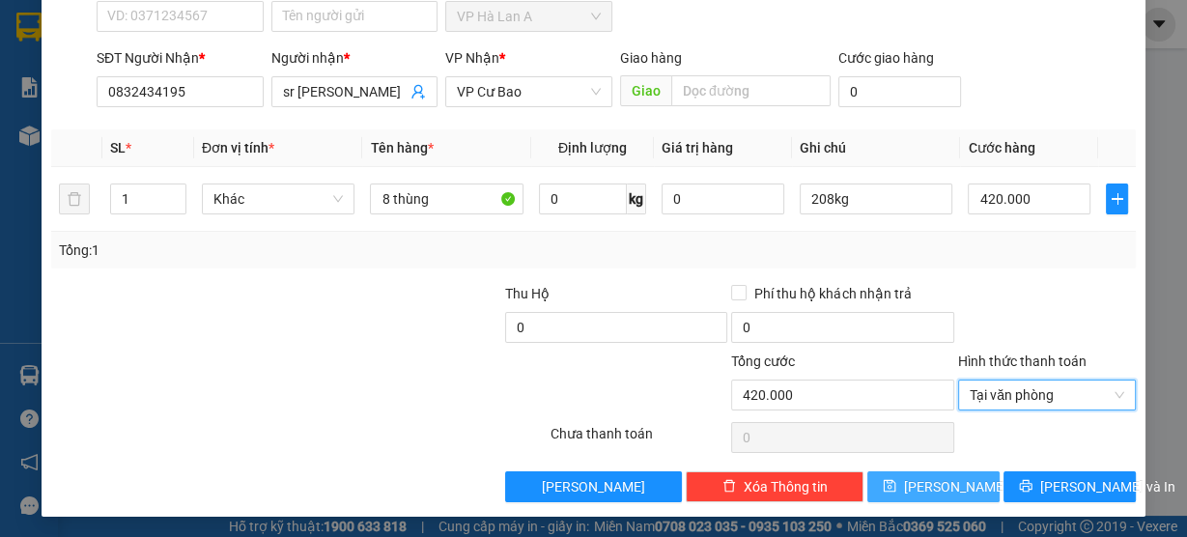
click at [918, 483] on button "[PERSON_NAME]" at bounding box center [933, 486] width 132 height 31
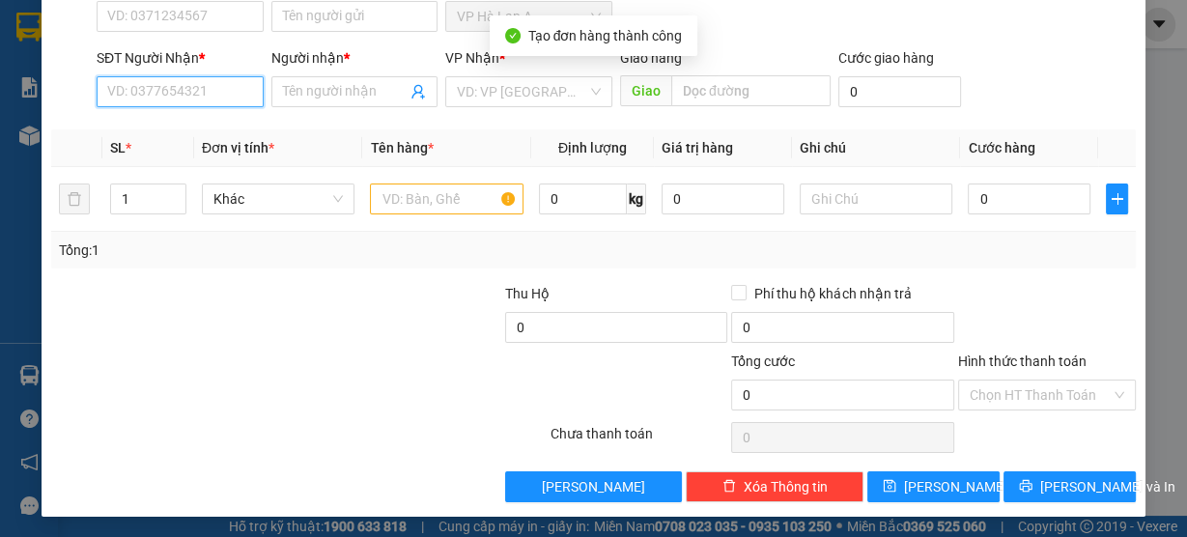
click at [186, 89] on input "SĐT Người Nhận *" at bounding box center [180, 91] width 167 height 31
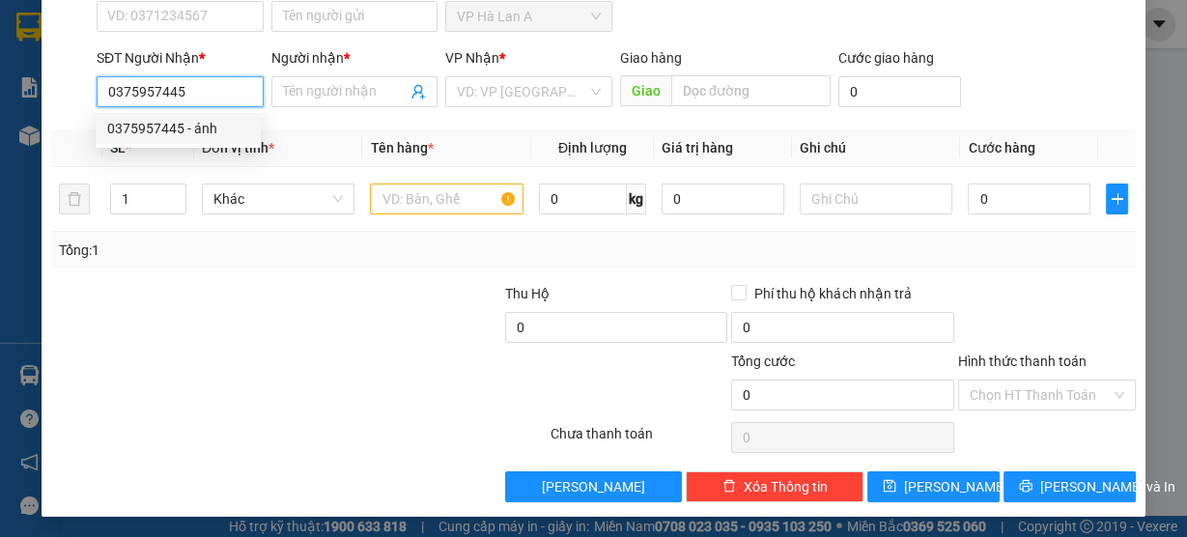
drag, startPoint x: 185, startPoint y: 117, endPoint x: 314, endPoint y: 174, distance: 140.5
click at [185, 118] on div "0375957445 - ánh" at bounding box center [178, 128] width 142 height 21
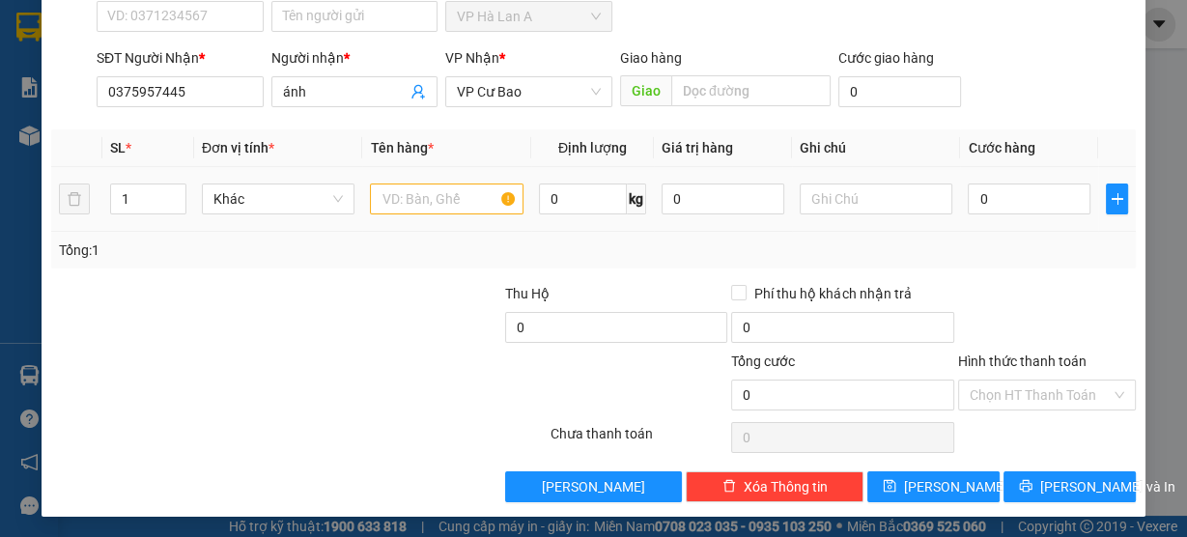
click at [381, 212] on div at bounding box center [447, 199] width 154 height 39
click at [386, 201] on input "text" at bounding box center [447, 199] width 154 height 31
click at [987, 206] on input "0" at bounding box center [1029, 199] width 123 height 31
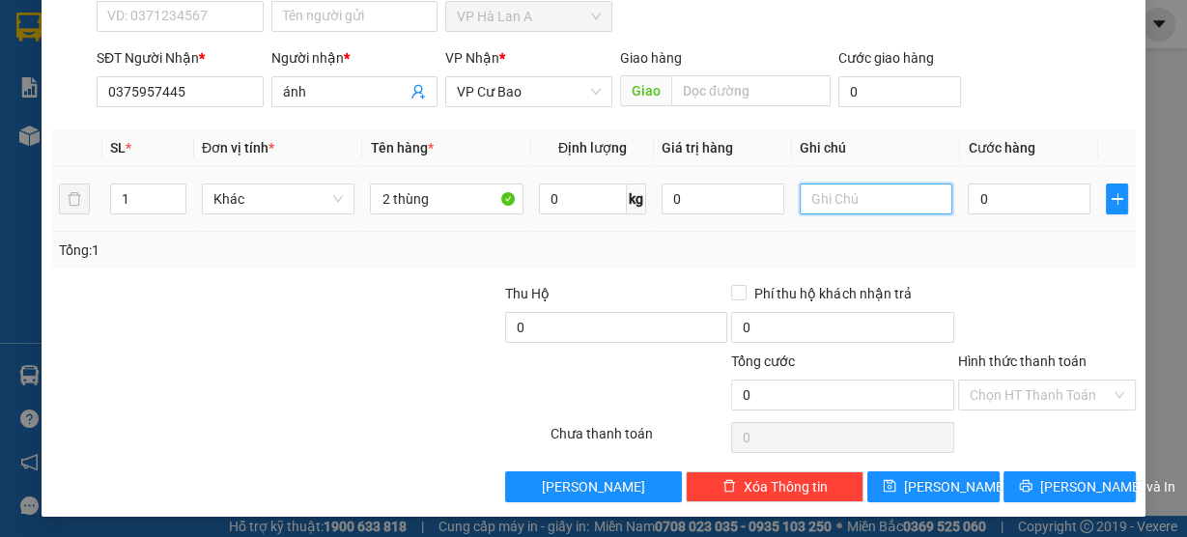
drag, startPoint x: 917, startPoint y: 202, endPoint x: 925, endPoint y: 195, distance: 11.0
click at [918, 200] on input "text" at bounding box center [877, 199] width 154 height 31
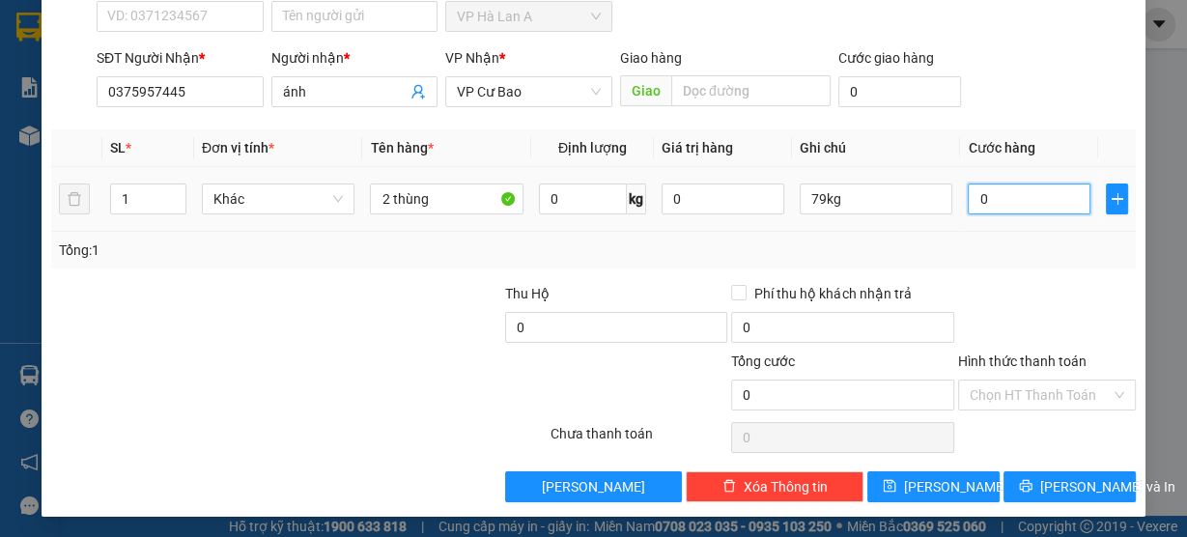
click at [980, 195] on input "0" at bounding box center [1029, 199] width 123 height 31
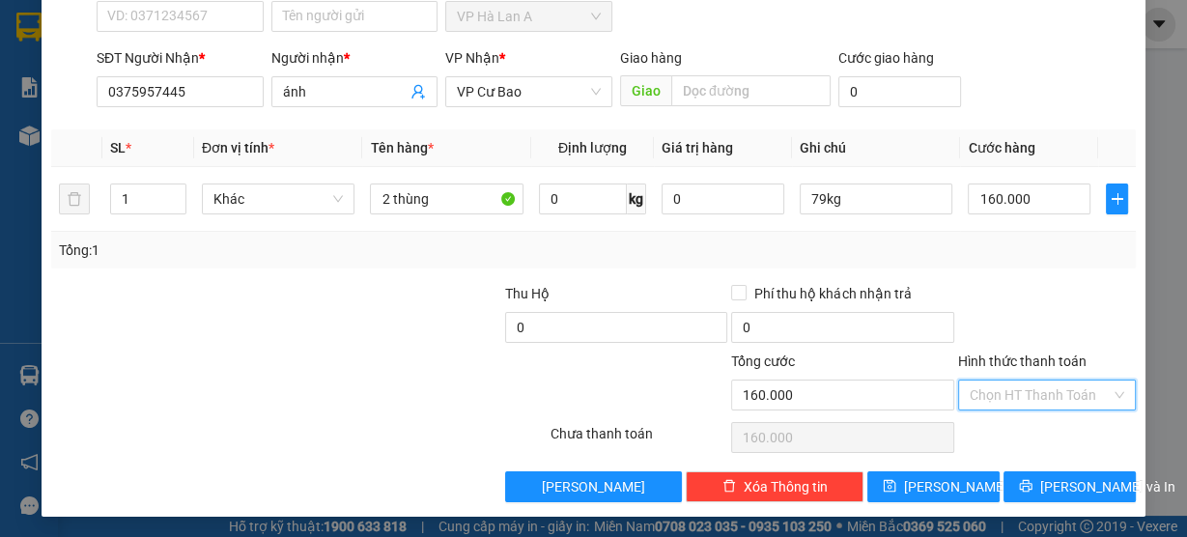
drag, startPoint x: 995, startPoint y: 399, endPoint x: 995, endPoint y: 419, distance: 20.3
click at [994, 400] on input "Hình thức thanh toán" at bounding box center [1040, 395] width 141 height 29
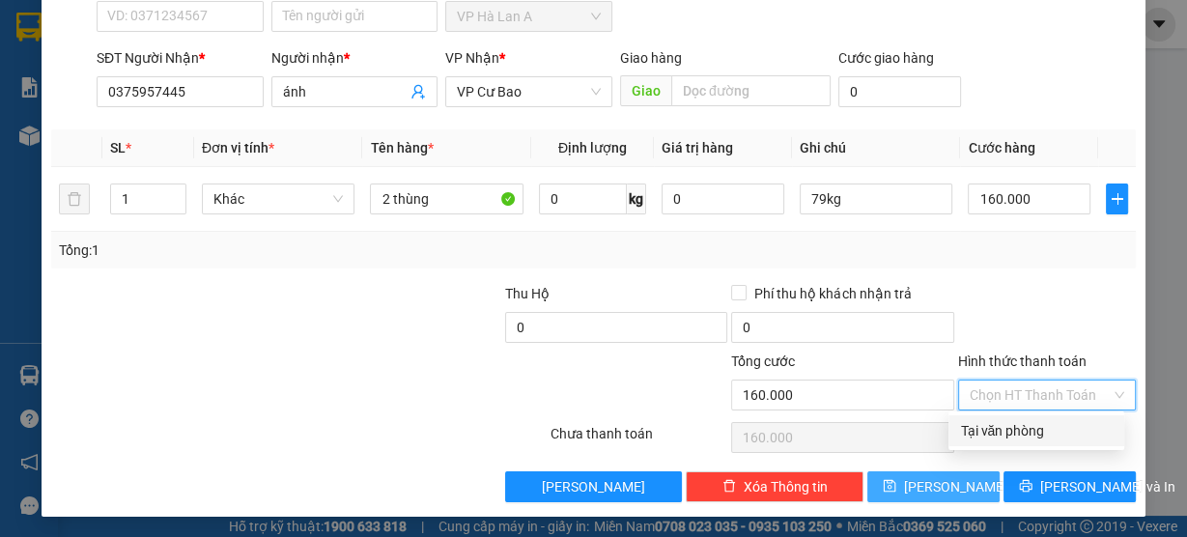
drag, startPoint x: 990, startPoint y: 432, endPoint x: 946, endPoint y: 471, distance: 59.5
click at [990, 433] on div "Tại văn phòng" at bounding box center [1036, 430] width 153 height 21
drag, startPoint x: 926, startPoint y: 482, endPoint x: 986, endPoint y: 383, distance: 115.3
click at [927, 480] on span "[PERSON_NAME]" at bounding box center [955, 486] width 103 height 21
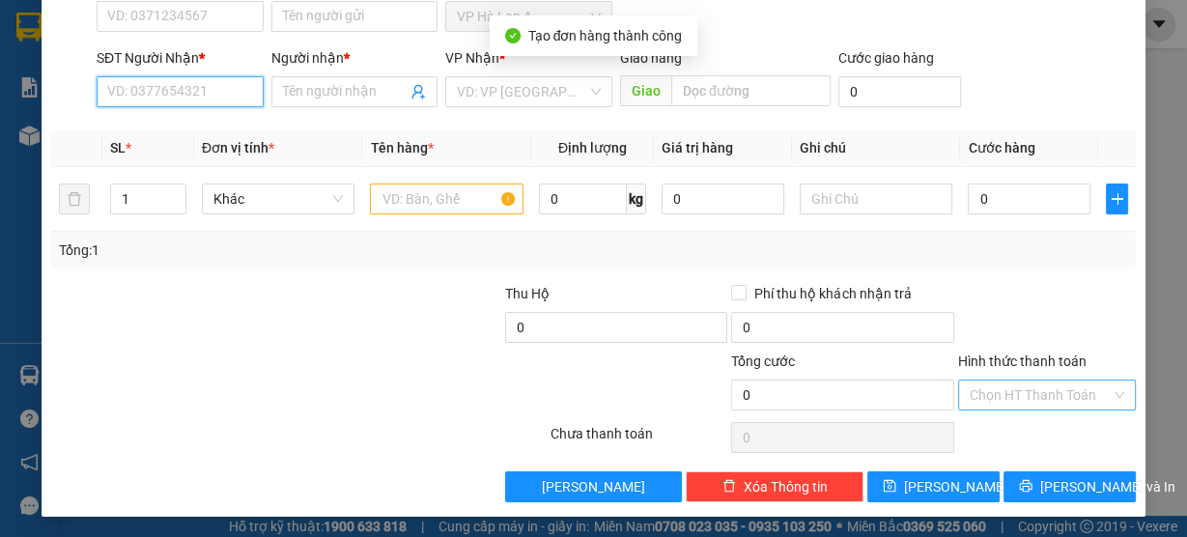
click at [181, 91] on input "SĐT Người Nhận *" at bounding box center [180, 91] width 167 height 31
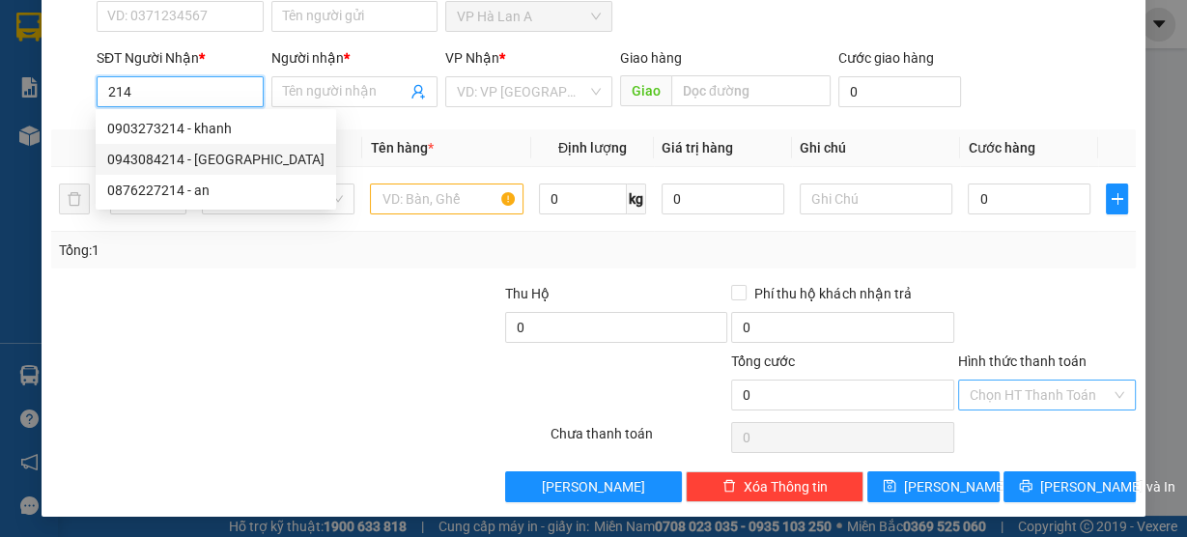
click at [223, 157] on div "0943084214 - hồng tây" at bounding box center [215, 159] width 217 height 21
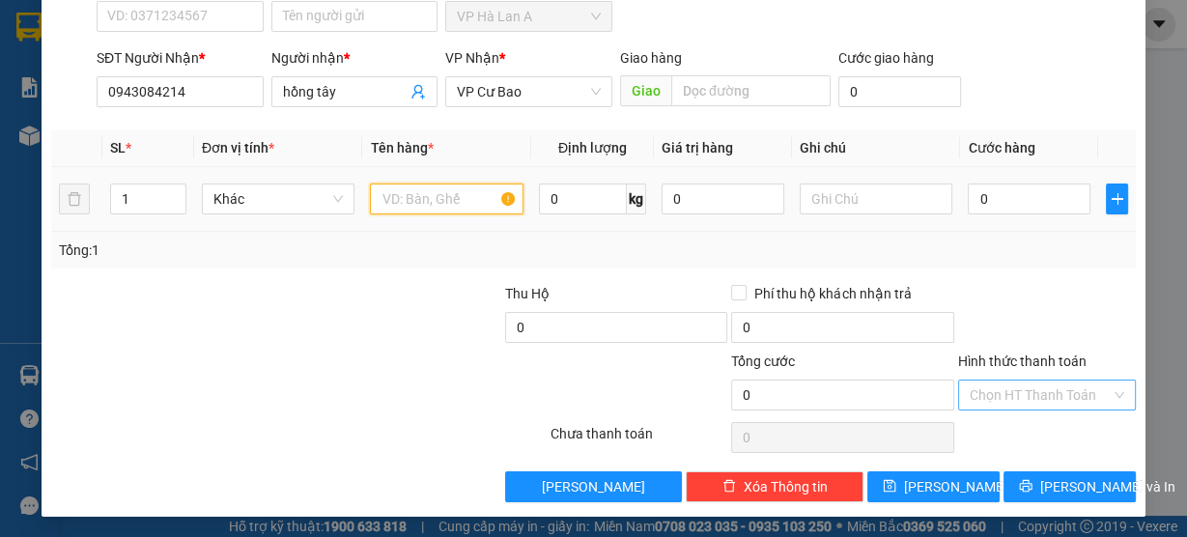
click at [427, 205] on input "text" at bounding box center [447, 199] width 154 height 31
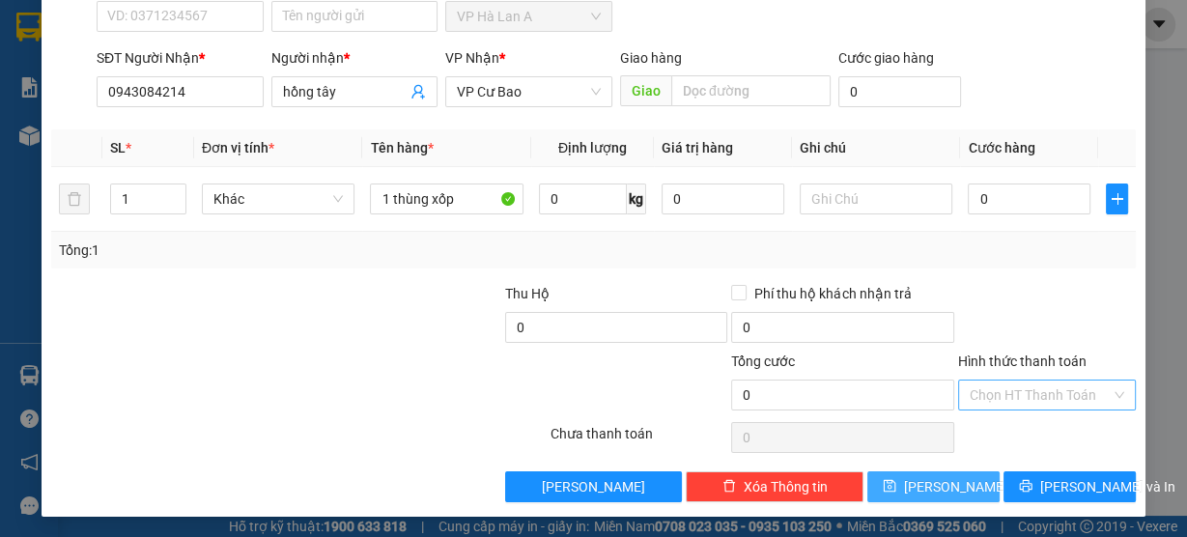
click at [978, 481] on button "[PERSON_NAME]" at bounding box center [933, 486] width 132 height 31
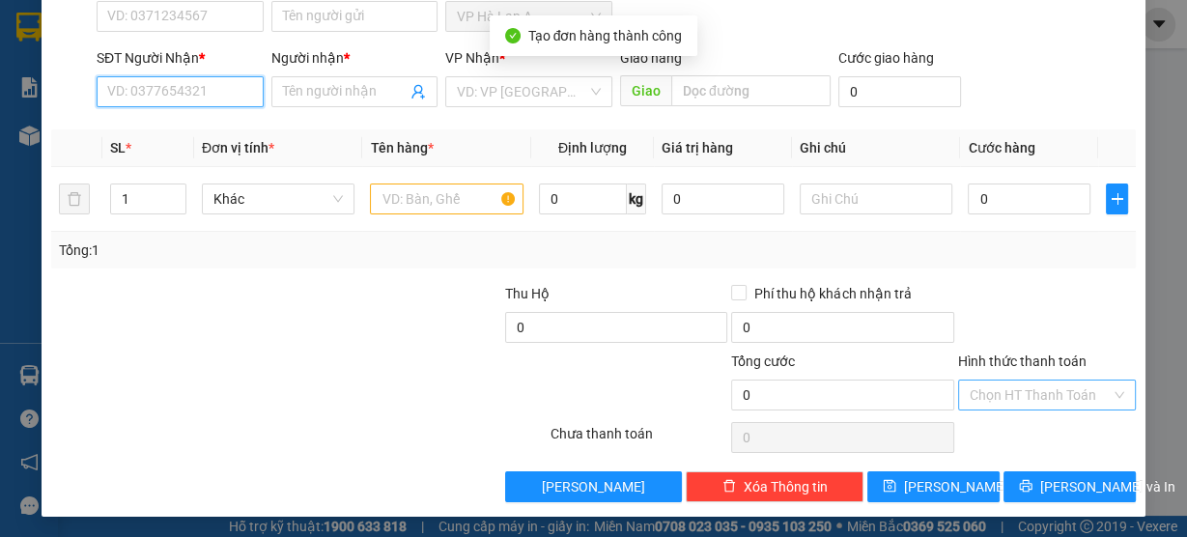
click at [186, 76] on input "SĐT Người Nhận *" at bounding box center [180, 91] width 167 height 31
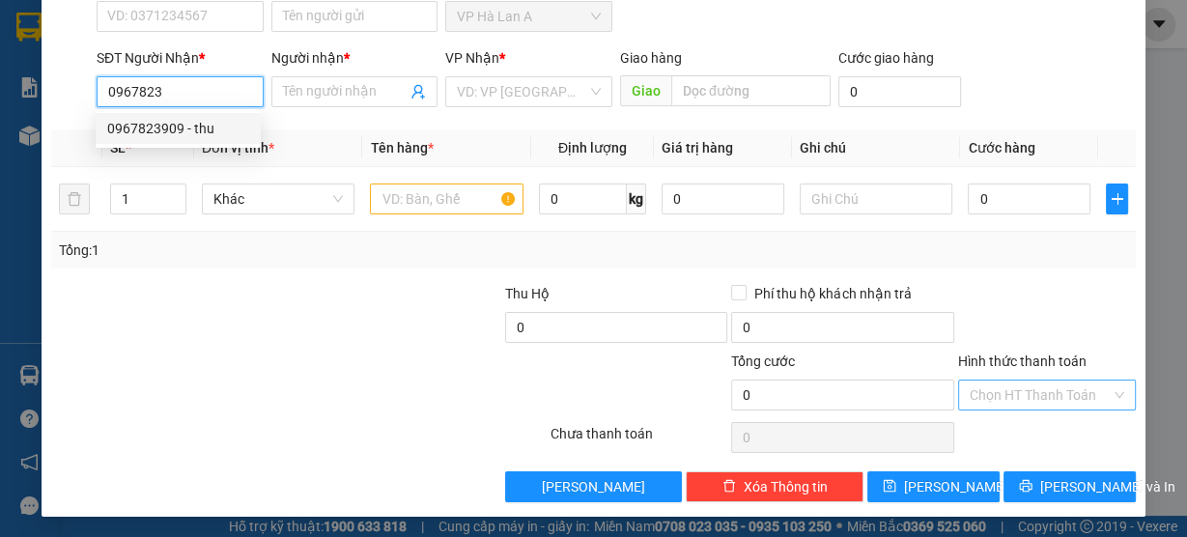
click at [180, 129] on div "0967823909 - thu" at bounding box center [178, 128] width 142 height 21
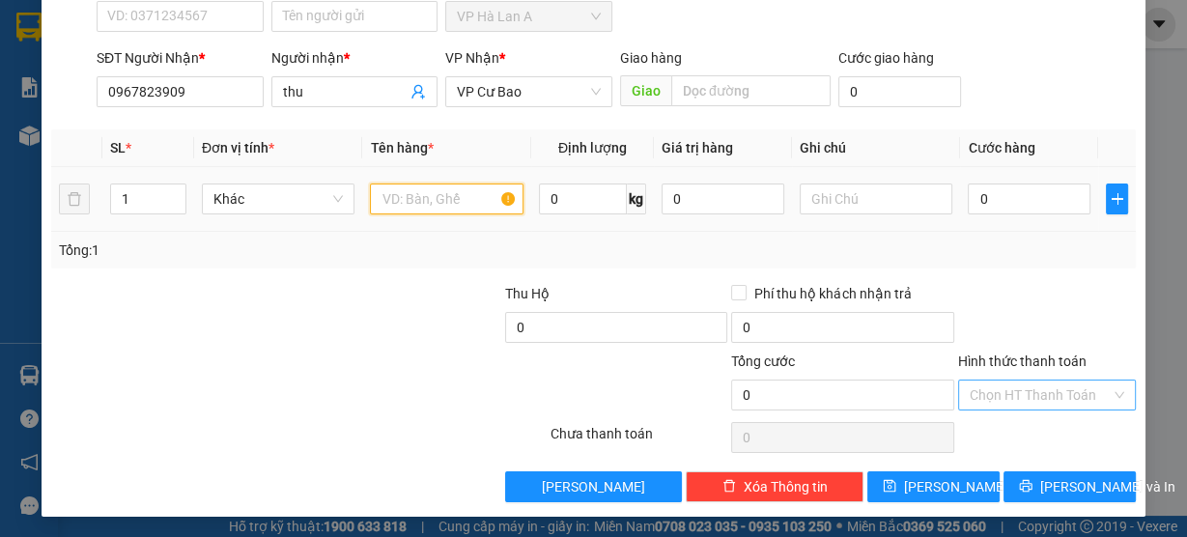
click at [425, 191] on input "text" at bounding box center [447, 199] width 154 height 31
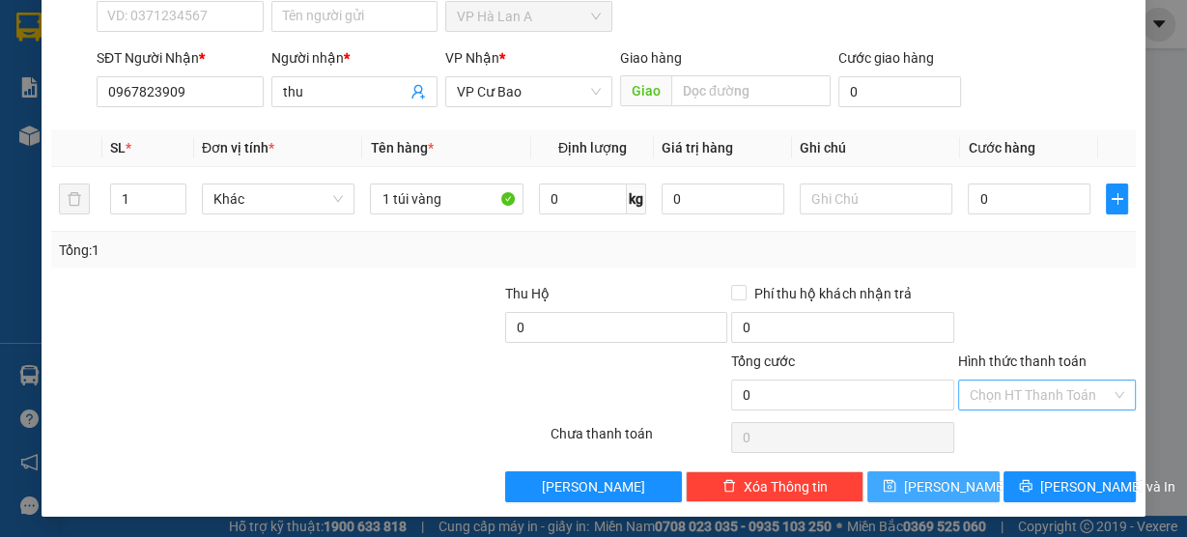
click at [941, 485] on span "[PERSON_NAME]" at bounding box center [955, 486] width 103 height 21
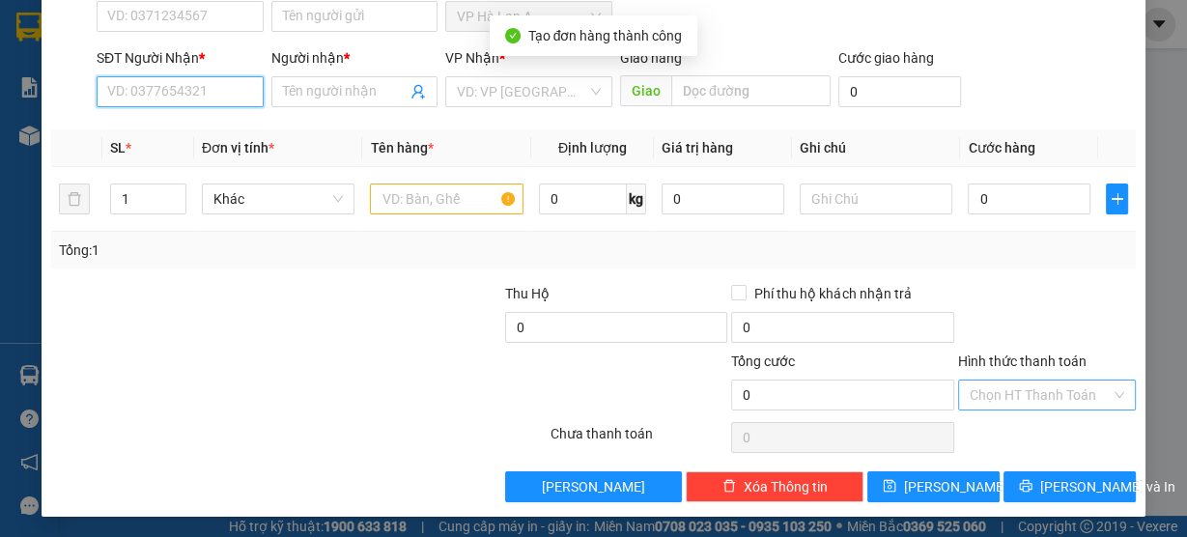
click at [220, 89] on input "SĐT Người Nhận *" at bounding box center [180, 91] width 167 height 31
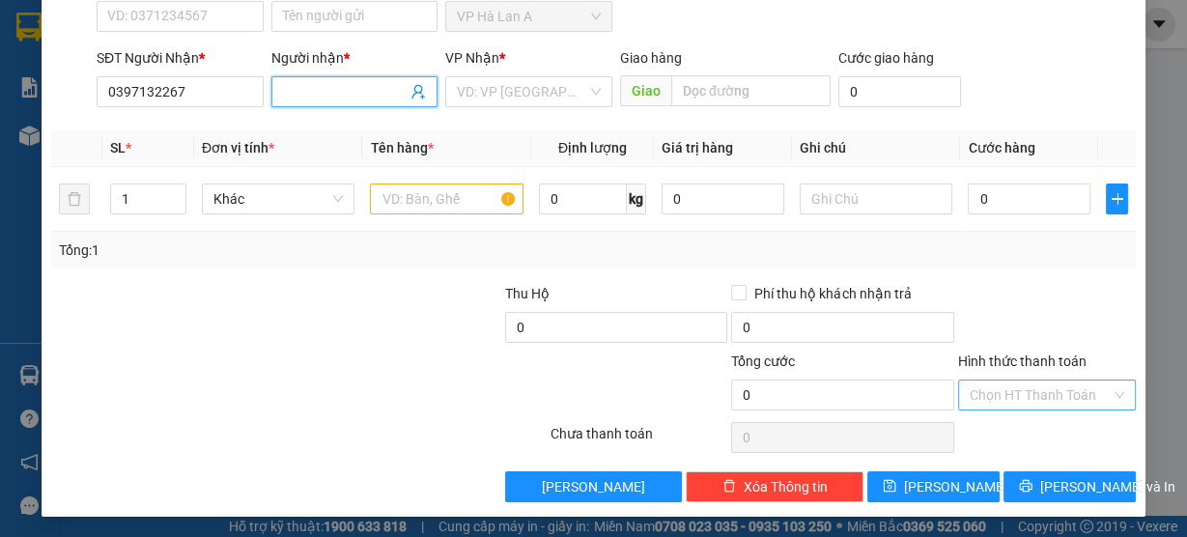
click at [344, 95] on input "Người nhận *" at bounding box center [345, 91] width 125 height 21
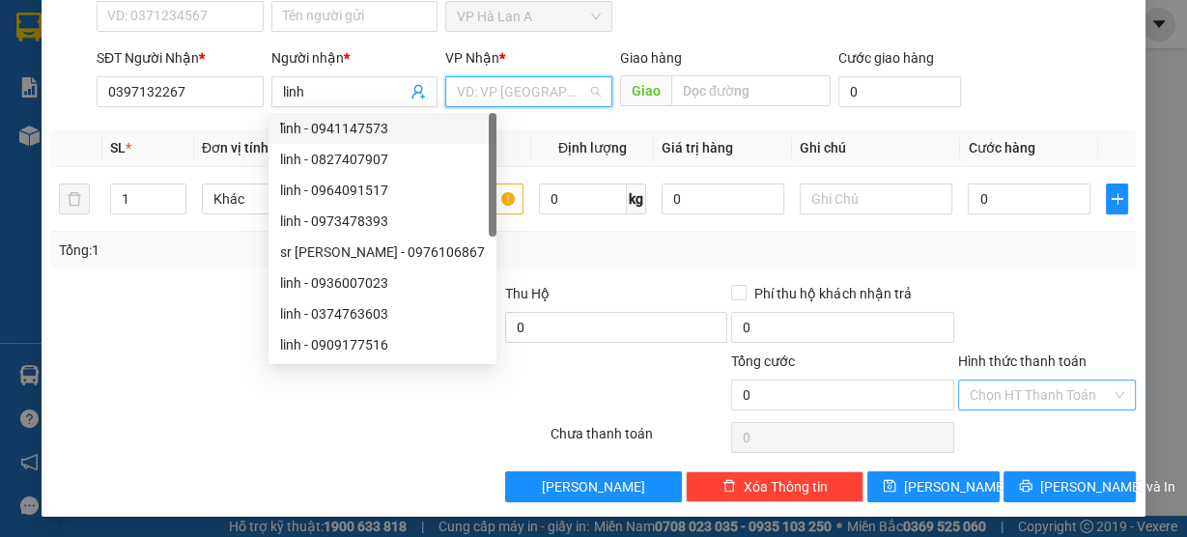
drag, startPoint x: 502, startPoint y: 94, endPoint x: 554, endPoint y: 121, distance: 58.8
click at [502, 94] on input "search" at bounding box center [522, 91] width 130 height 29
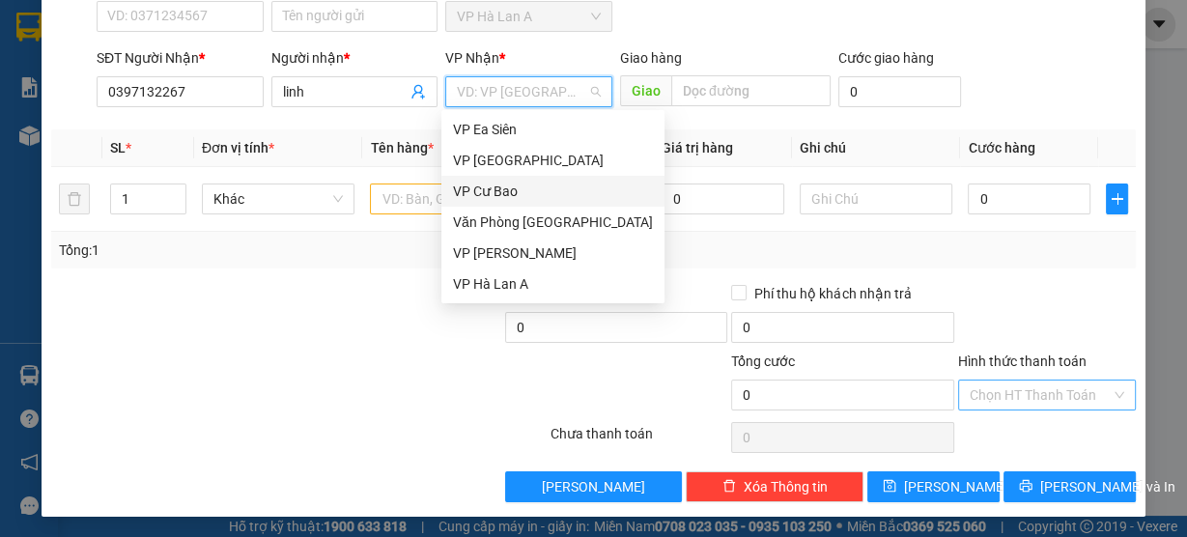
click at [493, 187] on div "VP Cư Bao" at bounding box center [553, 191] width 200 height 21
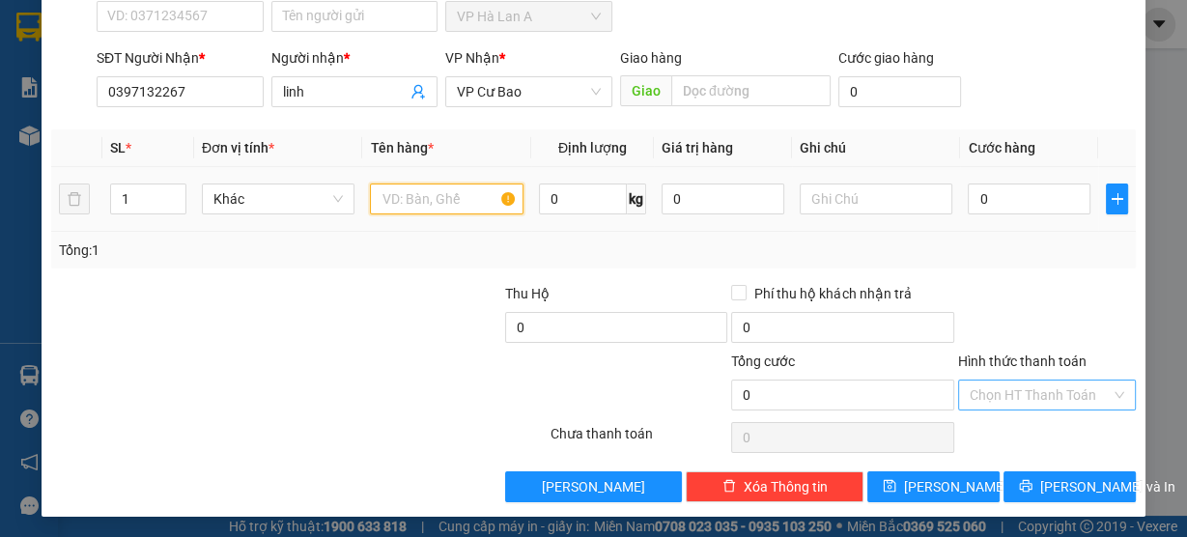
click at [406, 204] on input "text" at bounding box center [447, 199] width 154 height 31
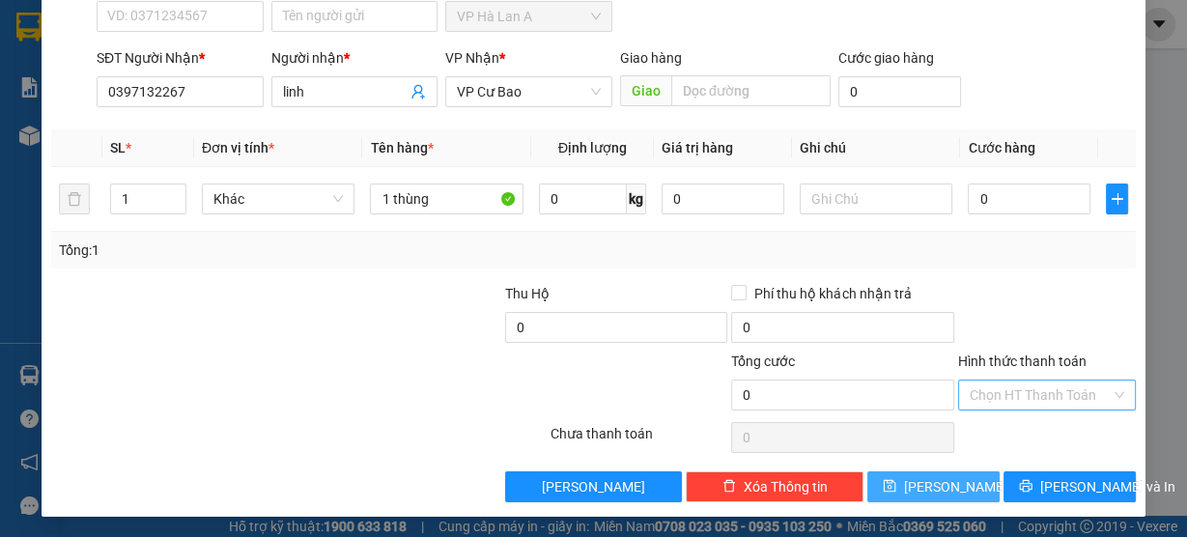
click at [930, 495] on button "[PERSON_NAME]" at bounding box center [933, 486] width 132 height 31
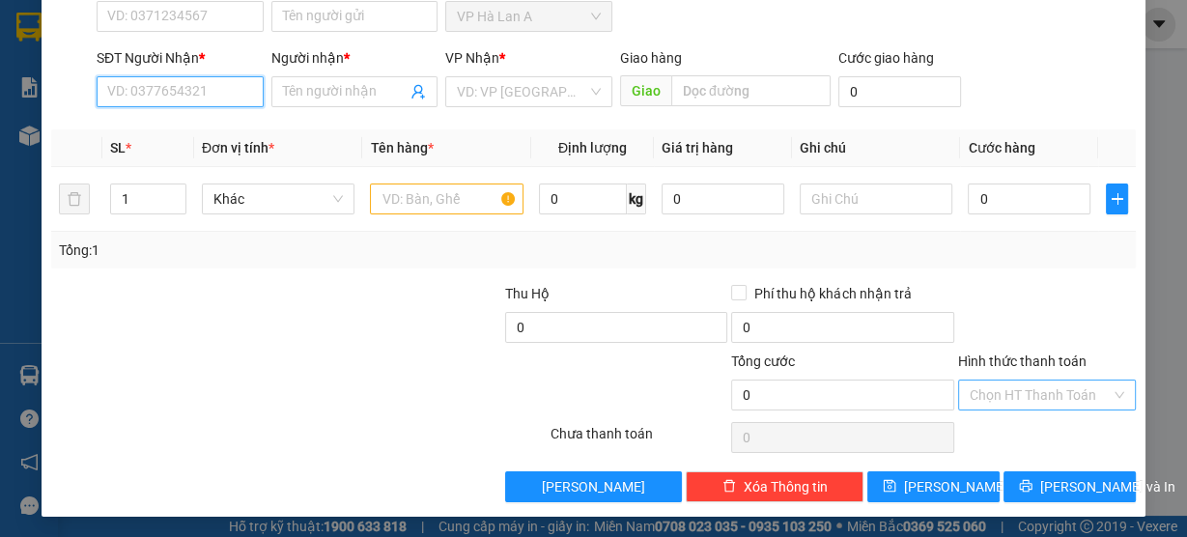
click at [177, 87] on input "SĐT Người Nhận *" at bounding box center [180, 91] width 167 height 31
click at [188, 124] on div "0938379087 - huy" at bounding box center [178, 128] width 142 height 21
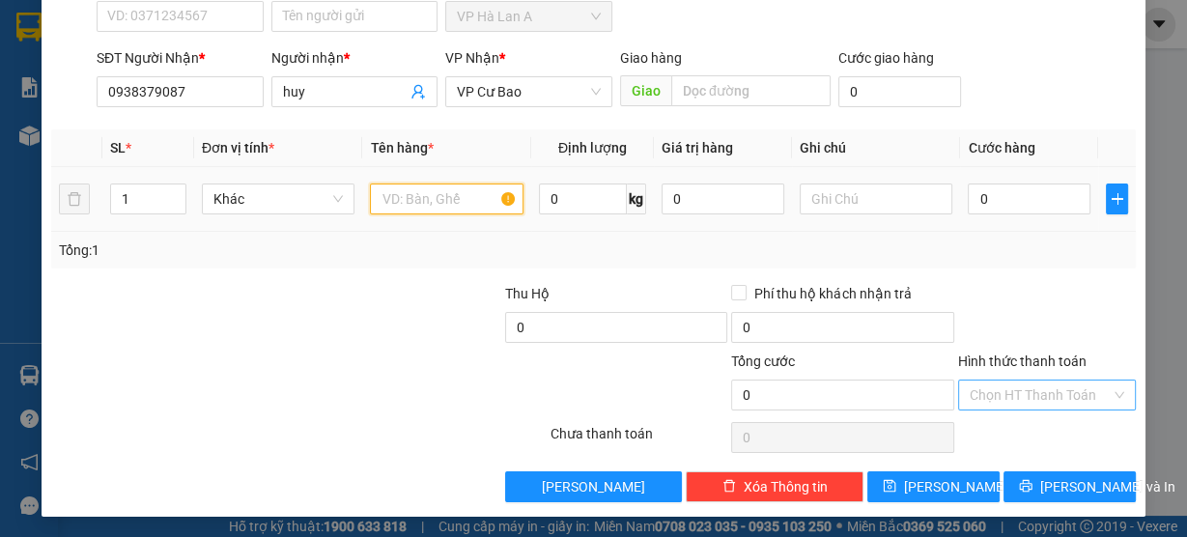
click at [435, 201] on input "text" at bounding box center [447, 199] width 154 height 31
click at [430, 202] on input "text" at bounding box center [447, 199] width 154 height 31
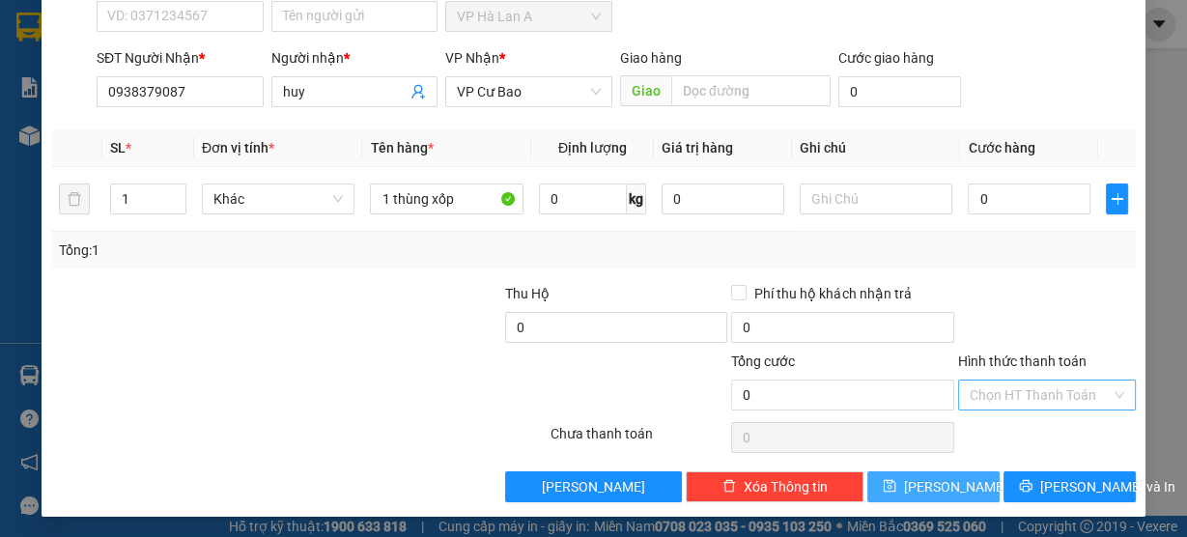
click at [925, 494] on span "[PERSON_NAME]" at bounding box center [955, 486] width 103 height 21
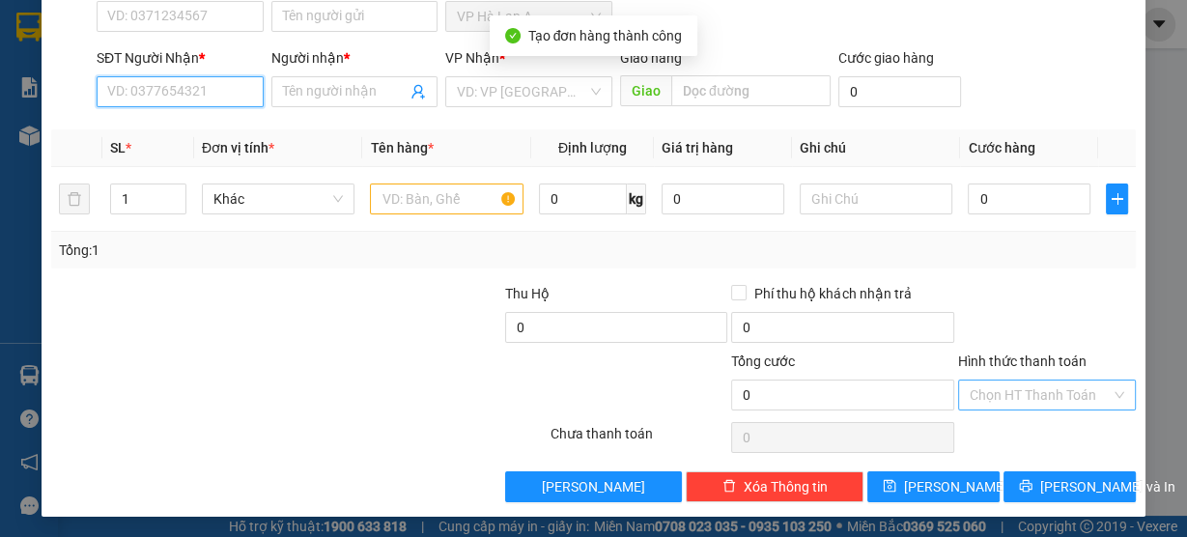
click at [211, 89] on input "SĐT Người Nhận *" at bounding box center [180, 91] width 167 height 31
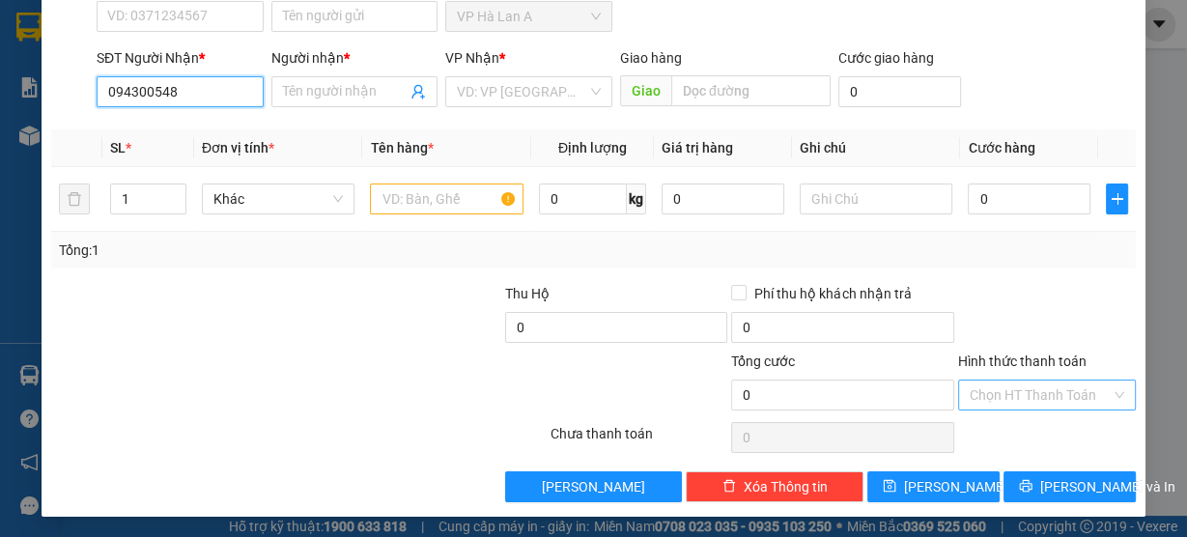
click at [146, 96] on input "094300548" at bounding box center [180, 91] width 167 height 31
drag, startPoint x: 209, startPoint y: 127, endPoint x: 383, endPoint y: 183, distance: 183.3
click at [209, 127] on div "0943000548 - thắm" at bounding box center [178, 128] width 142 height 21
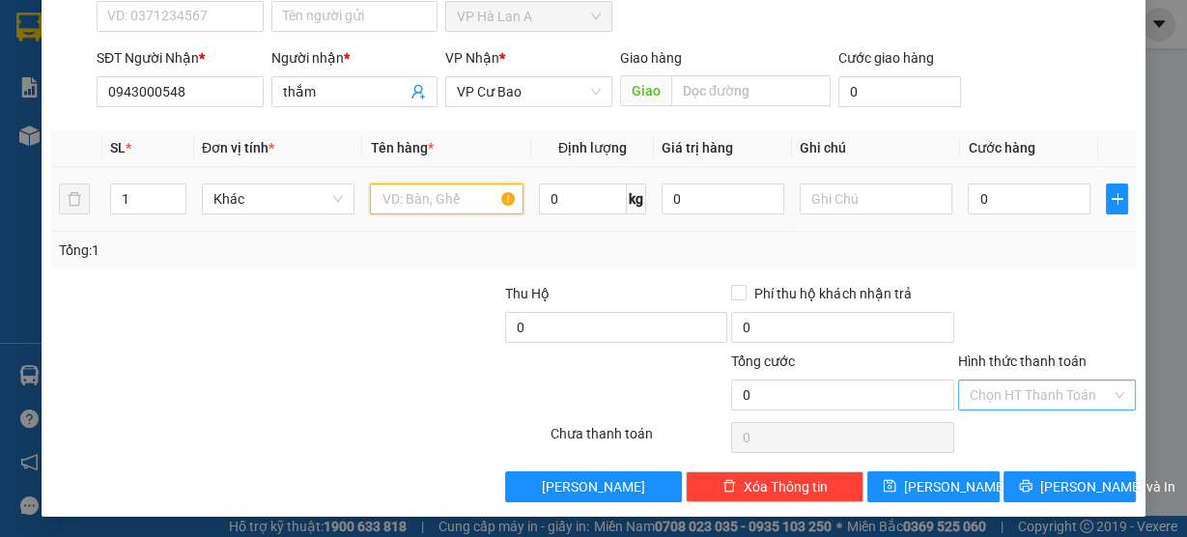
click at [450, 204] on input "text" at bounding box center [447, 199] width 154 height 31
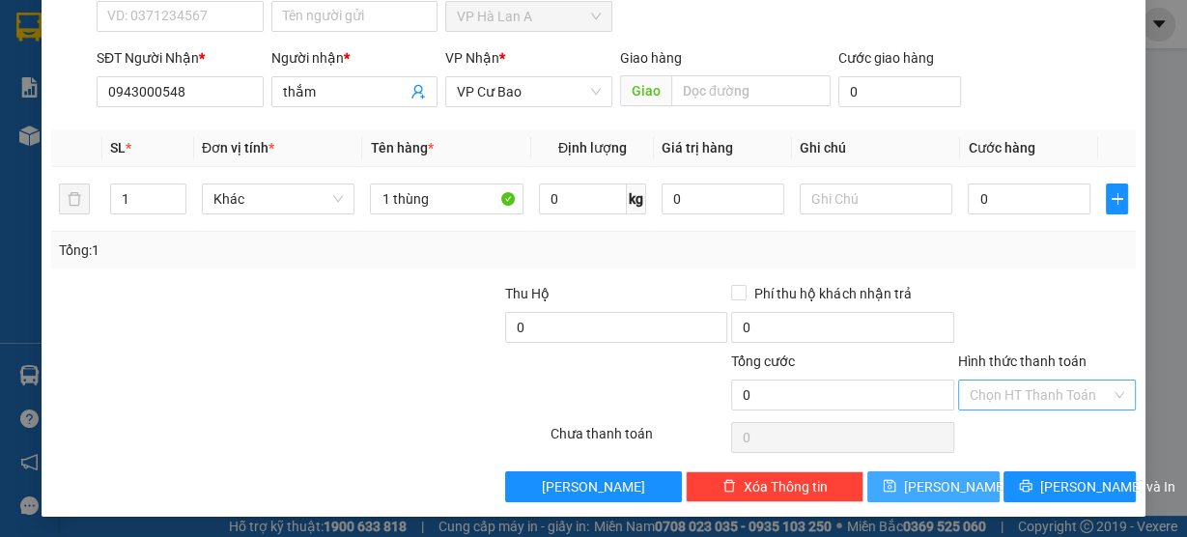
click at [899, 485] on button "[PERSON_NAME]" at bounding box center [933, 486] width 132 height 31
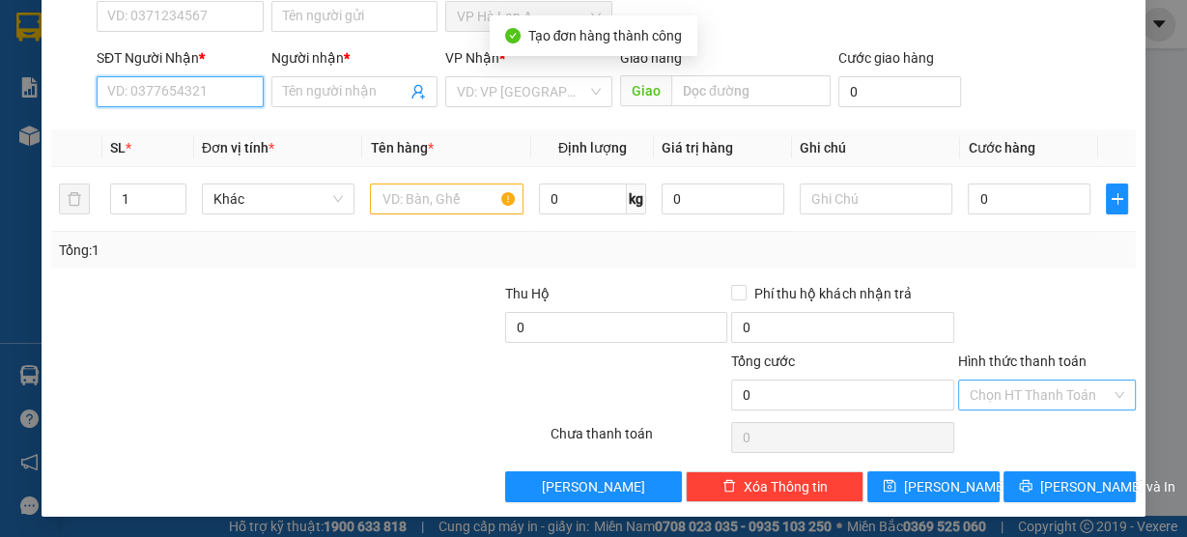
click at [206, 84] on input "SĐT Người Nhận *" at bounding box center [180, 91] width 167 height 31
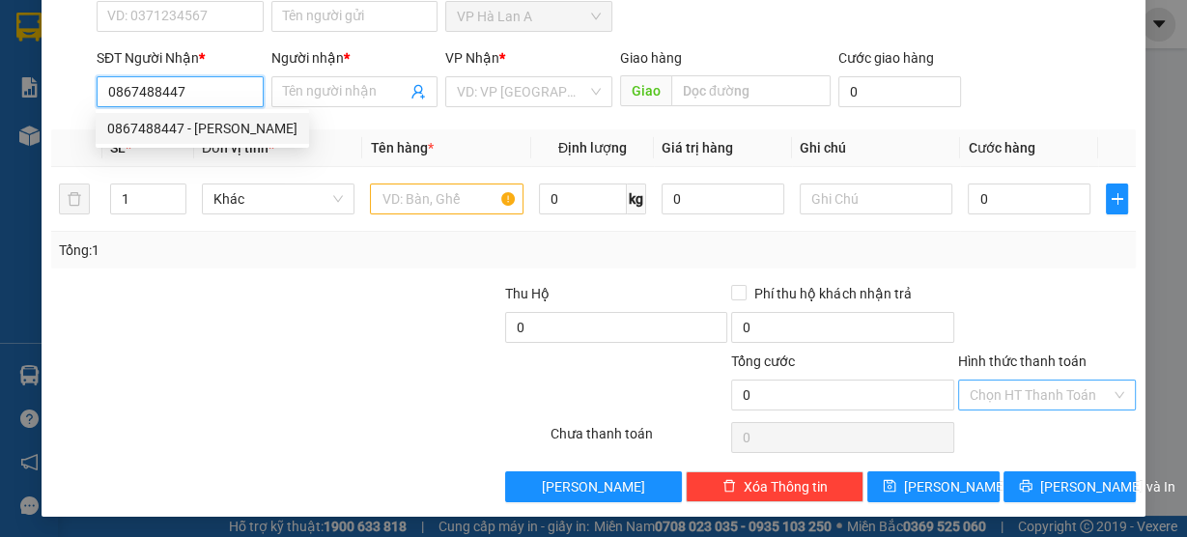
click at [204, 131] on div "0867488447 - ái kiều" at bounding box center [202, 128] width 190 height 21
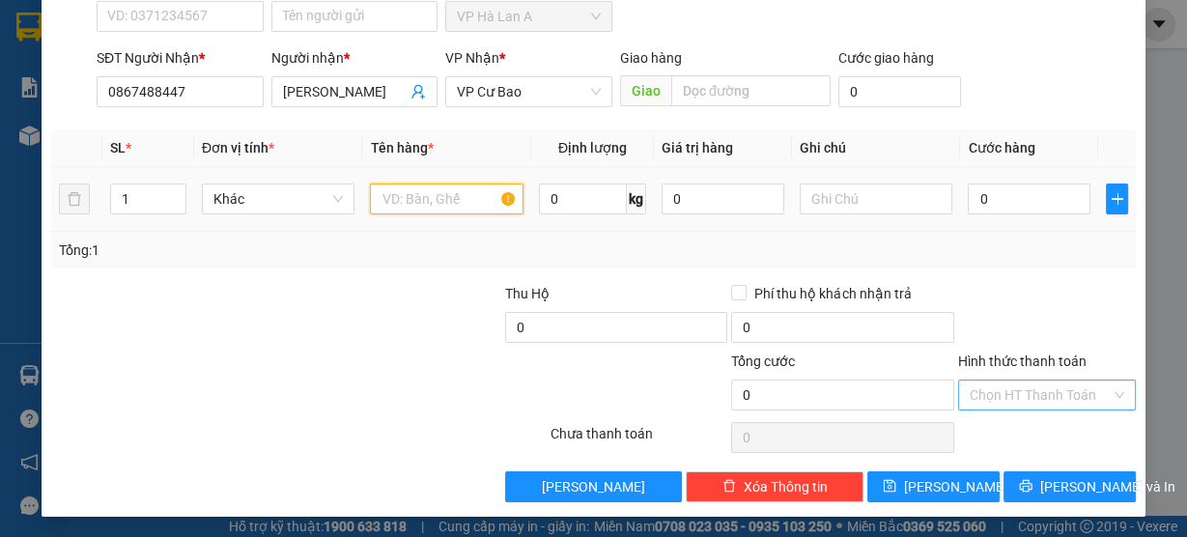
click at [418, 203] on input "text" at bounding box center [447, 199] width 154 height 31
click at [398, 195] on input "text" at bounding box center [447, 199] width 154 height 31
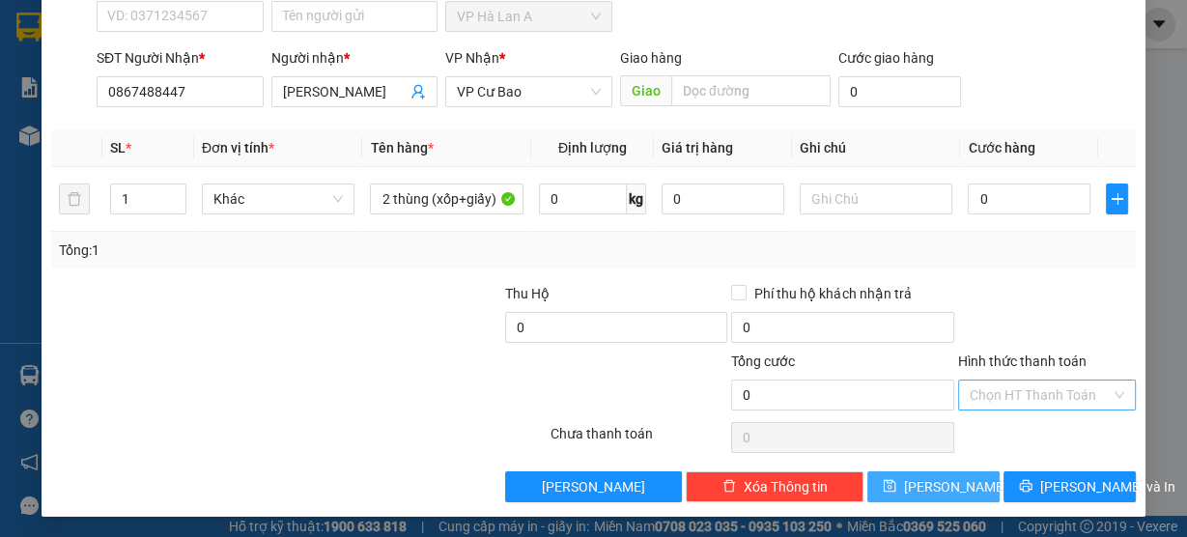
click at [934, 490] on span "[PERSON_NAME]" at bounding box center [955, 486] width 103 height 21
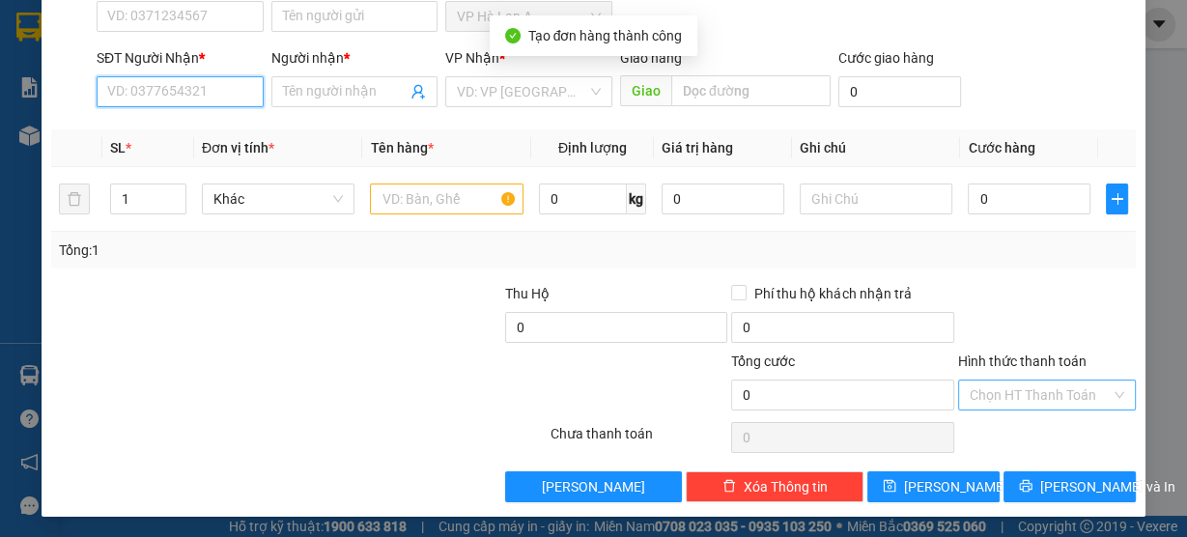
click at [197, 87] on input "SĐT Người Nhận *" at bounding box center [180, 91] width 167 height 31
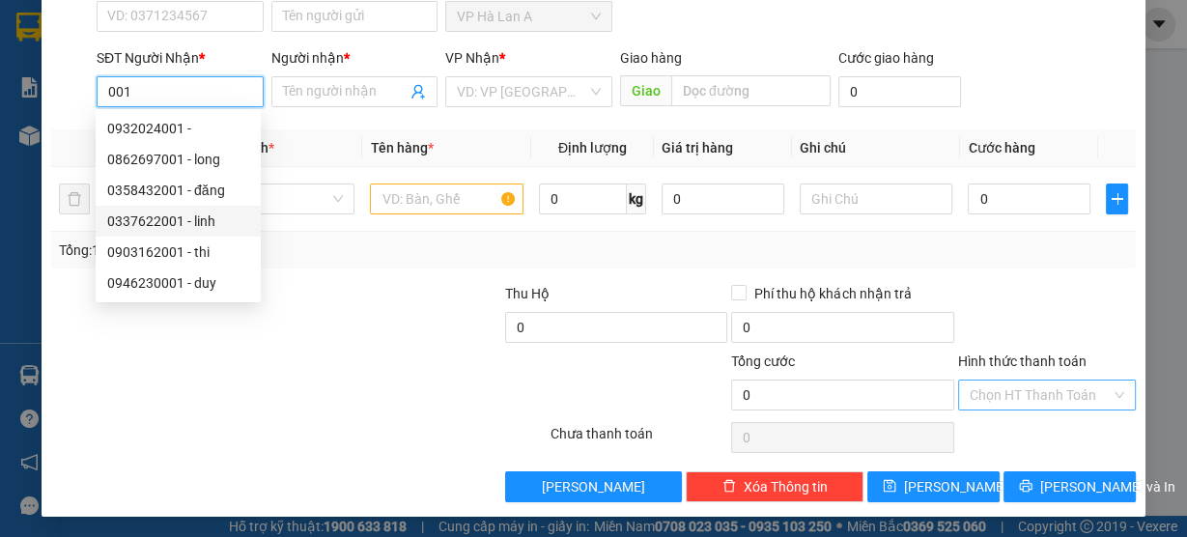
click at [209, 218] on div "0337622001 - linh" at bounding box center [178, 221] width 142 height 21
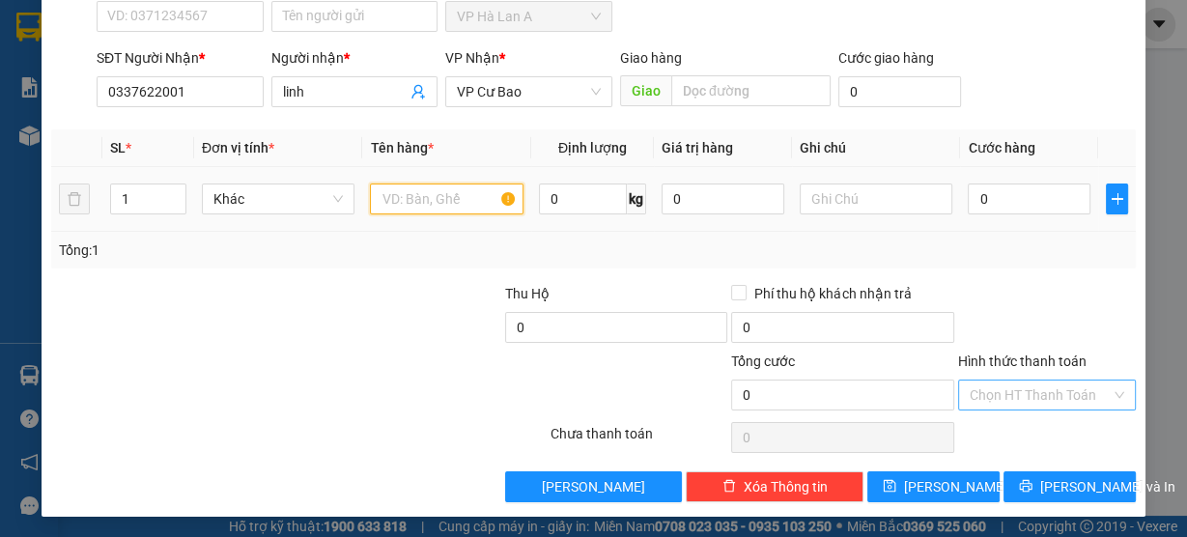
click at [446, 188] on input "text" at bounding box center [447, 199] width 154 height 31
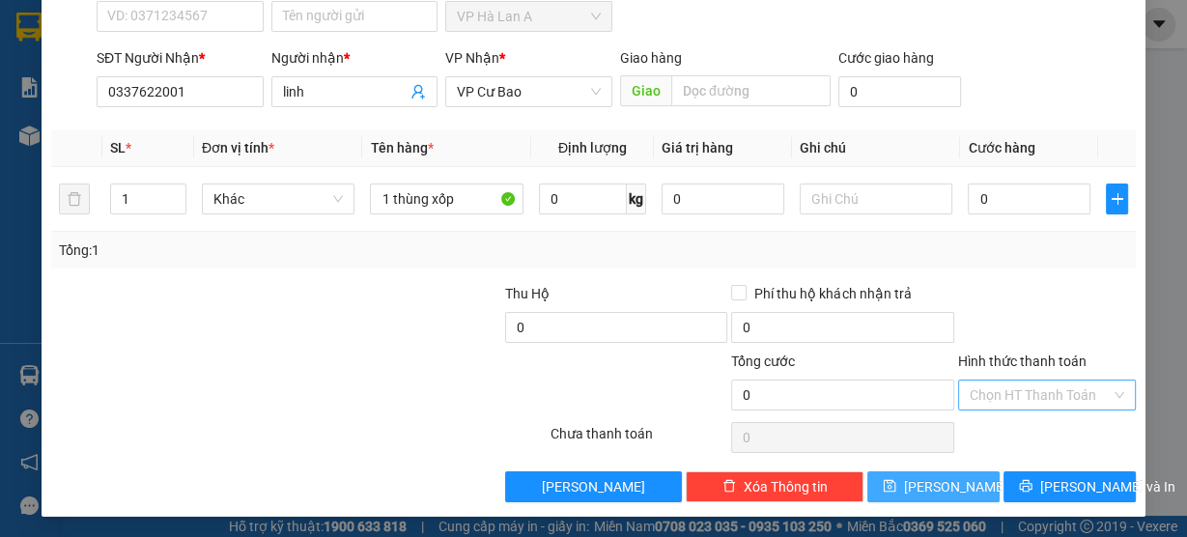
drag, startPoint x: 910, startPoint y: 479, endPoint x: 918, endPoint y: 461, distance: 19.9
click at [896, 482] on icon "save" at bounding box center [890, 486] width 13 height 13
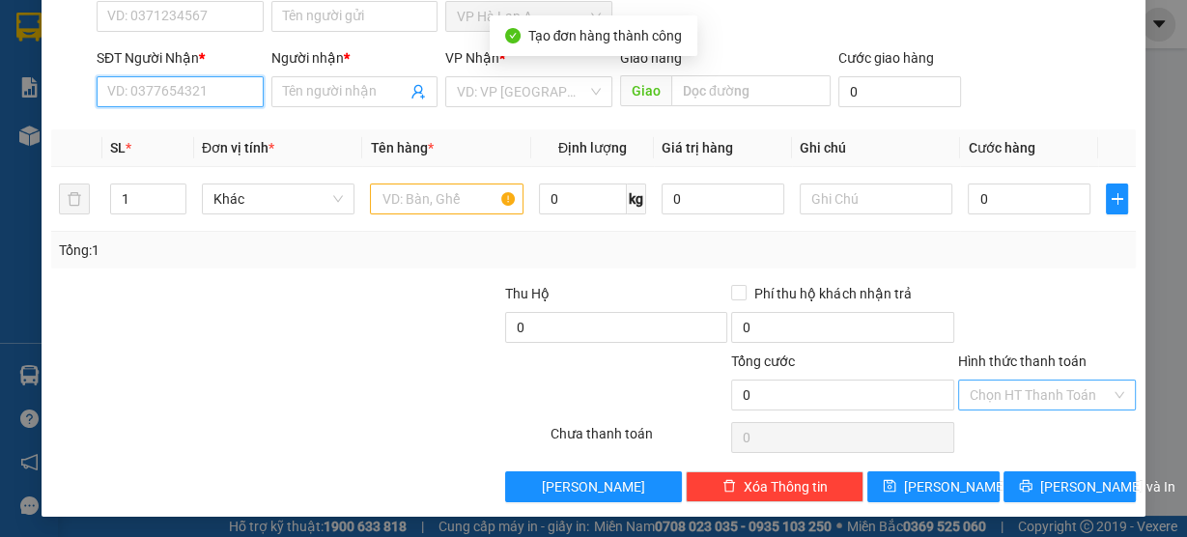
click at [219, 99] on input "SĐT Người Nhận *" at bounding box center [180, 91] width 167 height 31
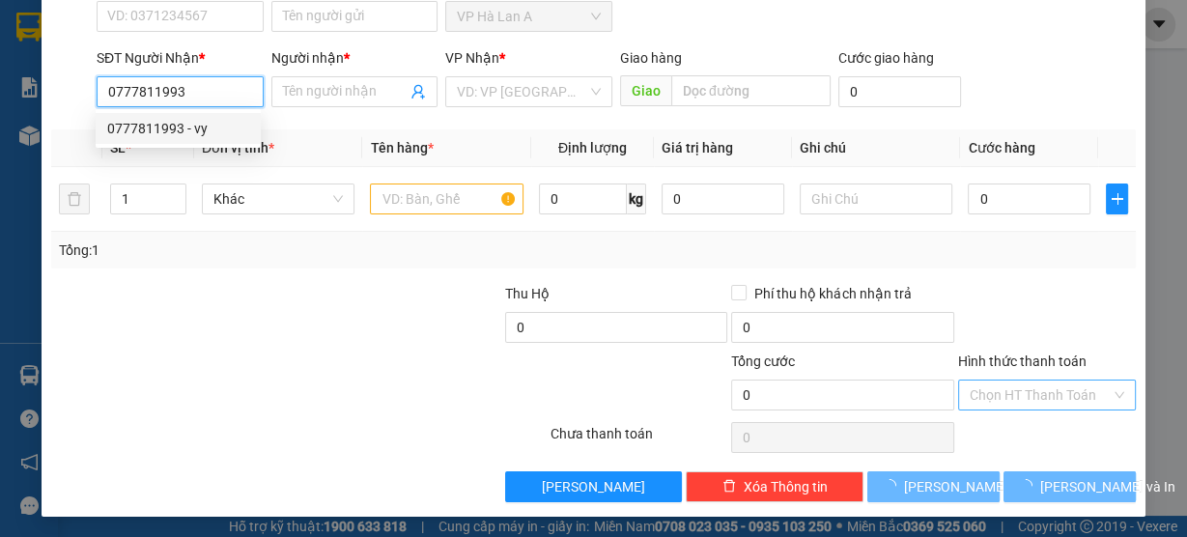
click at [207, 123] on div "0777811993 - vy" at bounding box center [178, 128] width 142 height 21
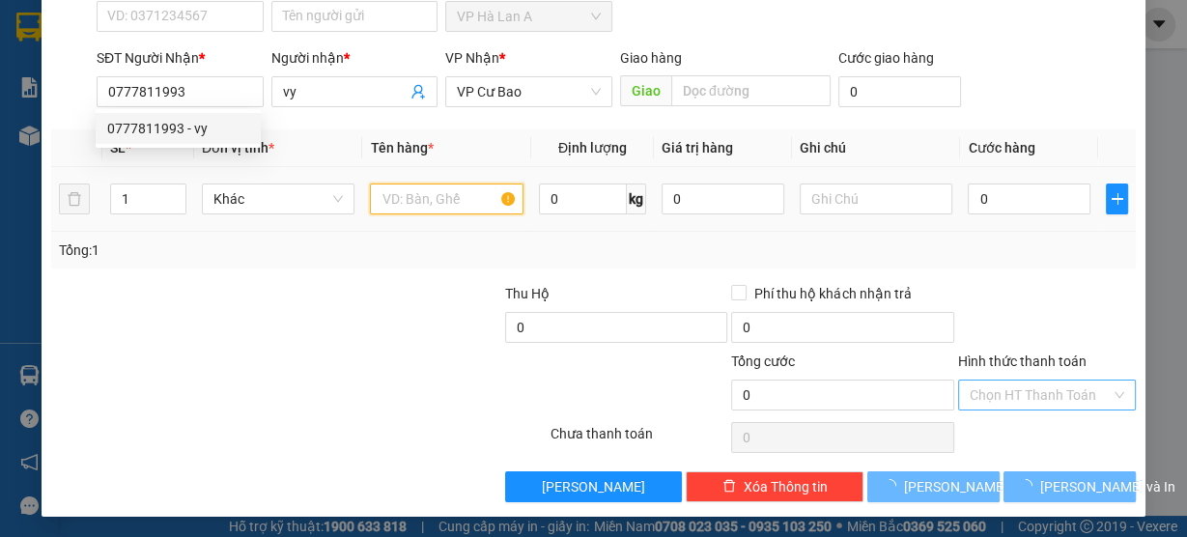
click at [429, 198] on input "text" at bounding box center [447, 199] width 154 height 31
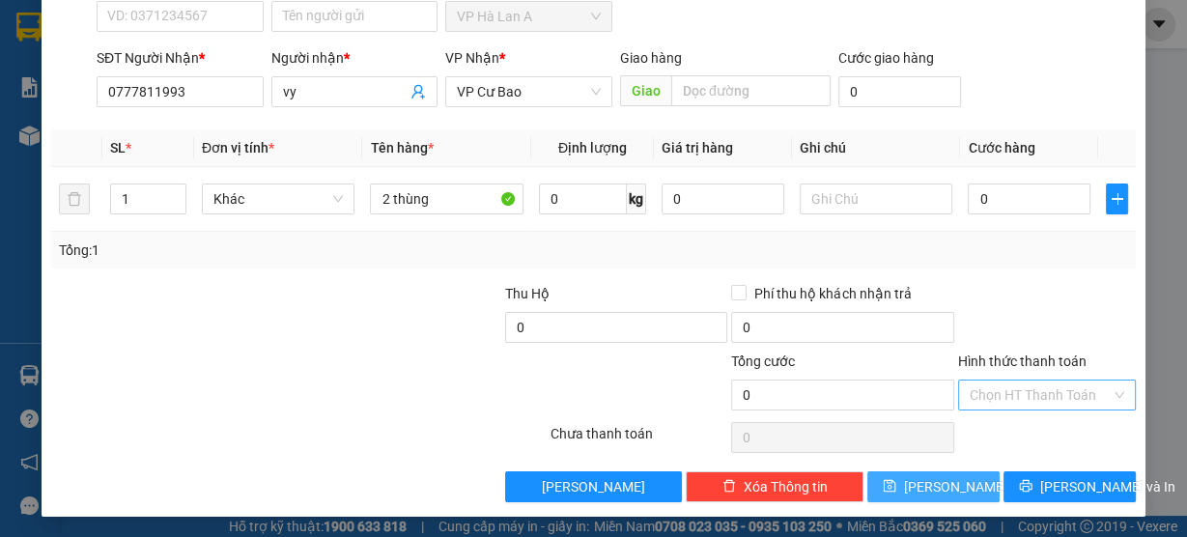
click at [934, 485] on span "[PERSON_NAME]" at bounding box center [955, 486] width 103 height 21
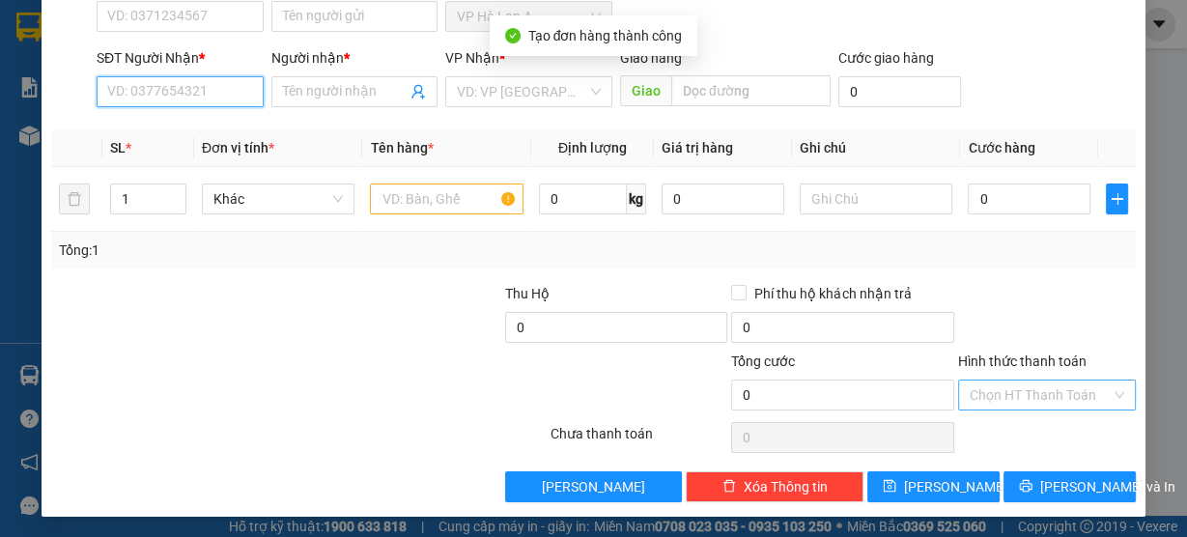
click at [218, 99] on input "SĐT Người Nhận *" at bounding box center [180, 91] width 167 height 31
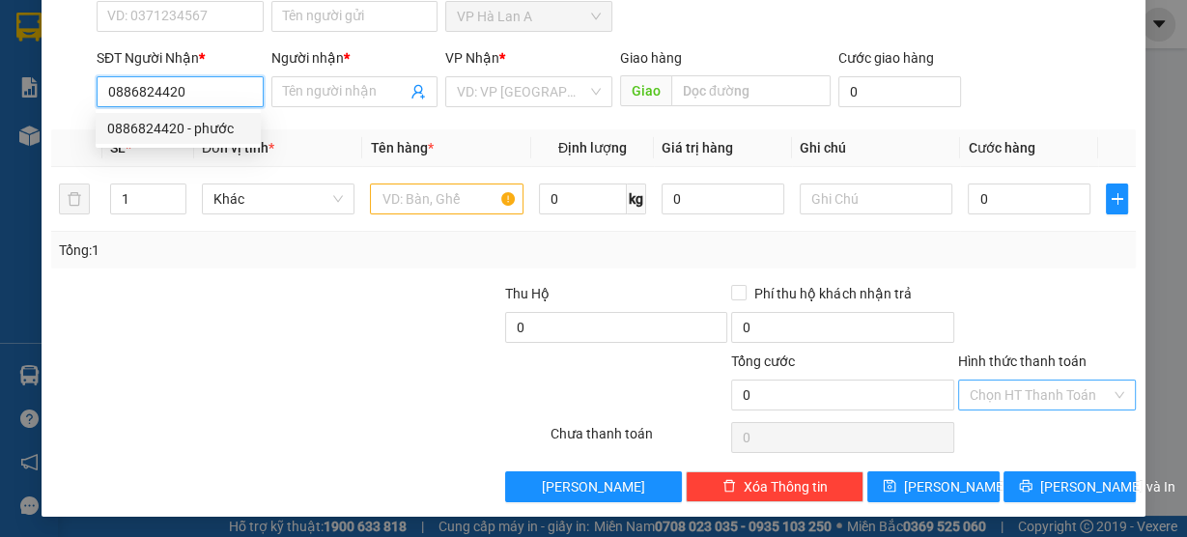
click at [203, 123] on div "0886824420 - phước" at bounding box center [178, 128] width 142 height 21
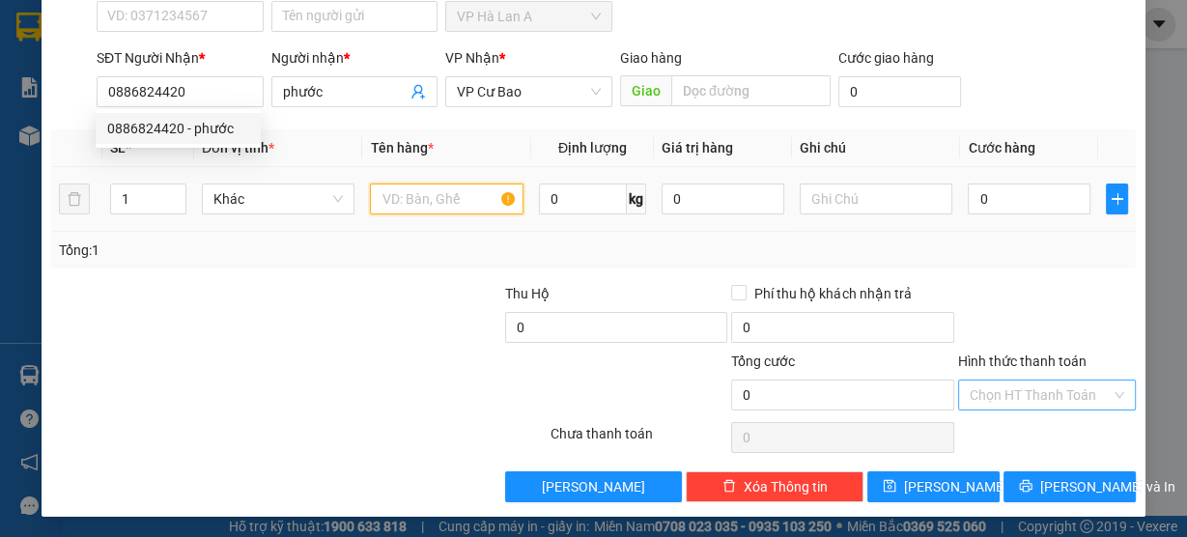
click at [407, 198] on input "text" at bounding box center [447, 199] width 154 height 31
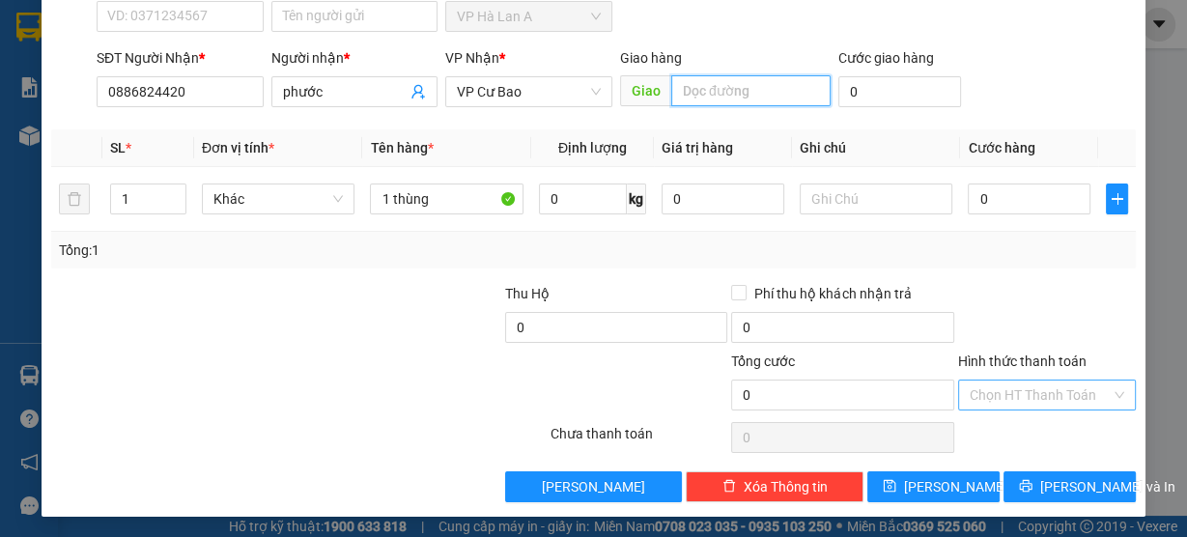
click at [695, 94] on input "text" at bounding box center [750, 90] width 159 height 31
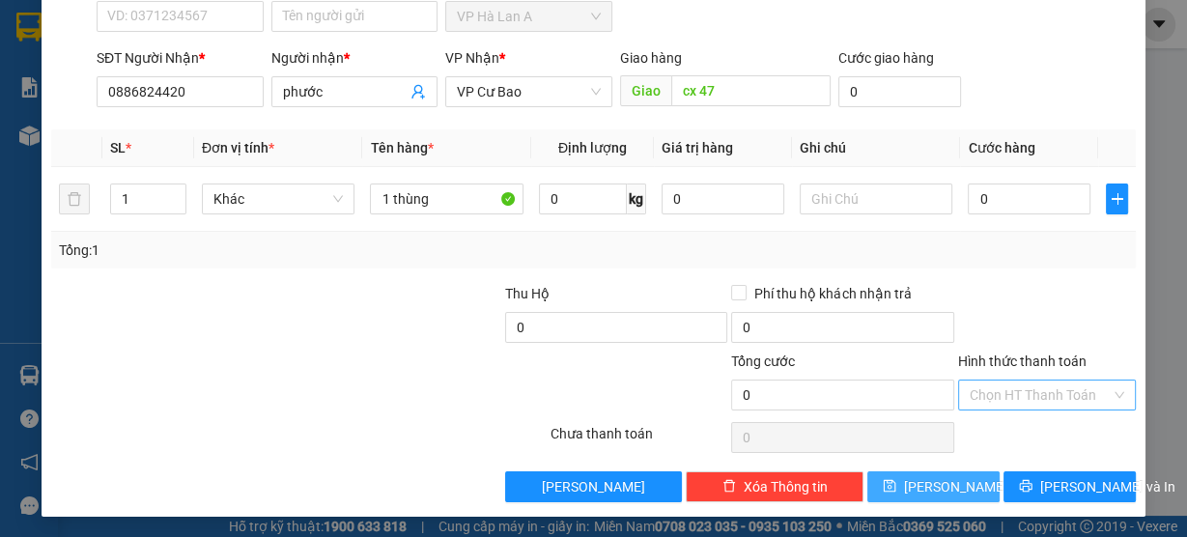
click at [925, 494] on span "[PERSON_NAME]" at bounding box center [955, 486] width 103 height 21
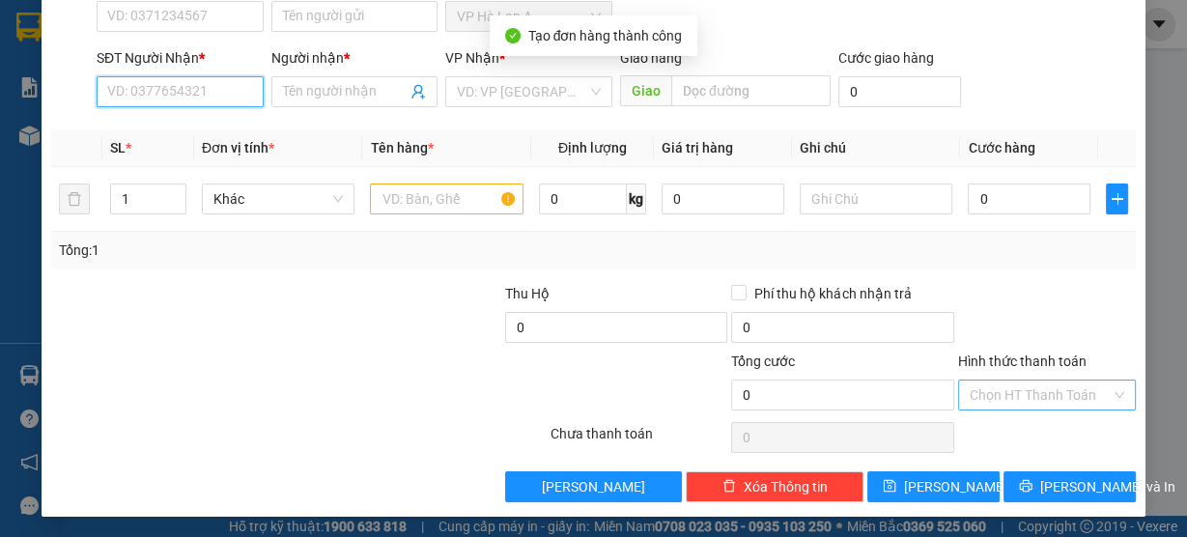
click at [185, 94] on input "SĐT Người Nhận *" at bounding box center [180, 91] width 167 height 31
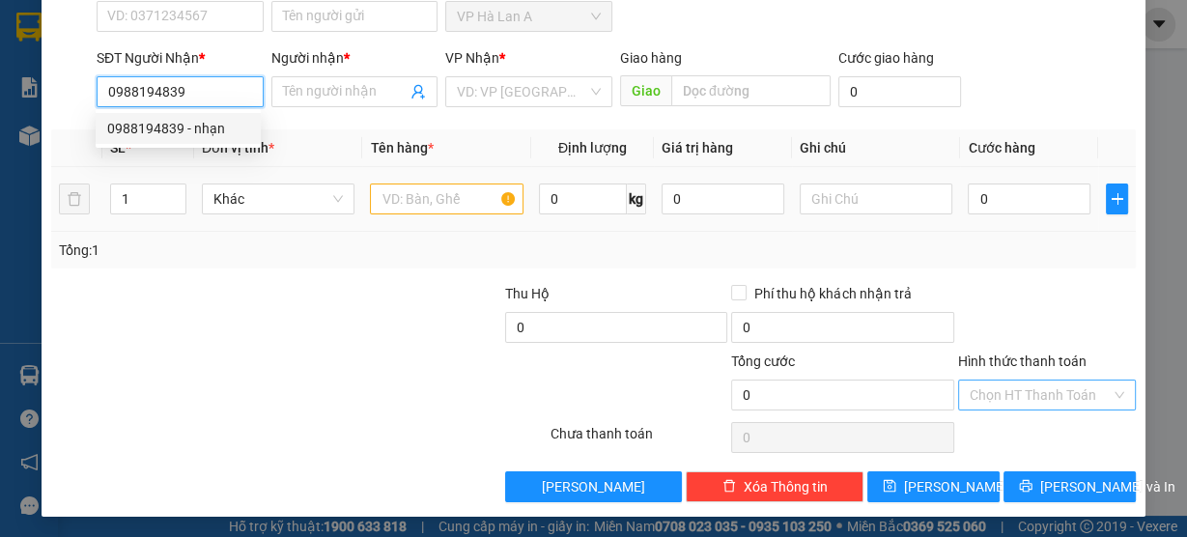
drag, startPoint x: 194, startPoint y: 123, endPoint x: 358, endPoint y: 182, distance: 174.5
click at [195, 126] on div "0988194839 - nhạn" at bounding box center [178, 128] width 142 height 21
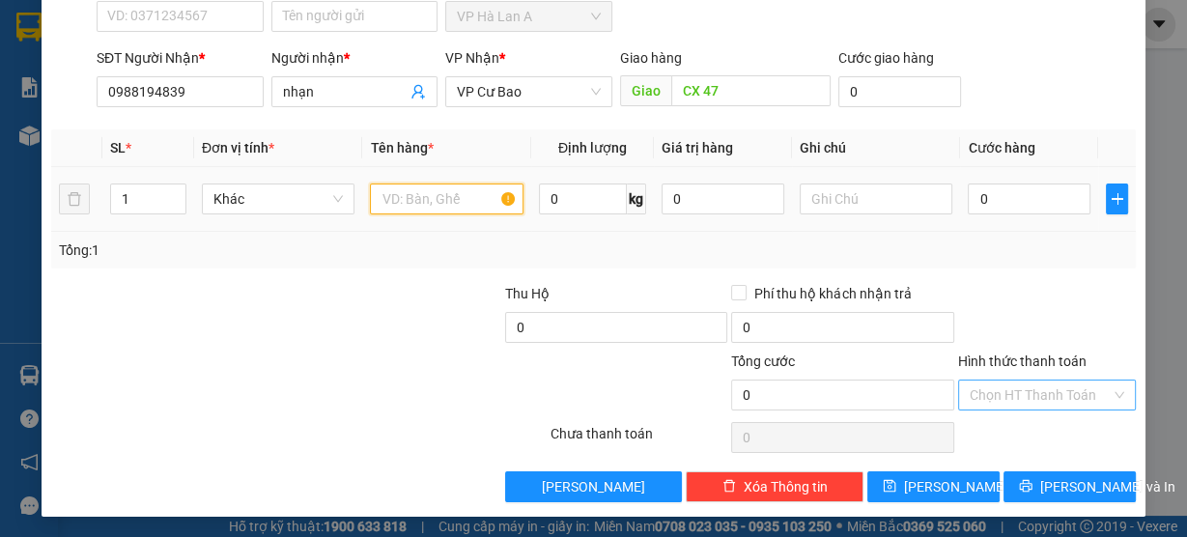
click at [398, 191] on input "text" at bounding box center [447, 199] width 154 height 31
click at [411, 203] on input "text" at bounding box center [447, 199] width 154 height 31
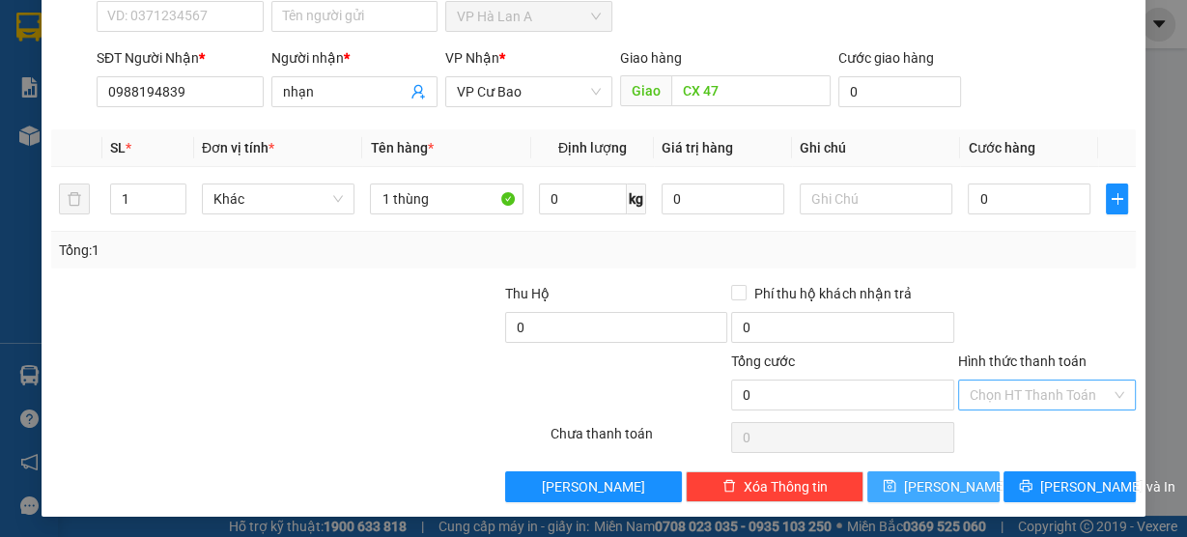
click at [879, 498] on div "TẠO ĐƠN HÀNG Yêu cầu xuất hóa đơn điện tử Transit Pickup Surcharge Ids Transit …" at bounding box center [594, 176] width 1104 height 682
click at [899, 487] on button "[PERSON_NAME]" at bounding box center [933, 486] width 132 height 31
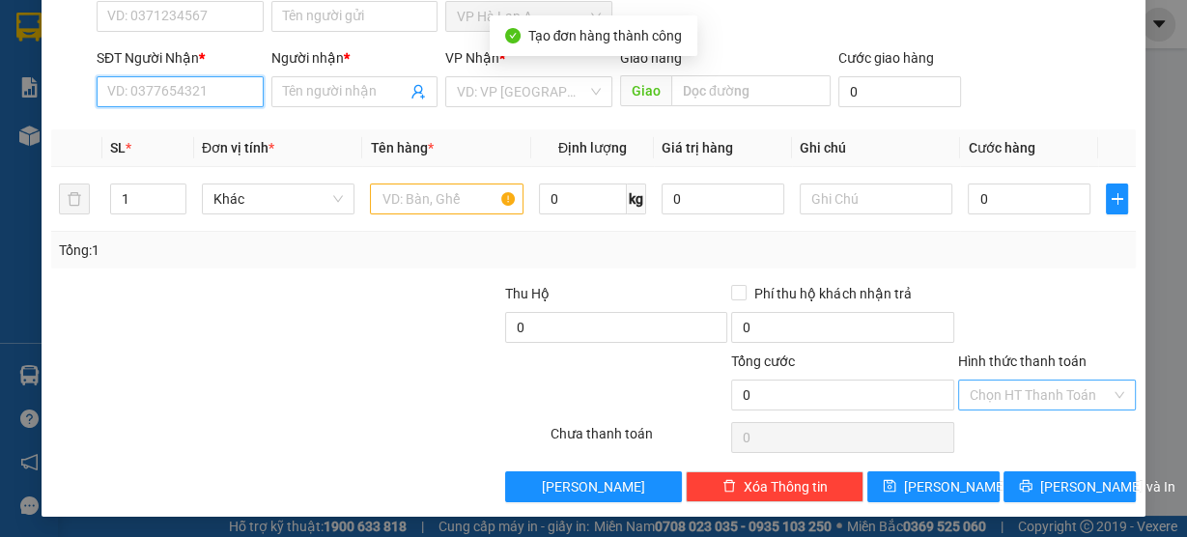
click at [181, 93] on input "SĐT Người Nhận *" at bounding box center [180, 91] width 167 height 31
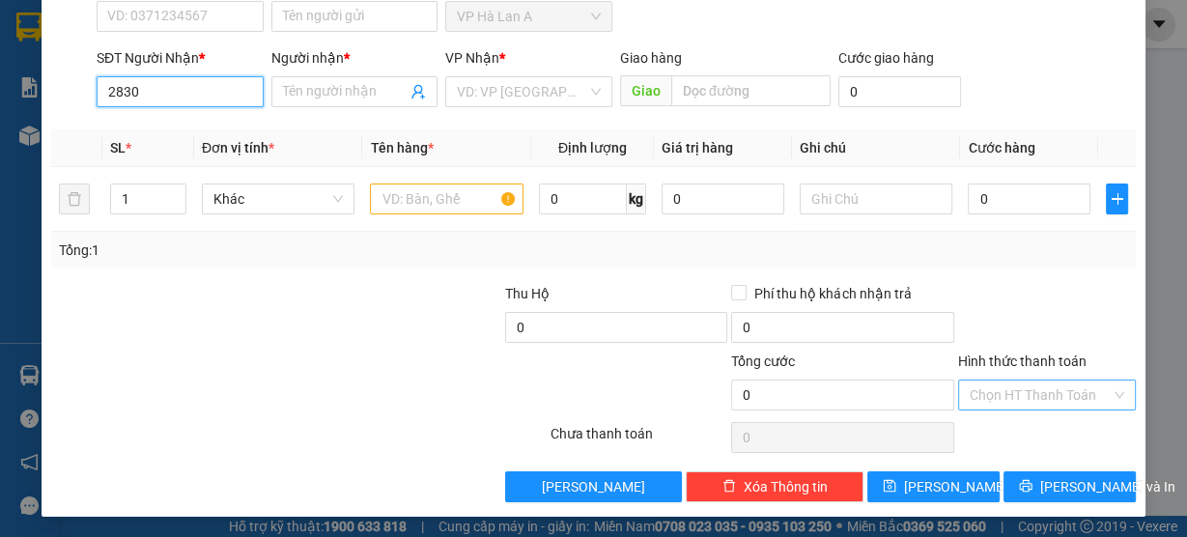
drag, startPoint x: 147, startPoint y: 97, endPoint x: 36, endPoint y: 98, distance: 111.1
click at [36, 98] on div "TẠO ĐƠN HÀNG Yêu cầu xuất hóa đơn điện tử Transit Pickup Surcharge Ids Transit …" at bounding box center [593, 268] width 1187 height 537
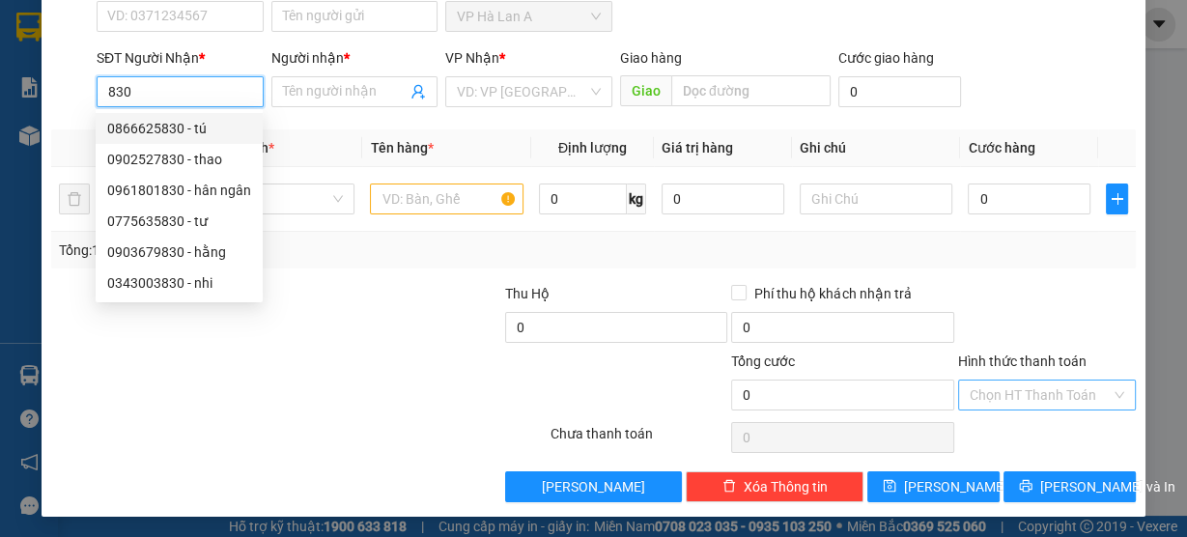
drag, startPoint x: 162, startPoint y: 81, endPoint x: 66, endPoint y: 97, distance: 97.8
click at [63, 96] on div "SĐT Người Nhận * 830 Người nhận * Tên người nhận VP Nhận * VD: VP Sài Gòn Giao …" at bounding box center [593, 81] width 1089 height 68
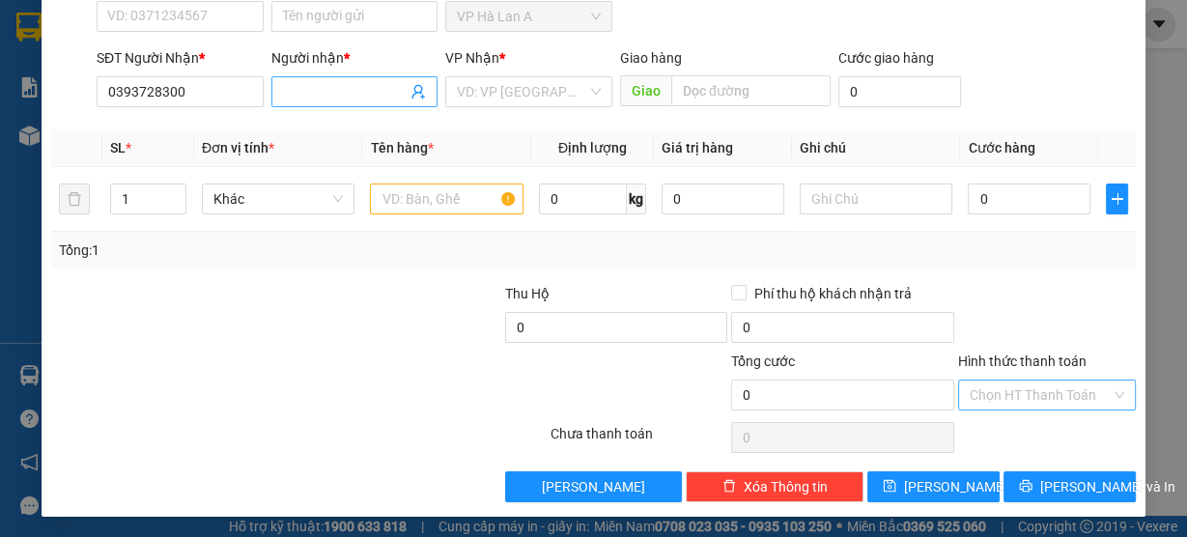
click at [347, 81] on input "Người nhận *" at bounding box center [345, 91] width 125 height 21
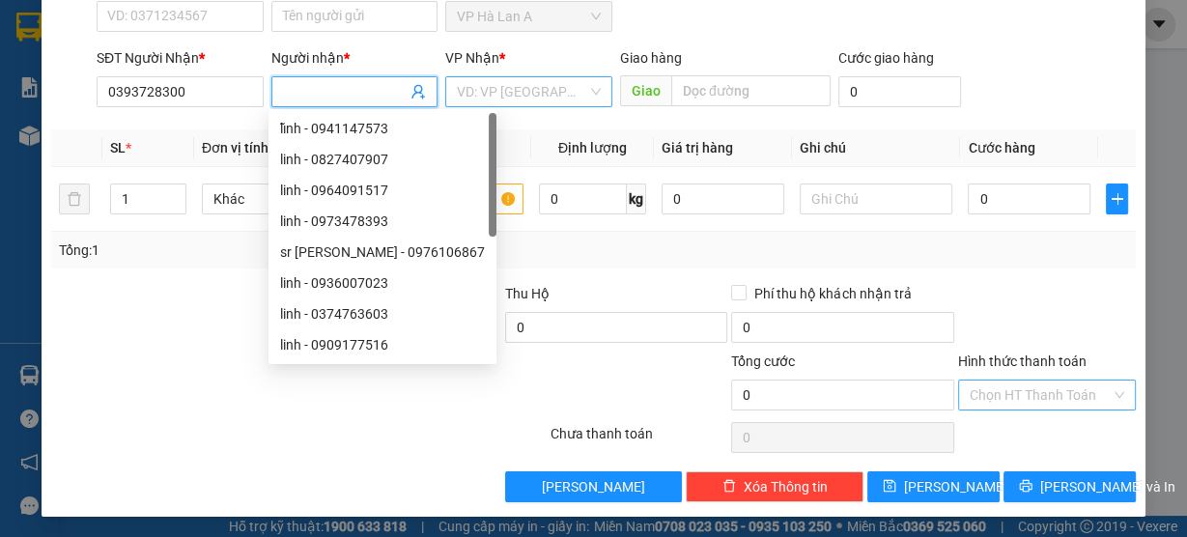
click at [536, 96] on input "search" at bounding box center [522, 91] width 130 height 29
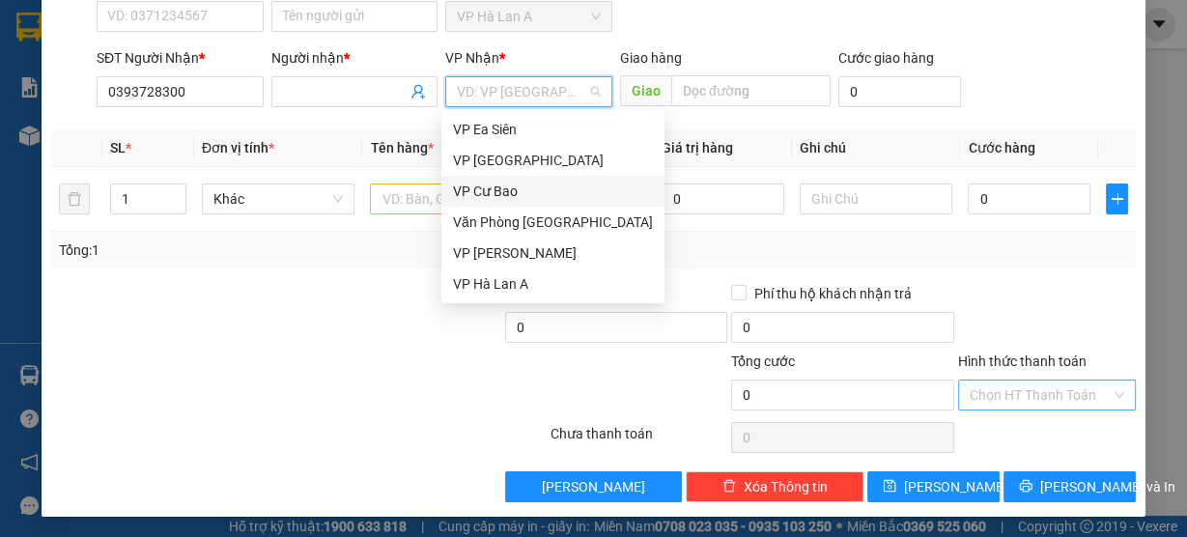
drag, startPoint x: 504, startPoint y: 188, endPoint x: 562, endPoint y: 160, distance: 64.4
click at [504, 185] on div "VP Cư Bao" at bounding box center [553, 191] width 200 height 21
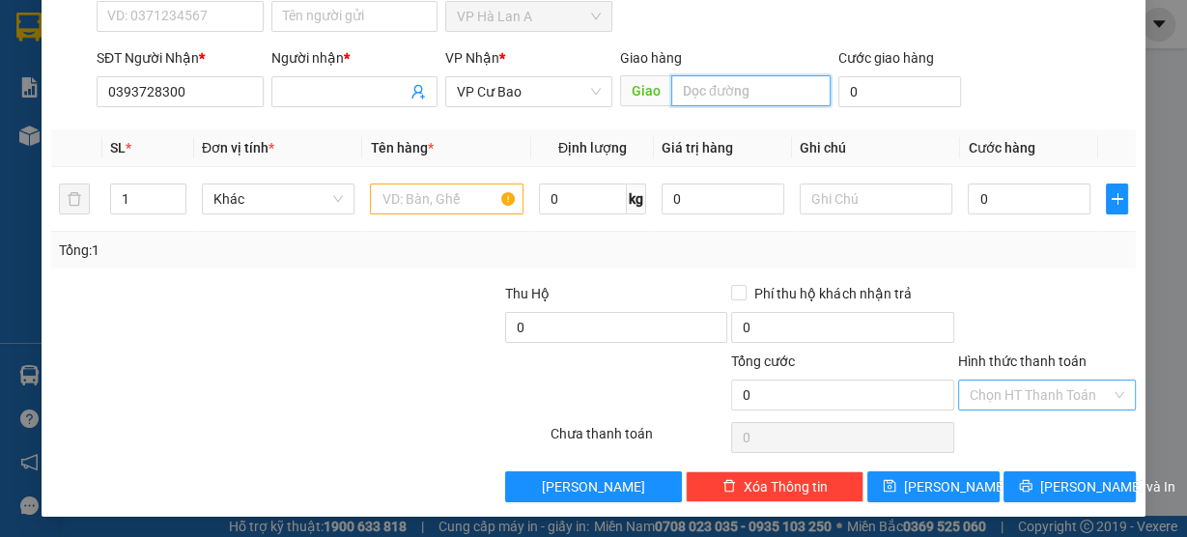
click at [725, 95] on input "text" at bounding box center [750, 90] width 159 height 31
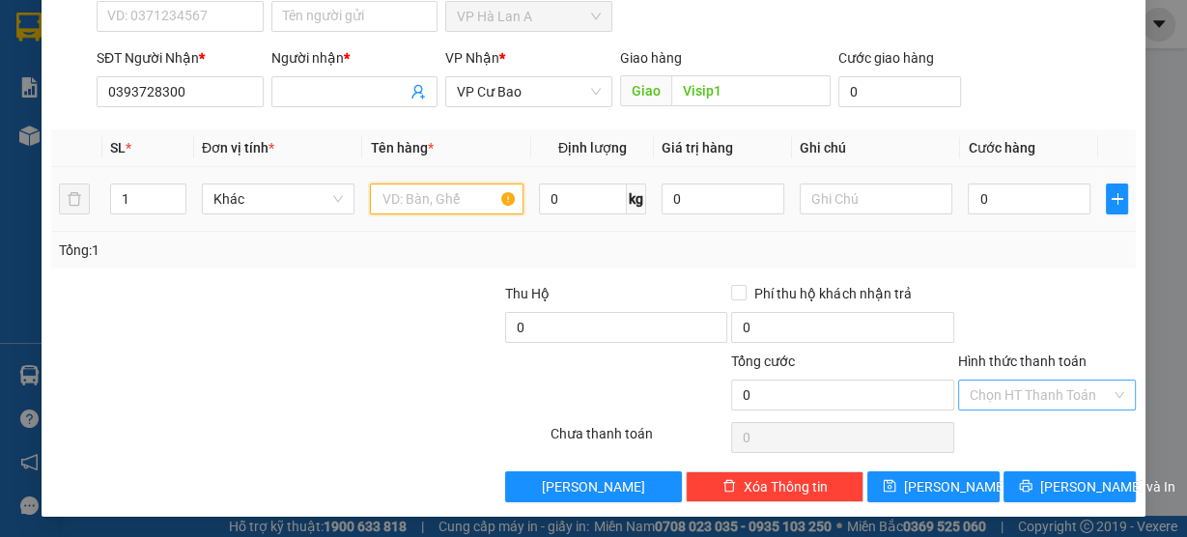
click at [433, 205] on input "text" at bounding box center [447, 199] width 154 height 31
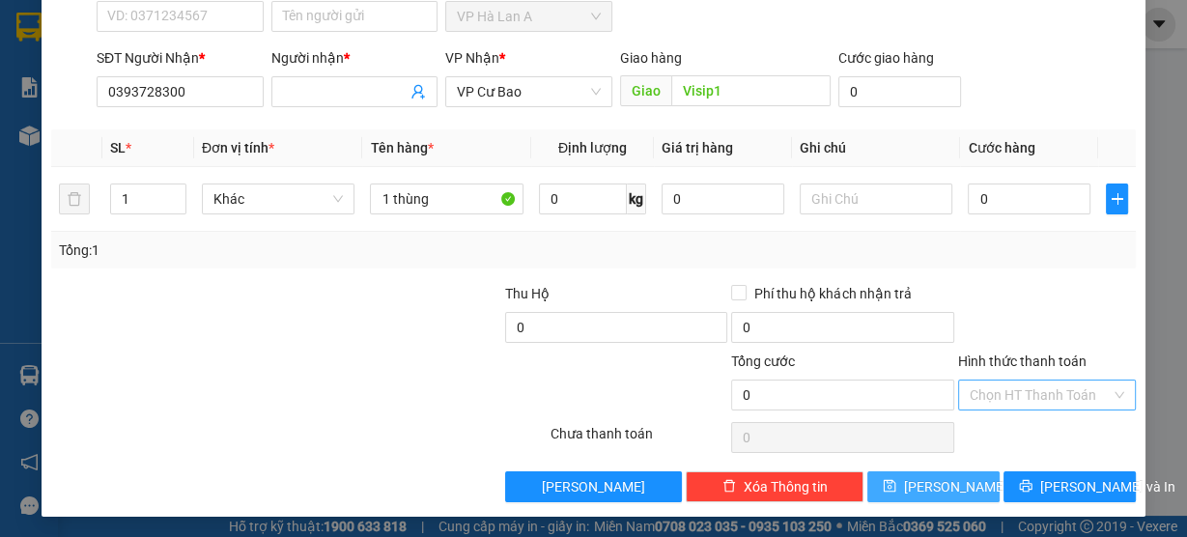
drag, startPoint x: 918, startPoint y: 473, endPoint x: 934, endPoint y: 467, distance: 17.4
click at [918, 478] on button "[PERSON_NAME]" at bounding box center [933, 486] width 132 height 31
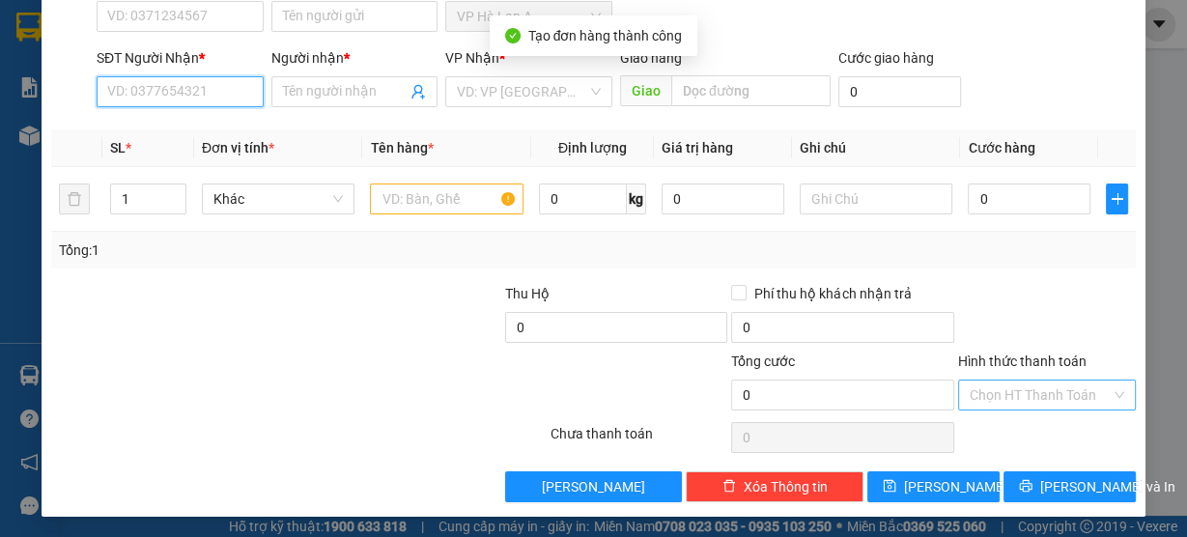
click at [216, 92] on input "SĐT Người Nhận *" at bounding box center [180, 91] width 167 height 31
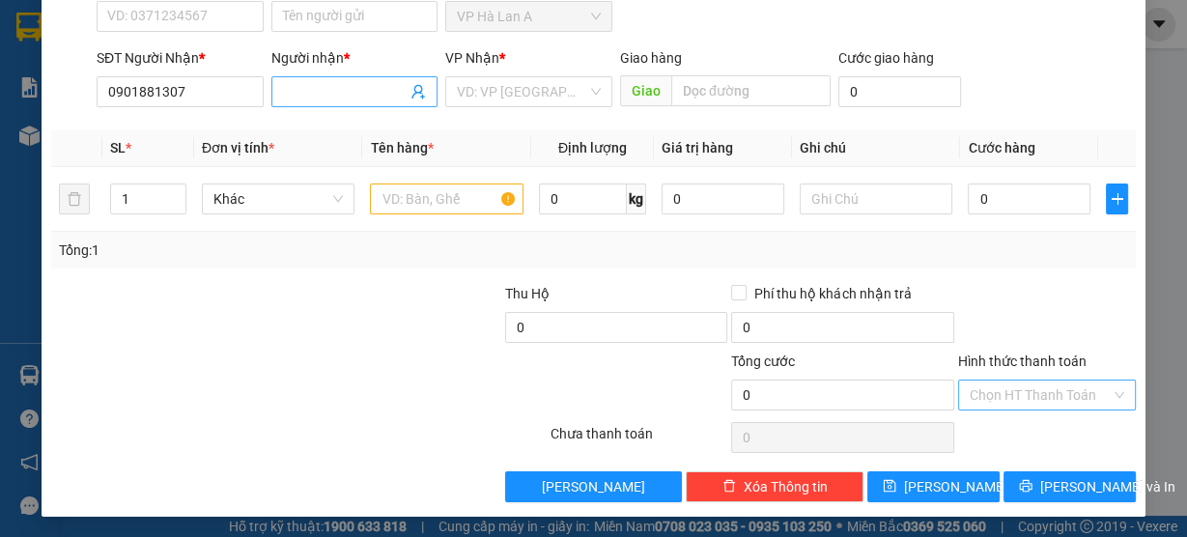
click at [325, 97] on input "Người nhận *" at bounding box center [345, 91] width 125 height 21
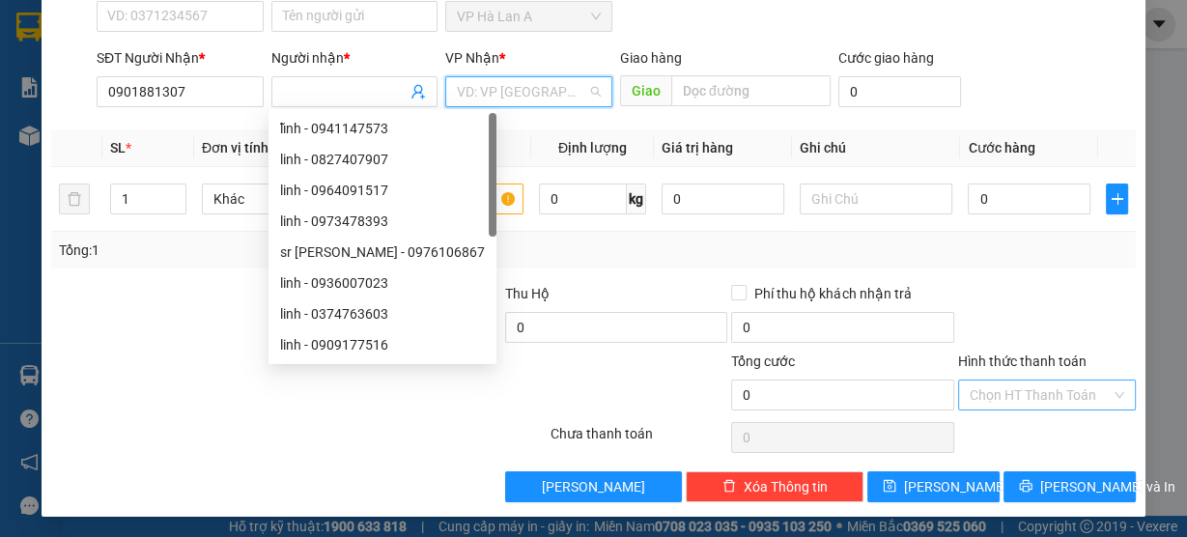
click at [487, 90] on input "search" at bounding box center [522, 91] width 130 height 29
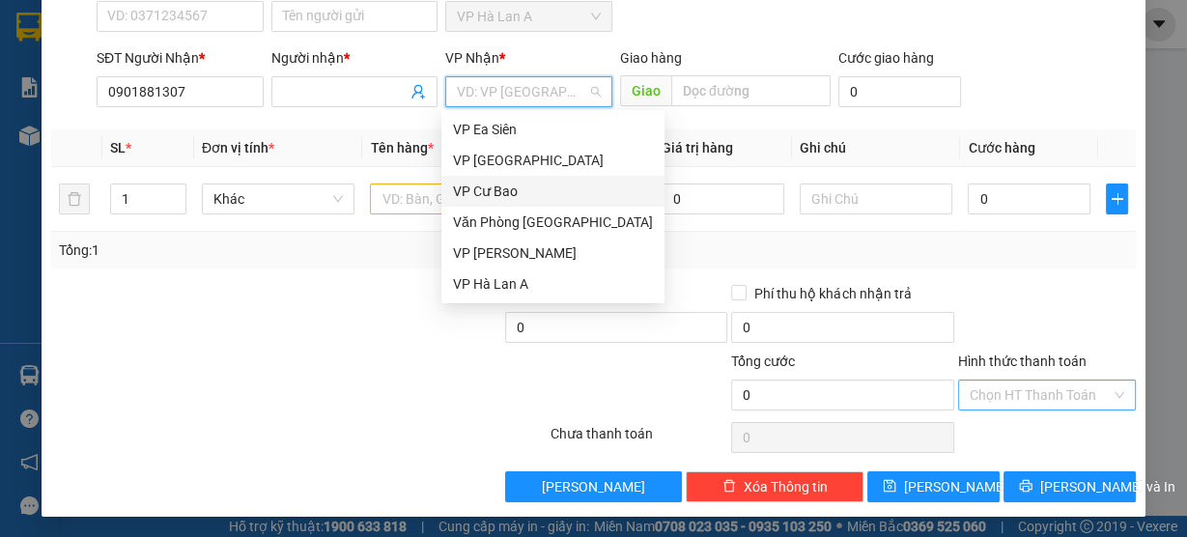
click at [504, 190] on div "VP Cư Bao" at bounding box center [553, 191] width 200 height 21
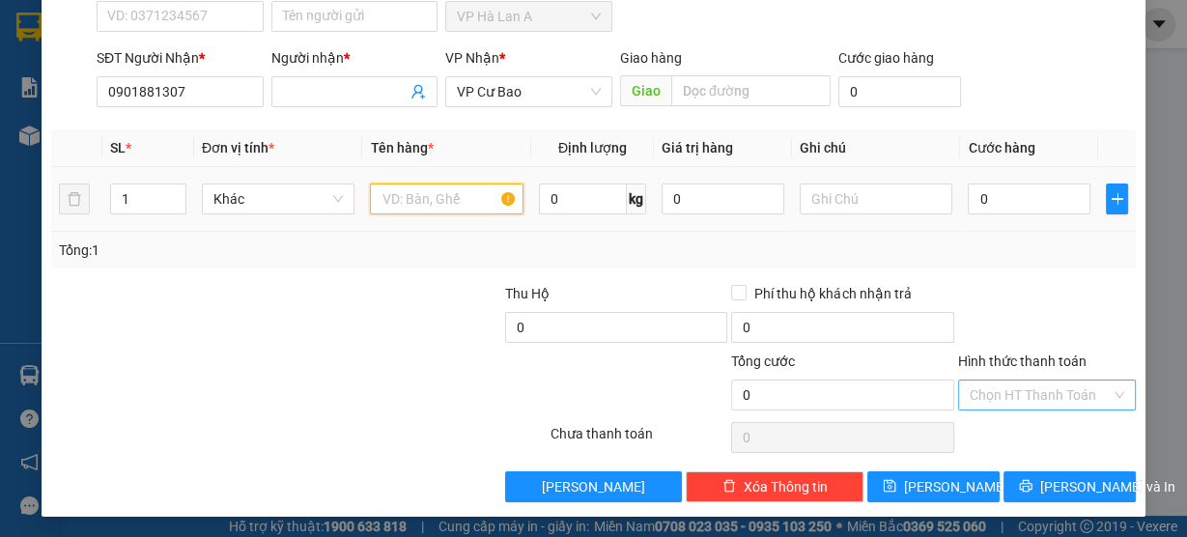
click at [400, 188] on input "text" at bounding box center [447, 199] width 154 height 31
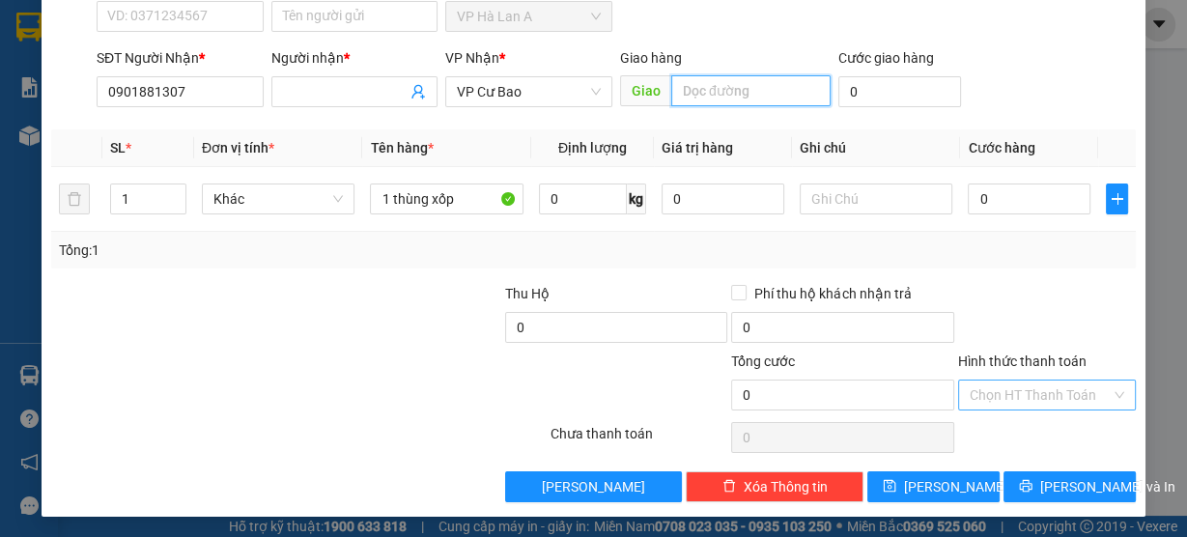
click at [705, 90] on input "text" at bounding box center [750, 90] width 159 height 31
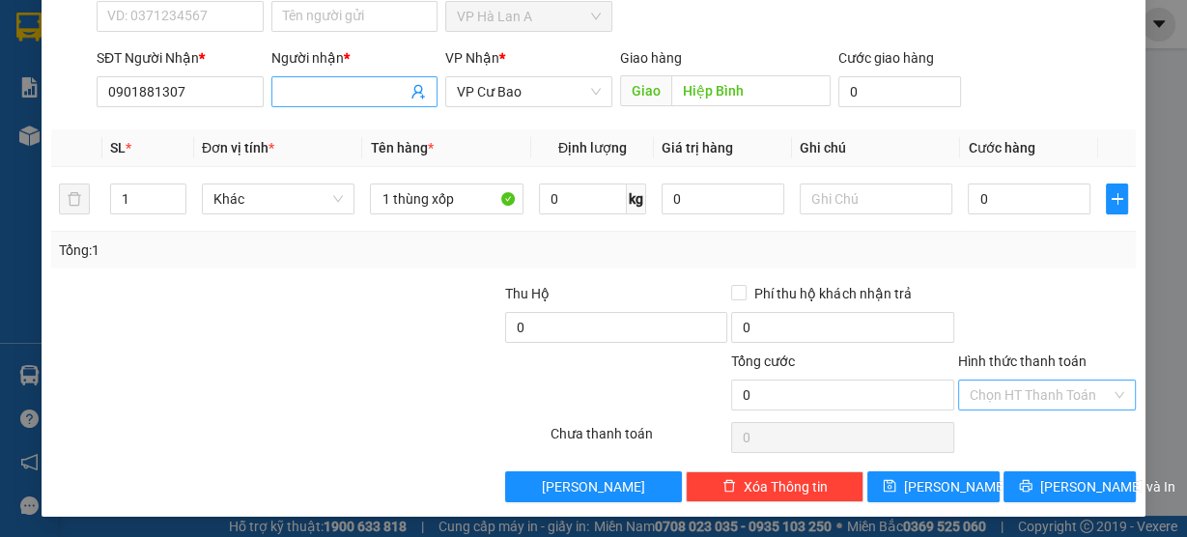
click at [319, 90] on input "Người nhận *" at bounding box center [345, 91] width 125 height 21
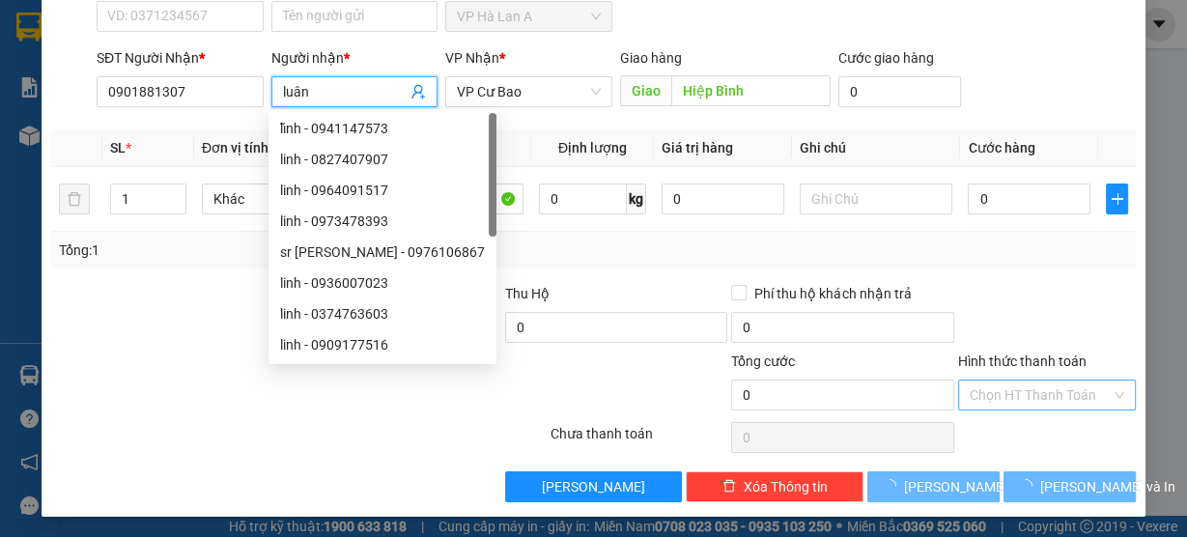
click at [888, 129] on th "Ghi chú" at bounding box center [876, 148] width 169 height 38
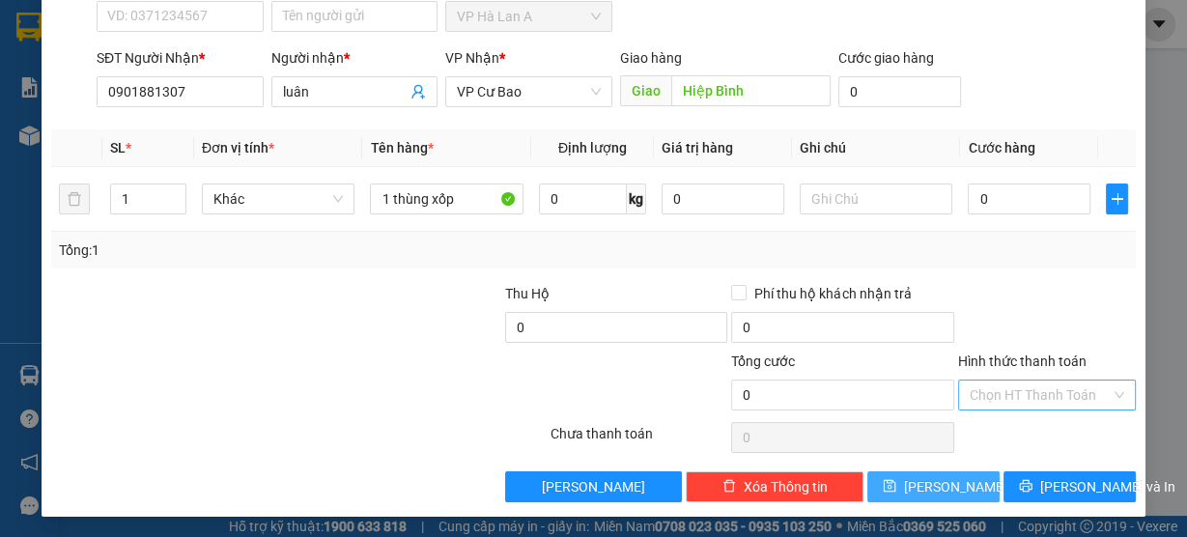
click at [940, 485] on span "[PERSON_NAME]" at bounding box center [955, 486] width 103 height 21
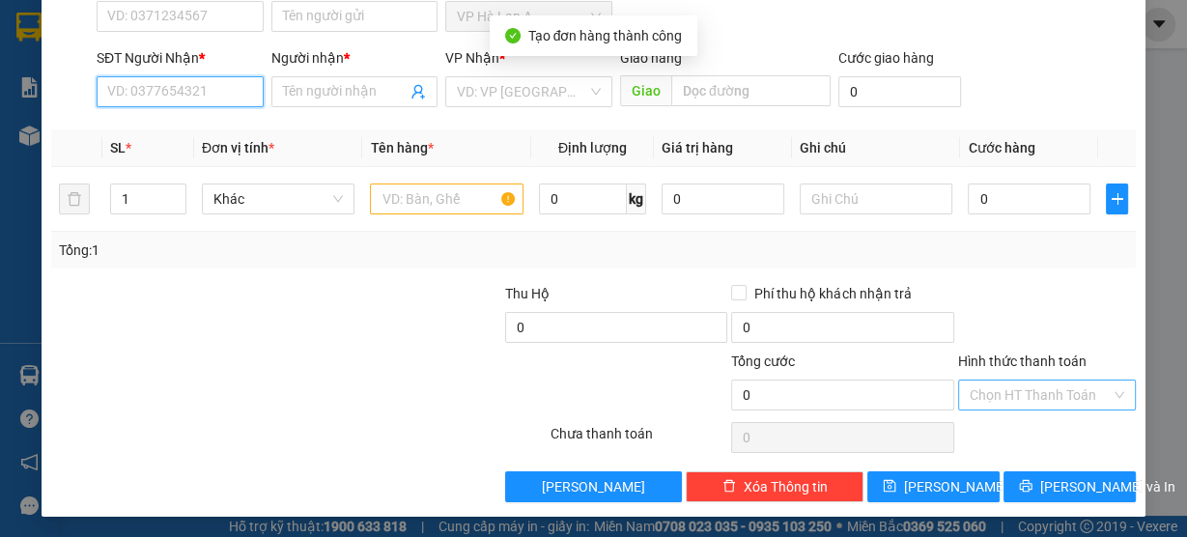
click at [213, 94] on input "SĐT Người Nhận *" at bounding box center [180, 91] width 167 height 31
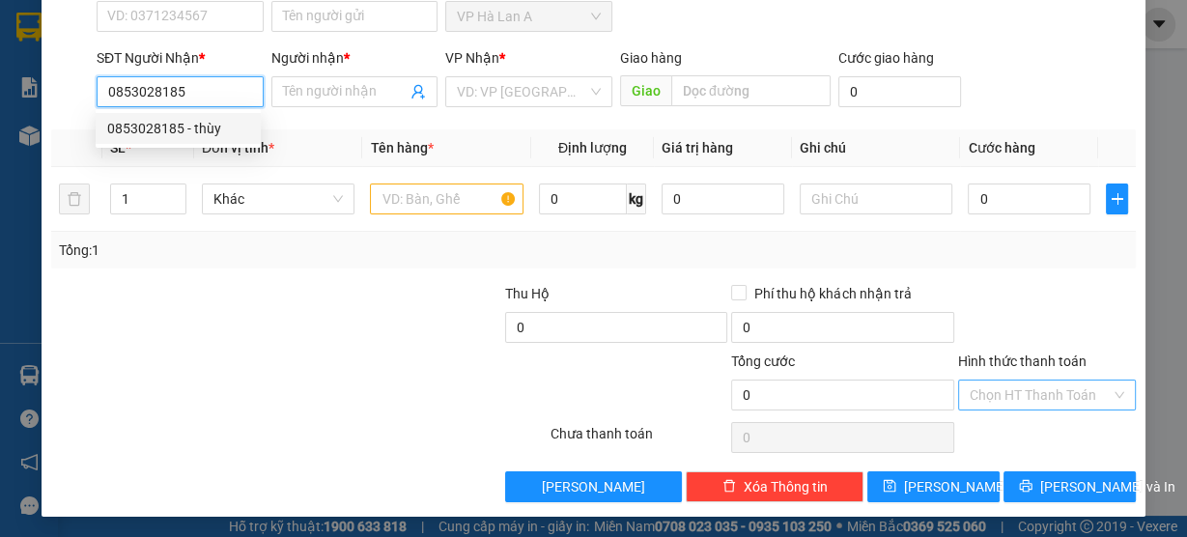
click at [215, 128] on div "0853028185 - thùy" at bounding box center [178, 128] width 142 height 21
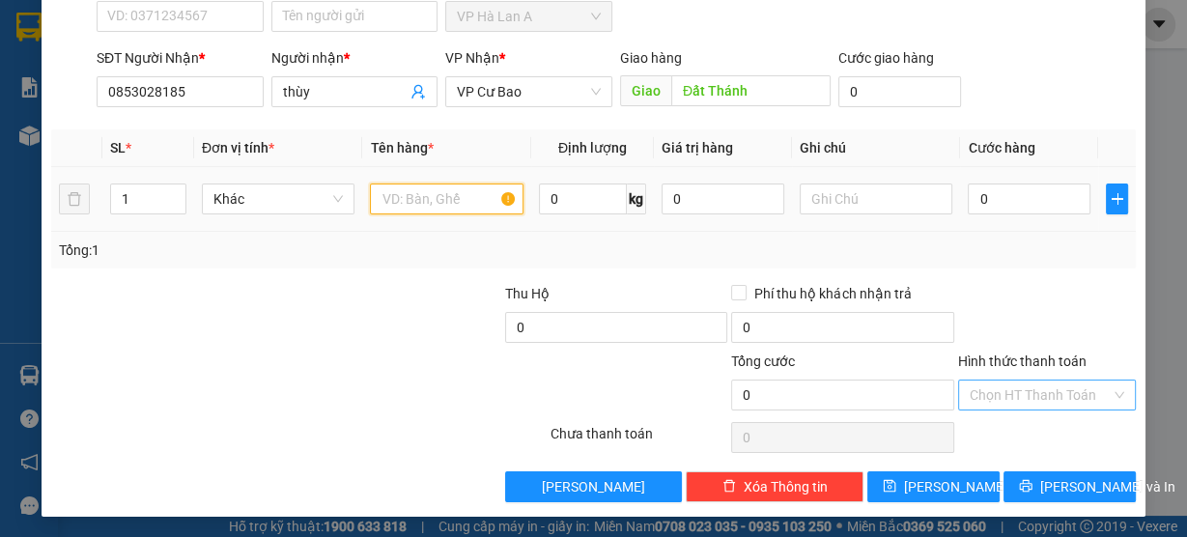
click at [405, 194] on input "text" at bounding box center [447, 199] width 154 height 31
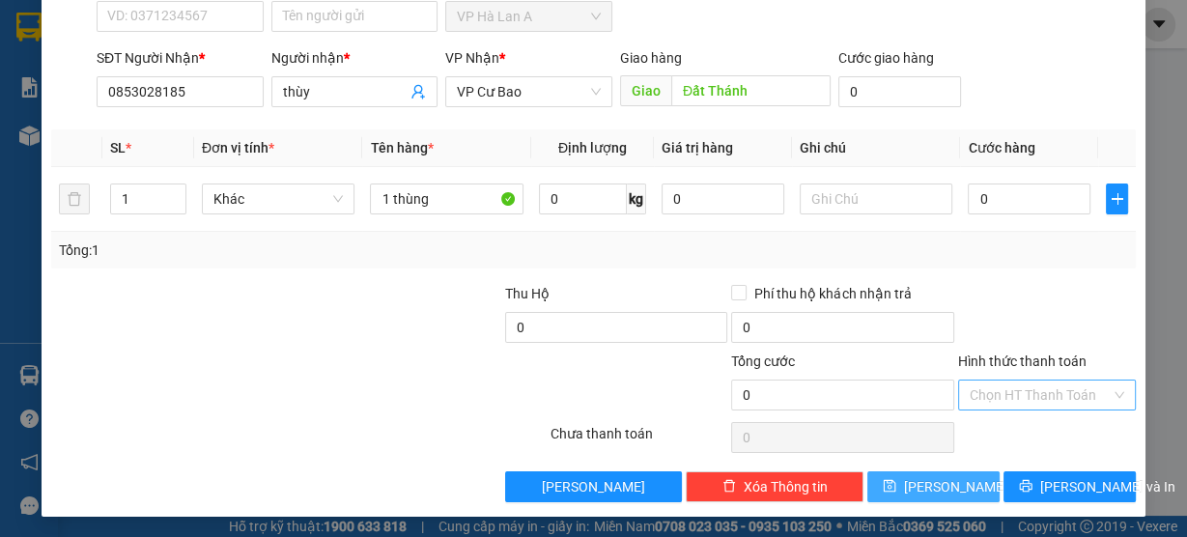
click at [896, 476] on button "[PERSON_NAME]" at bounding box center [933, 486] width 132 height 31
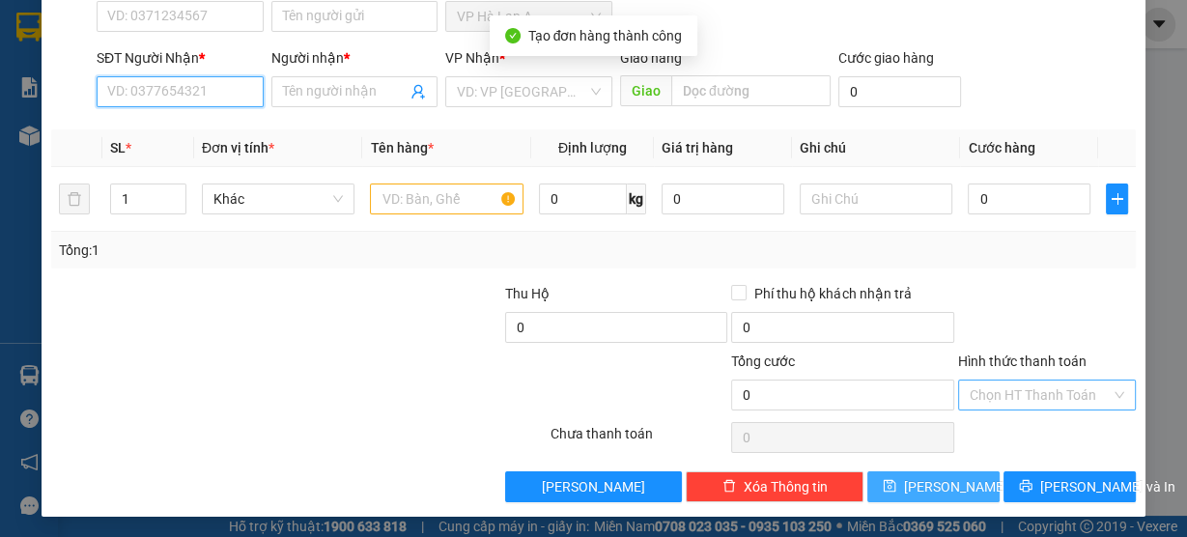
click at [195, 92] on input "SĐT Người Nhận *" at bounding box center [180, 91] width 167 height 31
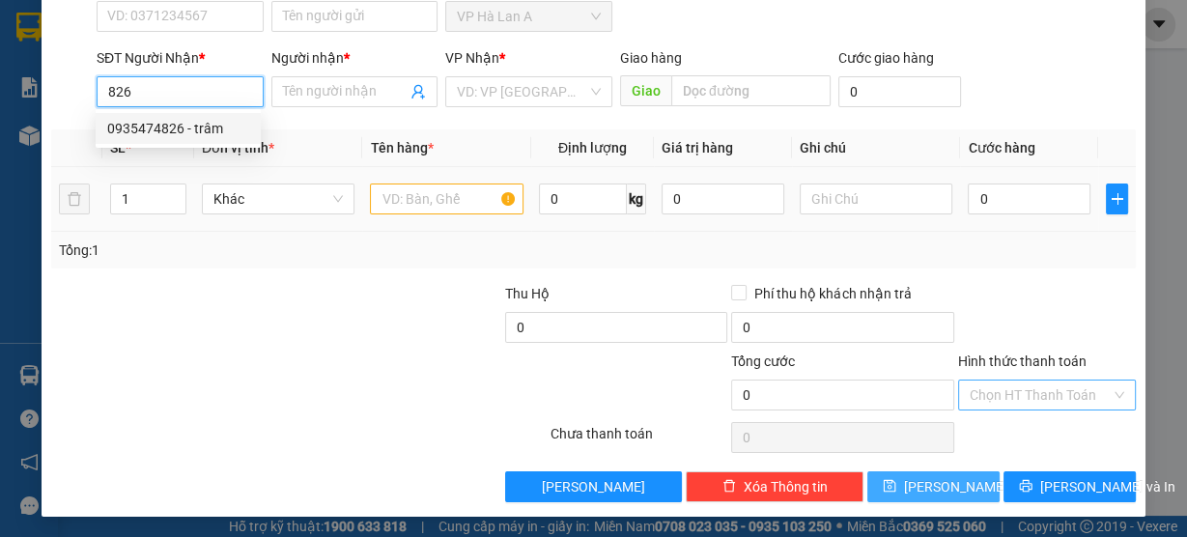
click at [204, 133] on div "0935474826 - trâm" at bounding box center [178, 128] width 142 height 21
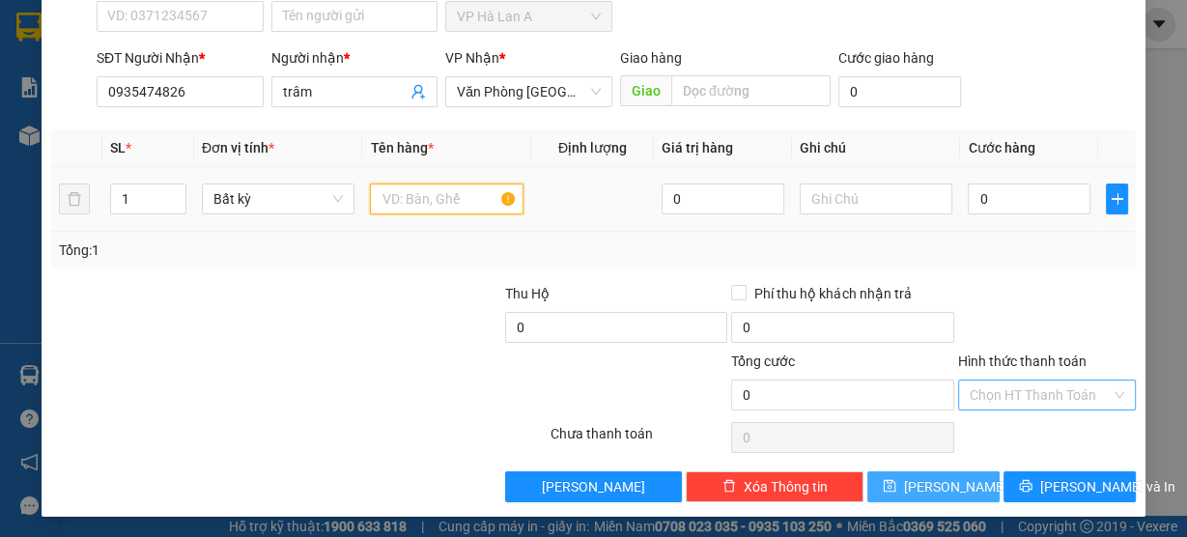
click at [446, 195] on input "text" at bounding box center [447, 199] width 154 height 31
click at [524, 87] on span "Văn Phòng [GEOGRAPHIC_DATA]" at bounding box center [529, 91] width 144 height 29
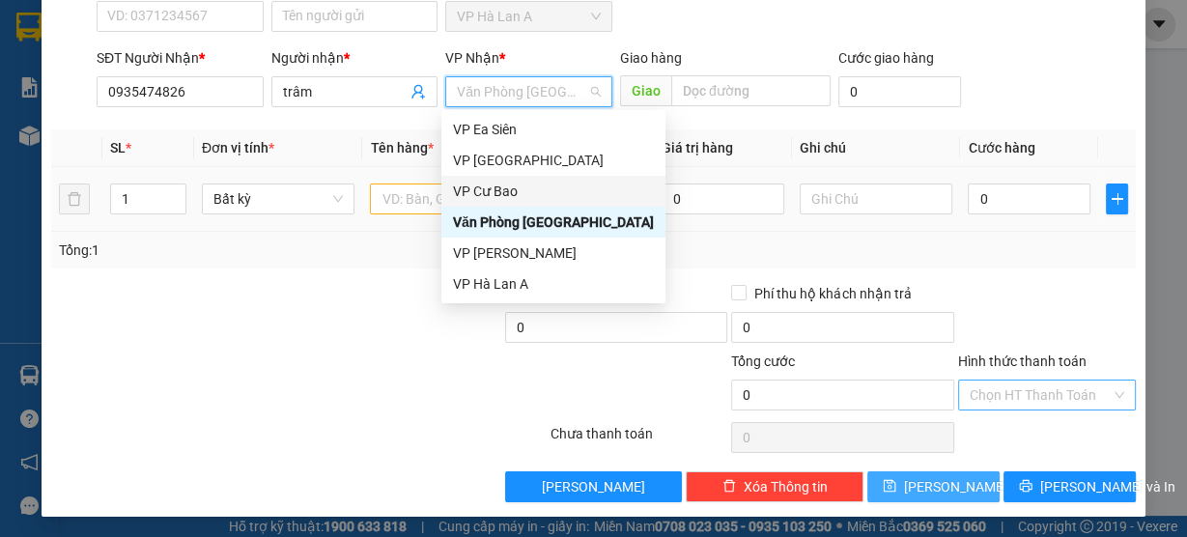
drag, startPoint x: 508, startPoint y: 189, endPoint x: 443, endPoint y: 200, distance: 65.6
click at [508, 191] on div "VP Cư Bao" at bounding box center [553, 191] width 201 height 21
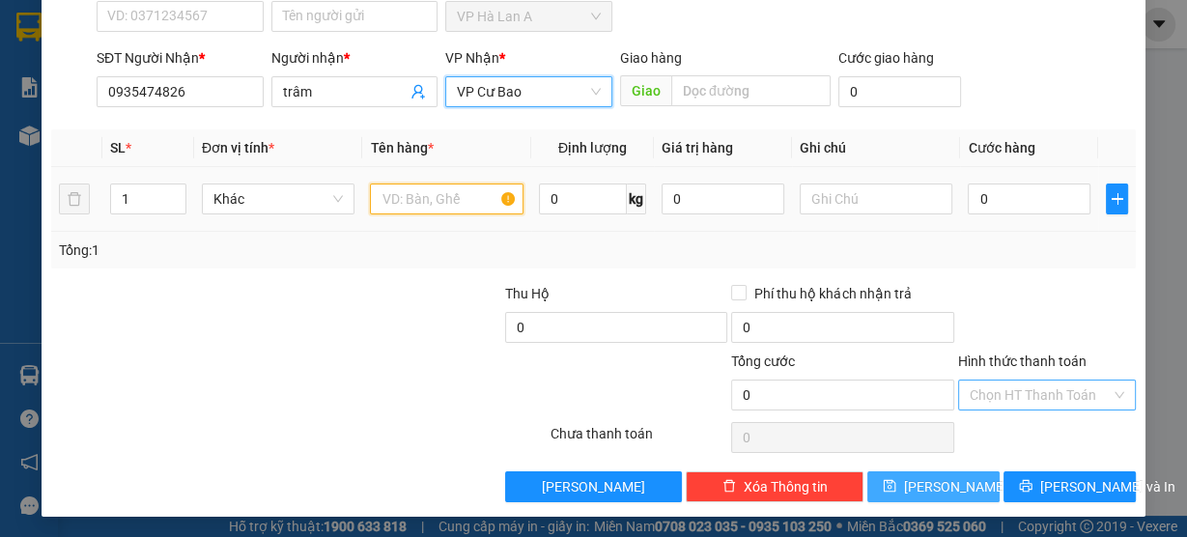
click at [398, 195] on input "text" at bounding box center [447, 199] width 154 height 31
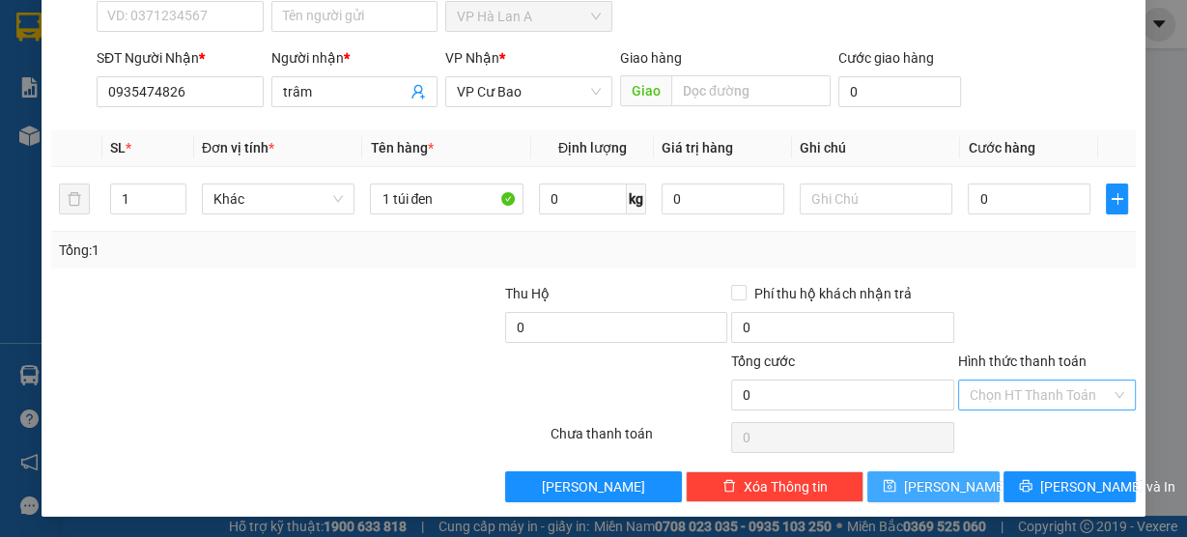
click at [896, 480] on icon "save" at bounding box center [890, 486] width 13 height 13
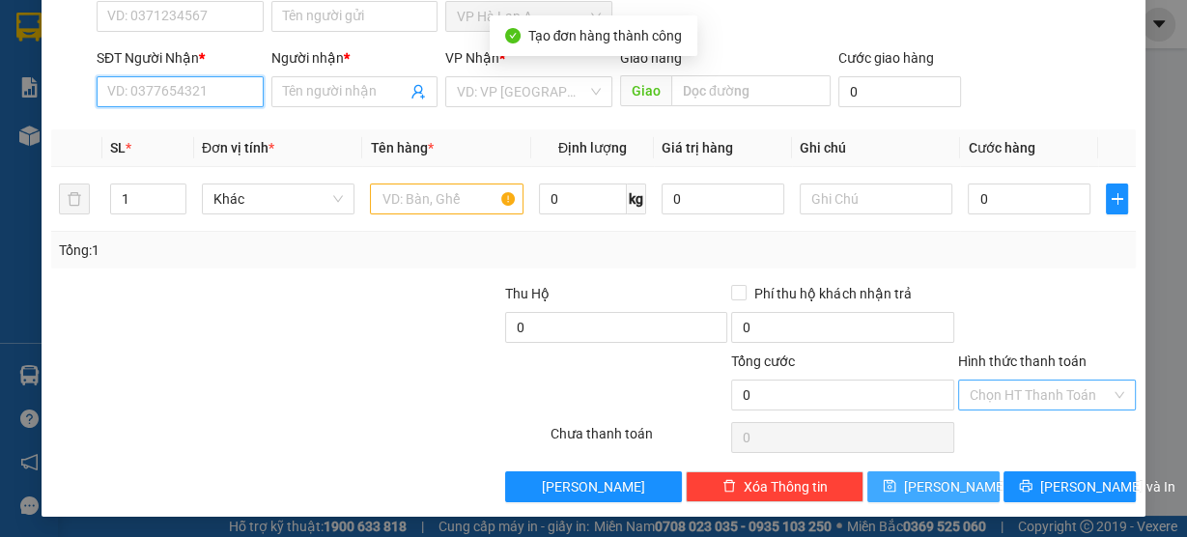
click at [208, 90] on input "SĐT Người Nhận *" at bounding box center [180, 91] width 167 height 31
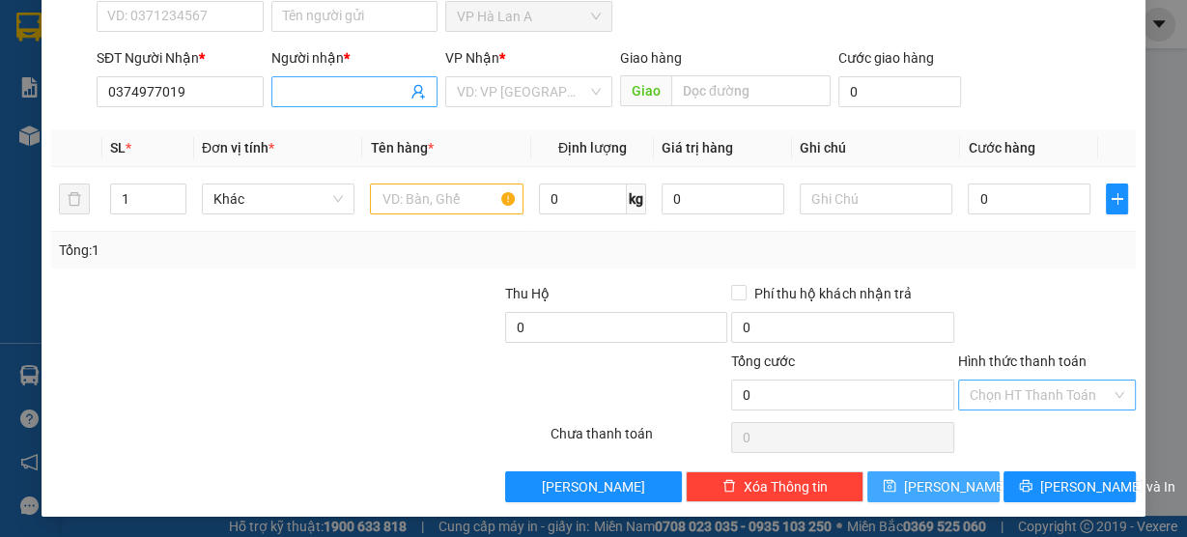
click at [320, 87] on input "Người nhận *" at bounding box center [345, 91] width 125 height 21
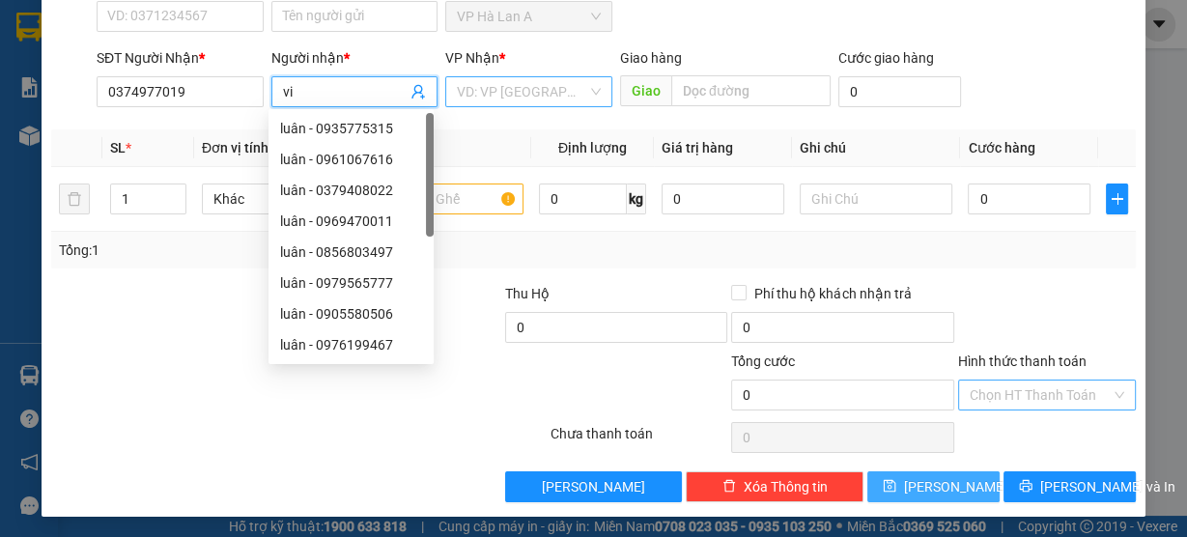
click at [518, 92] on input "search" at bounding box center [522, 91] width 130 height 29
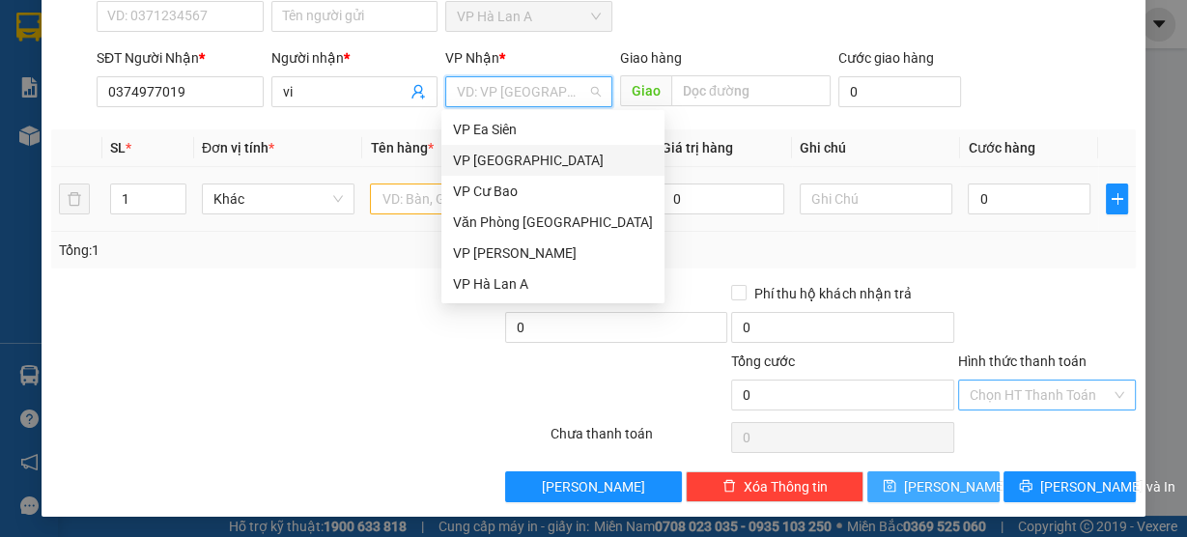
click at [510, 188] on div "VP Cư Bao" at bounding box center [553, 191] width 200 height 21
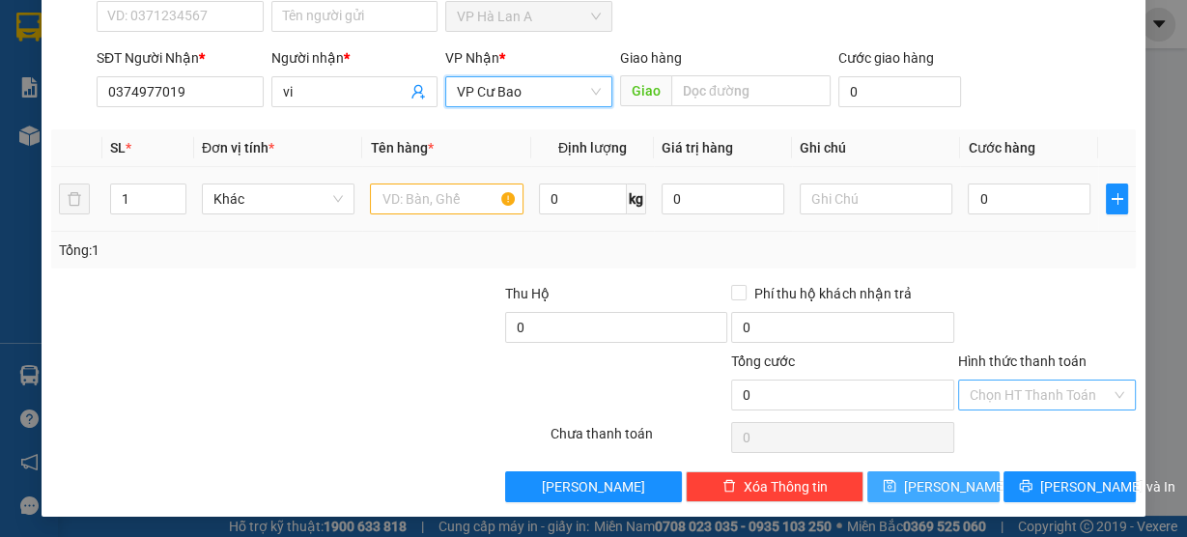
click at [422, 213] on div at bounding box center [447, 199] width 154 height 39
click at [429, 198] on input "text" at bounding box center [447, 199] width 154 height 31
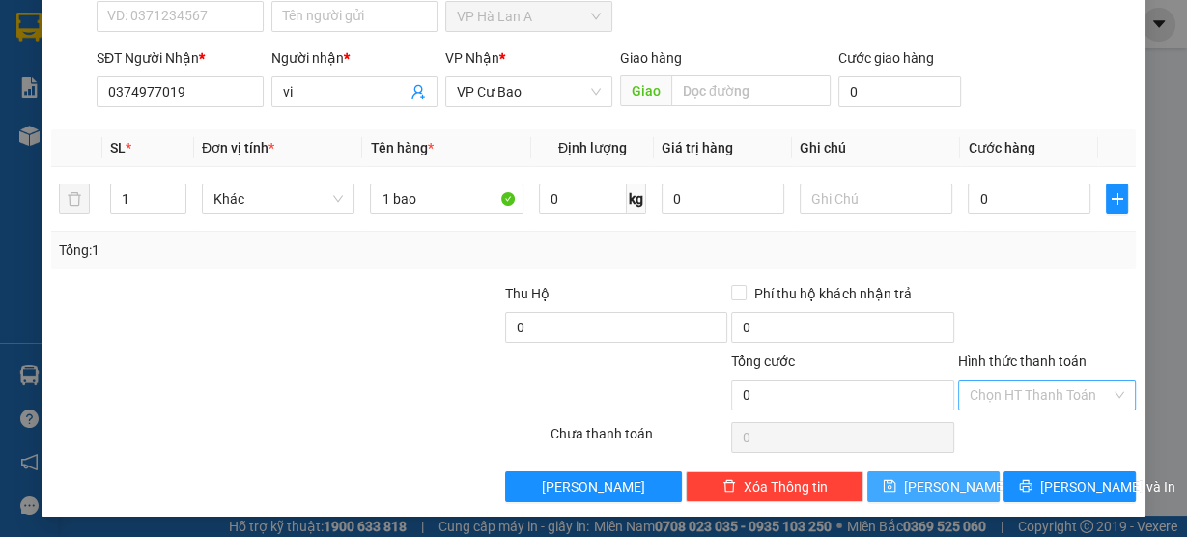
drag, startPoint x: 923, startPoint y: 480, endPoint x: 997, endPoint y: 350, distance: 149.6
click at [923, 478] on span "[PERSON_NAME]" at bounding box center [955, 486] width 103 height 21
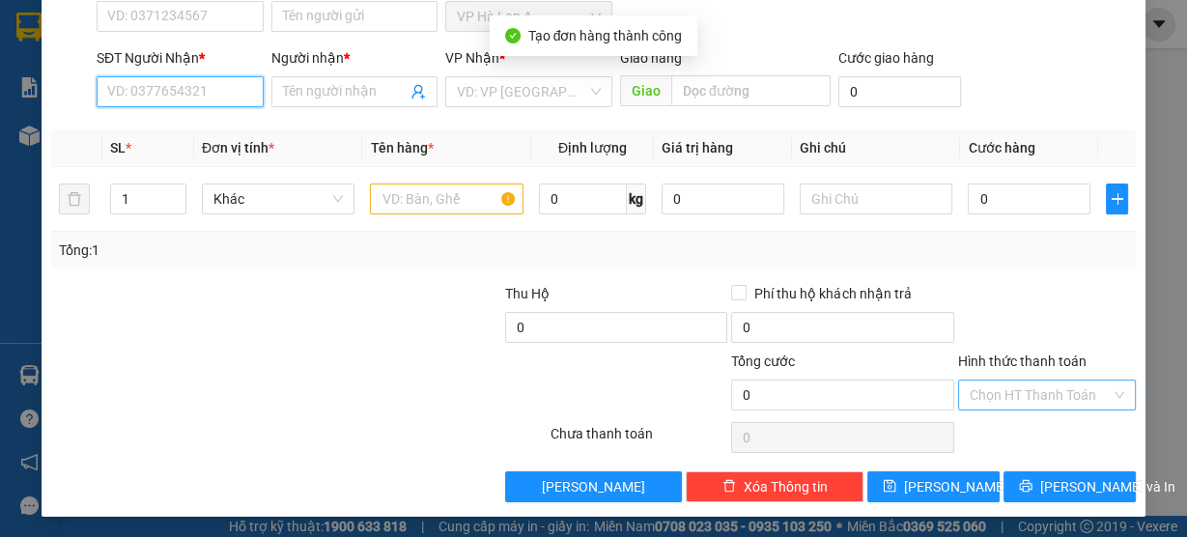
click at [192, 96] on input "SĐT Người Nhận *" at bounding box center [180, 91] width 167 height 31
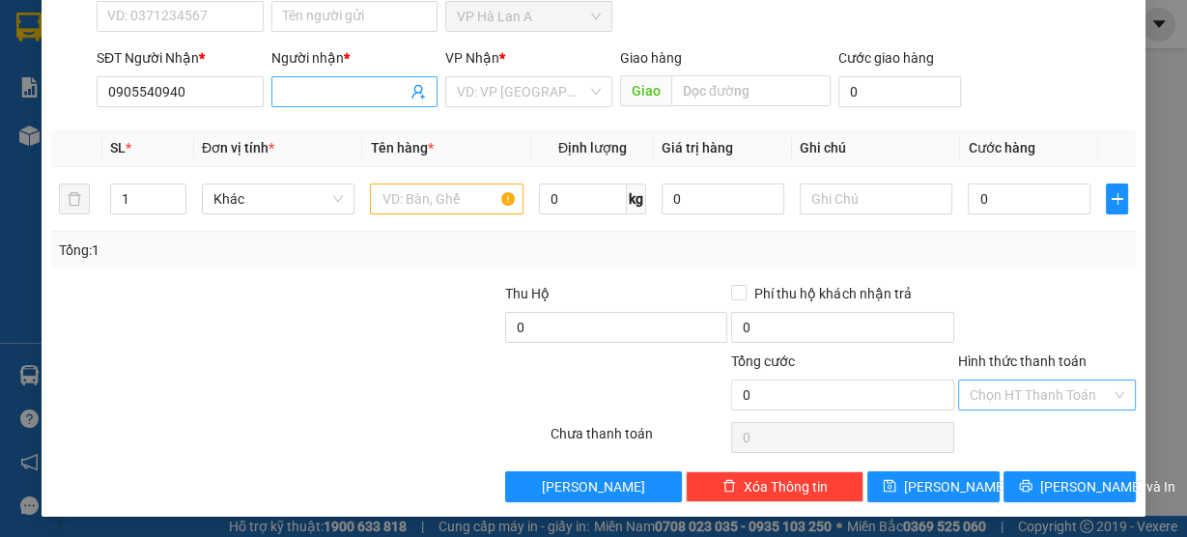
click at [316, 96] on input "Người nhận *" at bounding box center [345, 91] width 125 height 21
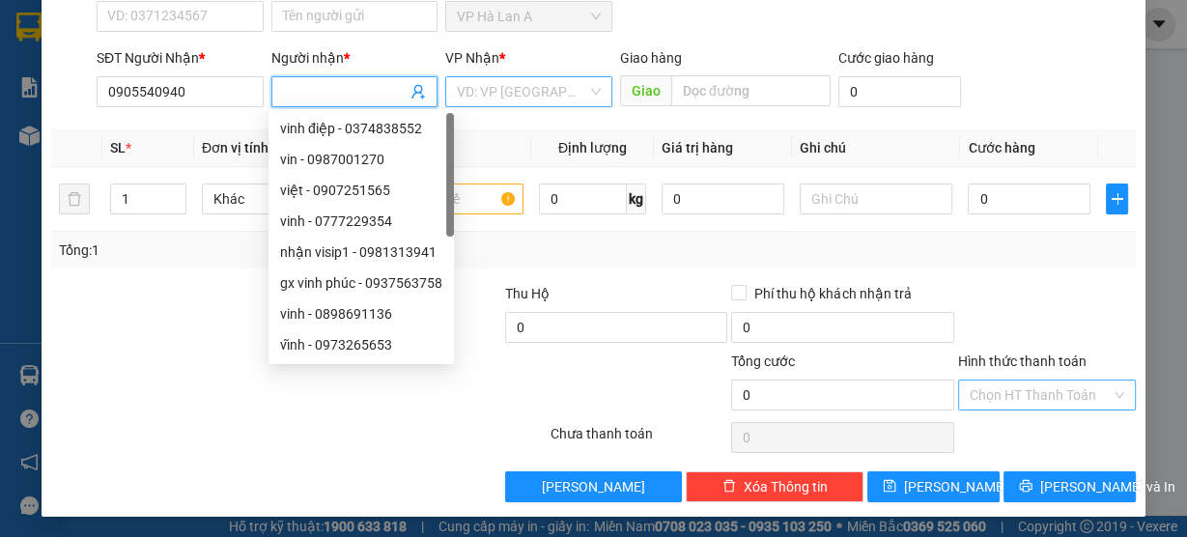
click at [497, 92] on input "search" at bounding box center [522, 91] width 130 height 29
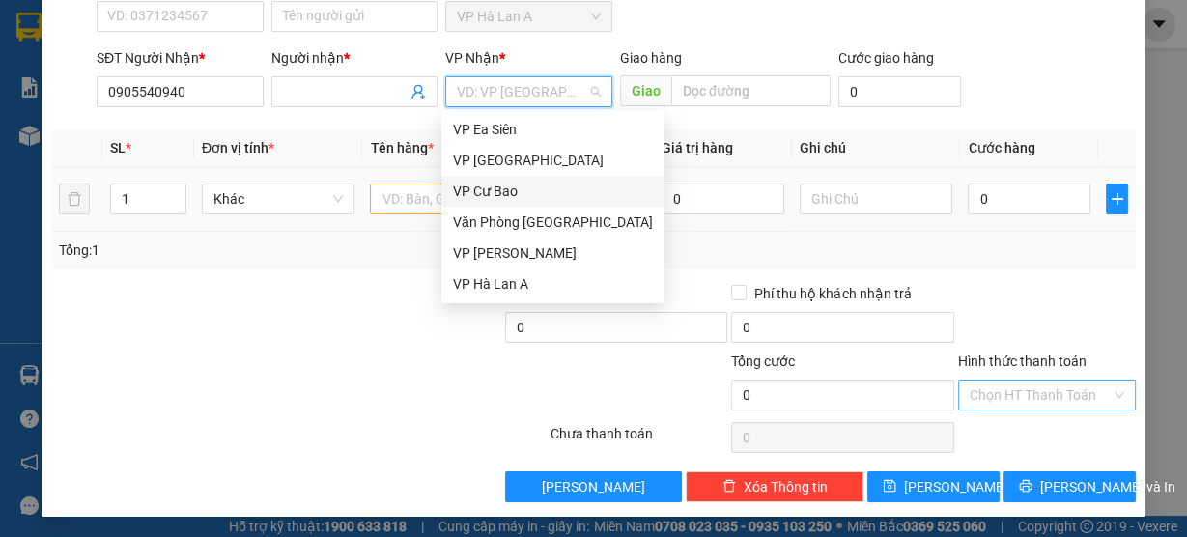
click at [516, 191] on div "VP Cư Bao" at bounding box center [553, 191] width 200 height 21
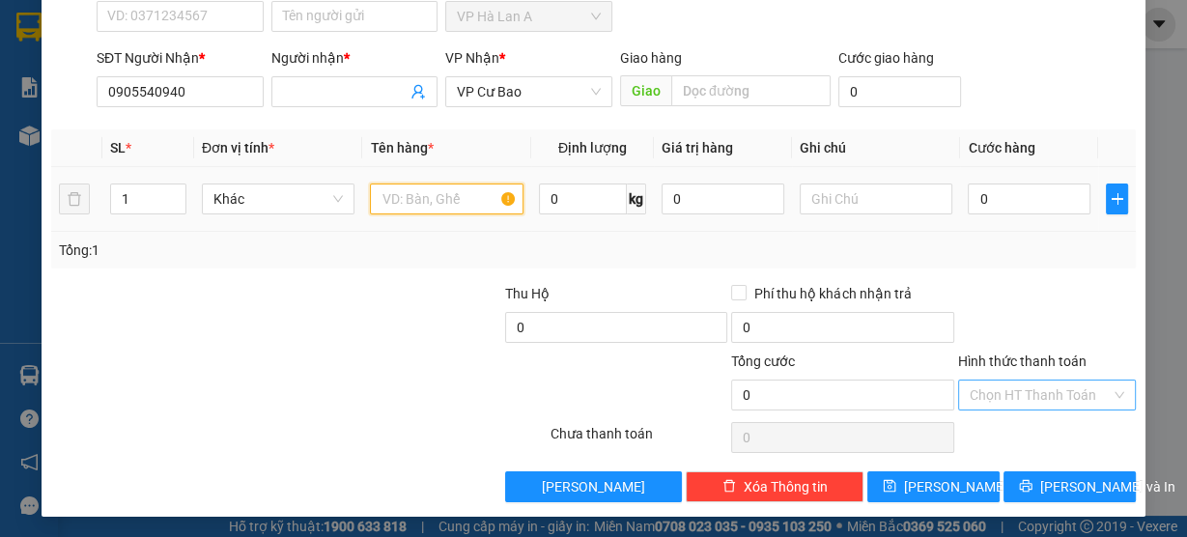
click at [405, 198] on input "text" at bounding box center [447, 199] width 154 height 31
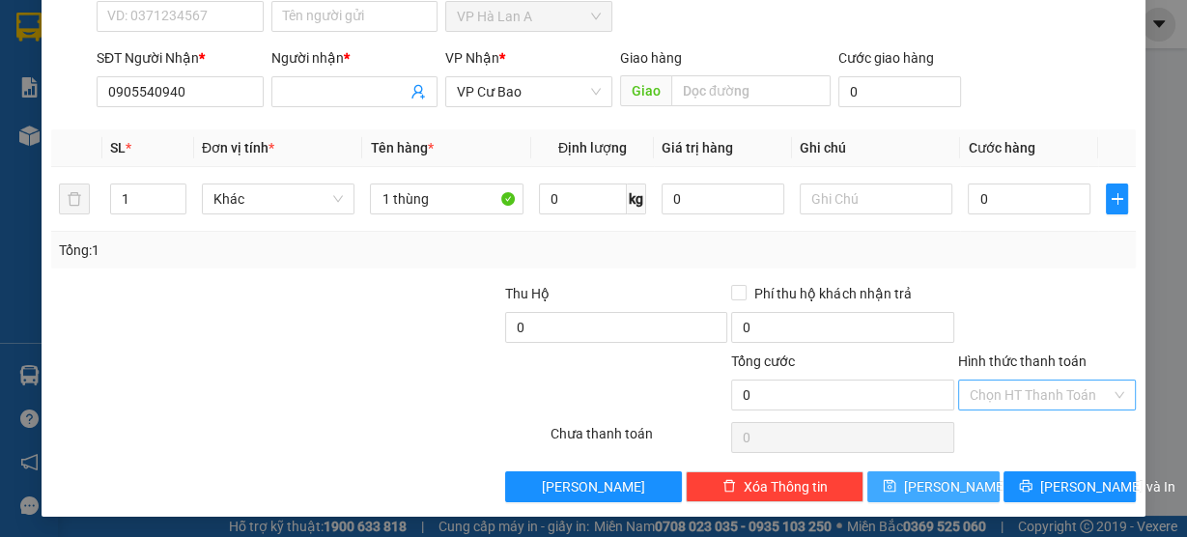
click at [961, 490] on button "[PERSON_NAME]" at bounding box center [933, 486] width 132 height 31
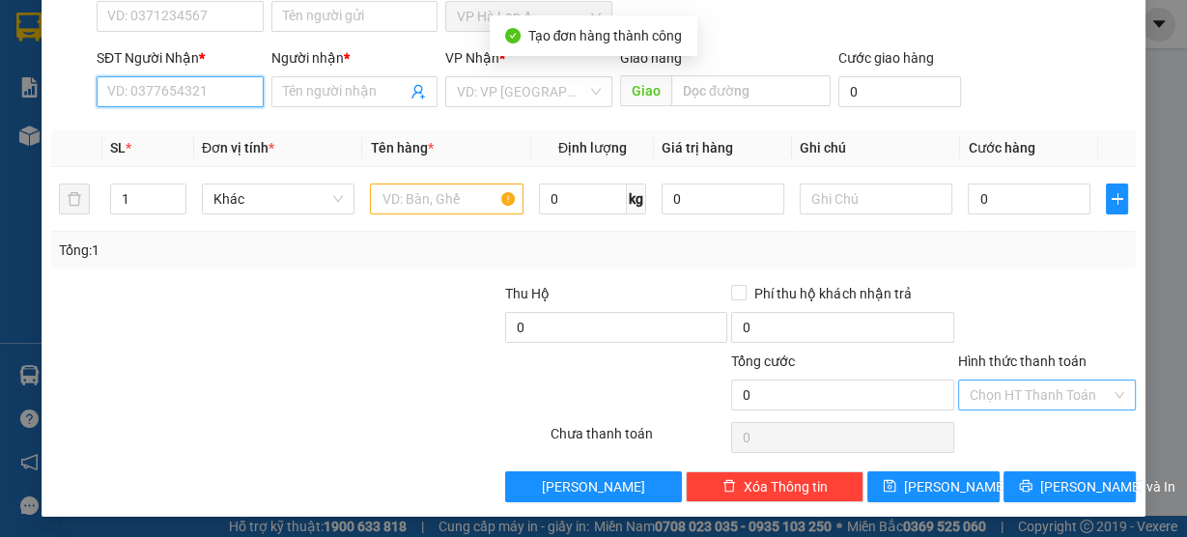
click at [173, 91] on input "SĐT Người Nhận *" at bounding box center [180, 91] width 167 height 31
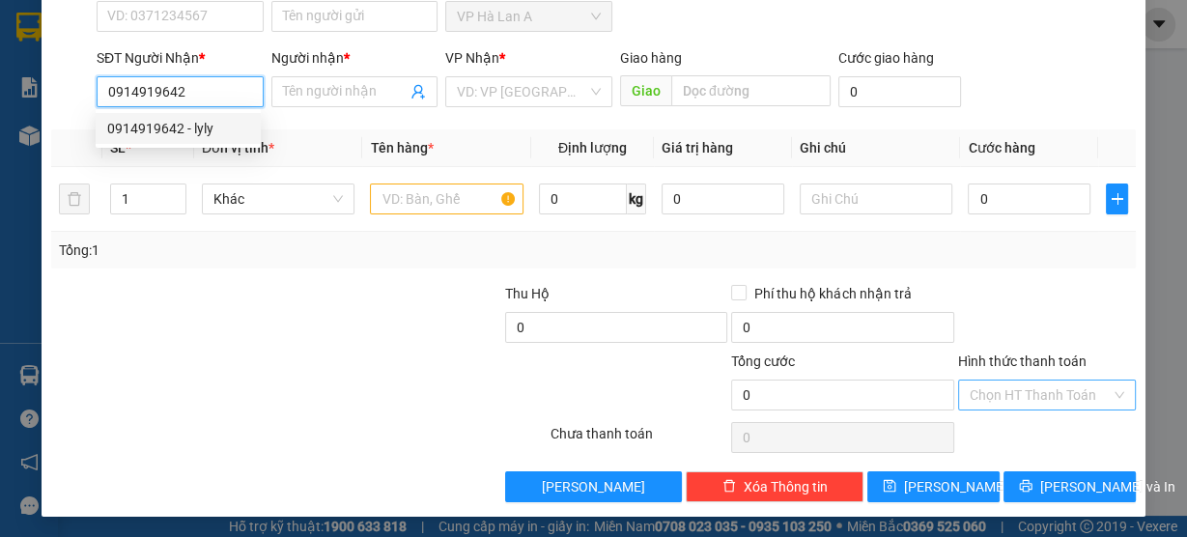
click at [204, 125] on div "0914919642 - lyly" at bounding box center [178, 128] width 142 height 21
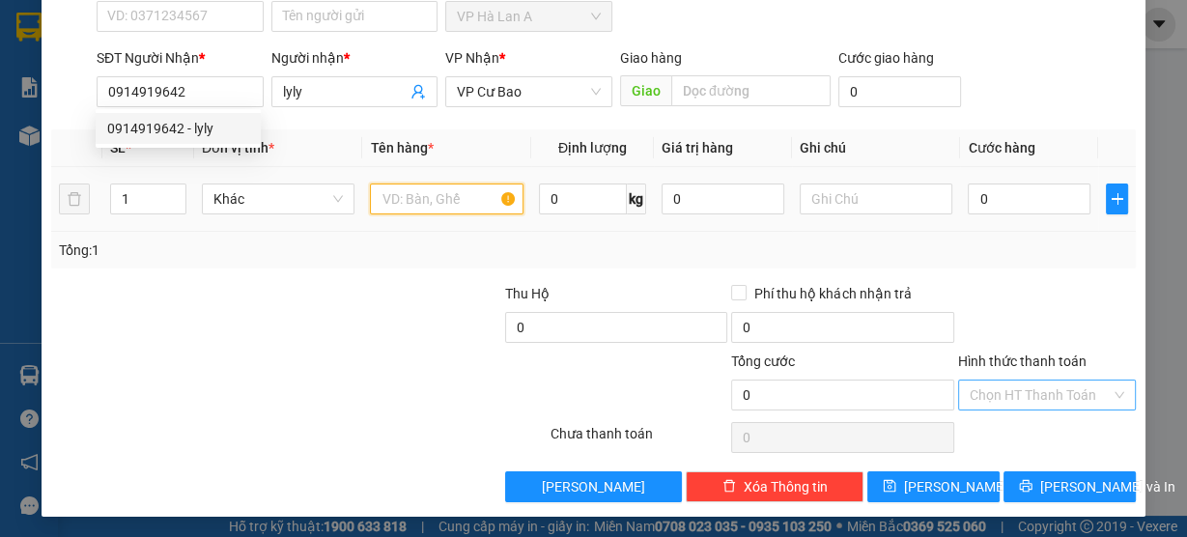
click at [426, 199] on input "text" at bounding box center [447, 199] width 154 height 31
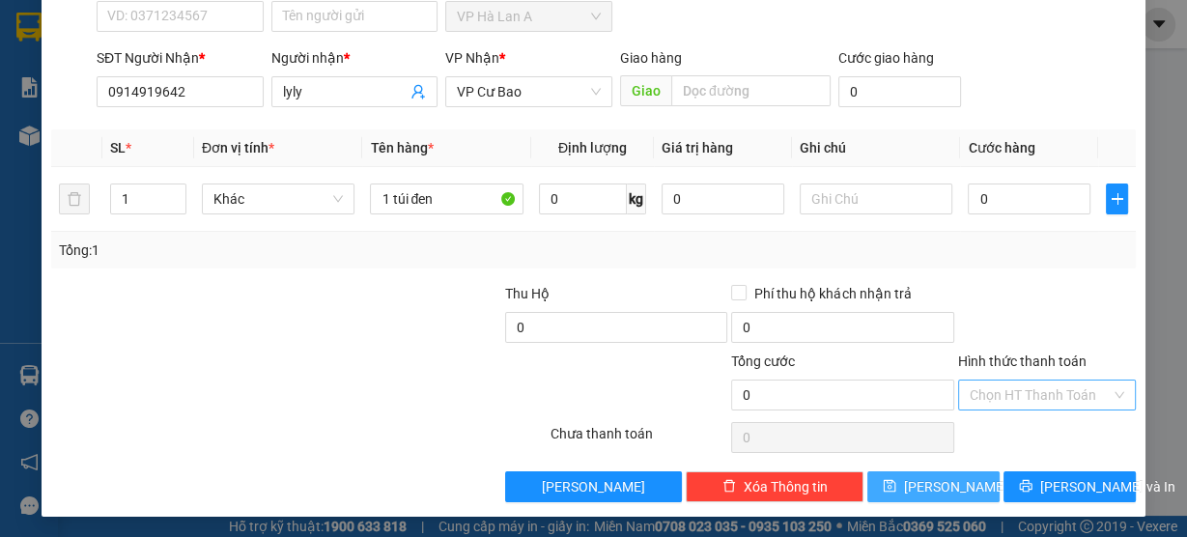
click at [893, 478] on button "[PERSON_NAME]" at bounding box center [933, 486] width 132 height 31
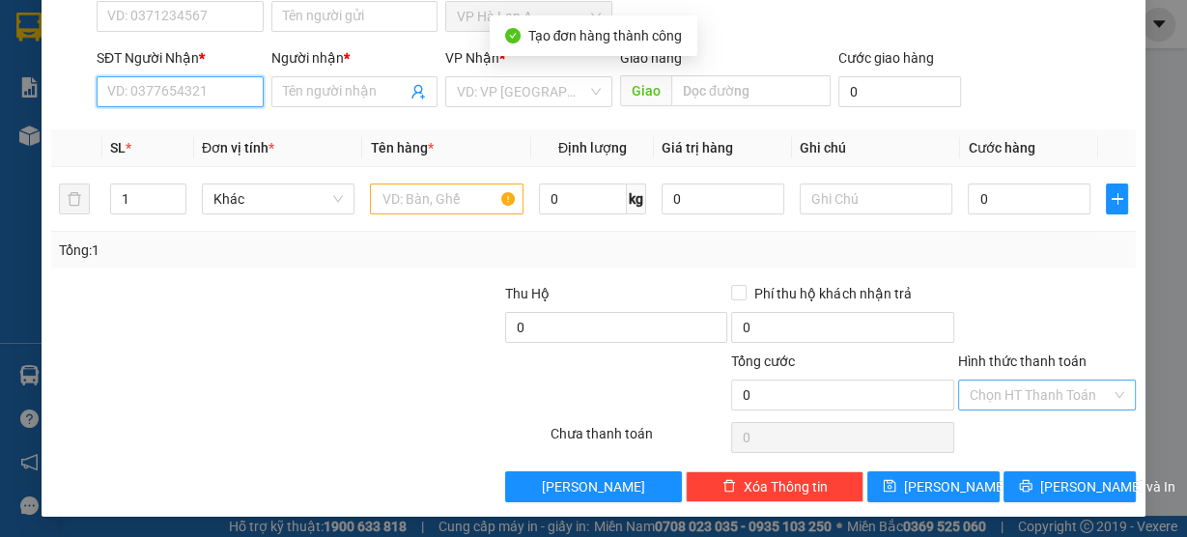
click at [164, 91] on input "SĐT Người Nhận *" at bounding box center [180, 91] width 167 height 31
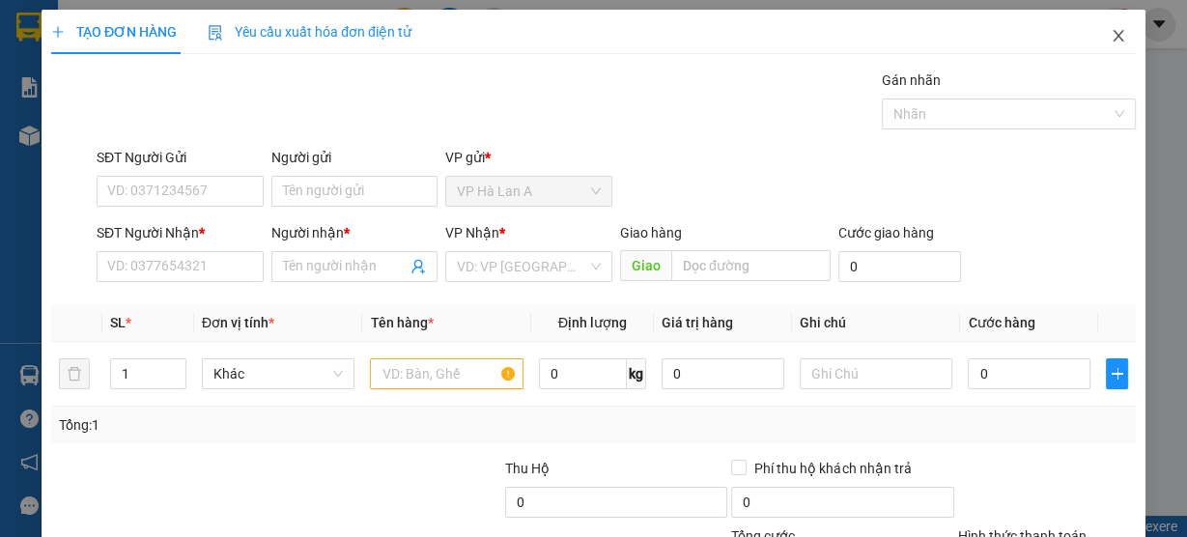
click at [1111, 43] on icon "close" at bounding box center [1118, 35] width 15 height 15
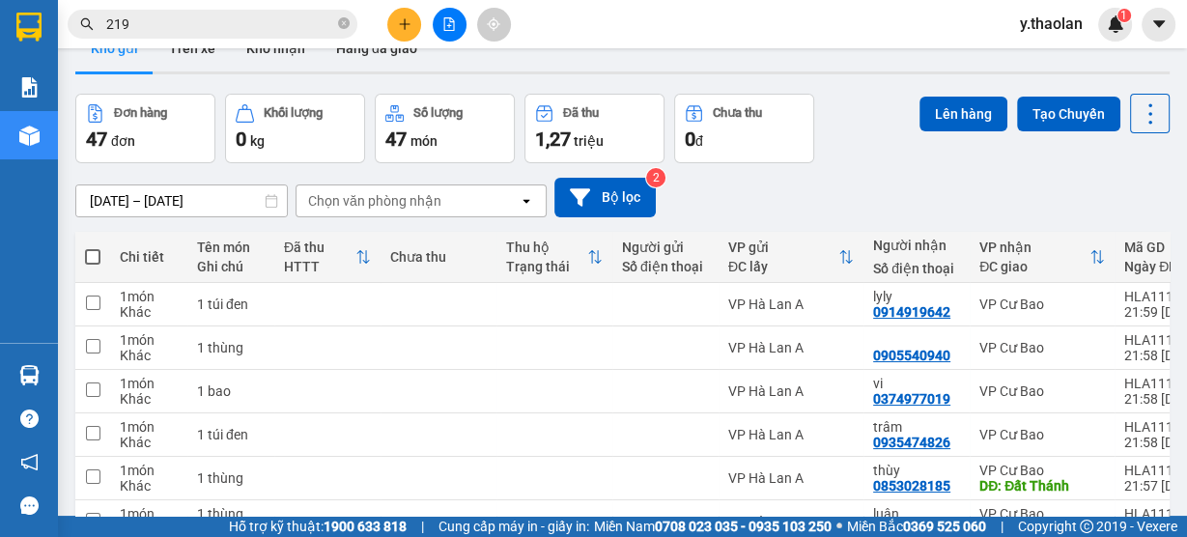
scroll to position [77, 0]
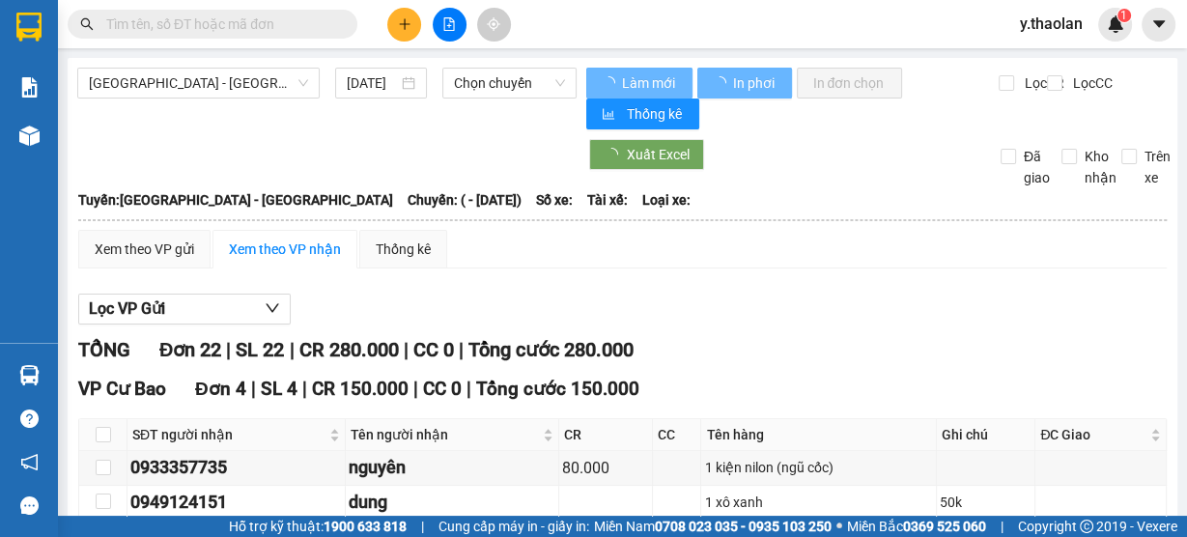
type input "31/05/2025"
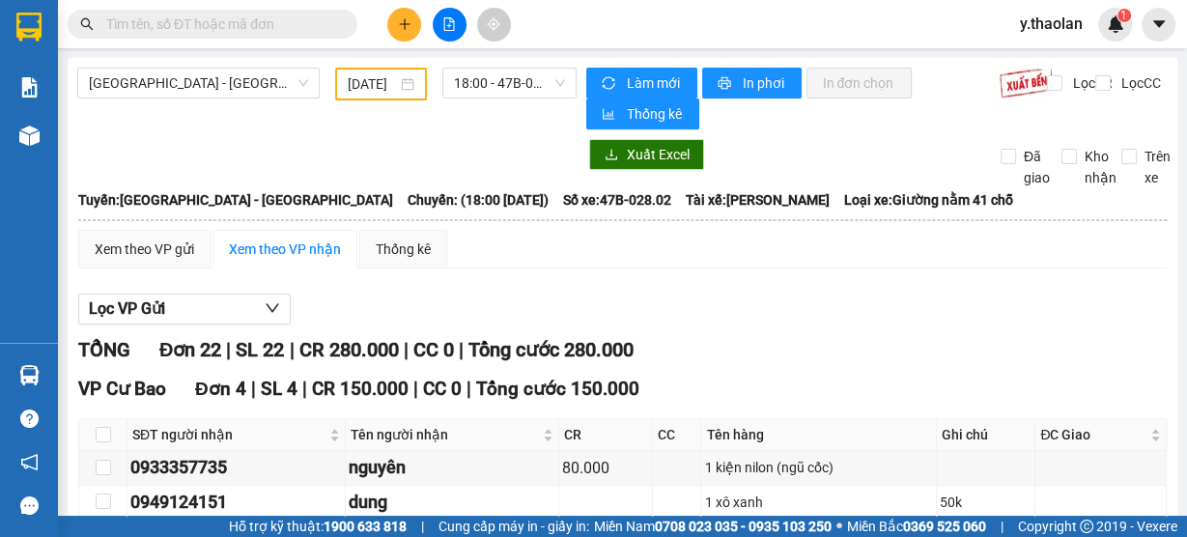
click at [1090, 22] on span "y.thaolan" at bounding box center [1052, 24] width 94 height 24
click at [1049, 59] on span "Đăng xuất" at bounding box center [1074, 59] width 81 height 21
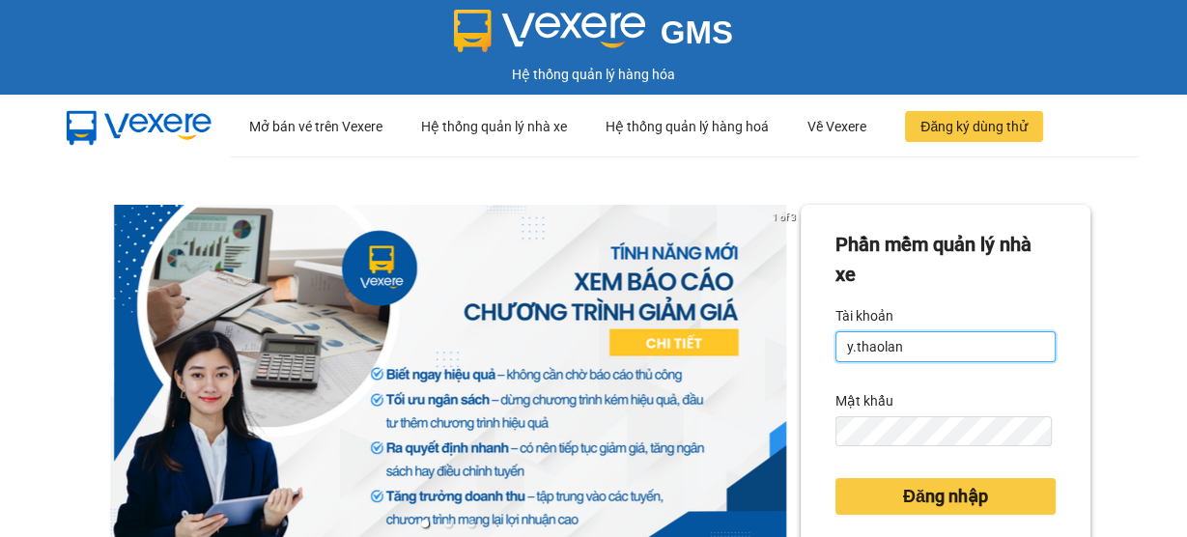
click at [906, 352] on input "y.thaolan" at bounding box center [945, 346] width 220 height 31
type input "nhung.thaolan"
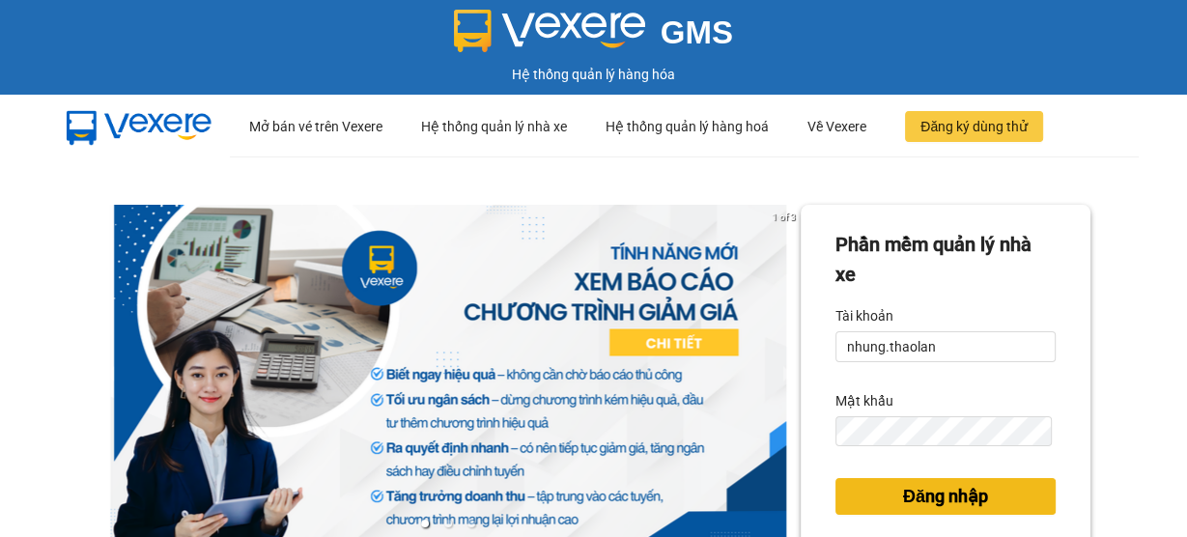
click at [903, 492] on span "Đăng nhập" at bounding box center [945, 496] width 85 height 27
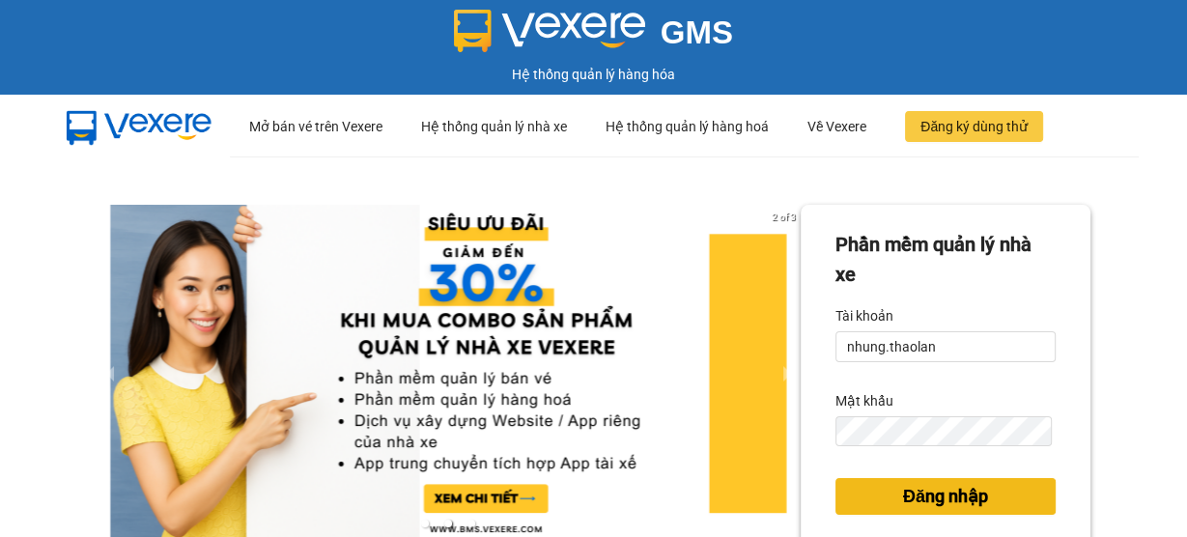
click at [941, 490] on span "Đăng nhập" at bounding box center [945, 496] width 85 height 27
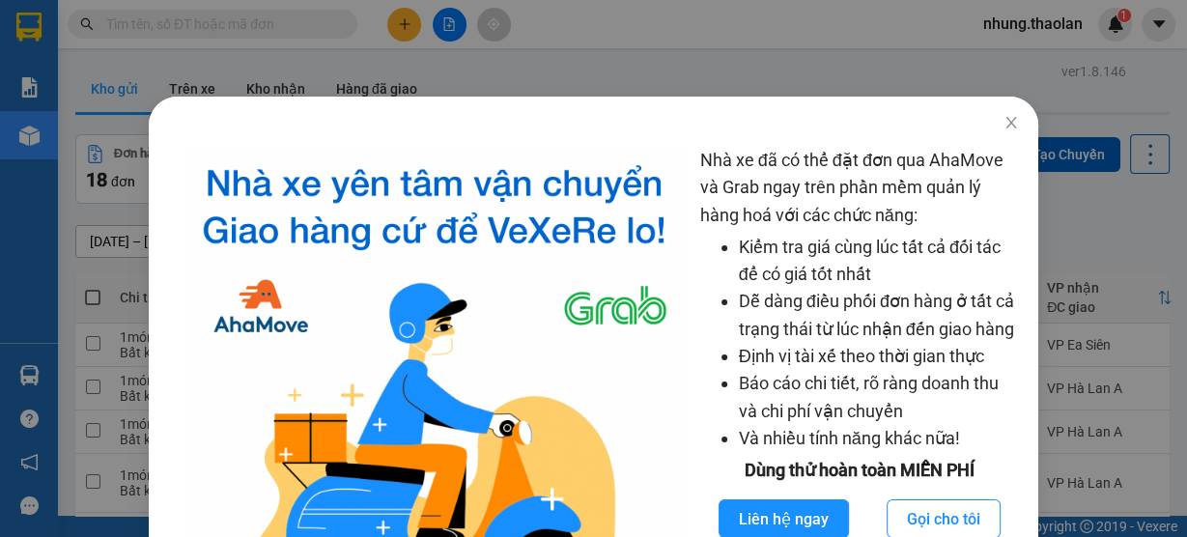
click at [405, 30] on div "Nhà xe đã có thể đặt đơn qua AhaMove và Grab ngay trên phần mềm quản lý hàng ho…" at bounding box center [593, 268] width 1187 height 537
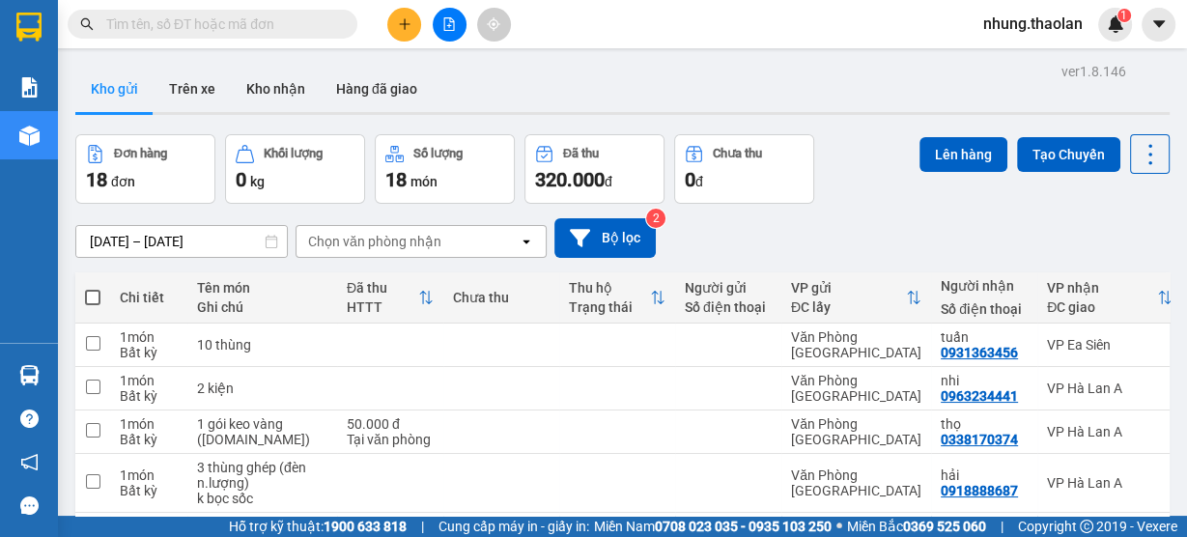
click at [405, 30] on div "Nhà xe đã có thể đặt đơn qua AhaMove và Grab ngay trên phần mềm quản lý hàng ho…" at bounding box center [593, 268] width 1187 height 537
click at [407, 19] on icon "plus" at bounding box center [405, 24] width 14 height 14
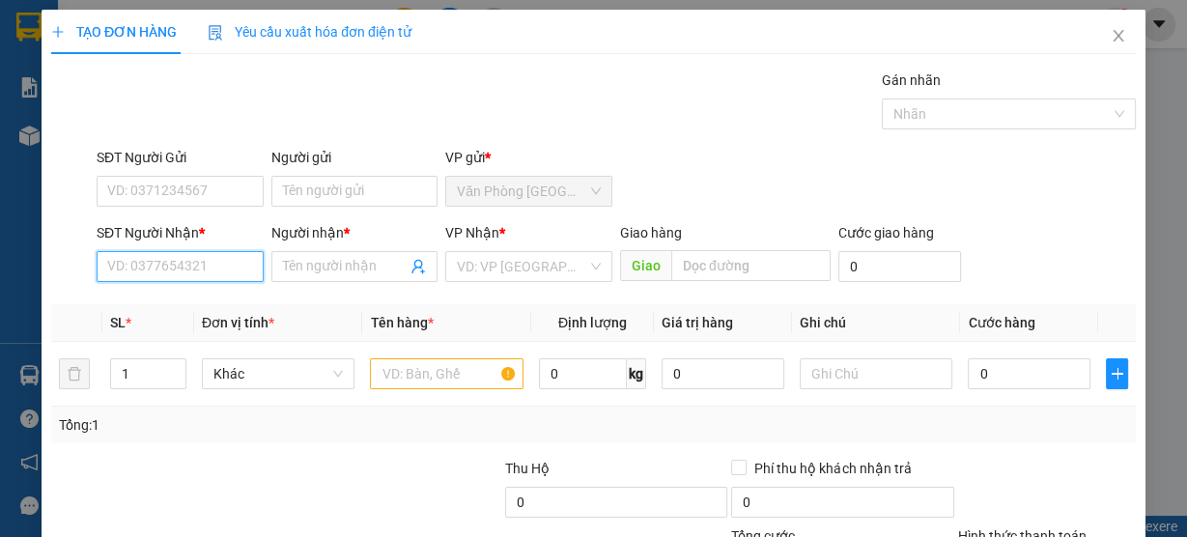
click at [185, 269] on input "SĐT Người Nhận *" at bounding box center [180, 266] width 167 height 31
type input "0849602016"
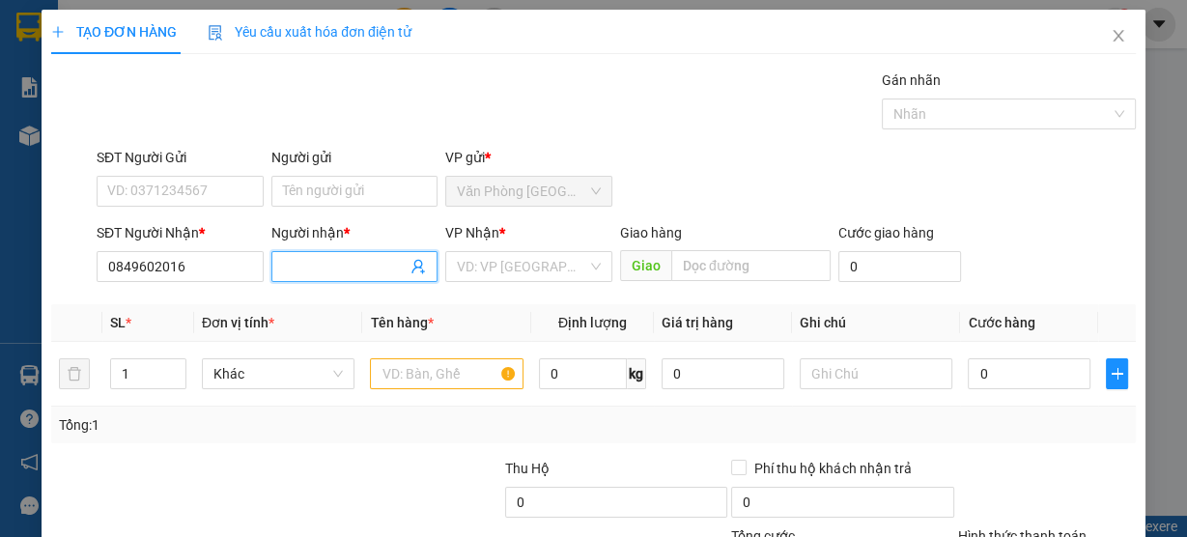
click at [307, 266] on input "Người nhận *" at bounding box center [345, 266] width 125 height 21
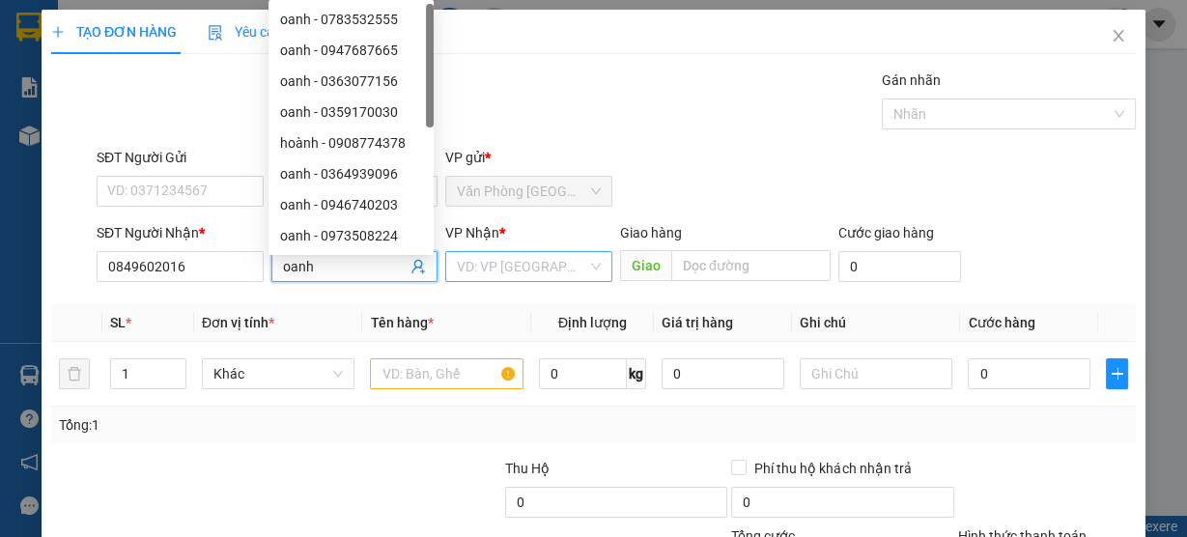
type input "oanh"
click at [502, 258] on input "search" at bounding box center [522, 266] width 130 height 29
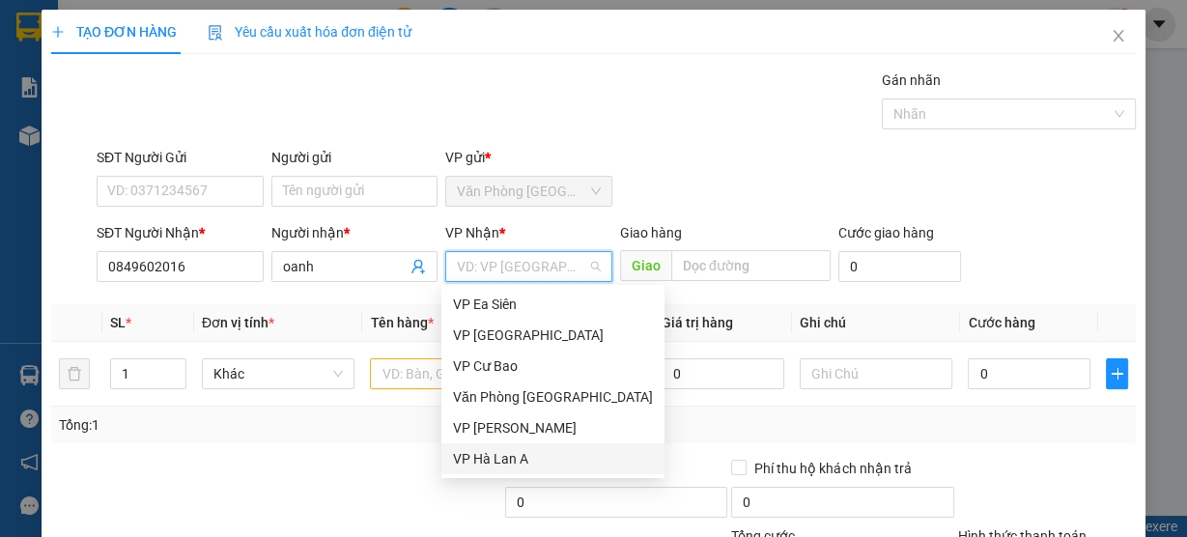
click at [532, 458] on div "VP Hà Lan A" at bounding box center [553, 458] width 200 height 21
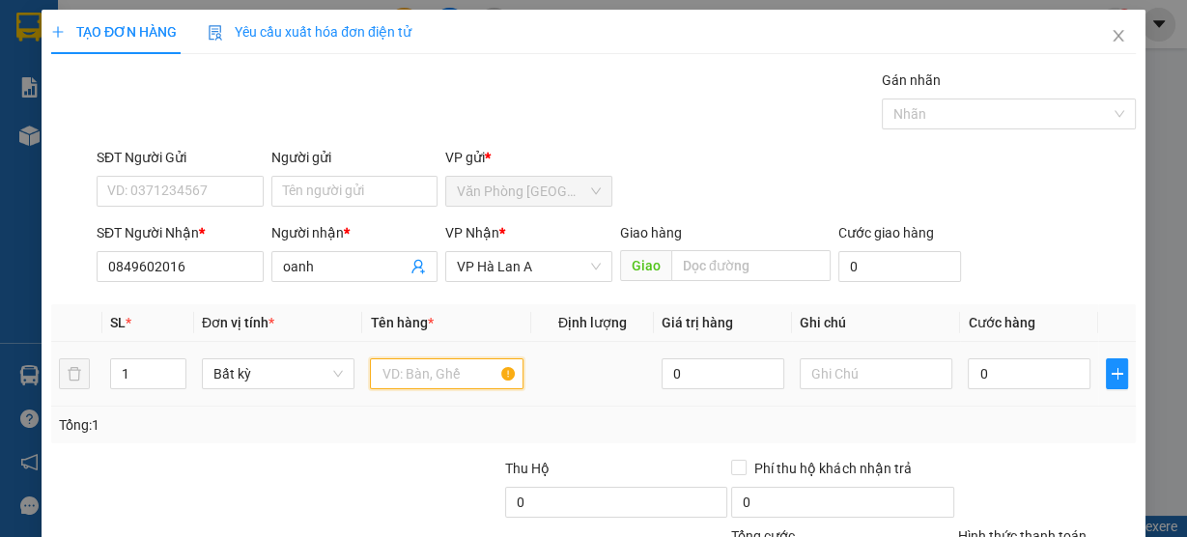
click at [394, 361] on input "text" at bounding box center [447, 373] width 154 height 31
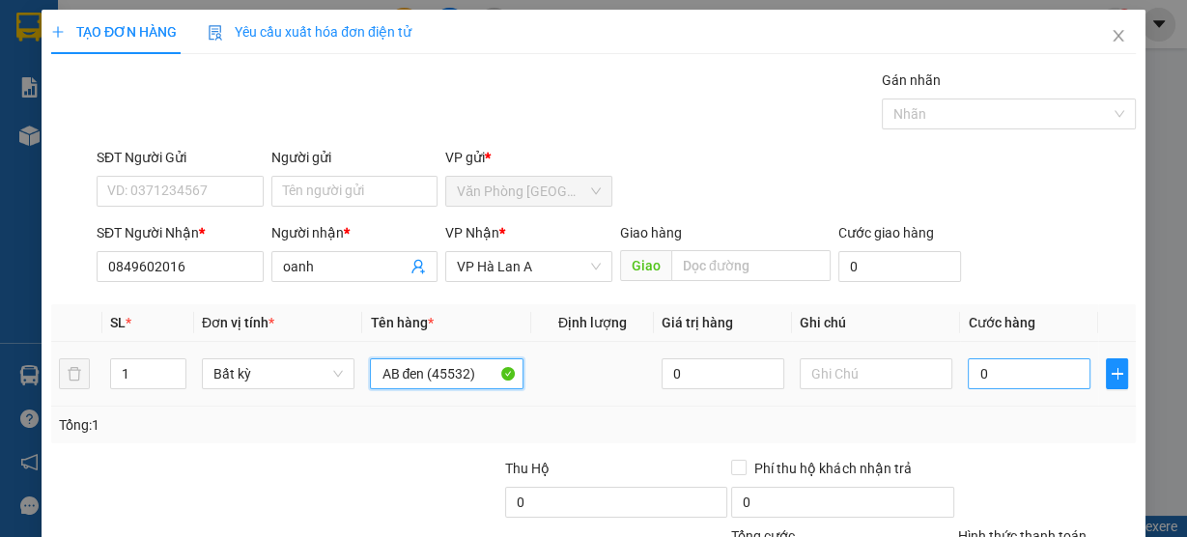
type input "AB đen (45532)"
click at [1005, 370] on input "0" at bounding box center [1029, 373] width 123 height 31
type input "4"
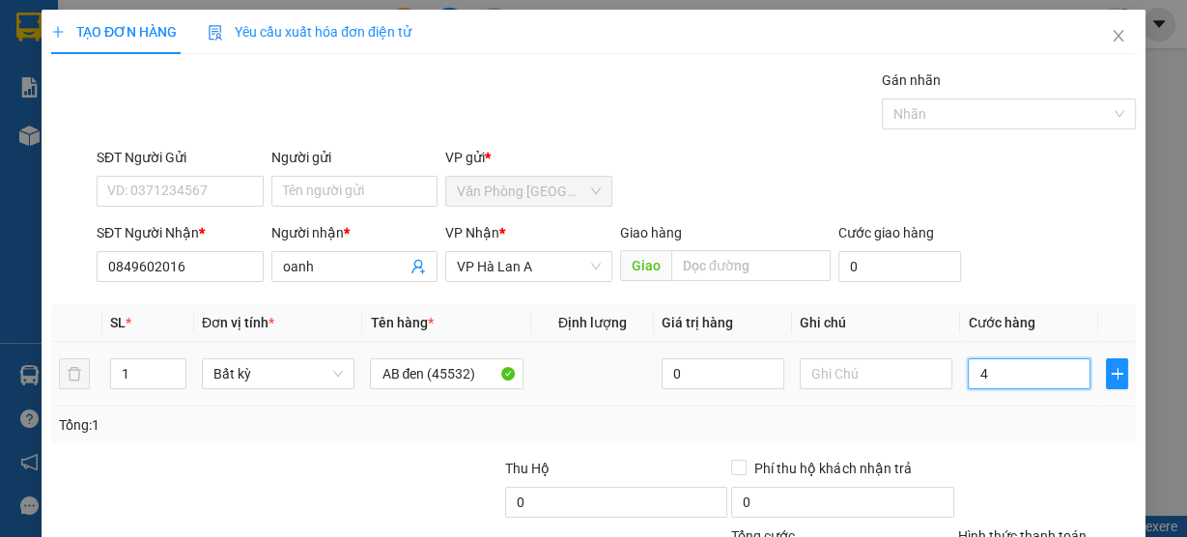
type input "40"
type input "400"
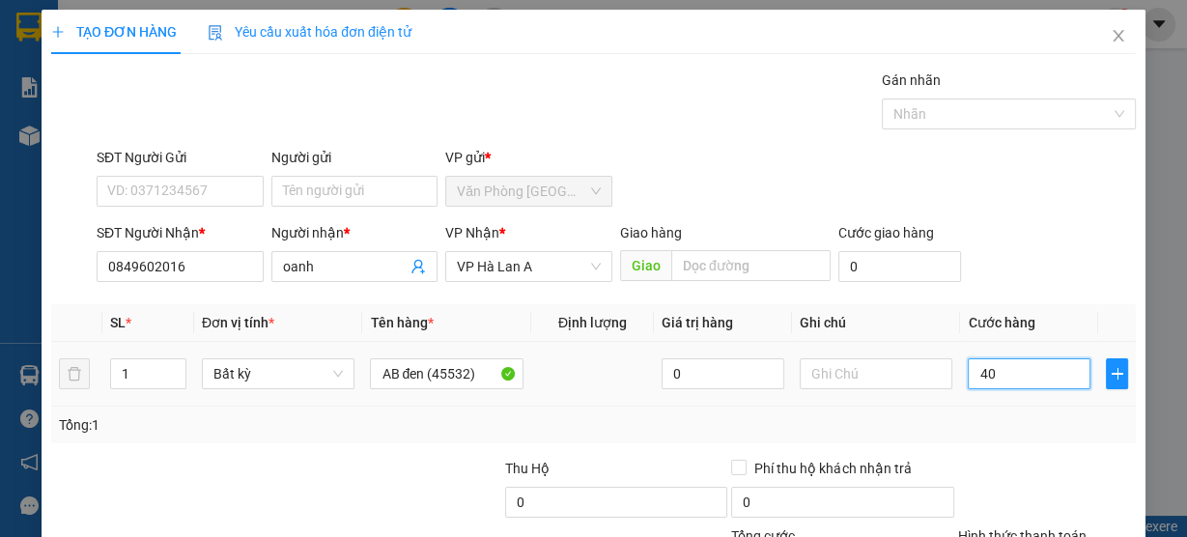
type input "400"
type input "400k"
type input "0"
type input "400"
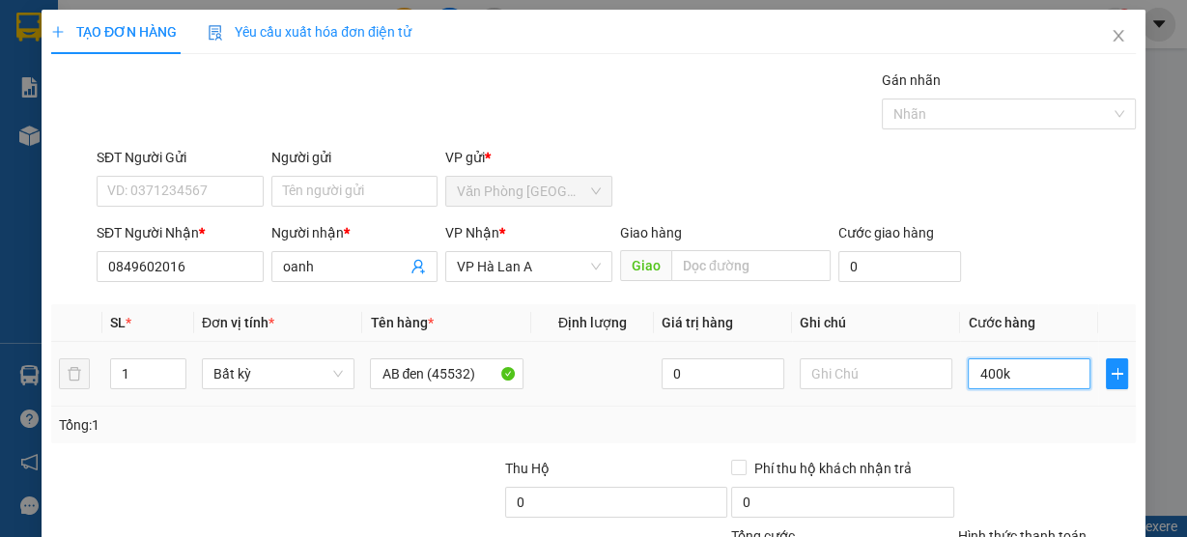
type input "400"
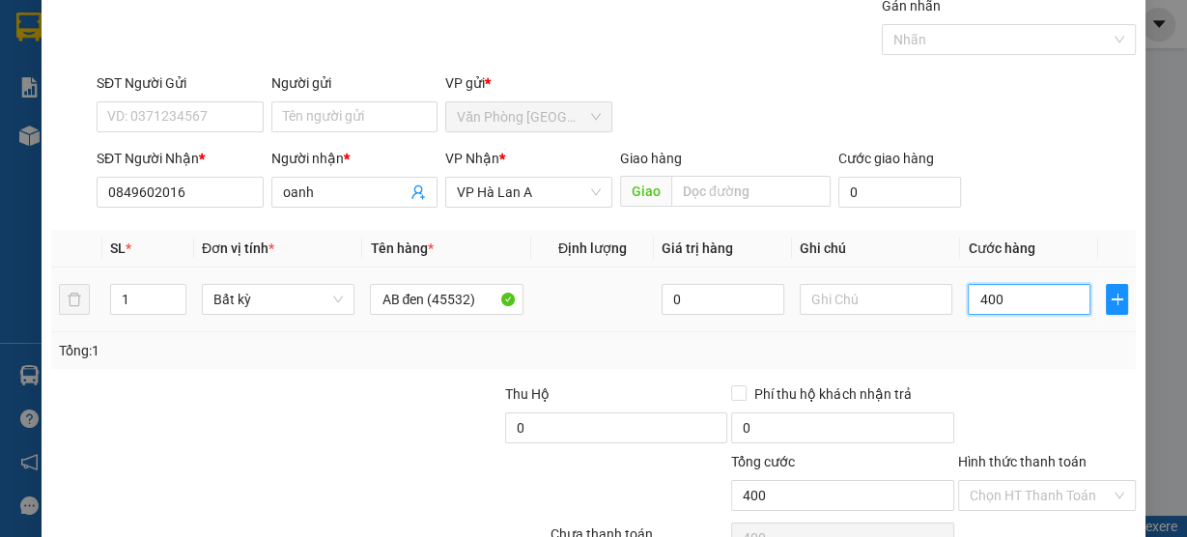
scroll to position [175, 0]
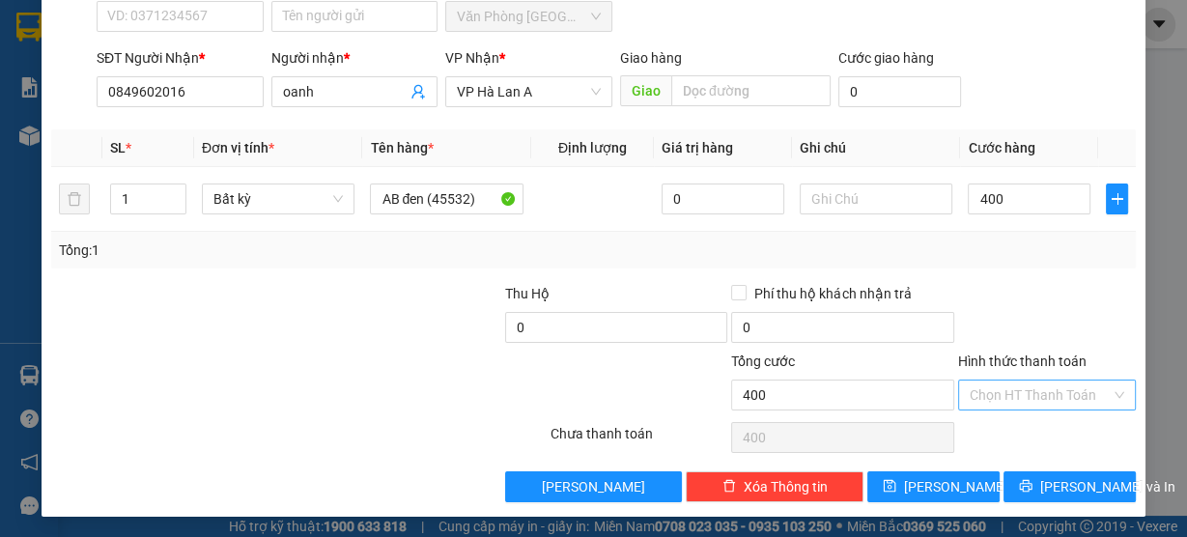
type input "400.000"
click at [999, 384] on input "Hình thức thanh toán" at bounding box center [1040, 395] width 141 height 29
click at [996, 430] on div "Tại văn phòng" at bounding box center [1036, 430] width 153 height 21
type input "0"
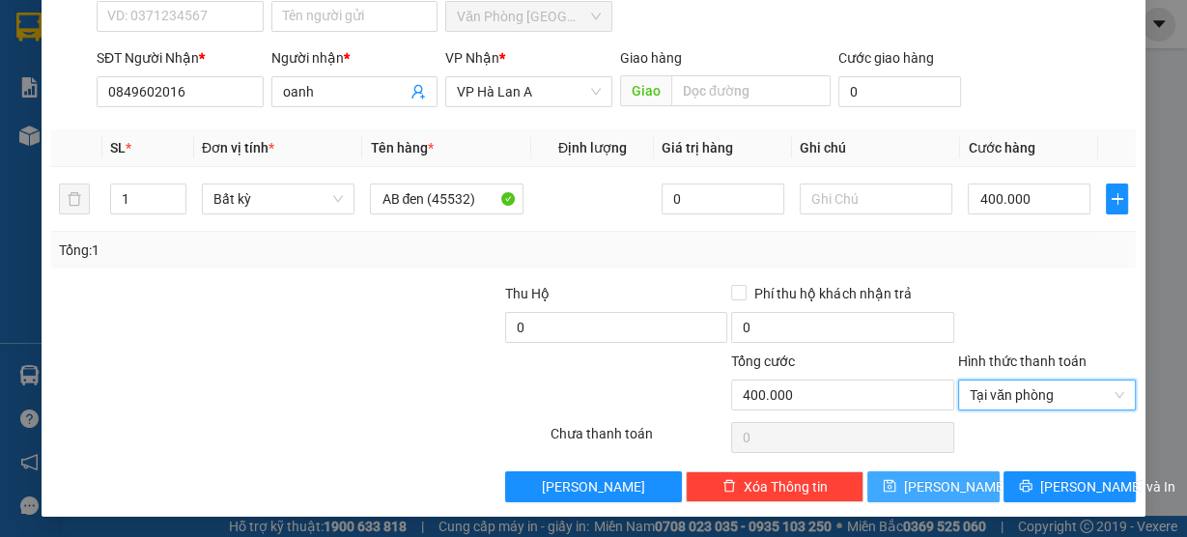
click at [941, 483] on span "[PERSON_NAME]" at bounding box center [955, 486] width 103 height 21
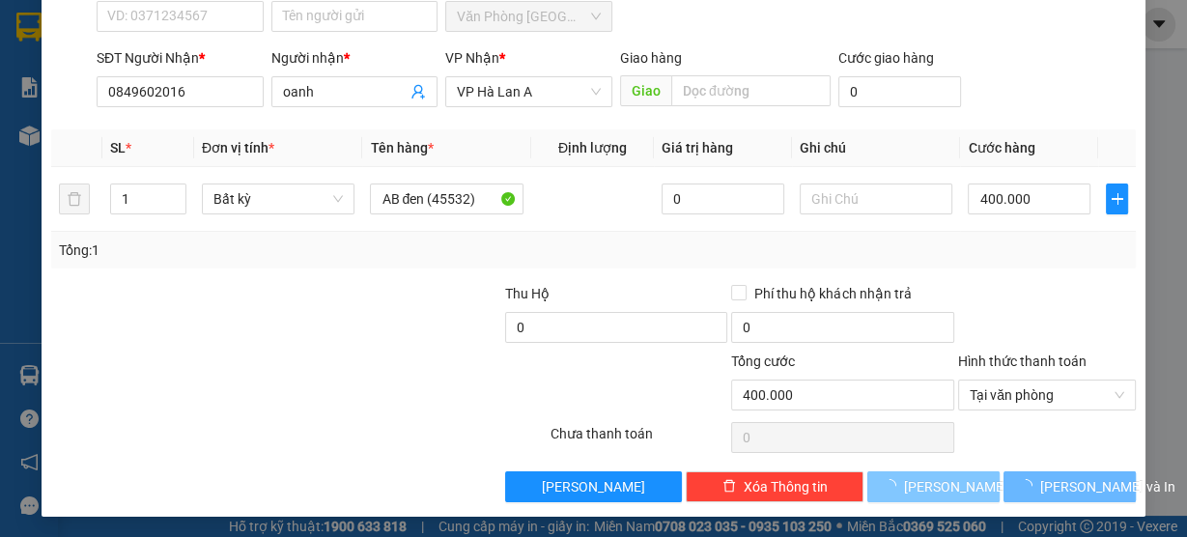
type input "0"
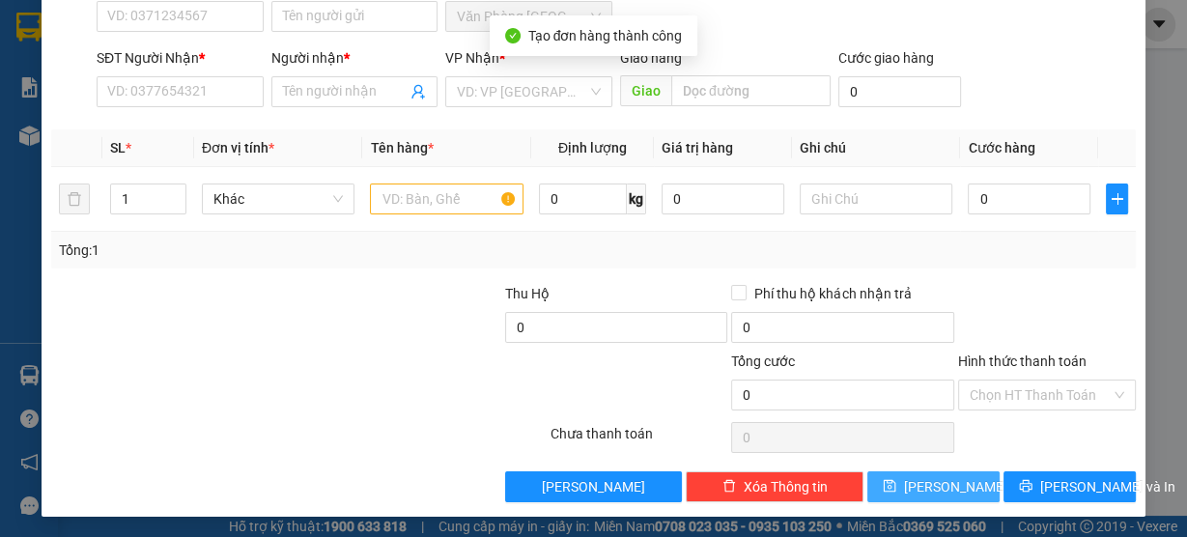
scroll to position [0, 0]
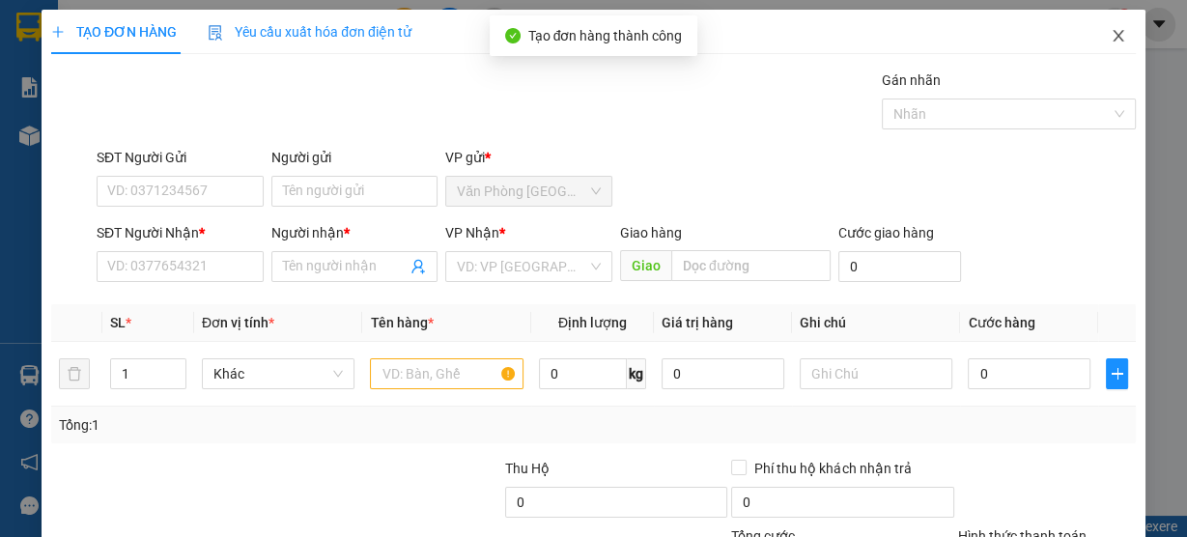
click at [1113, 41] on icon "close" at bounding box center [1118, 36] width 11 height 12
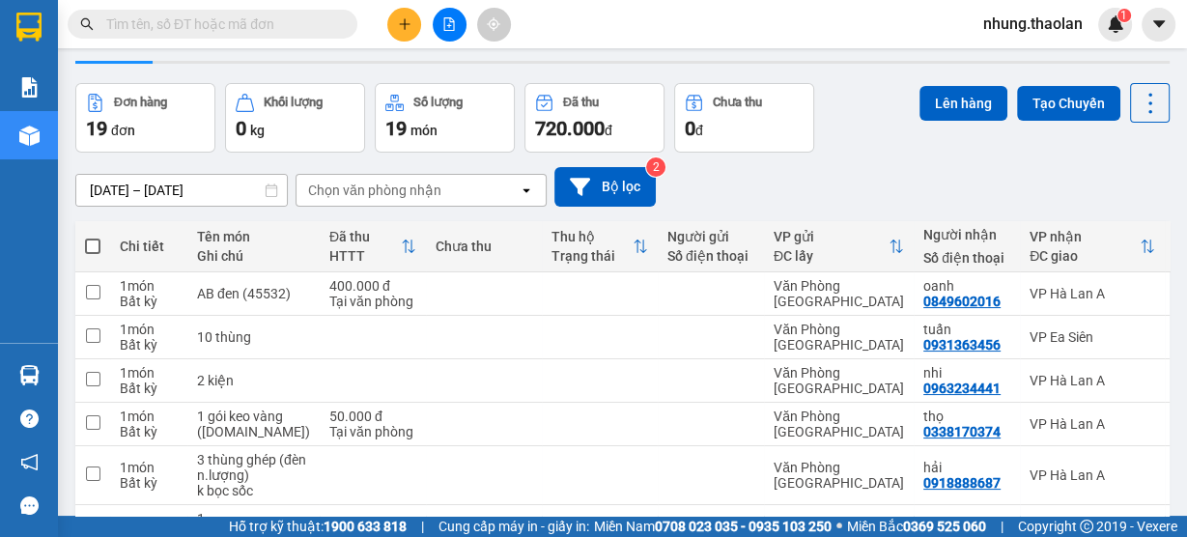
scroll to position [77, 0]
